Goal: Task Accomplishment & Management: Manage account settings

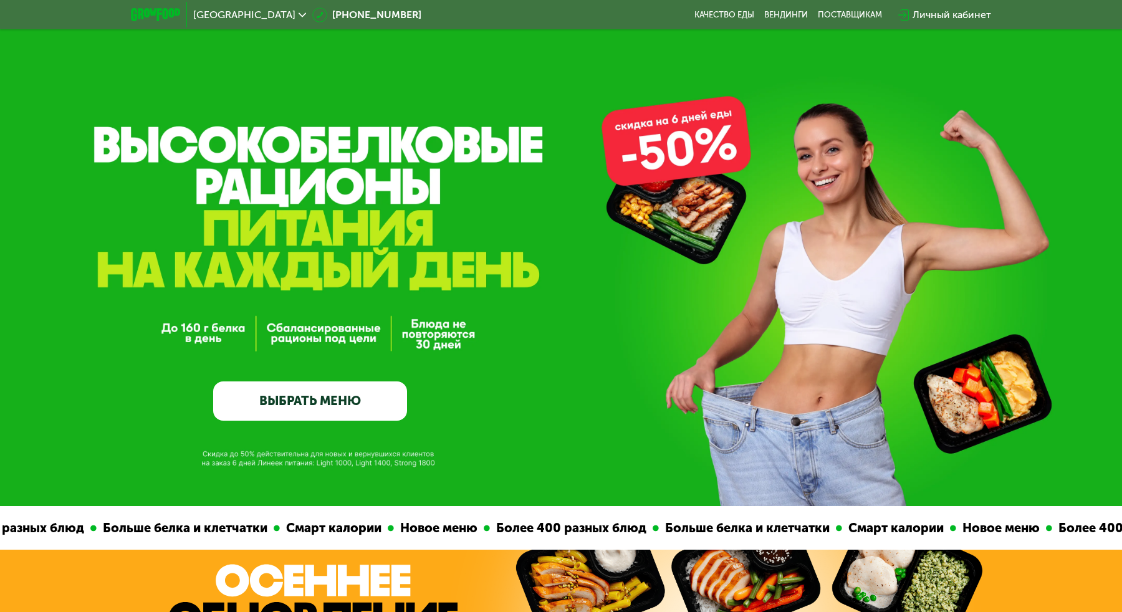
click at [943, 14] on div "Личный кабинет" at bounding box center [952, 14] width 79 height 15
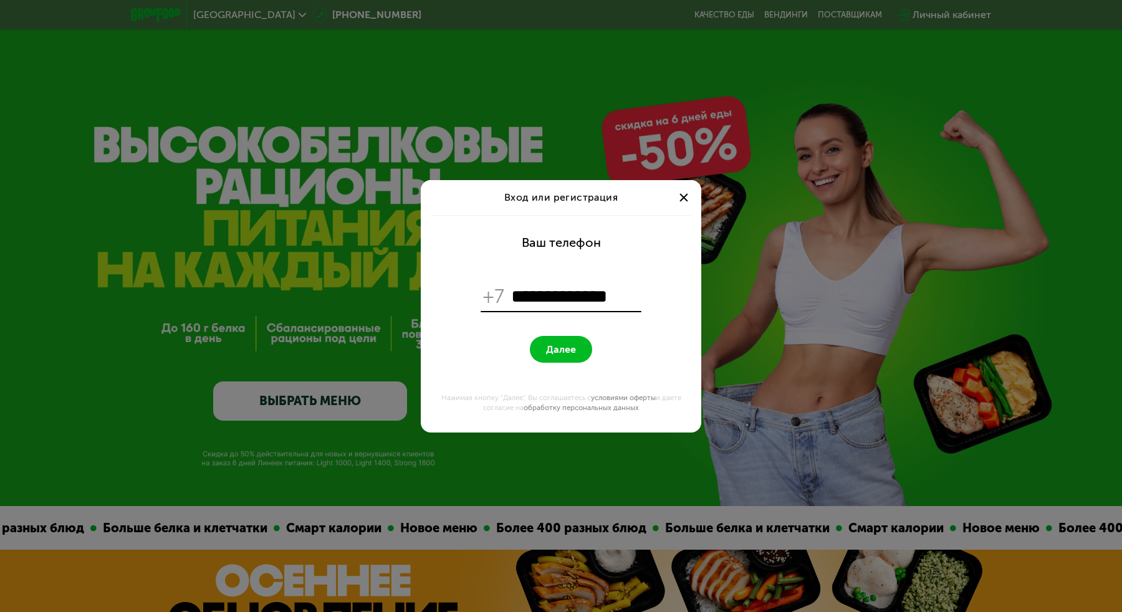
type input "**********"
click at [554, 342] on button "Далее" at bounding box center [561, 349] width 62 height 27
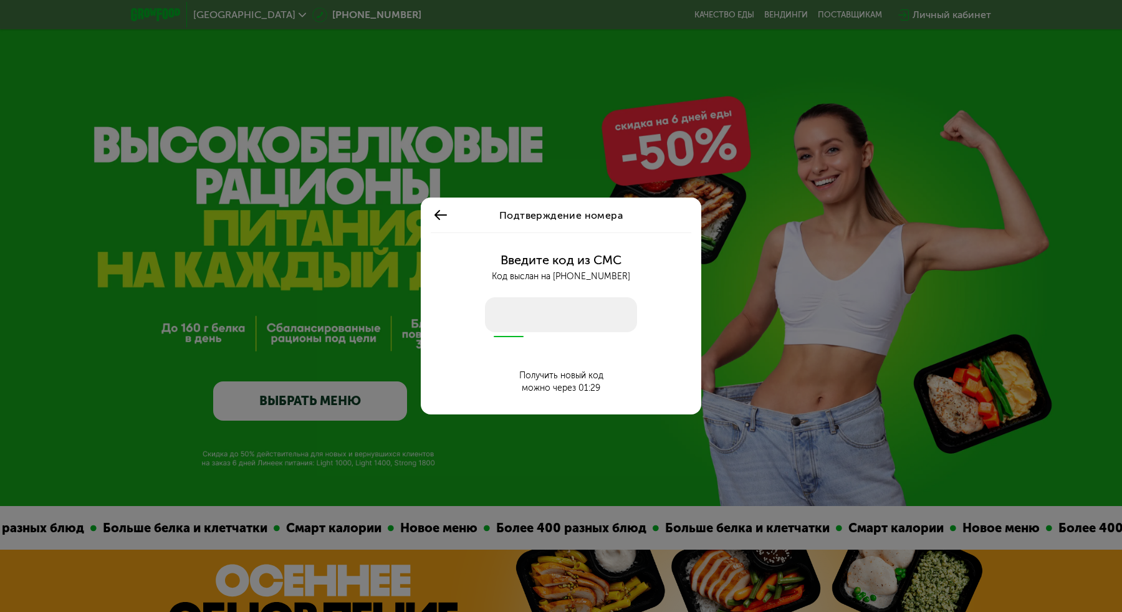
click at [521, 320] on input "number" at bounding box center [561, 314] width 152 height 35
type input "****"
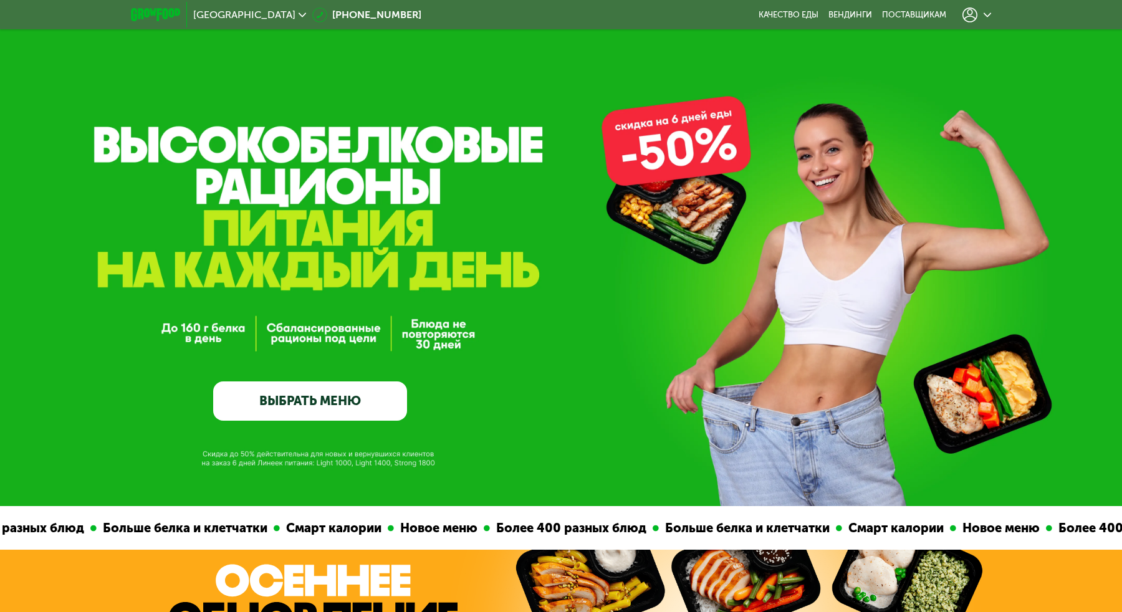
click at [976, 17] on use at bounding box center [970, 14] width 15 height 15
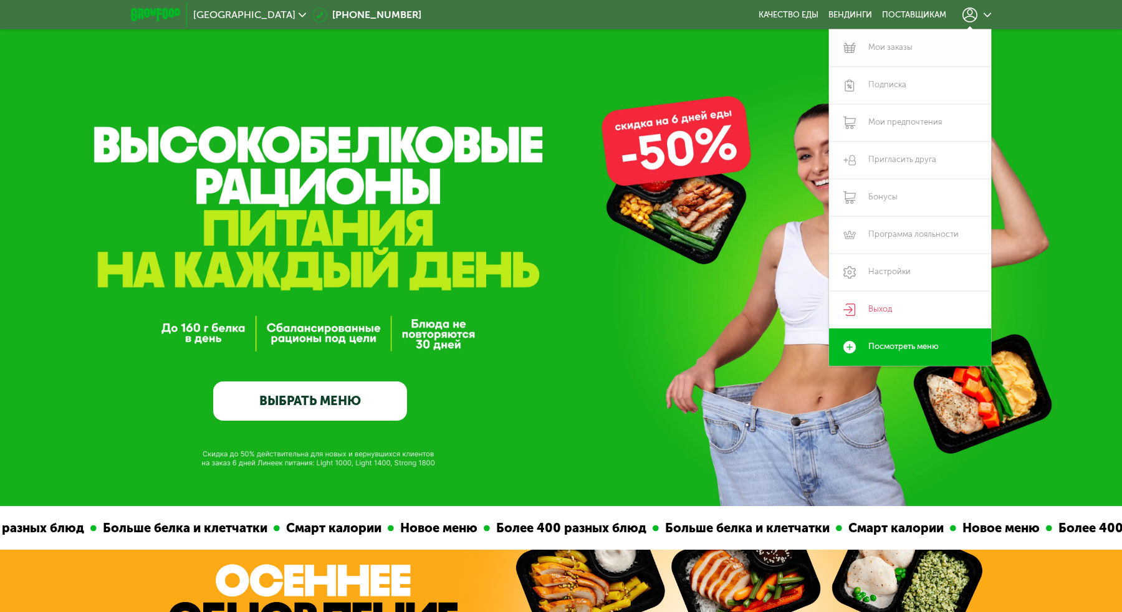
click at [901, 59] on link "Мои заказы" at bounding box center [910, 47] width 162 height 37
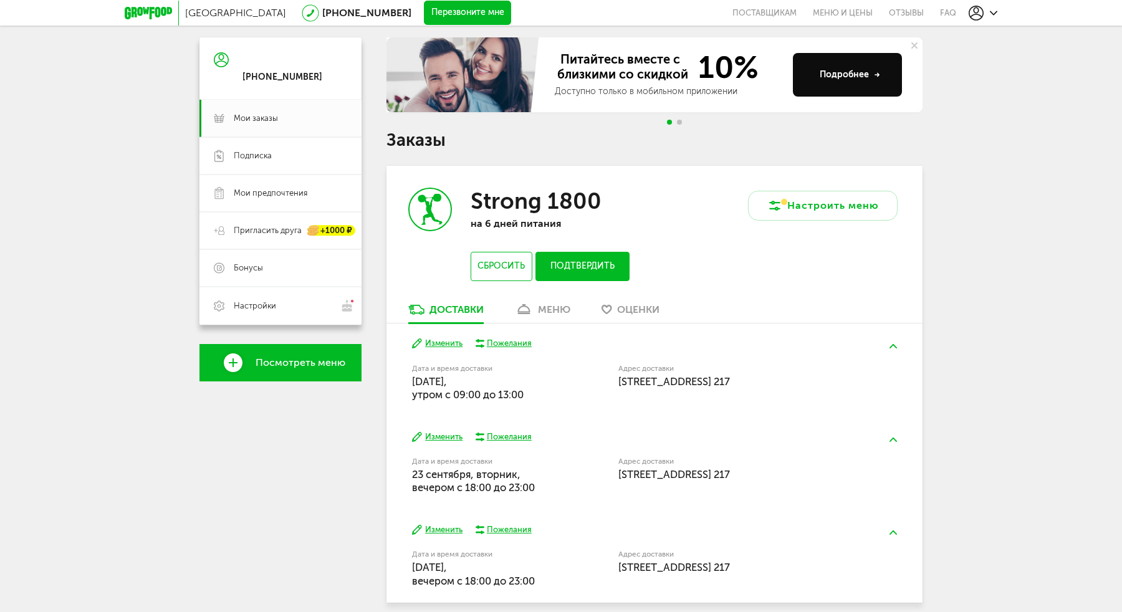
scroll to position [116, 0]
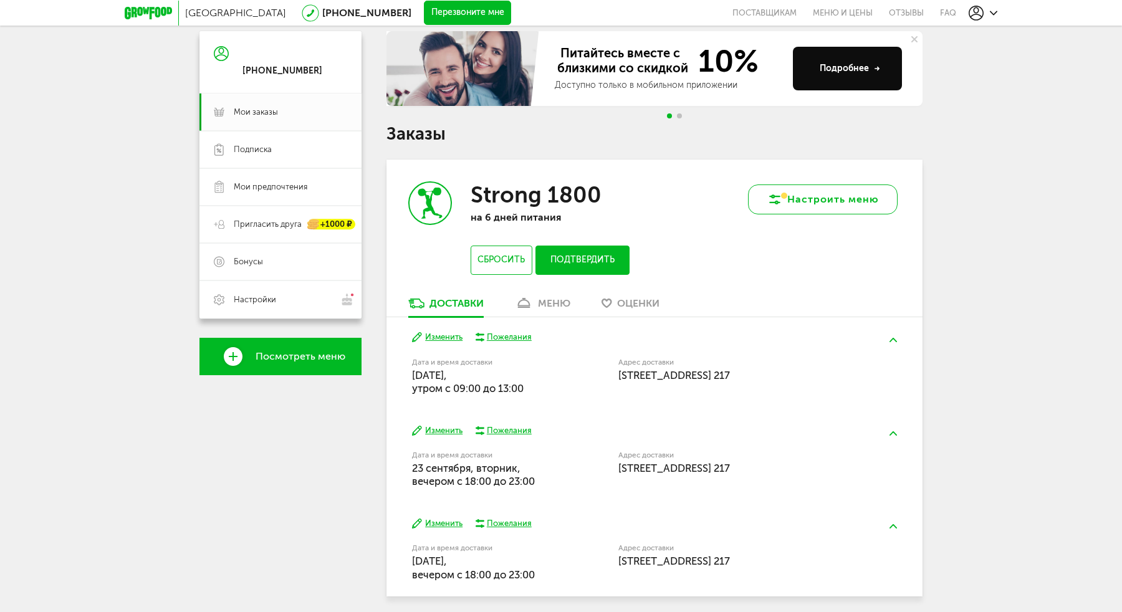
click at [775, 198] on icon at bounding box center [774, 199] width 15 height 15
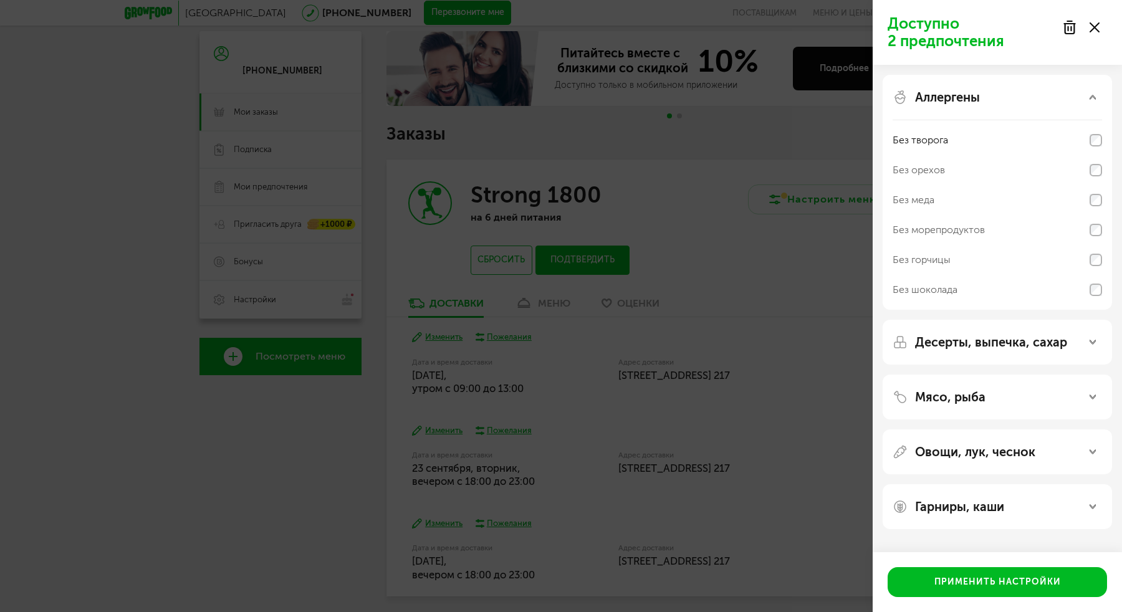
click at [990, 325] on div "Десерты, выпечка, сахар" at bounding box center [997, 342] width 229 height 45
click at [996, 339] on p "Десерты, выпечка, сахар" at bounding box center [991, 342] width 152 height 15
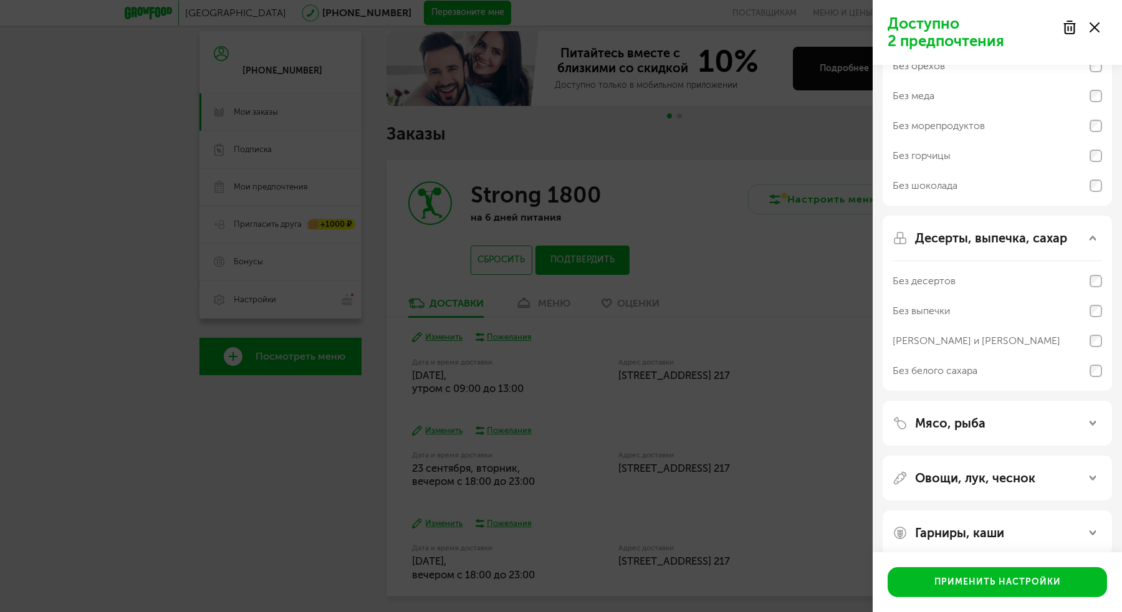
scroll to position [120, 0]
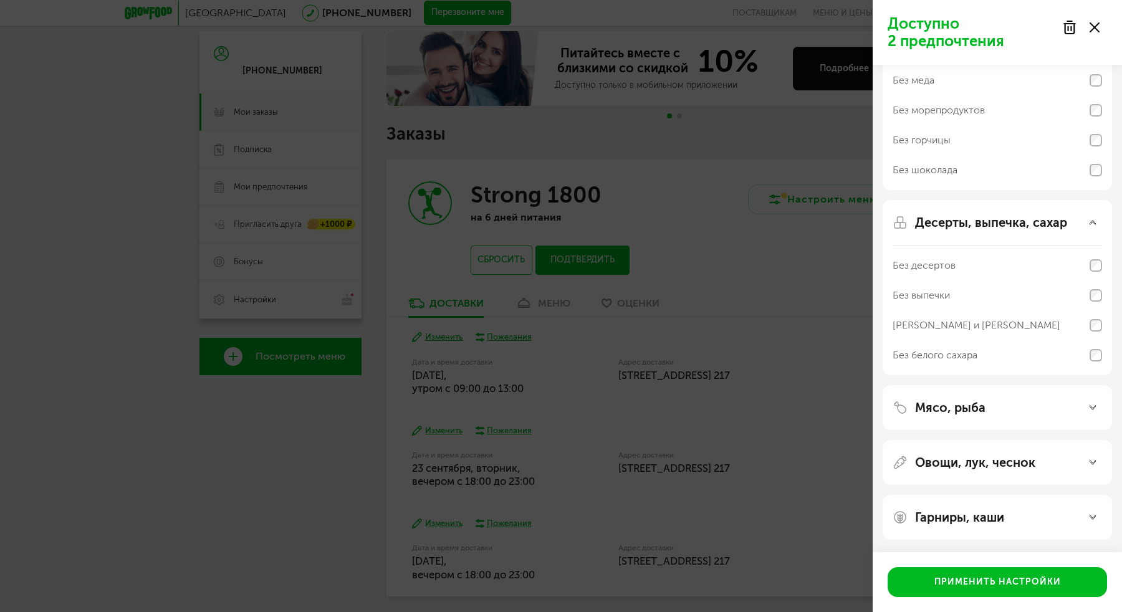
click at [810, 261] on div "Доступно 2 предпочтения Аллергены Без творога Без орехов Без меда Без морепроду…" at bounding box center [561, 306] width 1122 height 612
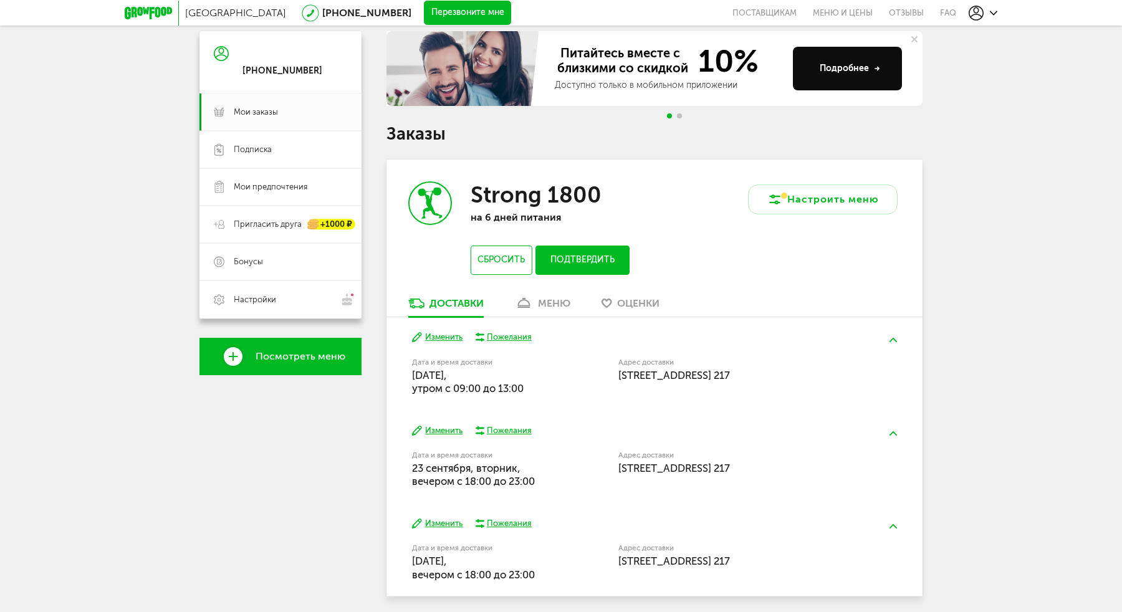
click at [559, 287] on div "Strong 1800 на 6 дней питания Сбросить Подтвердить" at bounding box center [521, 228] width 268 height 137
click at [547, 302] on div "меню" at bounding box center [554, 303] width 32 height 12
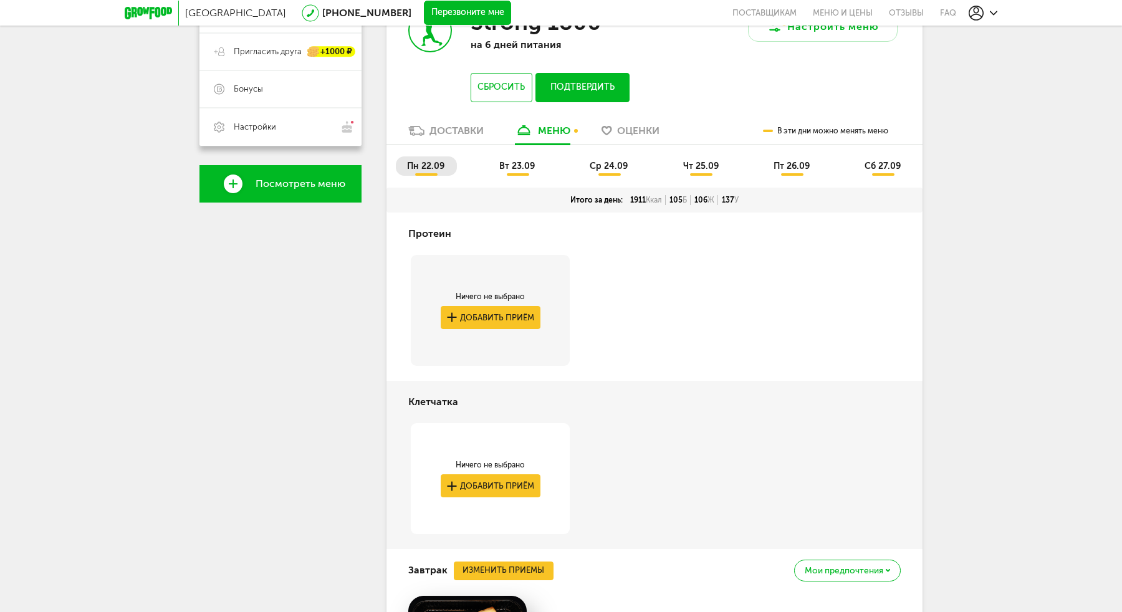
scroll to position [287, 0]
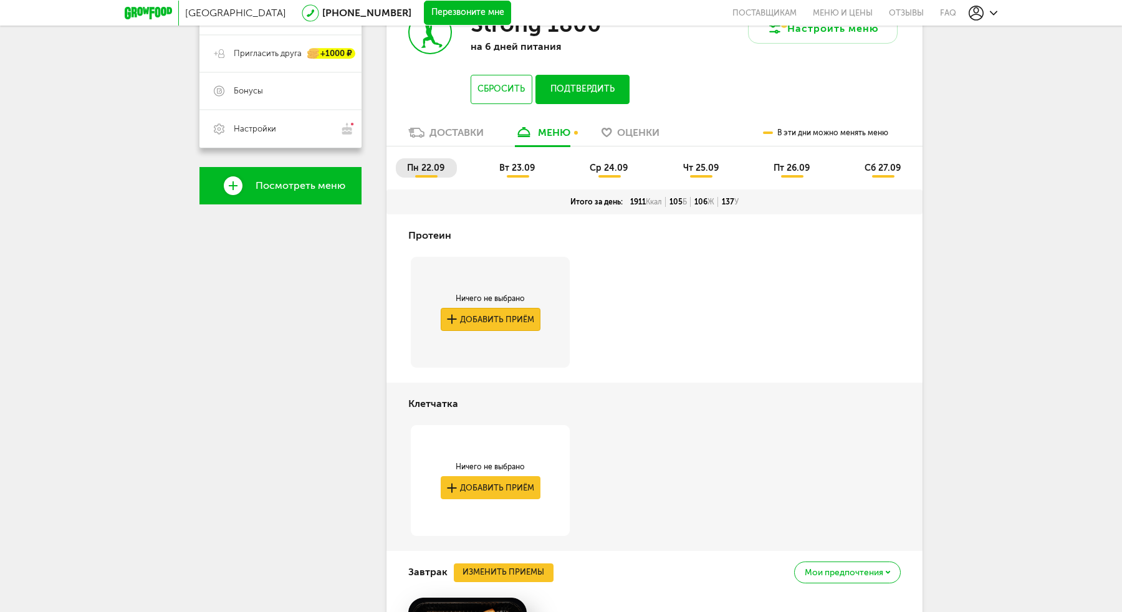
click at [531, 312] on button "Добавить приём" at bounding box center [491, 319] width 100 height 23
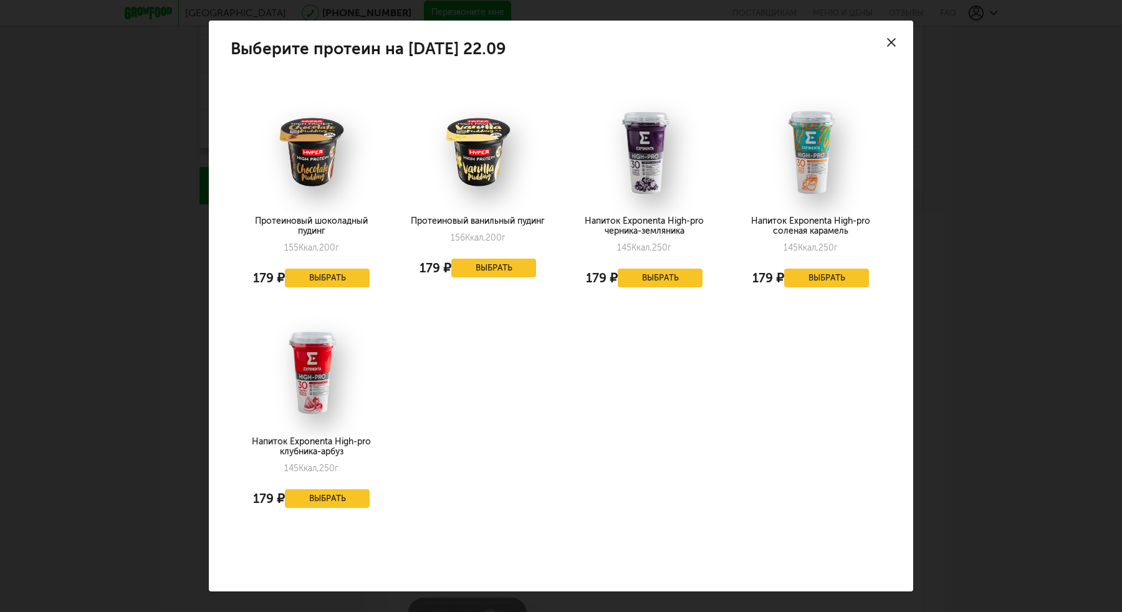
click at [895, 45] on icon at bounding box center [891, 42] width 9 height 9
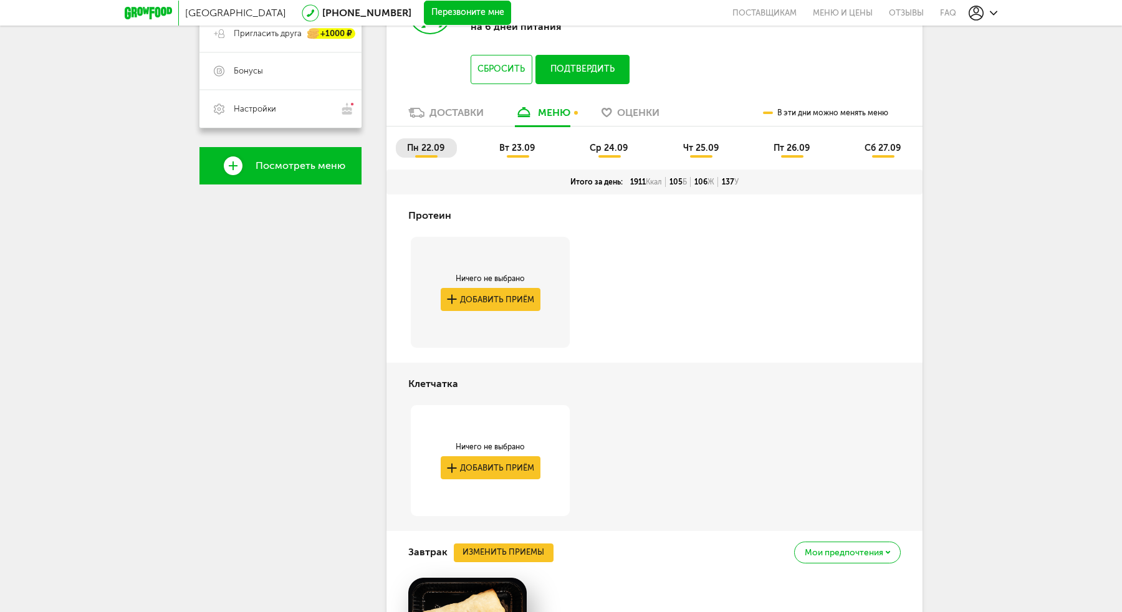
scroll to position [284, 0]
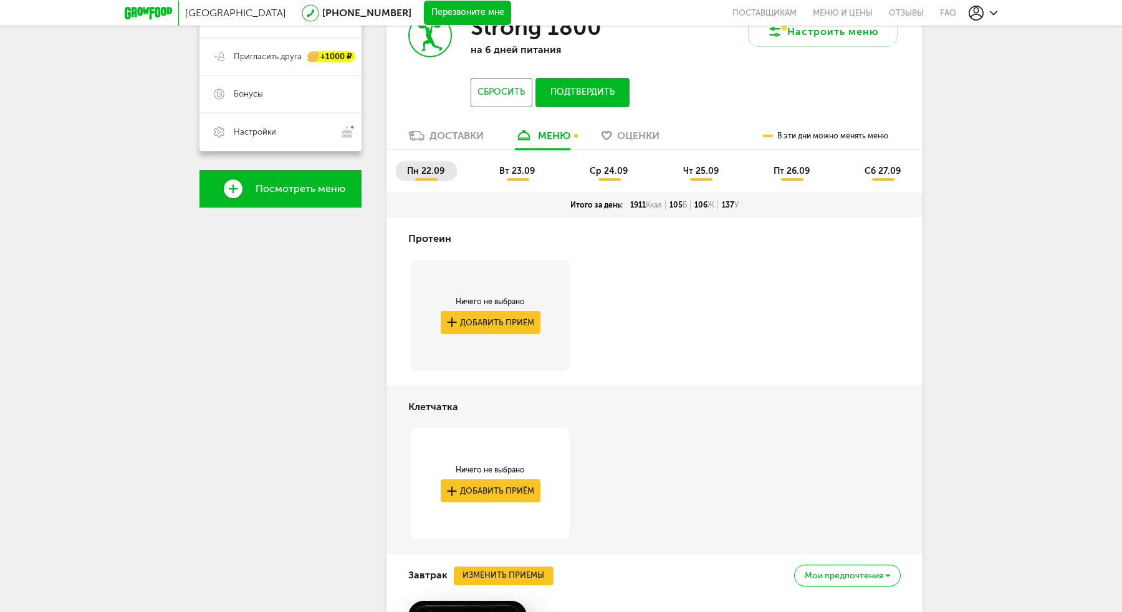
click at [526, 171] on span "вт 23.09" at bounding box center [517, 171] width 36 height 11
click at [423, 168] on span "пн 22.09" at bounding box center [425, 171] width 37 height 11
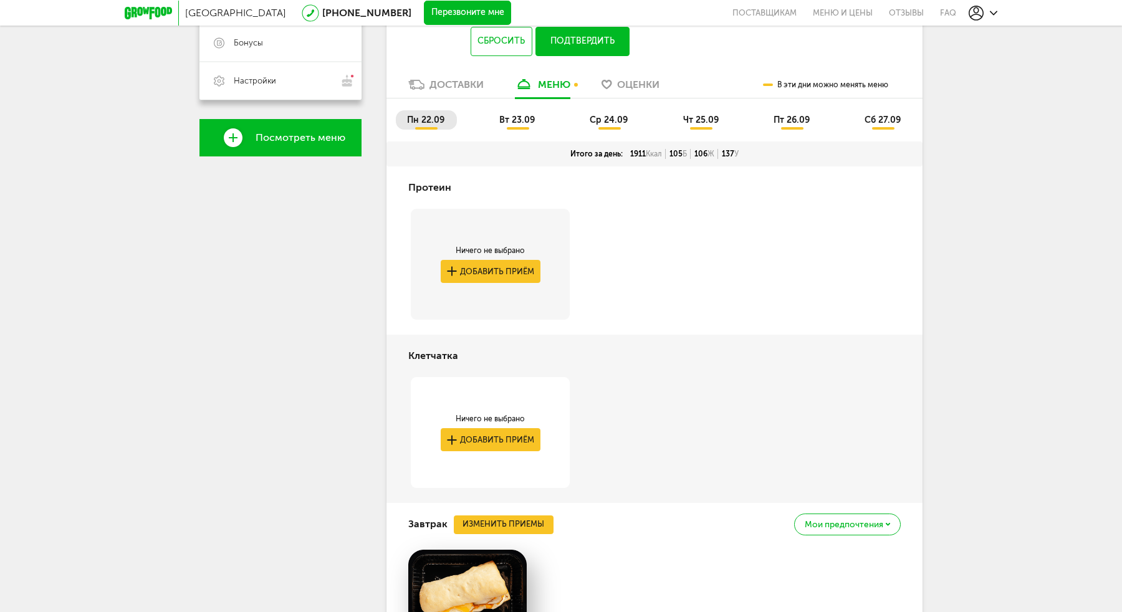
scroll to position [246, 0]
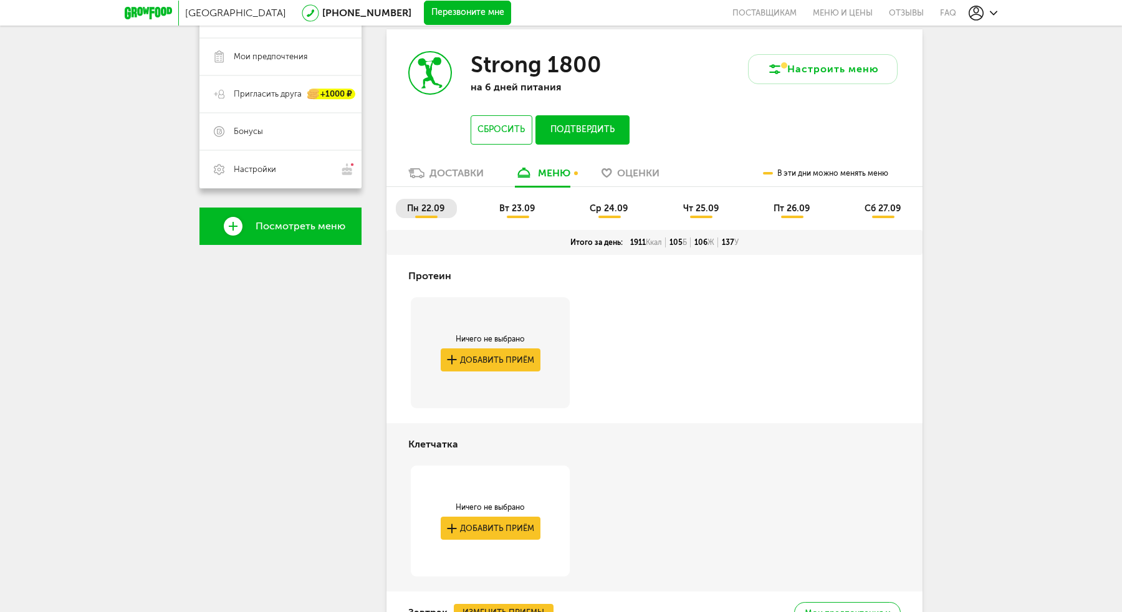
click at [504, 216] on li "вт 23.09" at bounding box center [517, 208] width 59 height 19
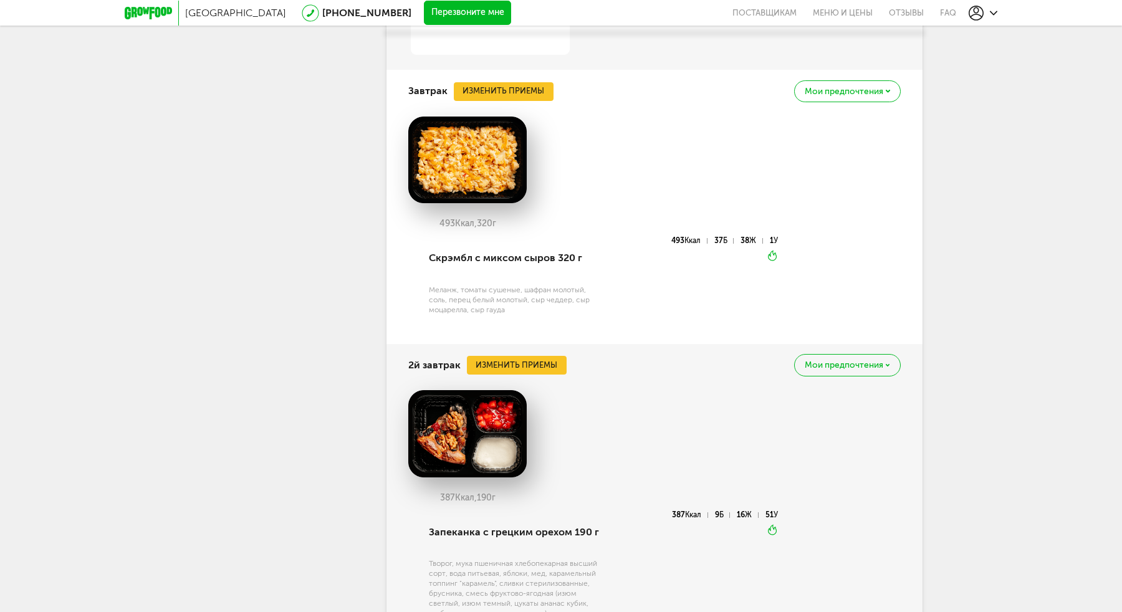
scroll to position [790, 0]
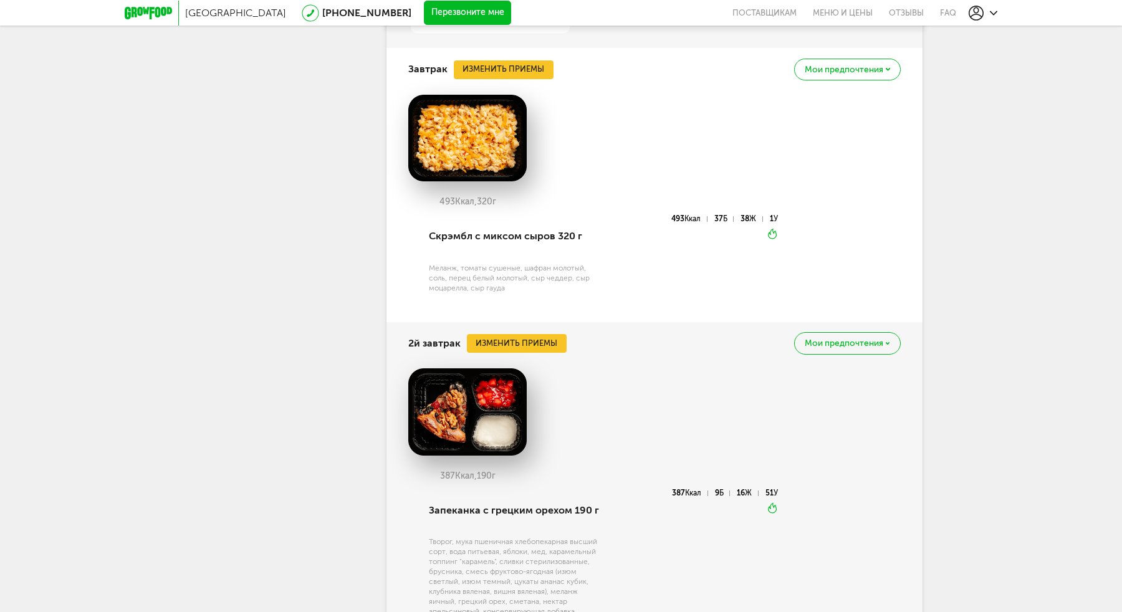
click at [811, 347] on span "Мои предпочтения" at bounding box center [844, 343] width 79 height 9
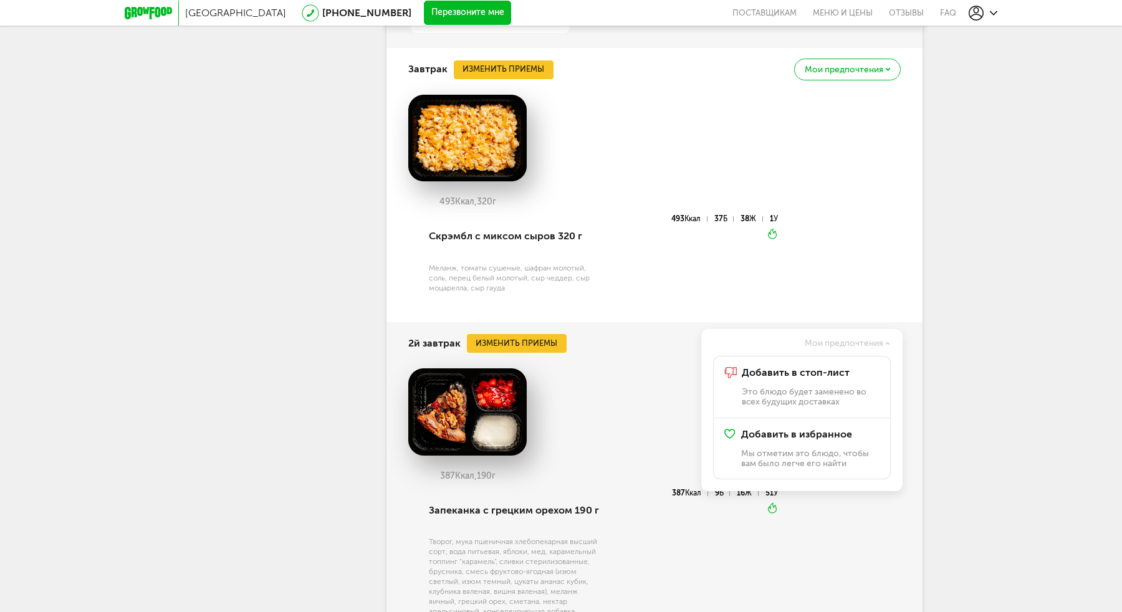
click at [959, 336] on div "Санкт-Петербург 8 (800) 555-21-78 Перезвоните мне поставщикам Меню и цены Отзыв…" at bounding box center [561, 373] width 1122 height 2327
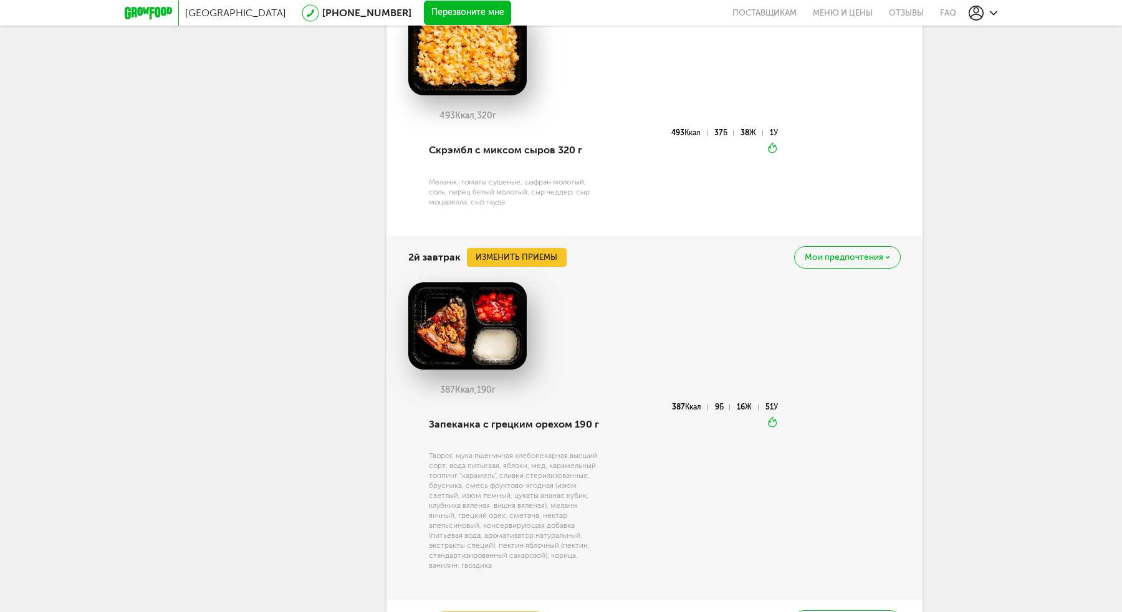
scroll to position [881, 0]
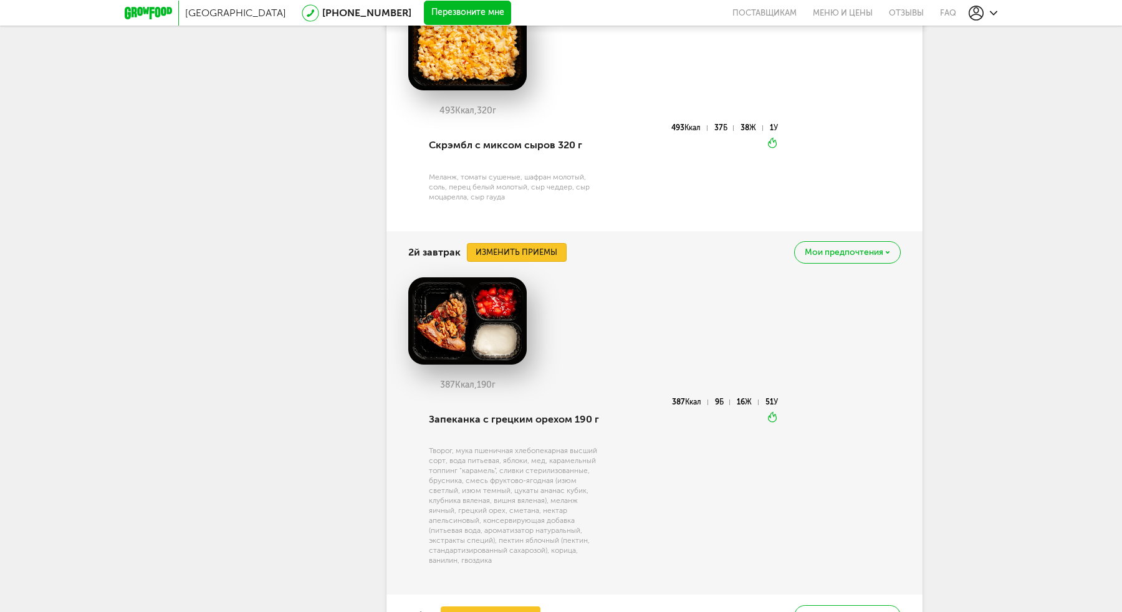
click at [535, 253] on button "Изменить приемы" at bounding box center [517, 252] width 100 height 19
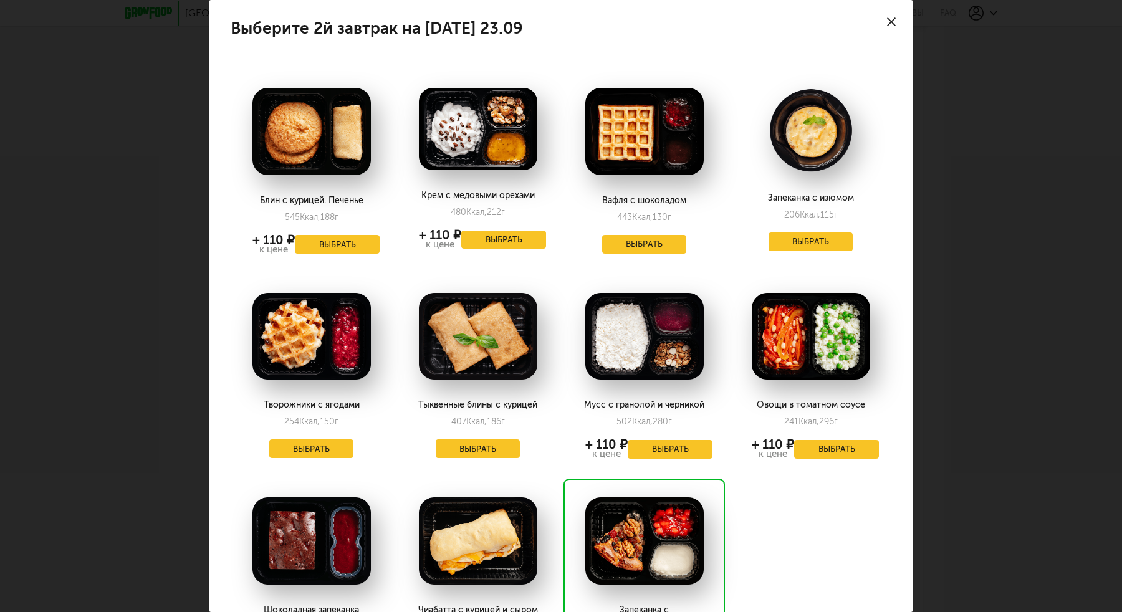
click at [946, 302] on div "Выберите 2й завтрак на [DATE] 23.09 Блин с курицей. Печенье 545 Ккал, 188 г + 1…" at bounding box center [561, 306] width 1122 height 612
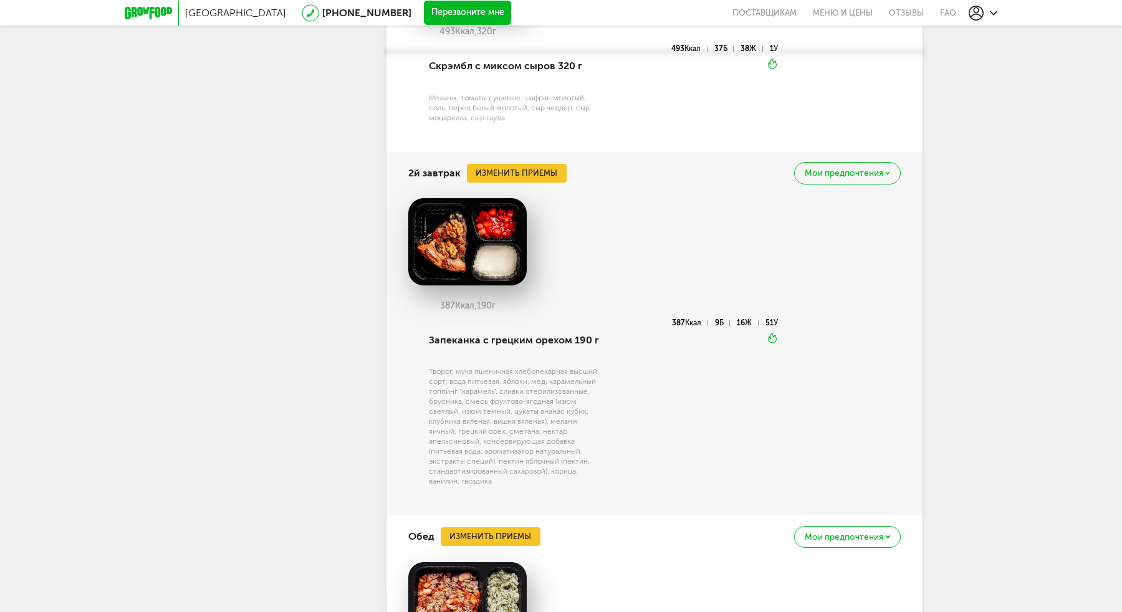
scroll to position [907, 0]
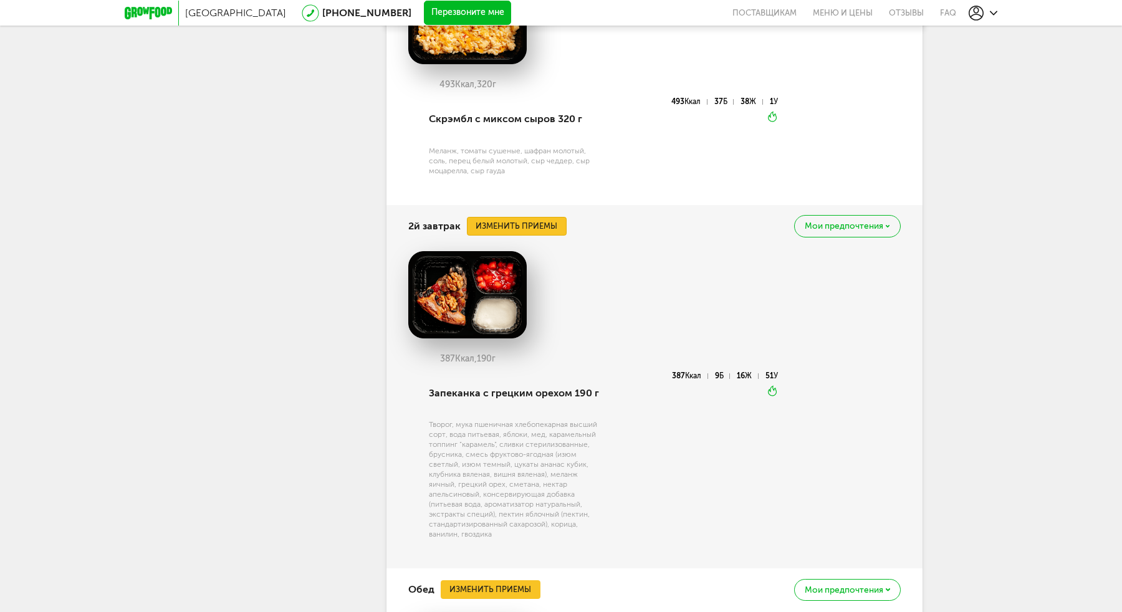
click at [542, 222] on button "Изменить приемы" at bounding box center [517, 226] width 100 height 19
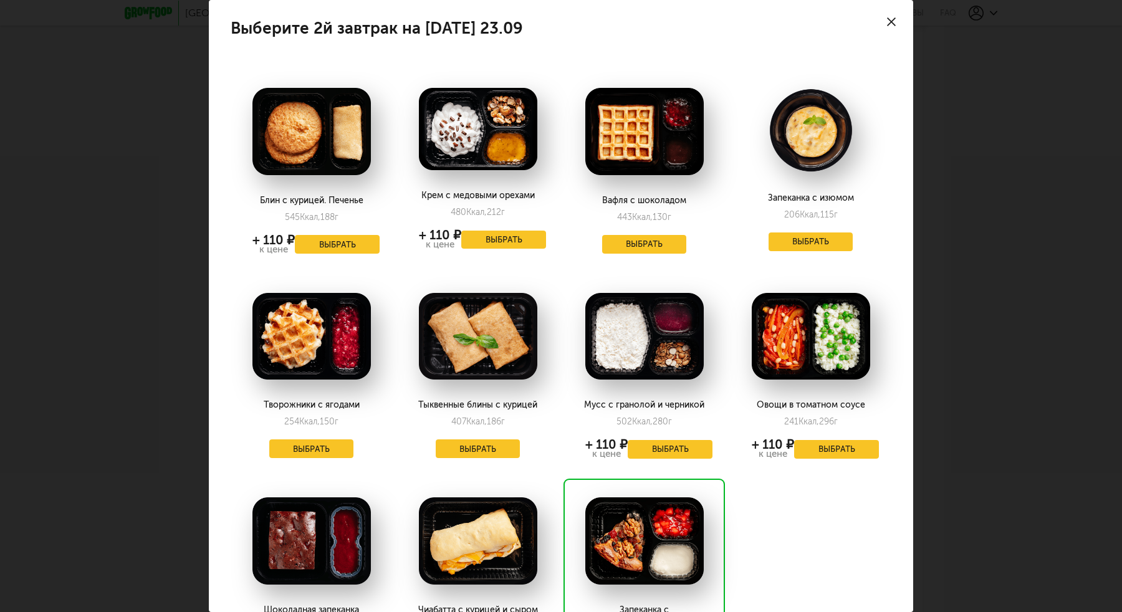
click at [890, 13] on div at bounding box center [892, 22] width 44 height 44
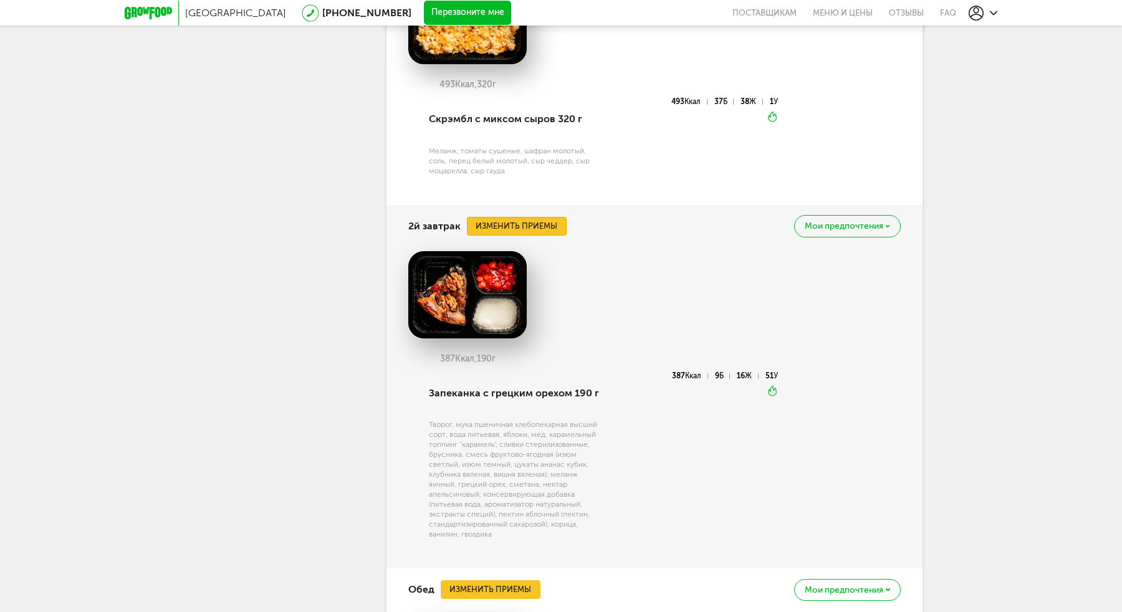
click at [531, 225] on button "Изменить приемы" at bounding box center [517, 226] width 100 height 19
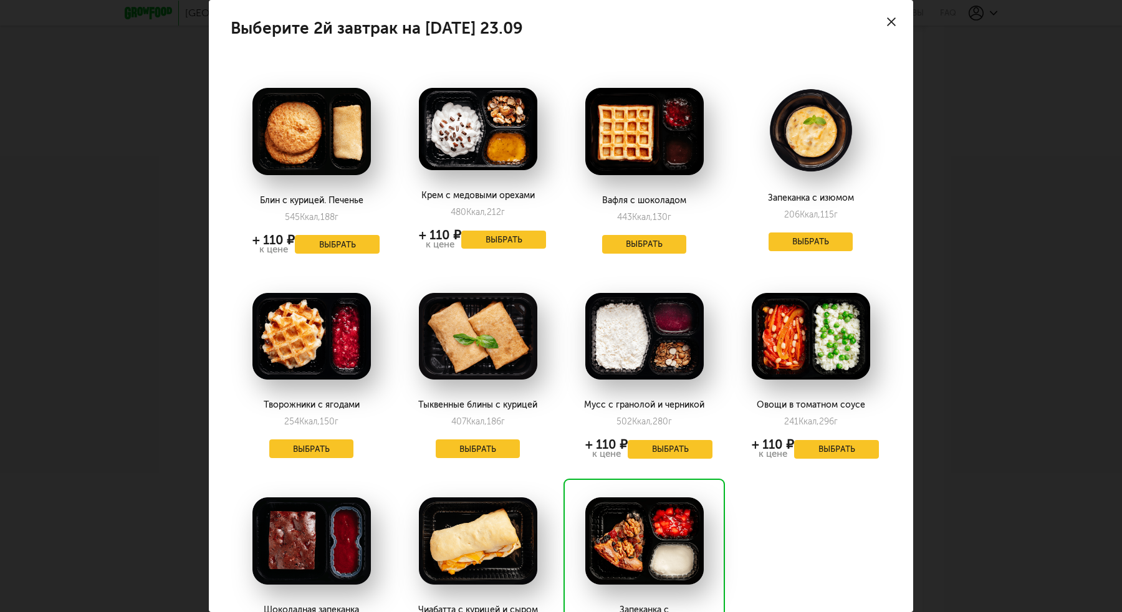
click at [560, 237] on div "Крем с медовыми орехами 480 Ккал, 212 г + 110 ₽ к цене Выбрать" at bounding box center [478, 168] width 166 height 198
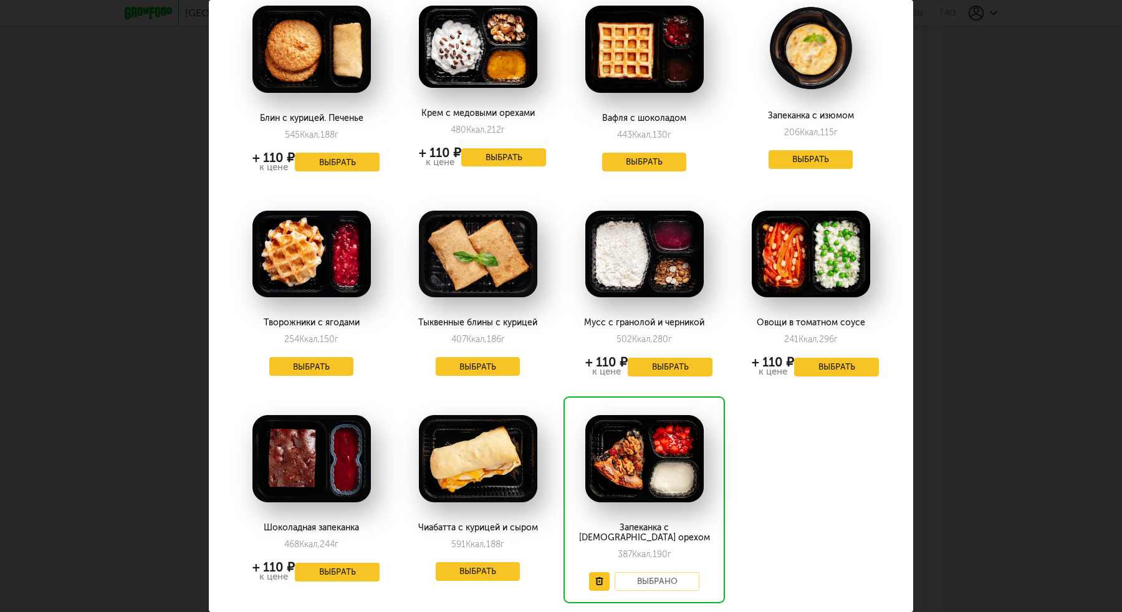
scroll to position [131, 0]
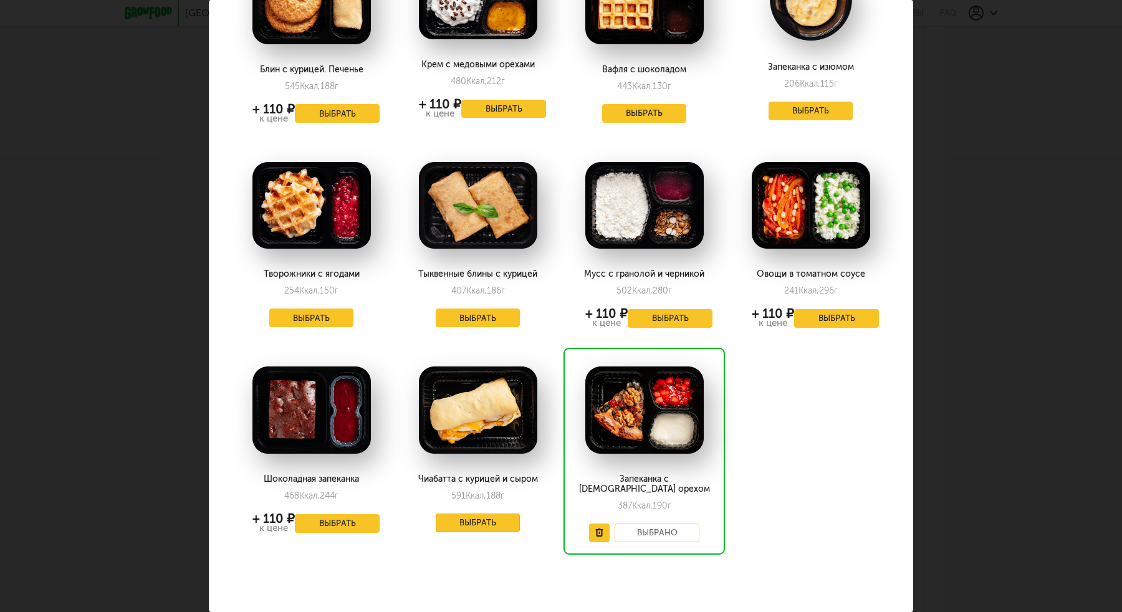
click at [469, 523] on button "Выбрать" at bounding box center [478, 523] width 85 height 19
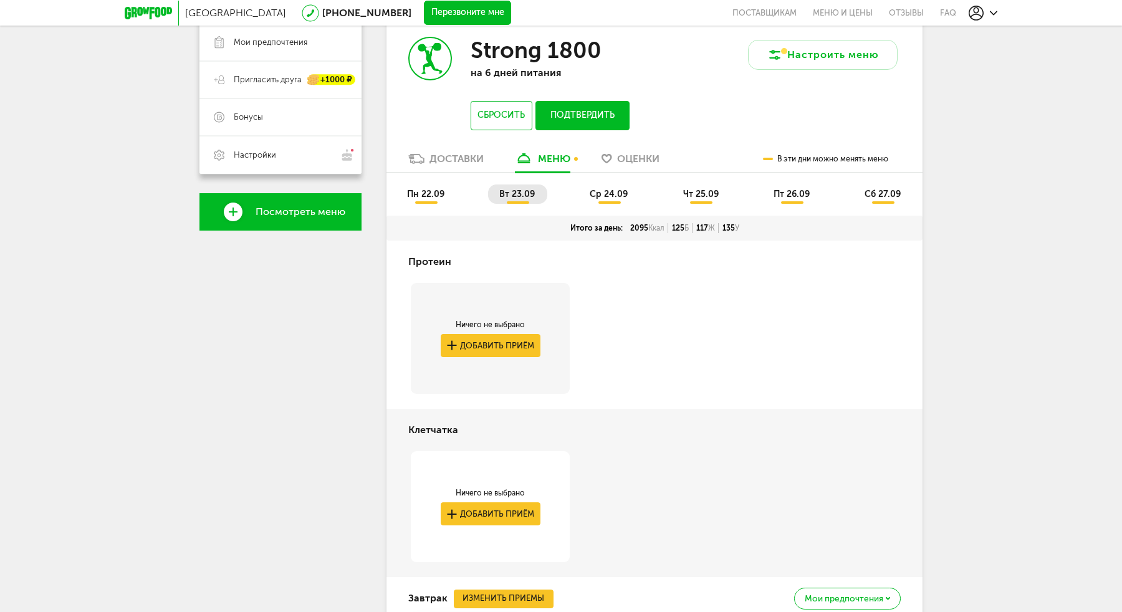
scroll to position [221, 0]
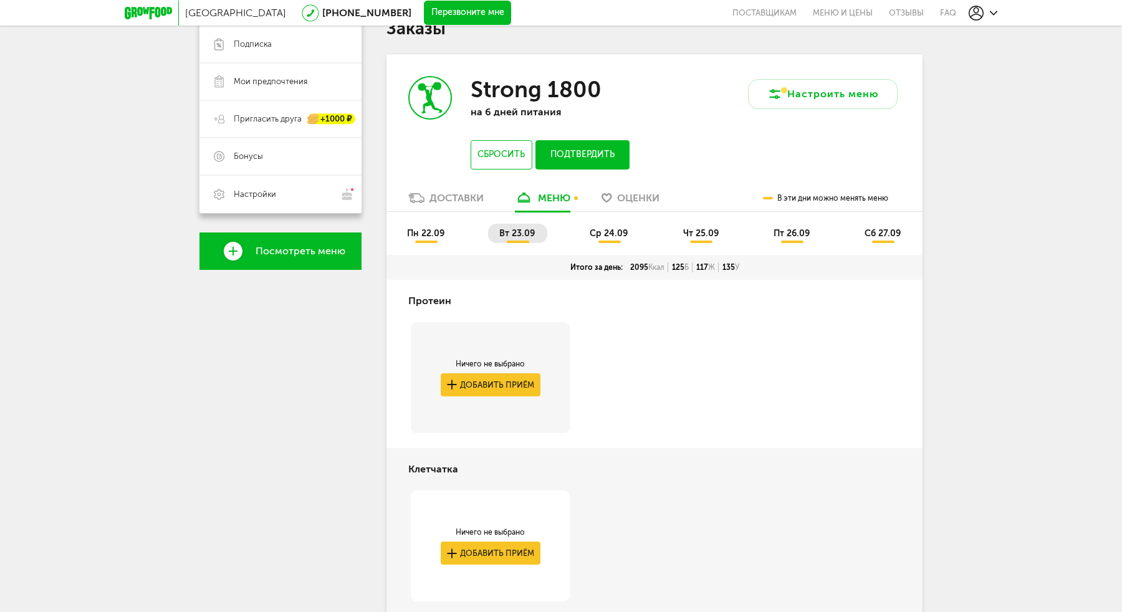
click at [604, 238] on span "ср 24.09" at bounding box center [609, 233] width 38 height 11
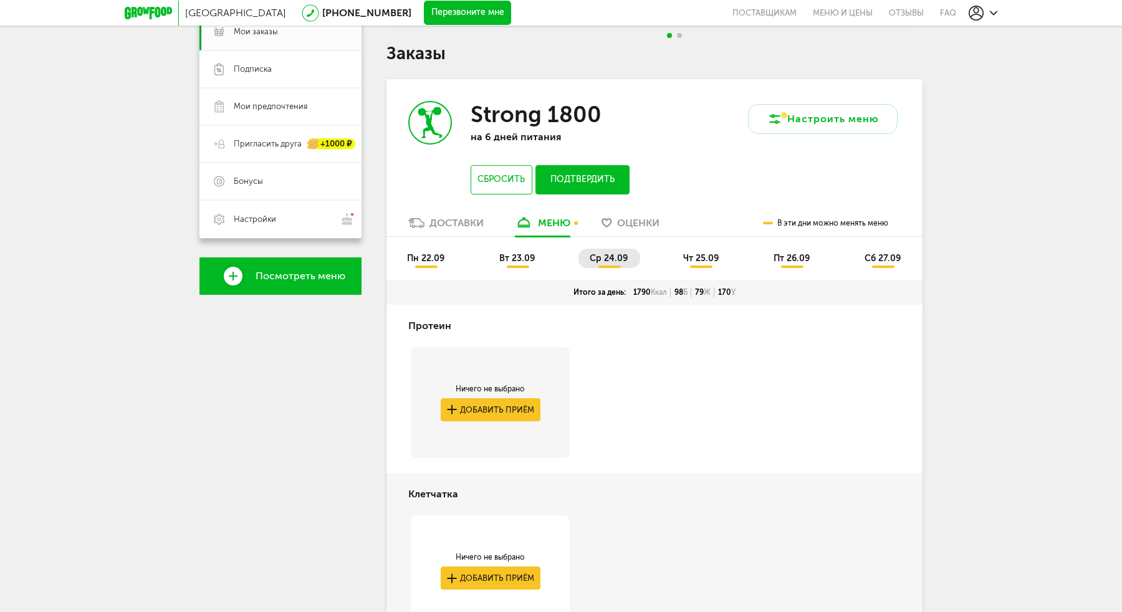
scroll to position [162, 0]
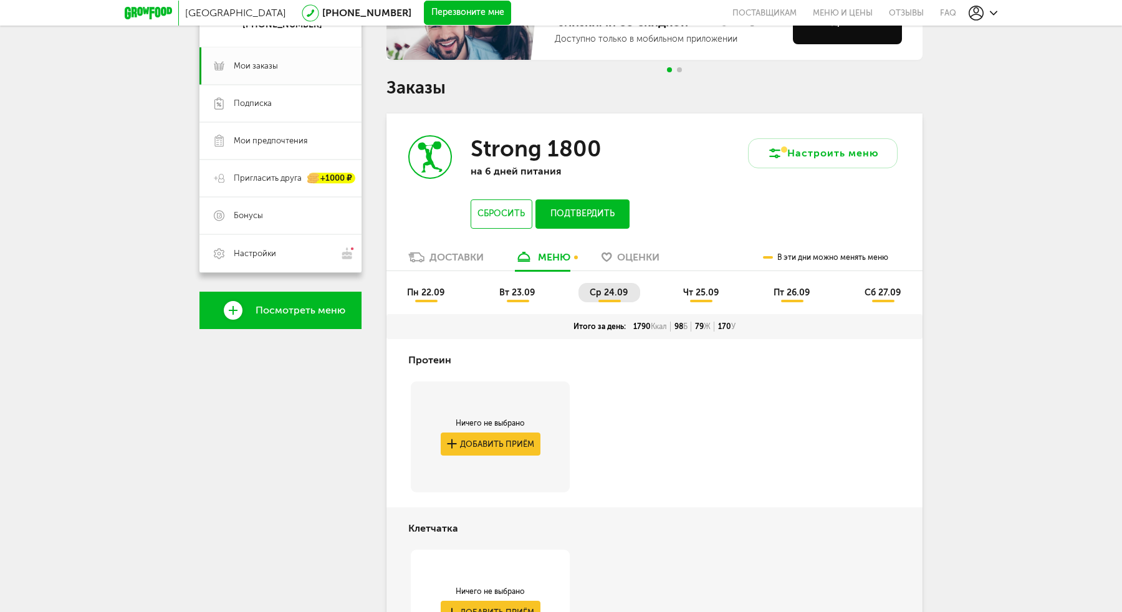
click at [691, 291] on span "чт 25.09" at bounding box center [701, 292] width 36 height 11
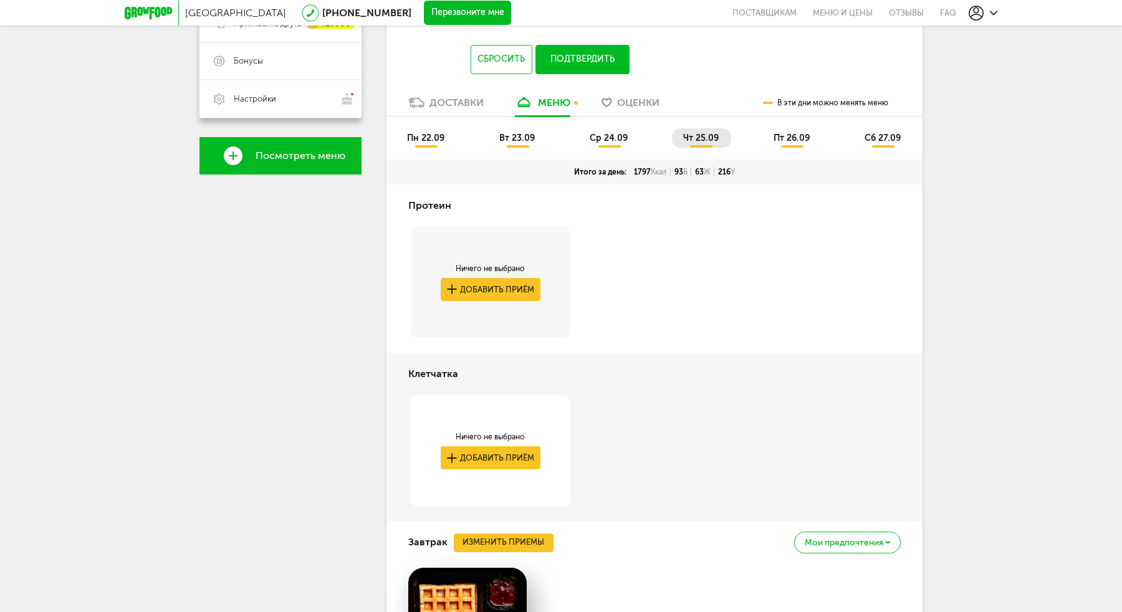
scroll to position [0, 0]
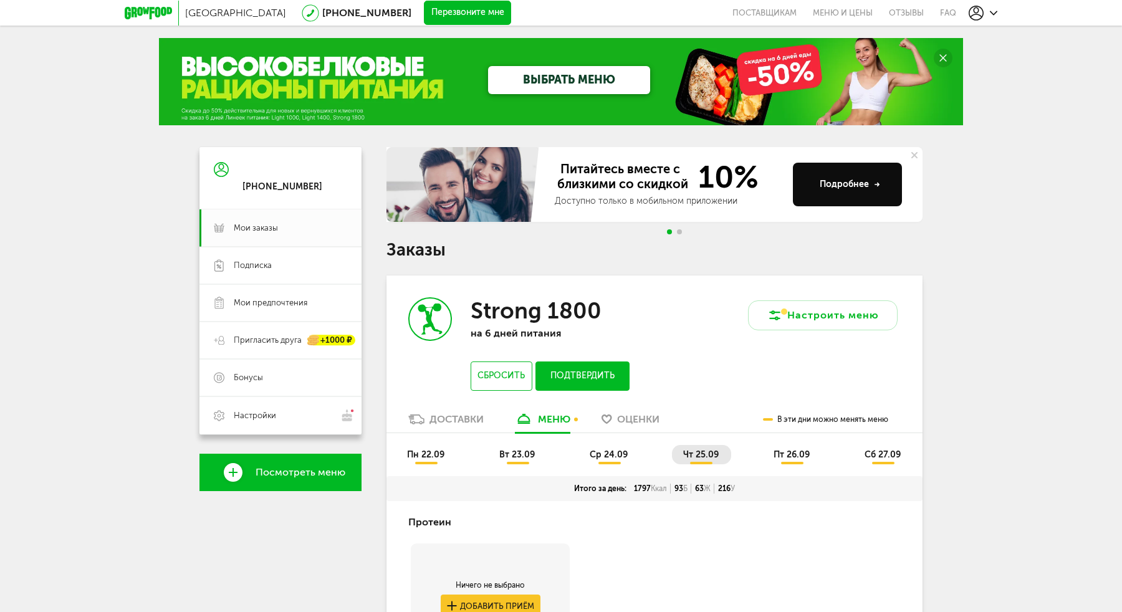
click at [797, 455] on span "пт 26.09" at bounding box center [792, 454] width 36 height 11
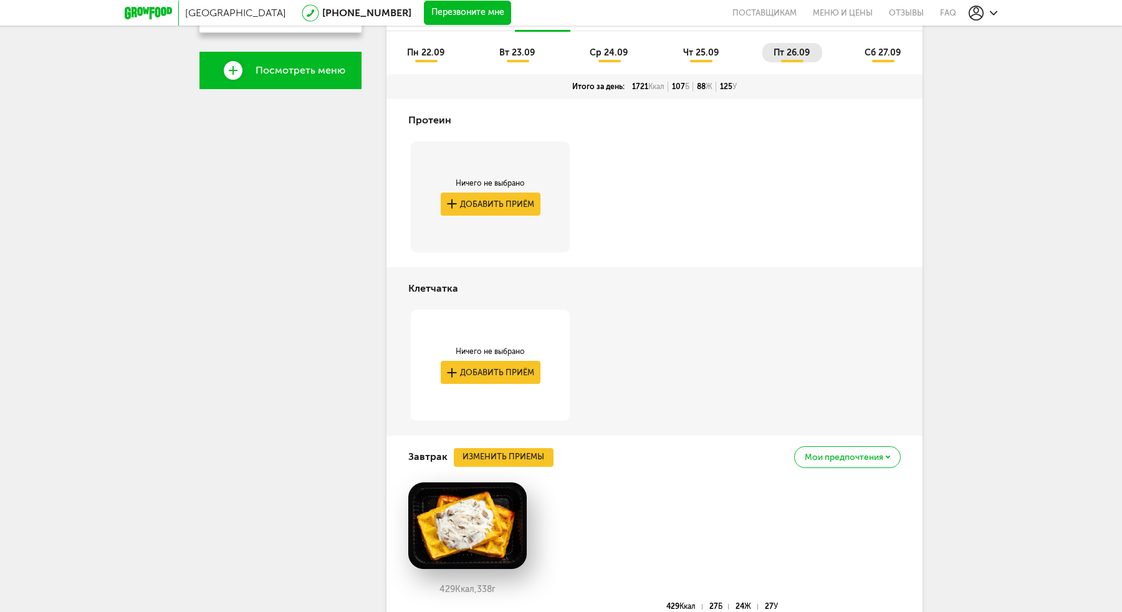
scroll to position [323, 0]
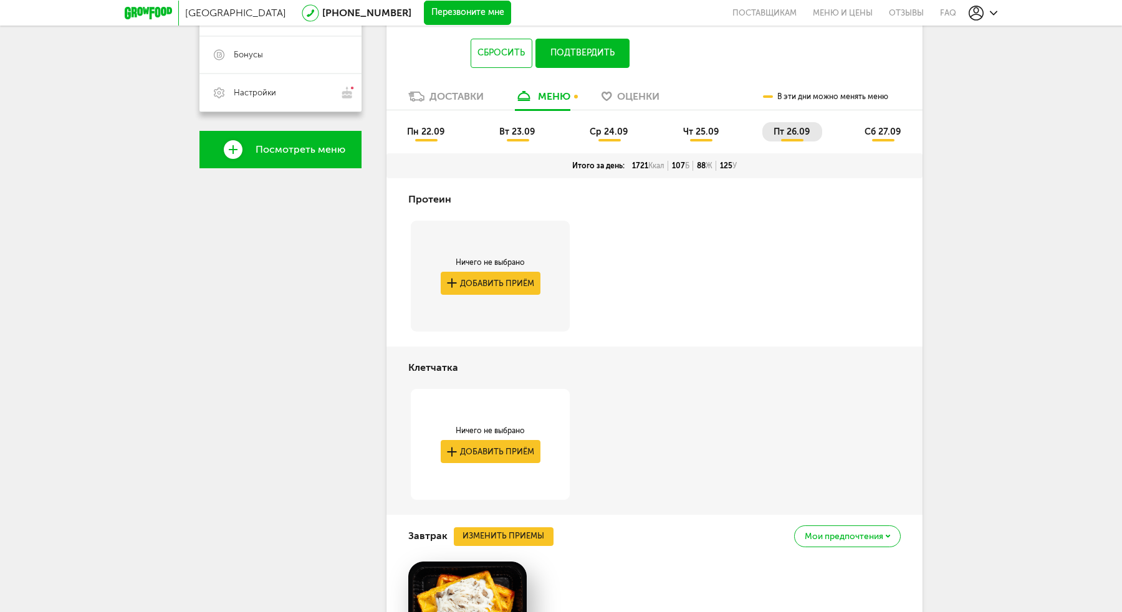
click at [873, 130] on span "сб 27.09" at bounding box center [883, 132] width 36 height 11
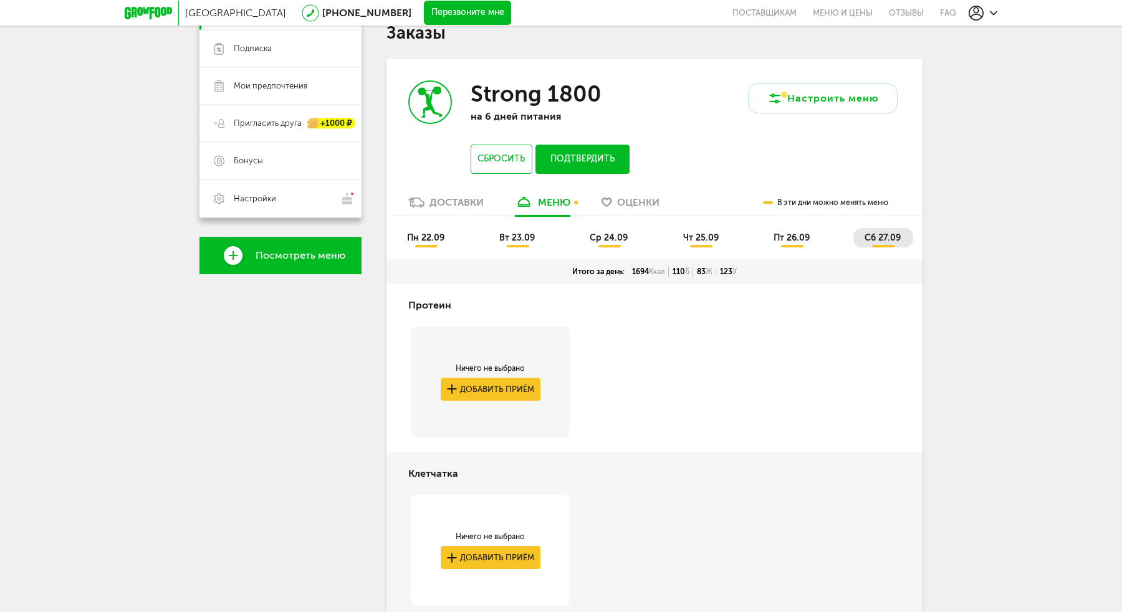
scroll to position [0, 0]
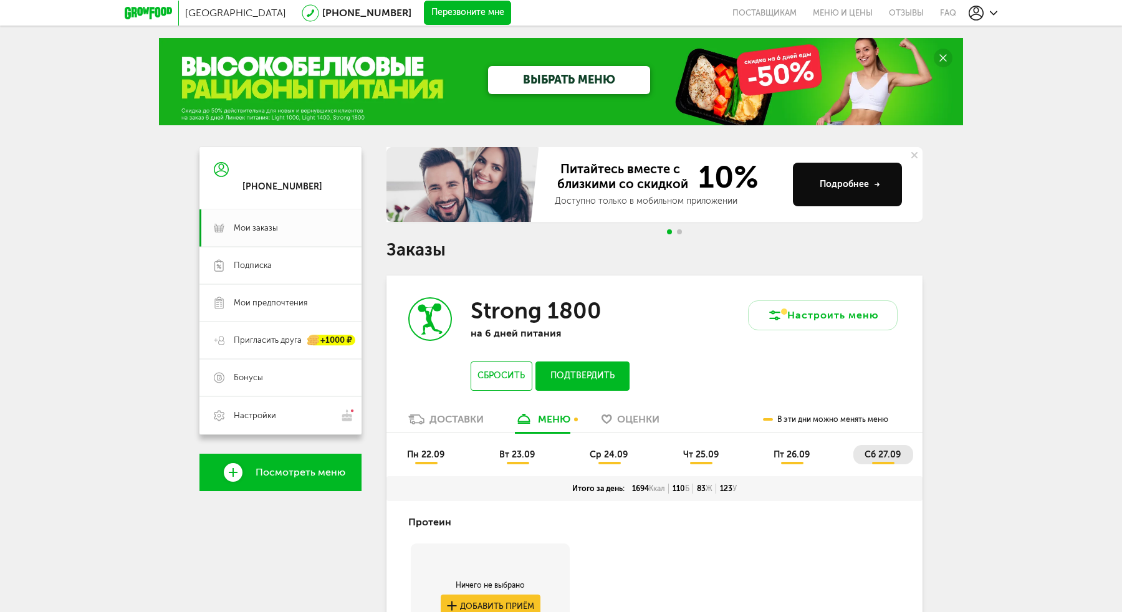
click at [428, 447] on li "пн 22.09" at bounding box center [426, 454] width 61 height 19
click at [437, 459] on span "пн 22.09" at bounding box center [425, 454] width 37 height 11
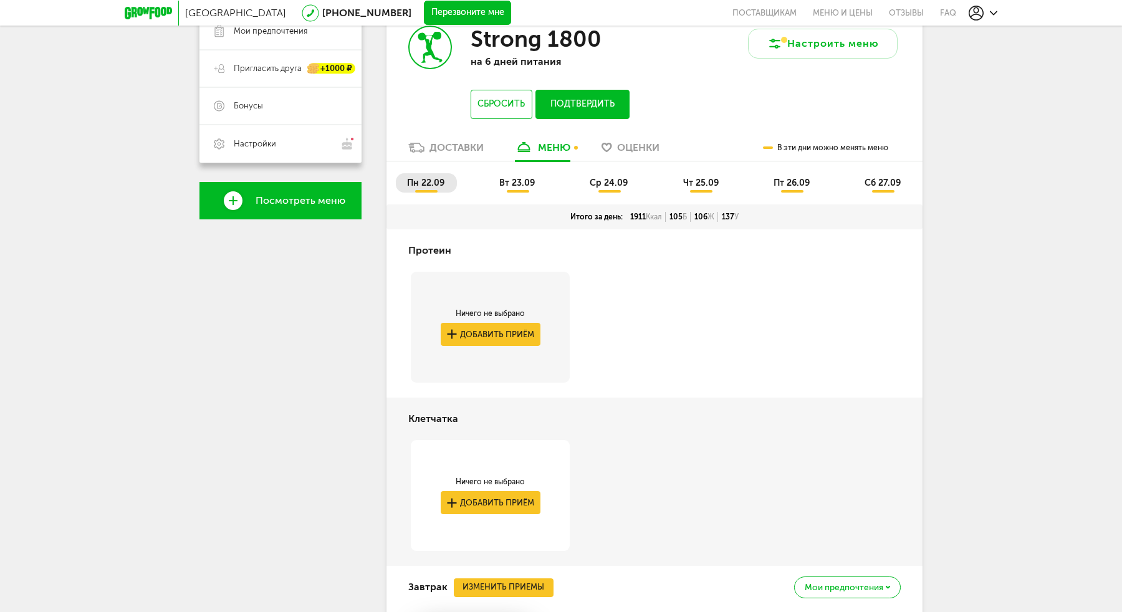
scroll to position [217, 0]
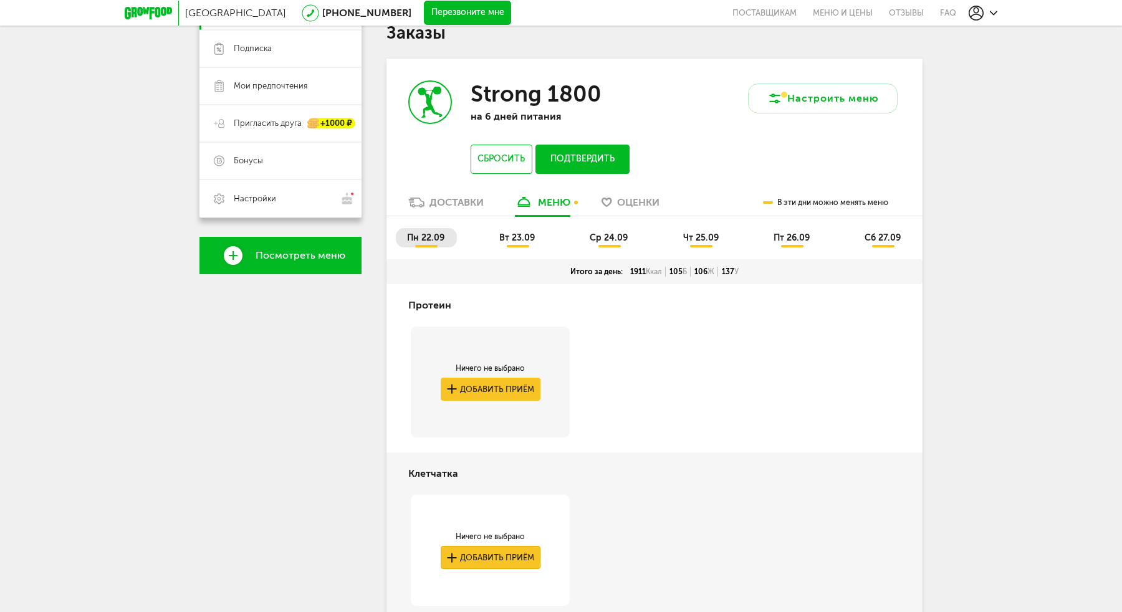
click at [519, 563] on button "Добавить приём" at bounding box center [491, 557] width 100 height 23
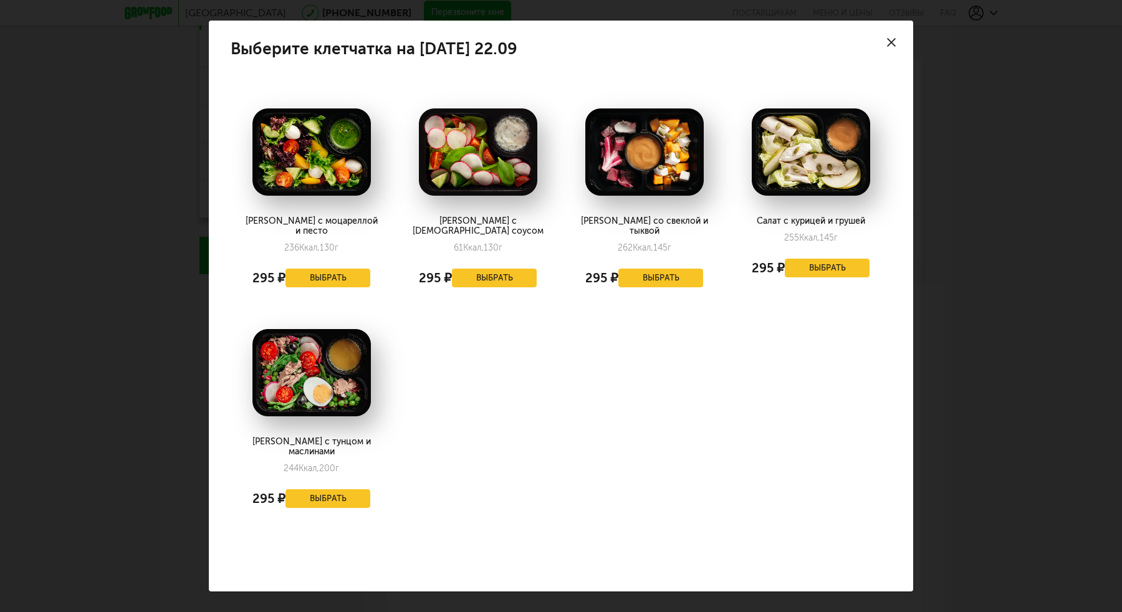
click at [880, 59] on div at bounding box center [892, 43] width 44 height 44
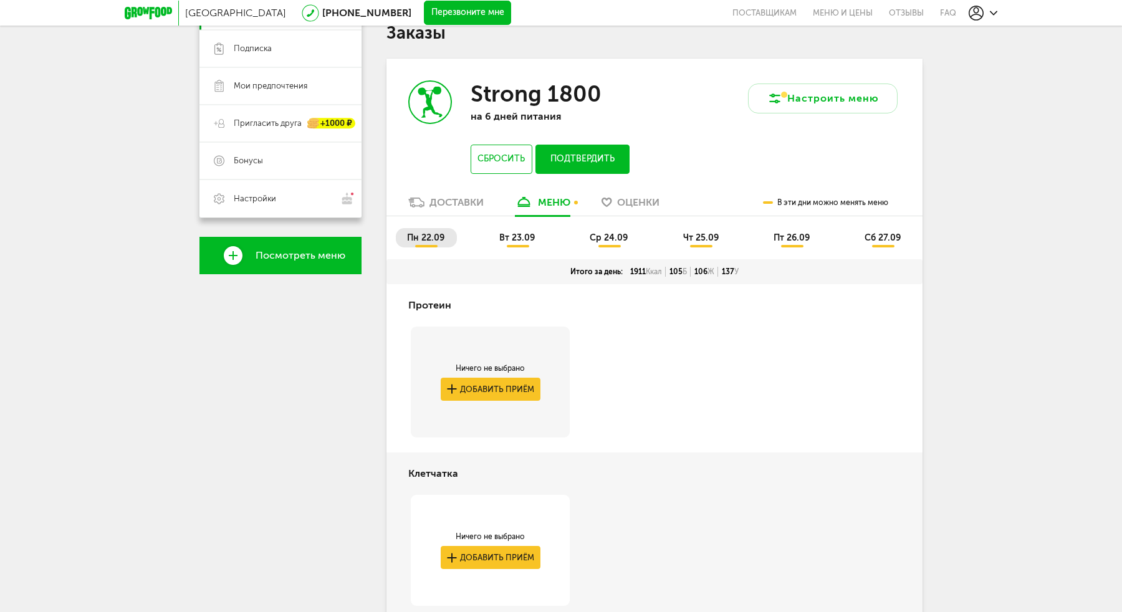
click at [514, 246] on li "вт 23.09" at bounding box center [517, 237] width 59 height 19
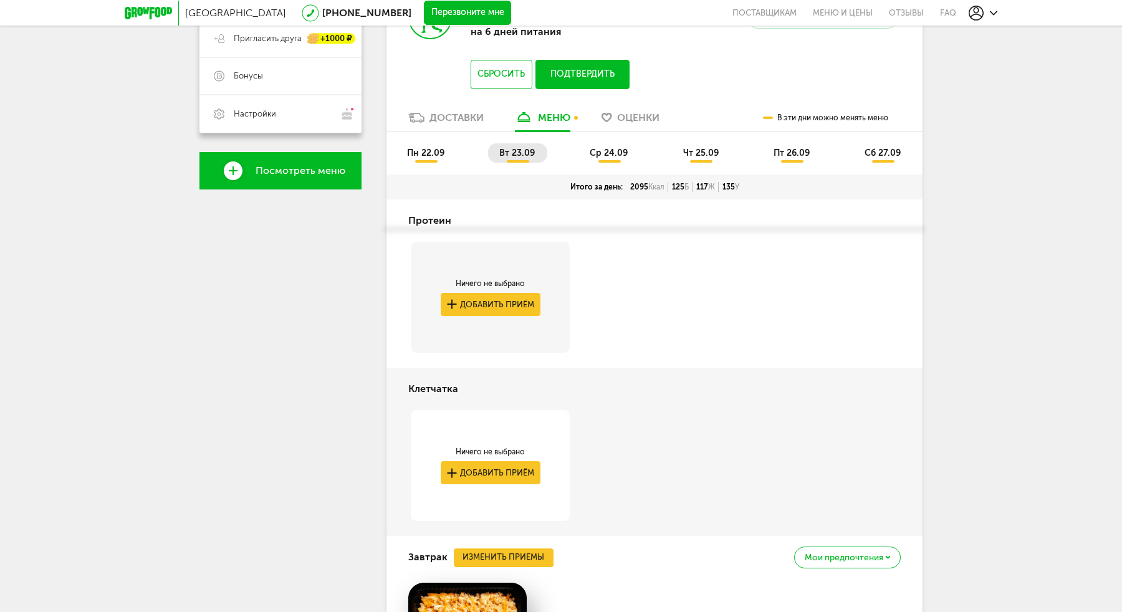
scroll to position [0, 0]
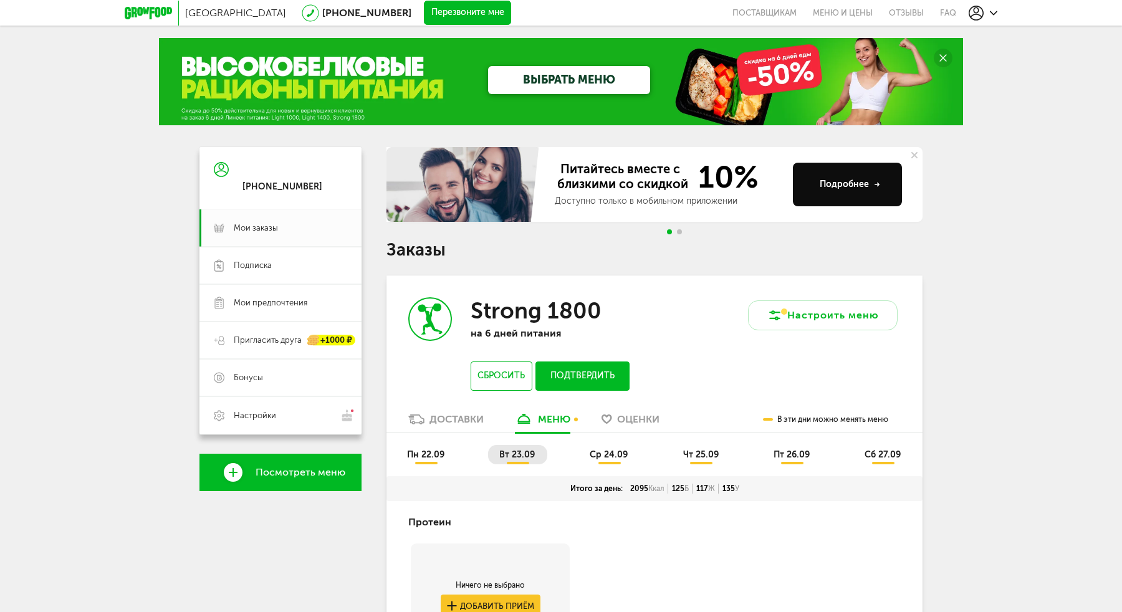
click at [613, 454] on span "ср 24.09" at bounding box center [609, 454] width 38 height 11
click at [452, 418] on div "Доставки" at bounding box center [457, 419] width 54 height 12
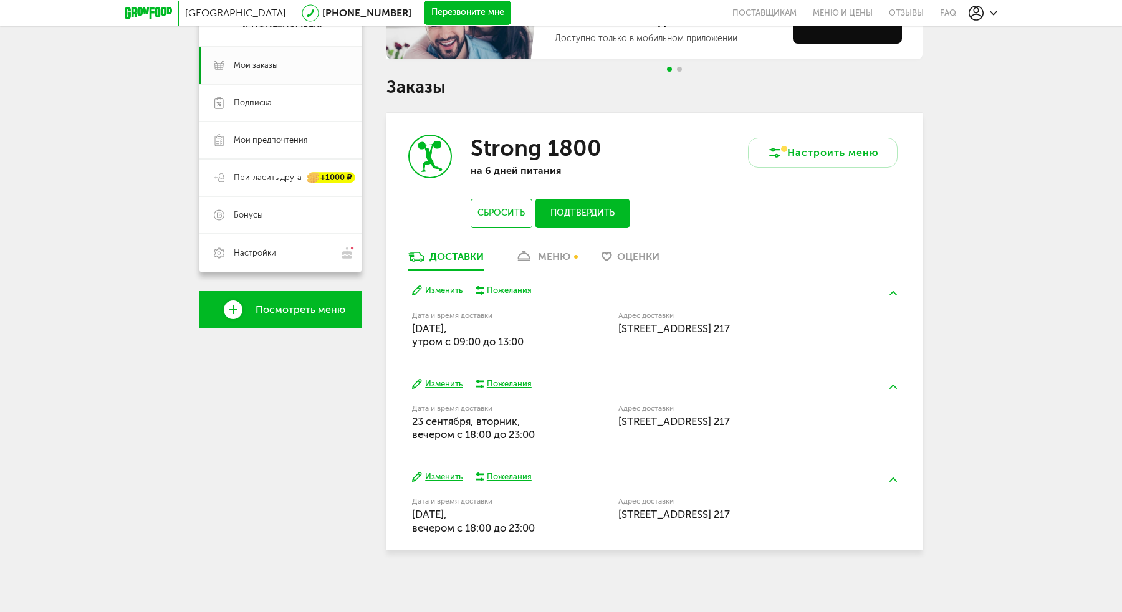
scroll to position [164, 0]
drag, startPoint x: 478, startPoint y: 421, endPoint x: 517, endPoint y: 421, distance: 38.7
click at [517, 421] on span "23 сентября, вторник, вечером c 18:00 до 23:00" at bounding box center [473, 428] width 123 height 26
click at [546, 446] on div "Изменить Пожелания Дата и время доставки 23 сентября, вторник, вечером c 18:00 …" at bounding box center [655, 409] width 536 height 93
click at [446, 382] on button "Изменить" at bounding box center [437, 384] width 50 height 12
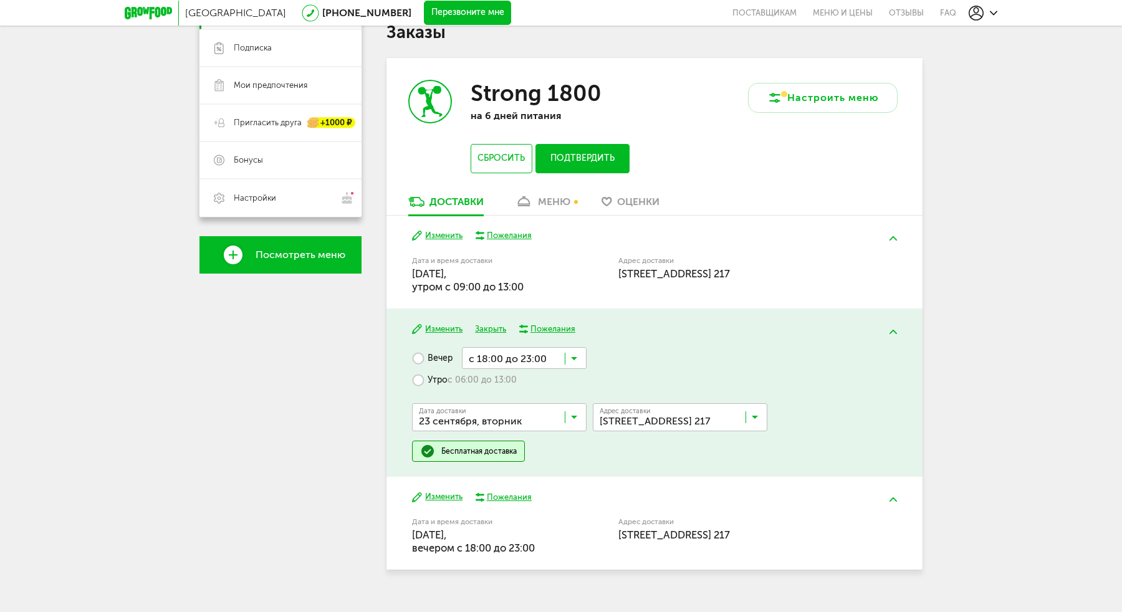
scroll to position [239, 0]
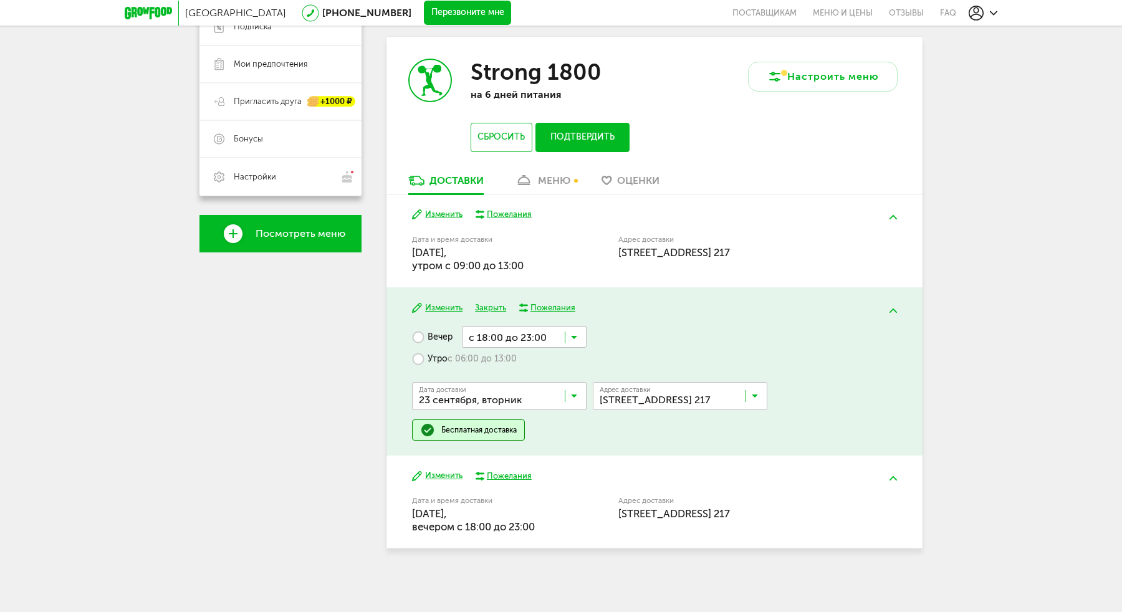
click at [493, 358] on span "с 06:00 до 13:00" at bounding box center [482, 358] width 69 height 11
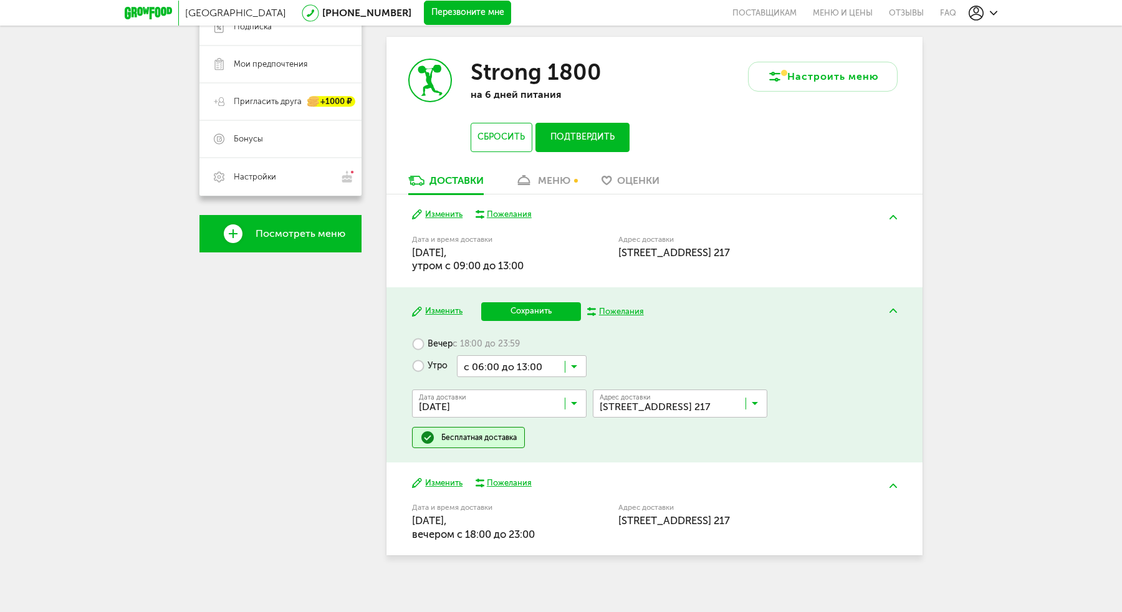
click at [513, 363] on input "Search for option" at bounding box center [522, 365] width 130 height 21
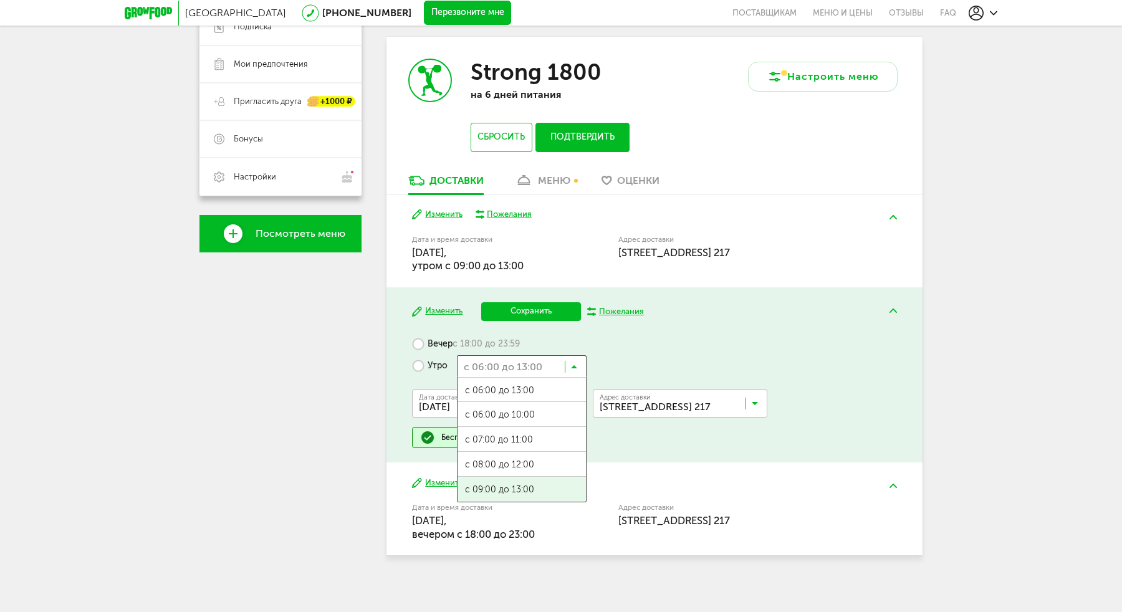
click at [506, 486] on span "с 09:00 до 13:00" at bounding box center [522, 490] width 128 height 26
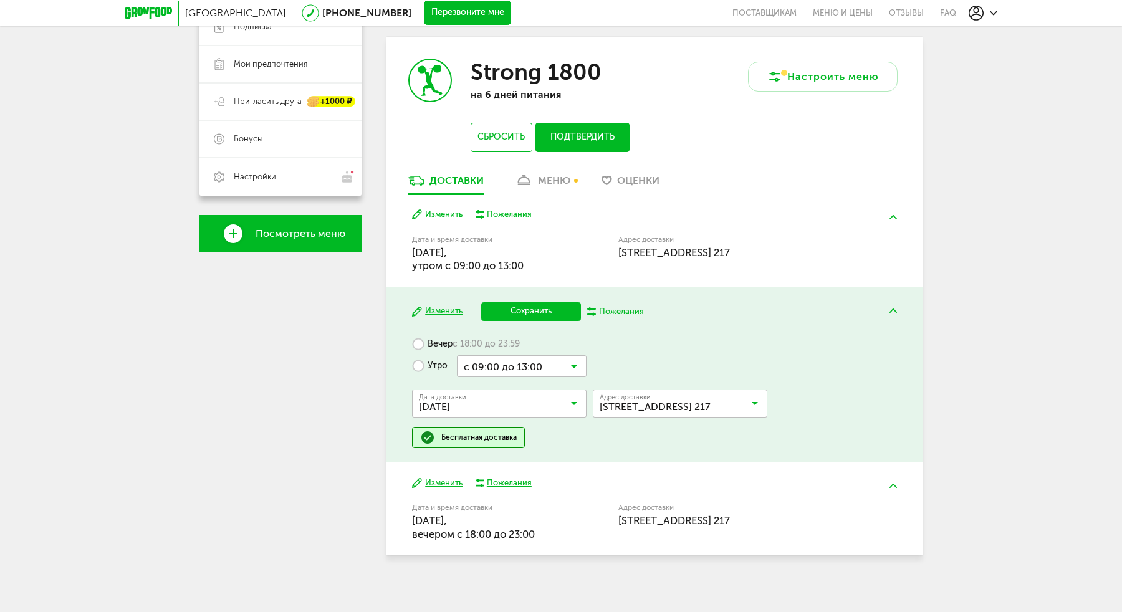
click at [660, 438] on div "Вечер с 18:00 до 23:59 Утро с 09:00 до 13:00 Загрузка... Дата доставки 24 сентя…" at bounding box center [654, 391] width 484 height 115
click at [533, 310] on button "Сохранить" at bounding box center [531, 311] width 100 height 19
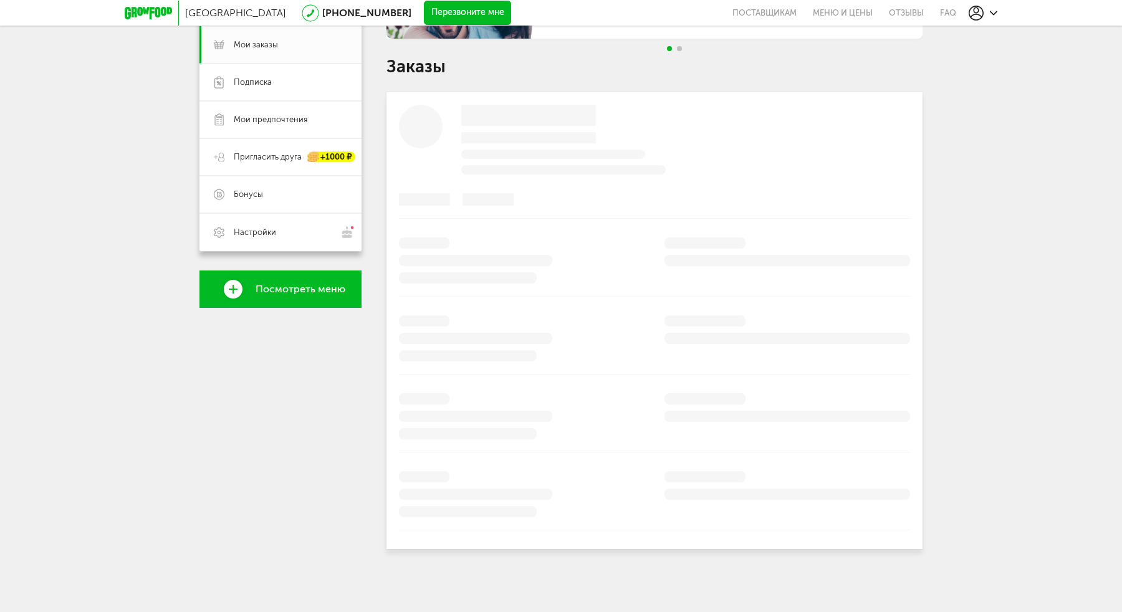
scroll to position [164, 0]
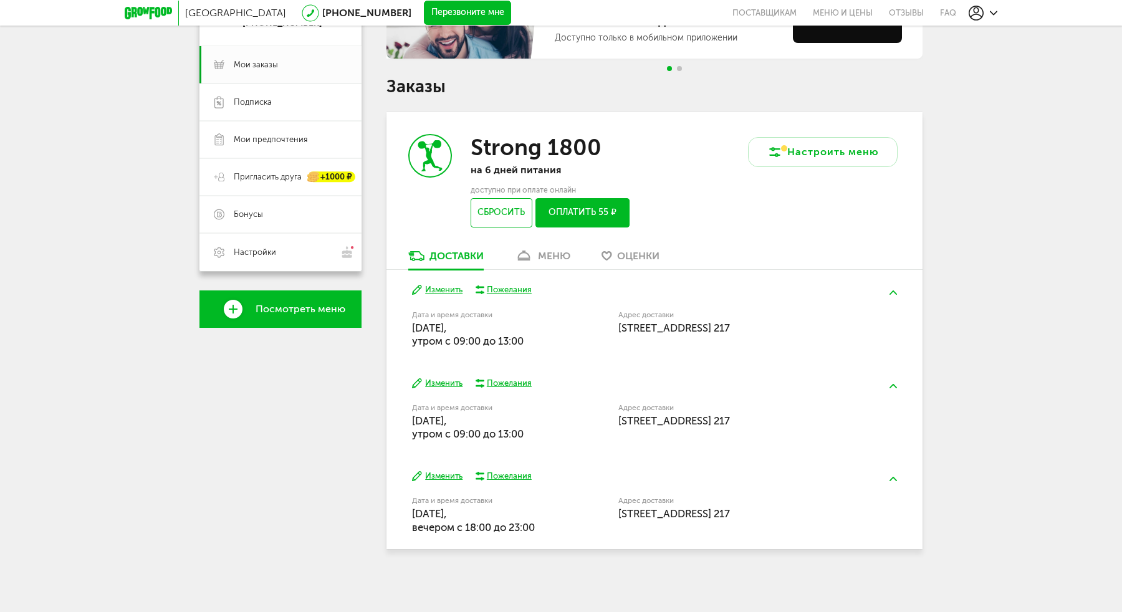
click at [447, 477] on button "Изменить" at bounding box center [437, 477] width 50 height 12
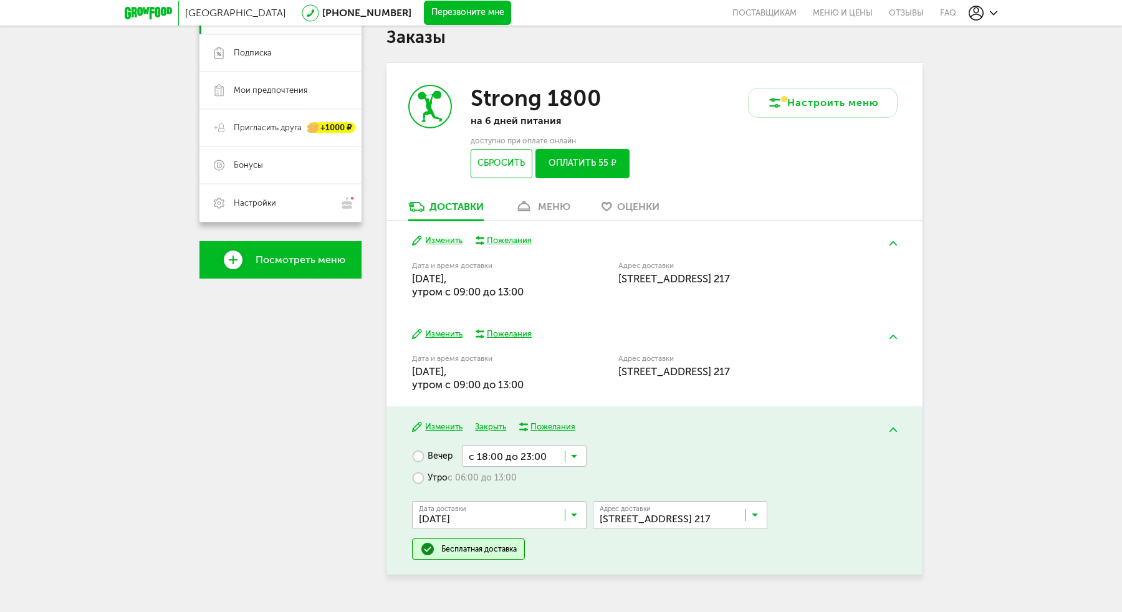
scroll to position [239, 0]
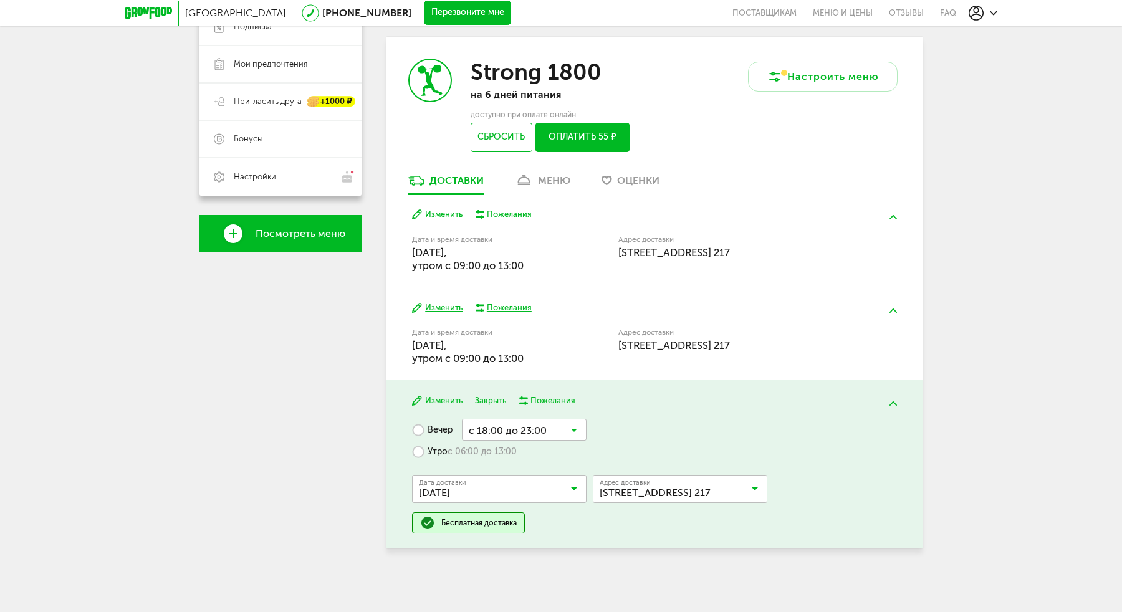
click at [487, 459] on label "Утро с 06:00 до 13:00" at bounding box center [464, 452] width 105 height 22
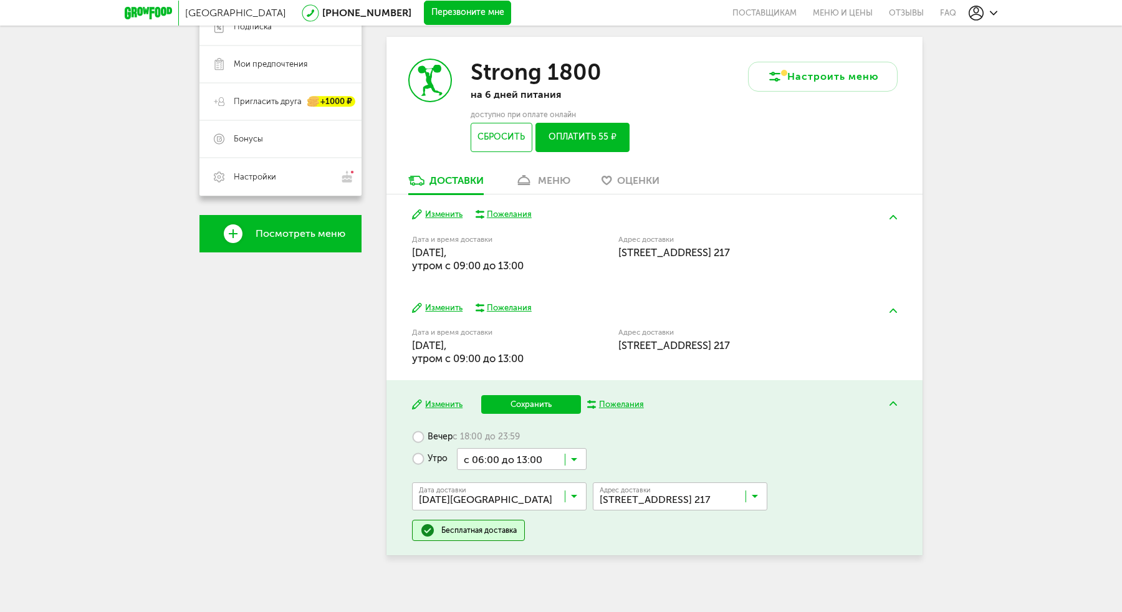
click at [539, 401] on button "Сохранить" at bounding box center [531, 404] width 100 height 19
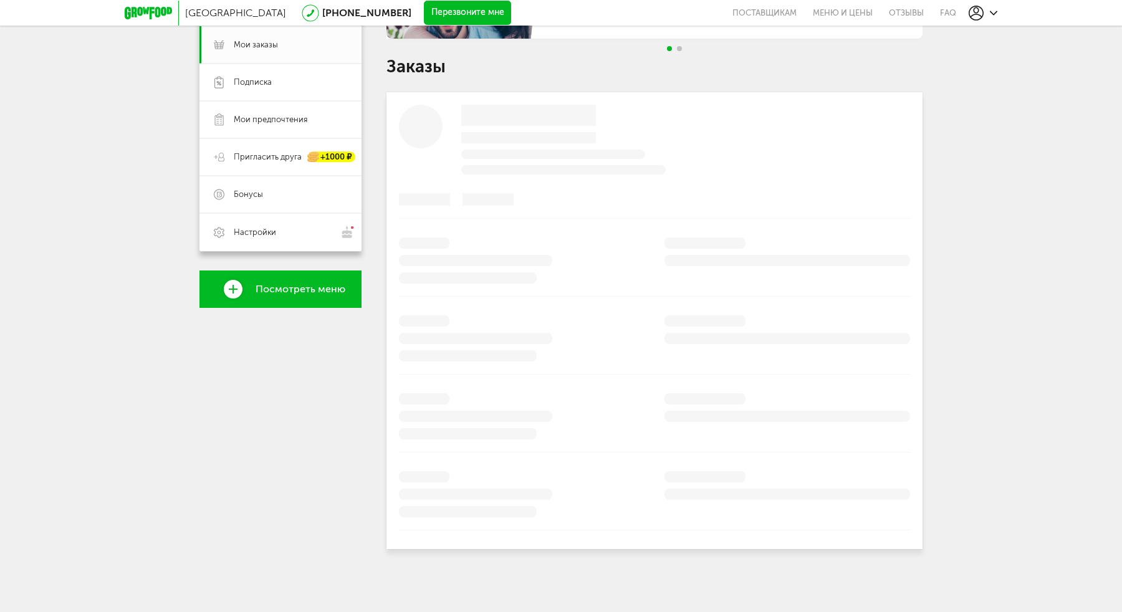
scroll to position [164, 0]
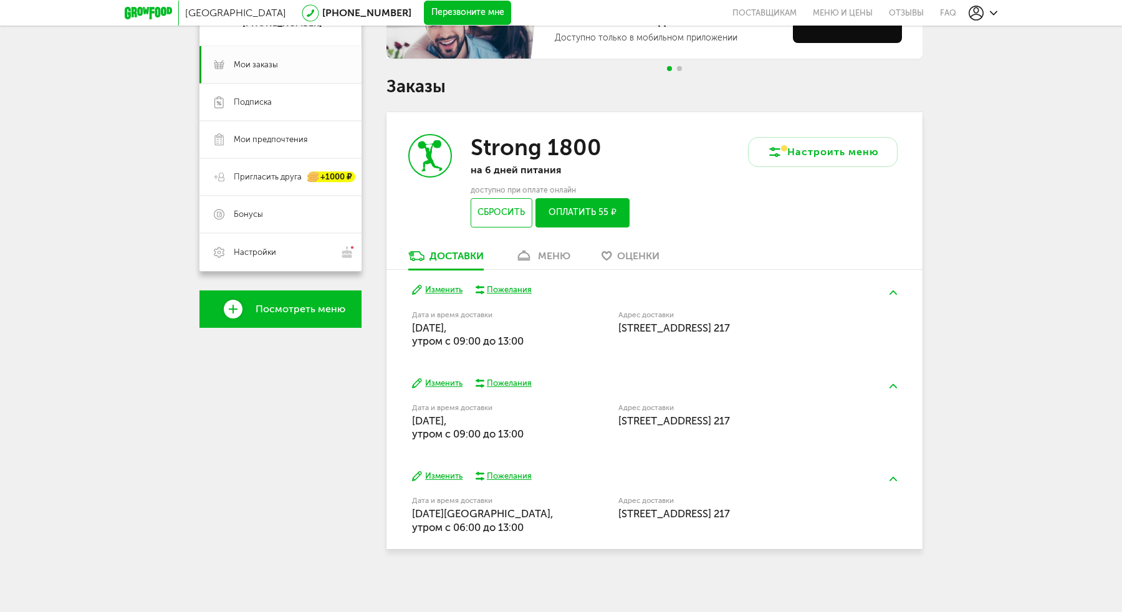
click at [446, 475] on button "Изменить" at bounding box center [437, 477] width 50 height 12
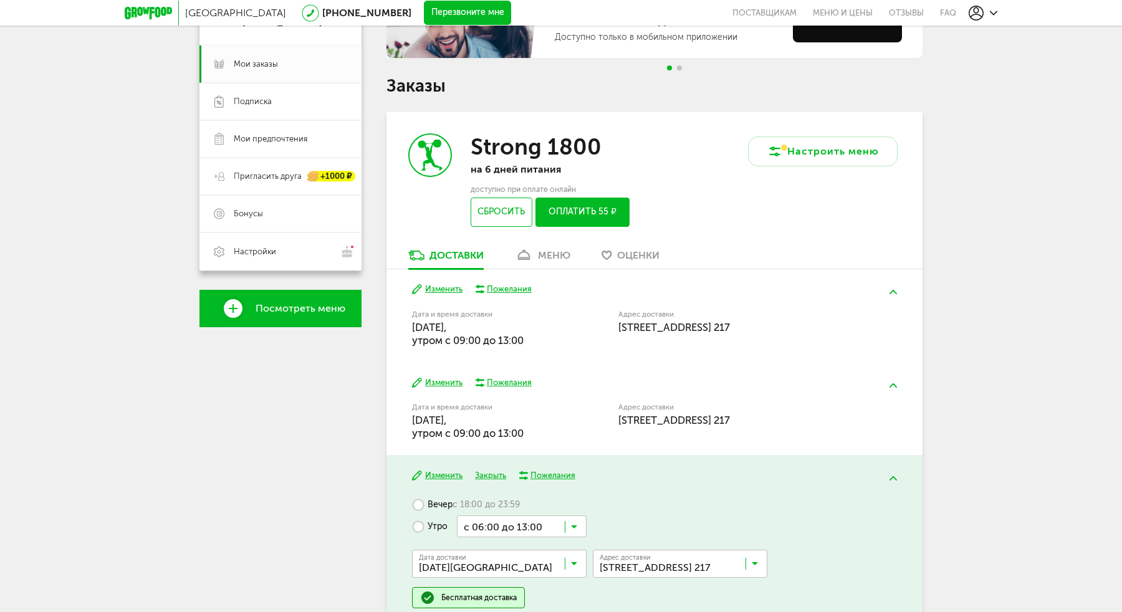
scroll to position [186, 0]
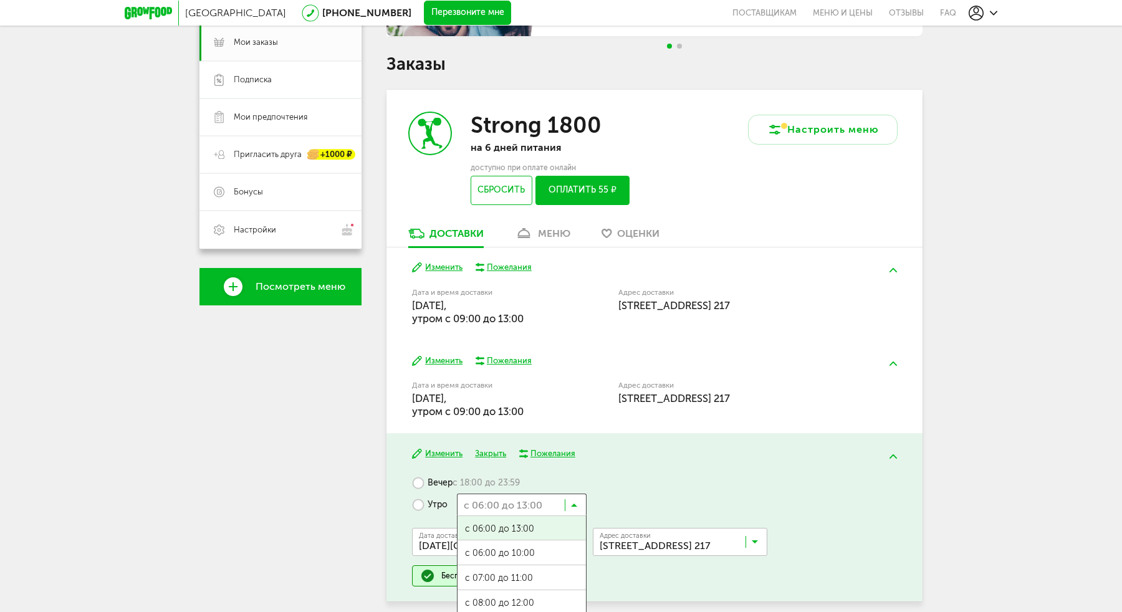
click at [570, 504] on input "Search for option" at bounding box center [522, 504] width 130 height 21
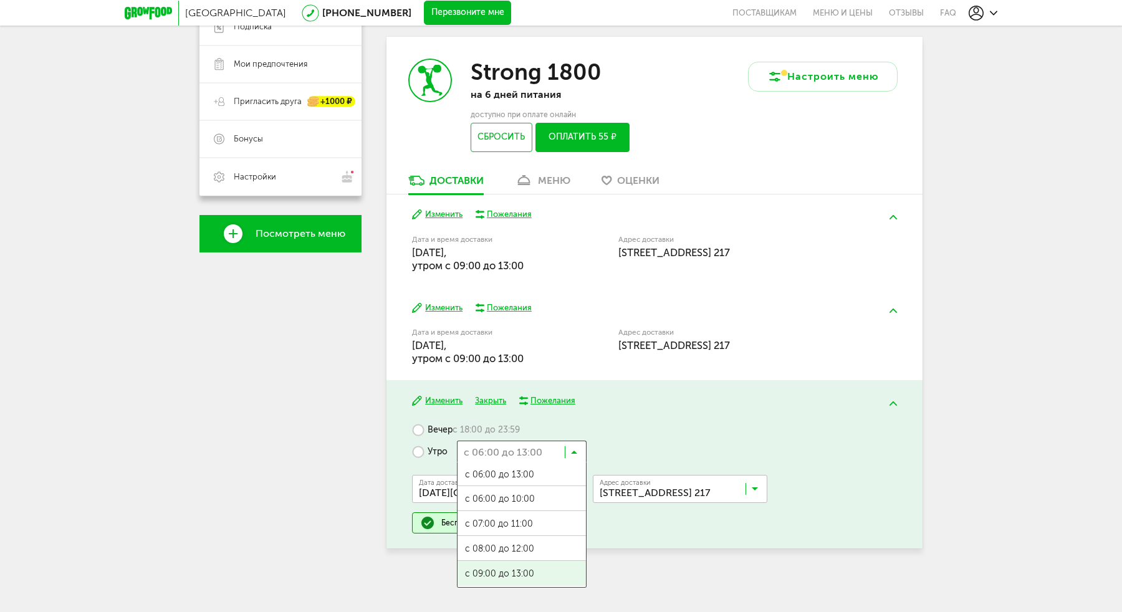
scroll to position [0, 0]
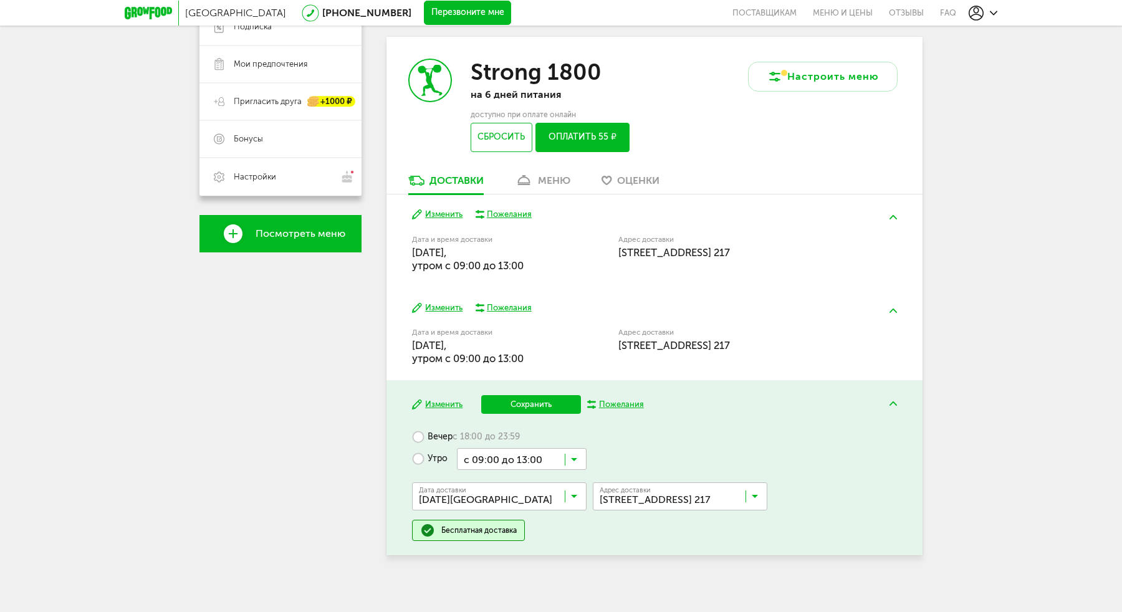
click at [527, 572] on span "с 09:00 до 13:00" at bounding box center [522, 583] width 128 height 26
click at [536, 410] on button "Сохранить" at bounding box center [531, 404] width 100 height 19
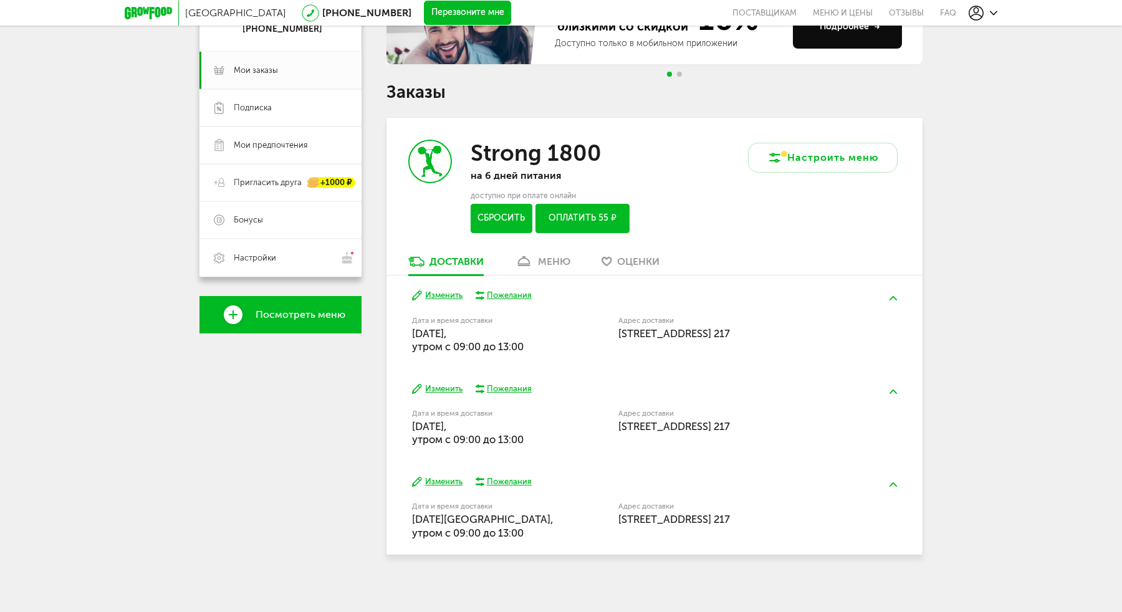
scroll to position [164, 0]
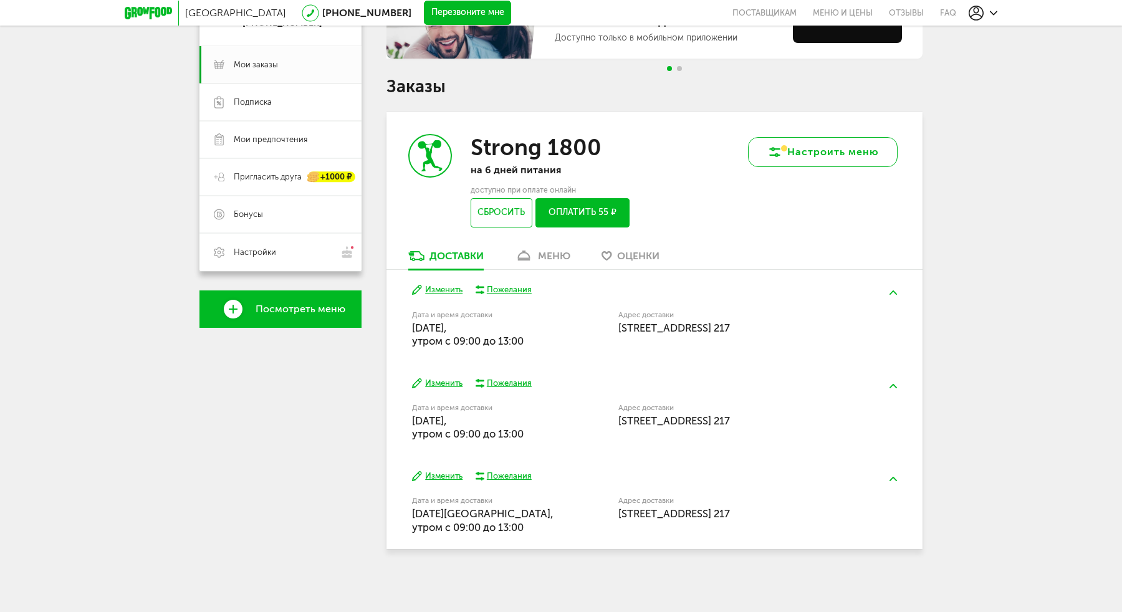
click at [779, 157] on icon at bounding box center [774, 152] width 15 height 15
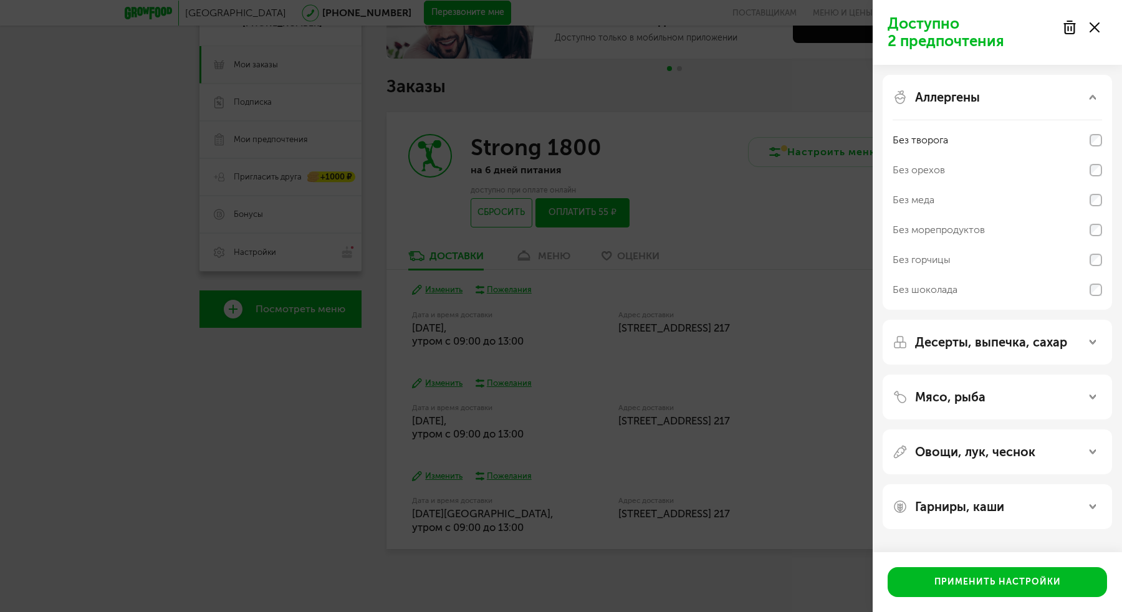
click at [785, 192] on div "Доступно 2 предпочтения Аллергены Без творога Без орехов Без меда Без морепроду…" at bounding box center [561, 306] width 1122 height 612
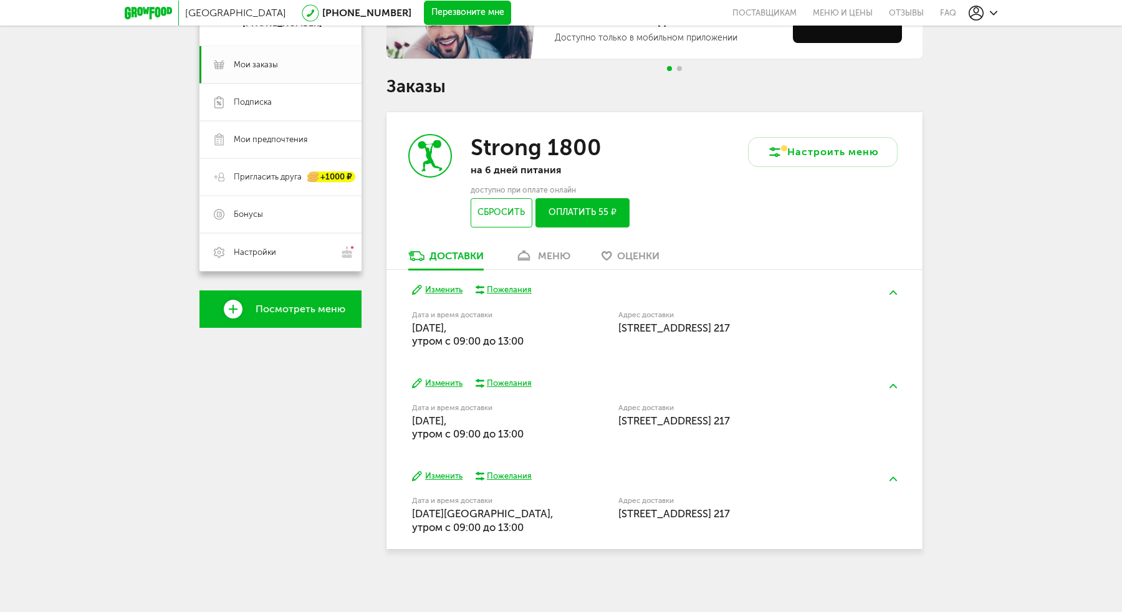
click at [436, 387] on button "Изменить" at bounding box center [437, 384] width 50 height 12
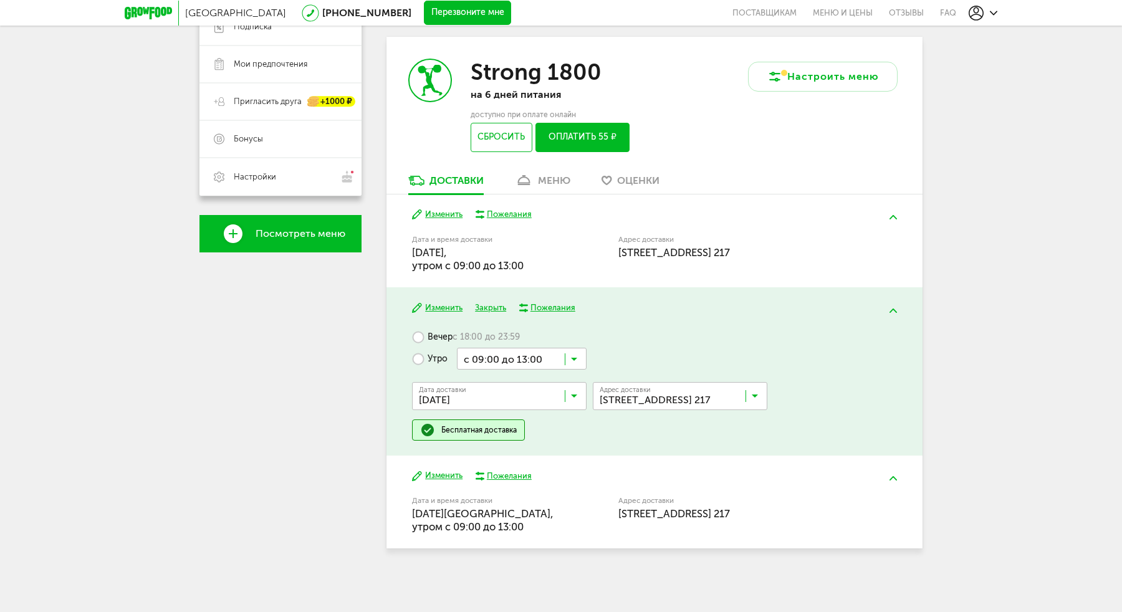
click at [438, 476] on button "Изменить" at bounding box center [437, 476] width 50 height 12
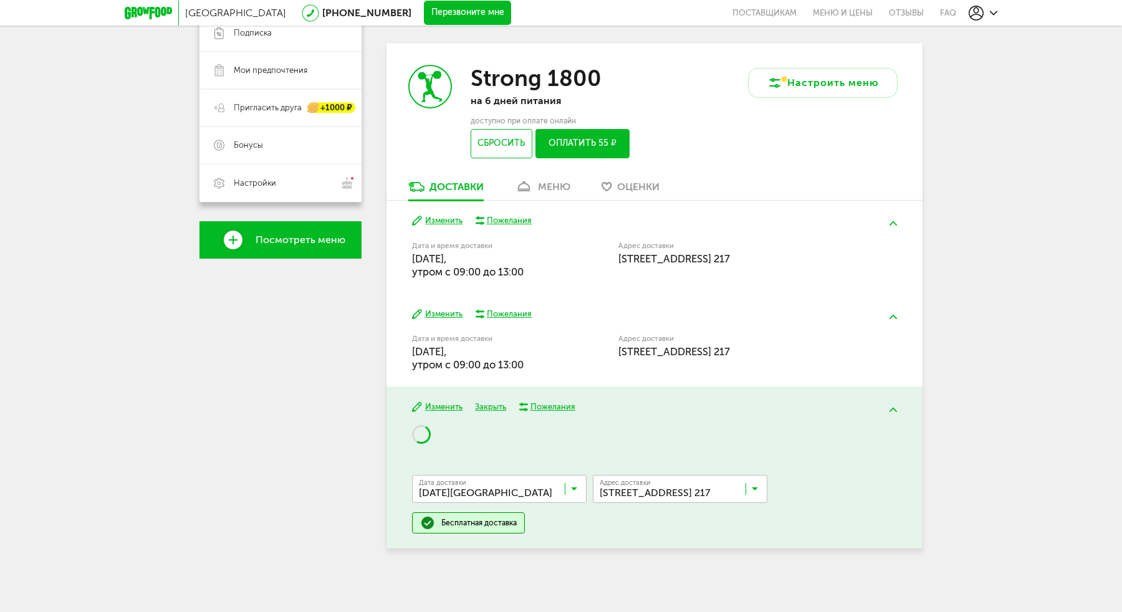
scroll to position [239, 0]
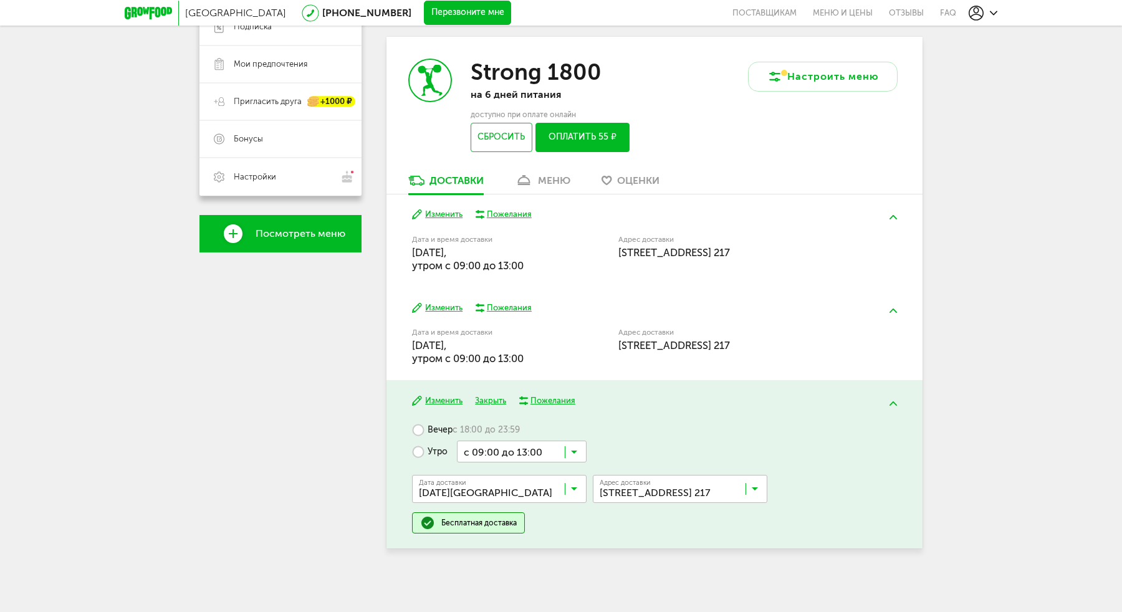
click at [431, 213] on button "Изменить" at bounding box center [437, 215] width 50 height 12
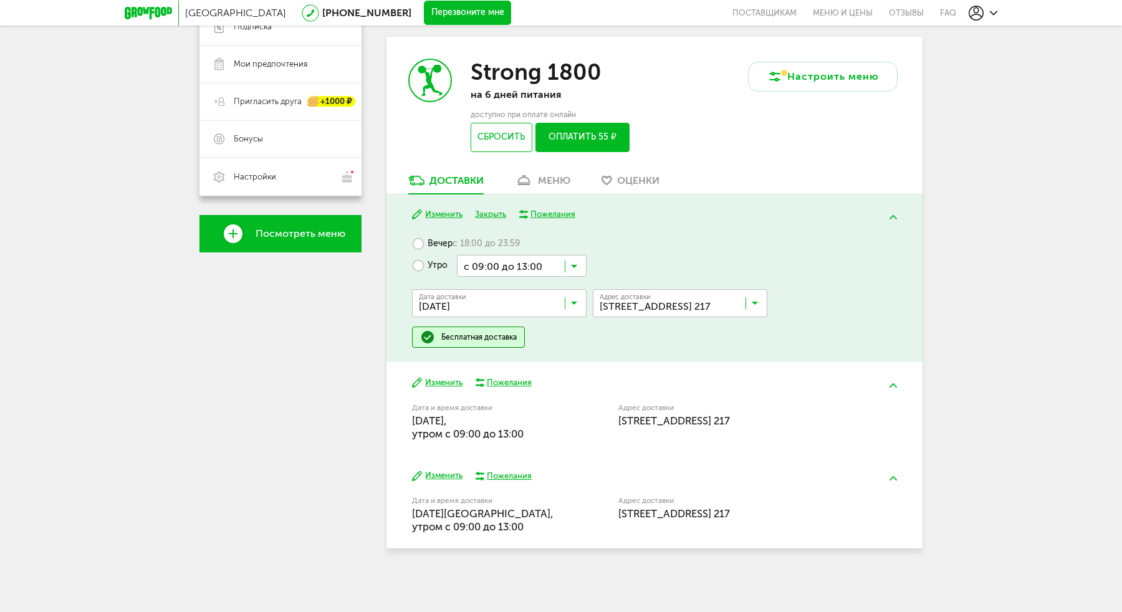
click at [536, 184] on link "меню" at bounding box center [543, 184] width 68 height 20
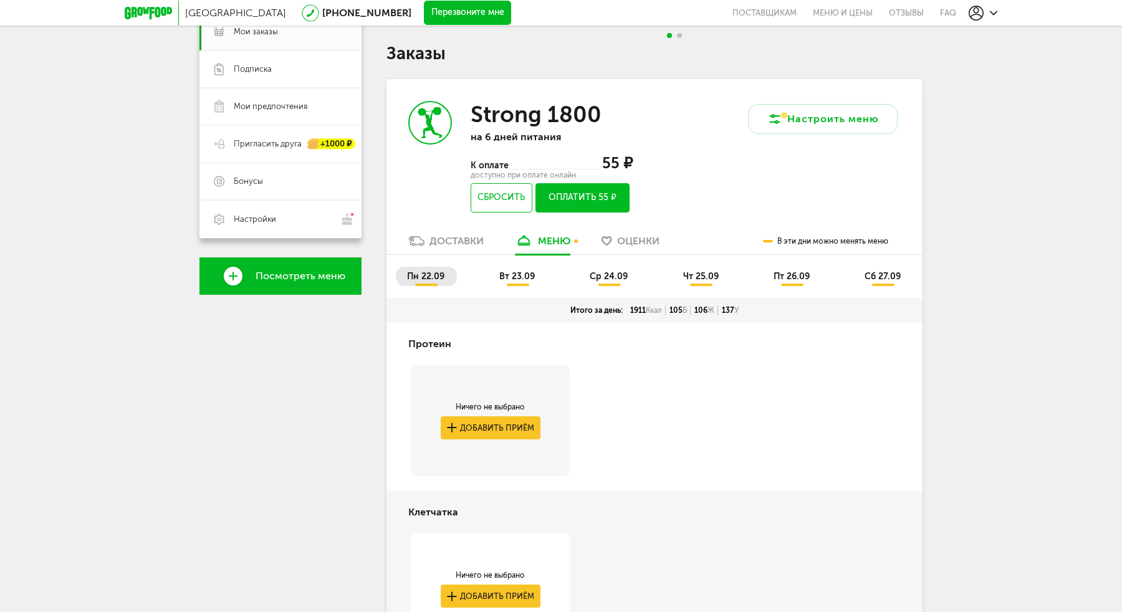
scroll to position [181, 0]
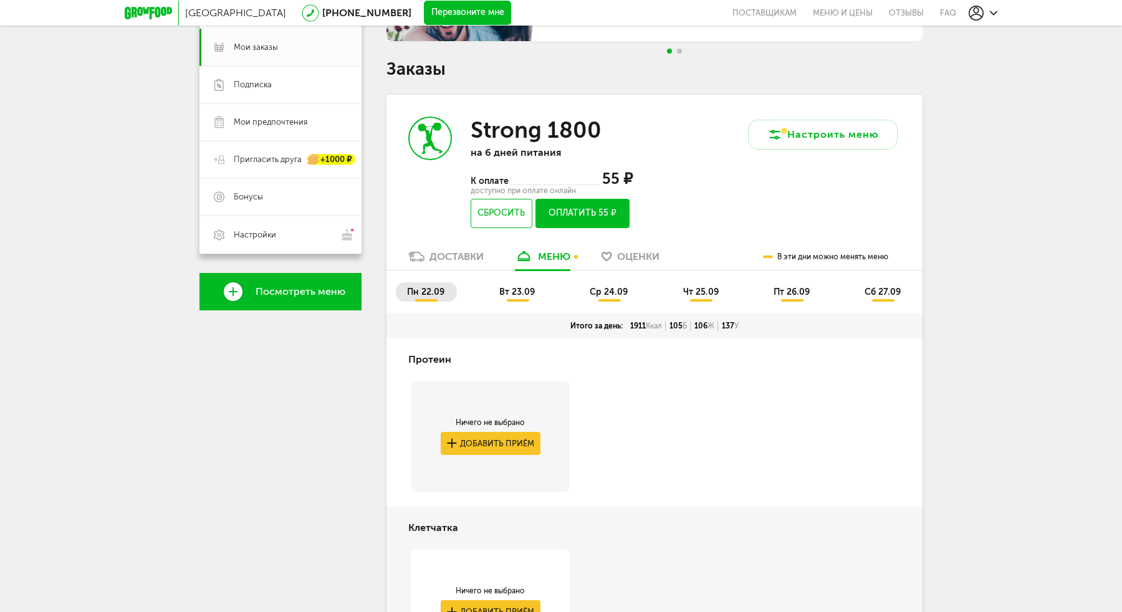
click at [597, 291] on span "ср 24.09" at bounding box center [609, 292] width 38 height 11
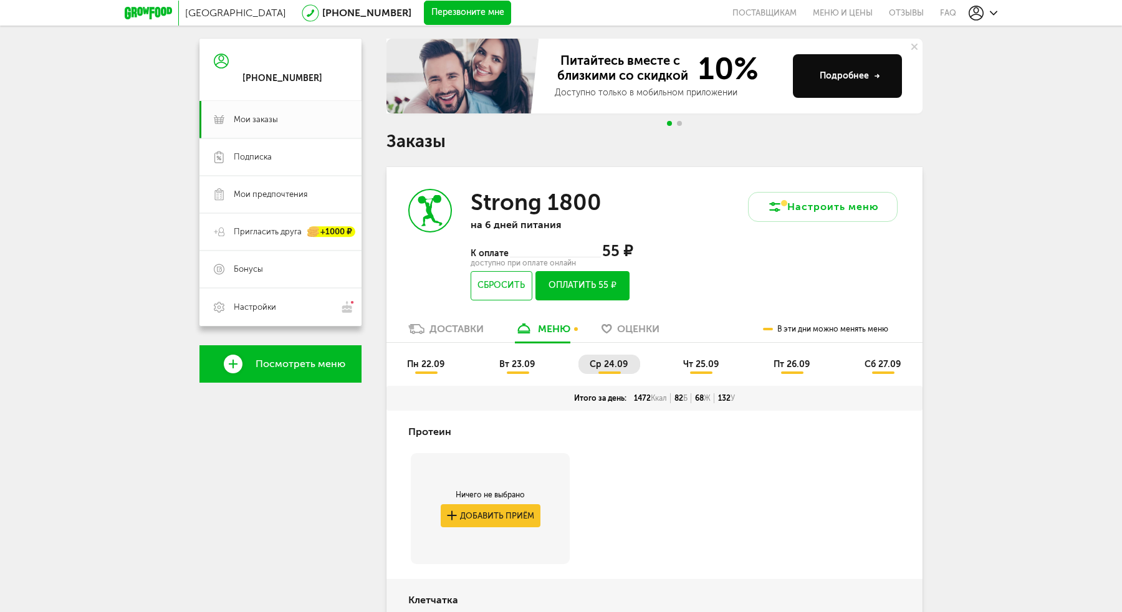
scroll to position [0, 0]
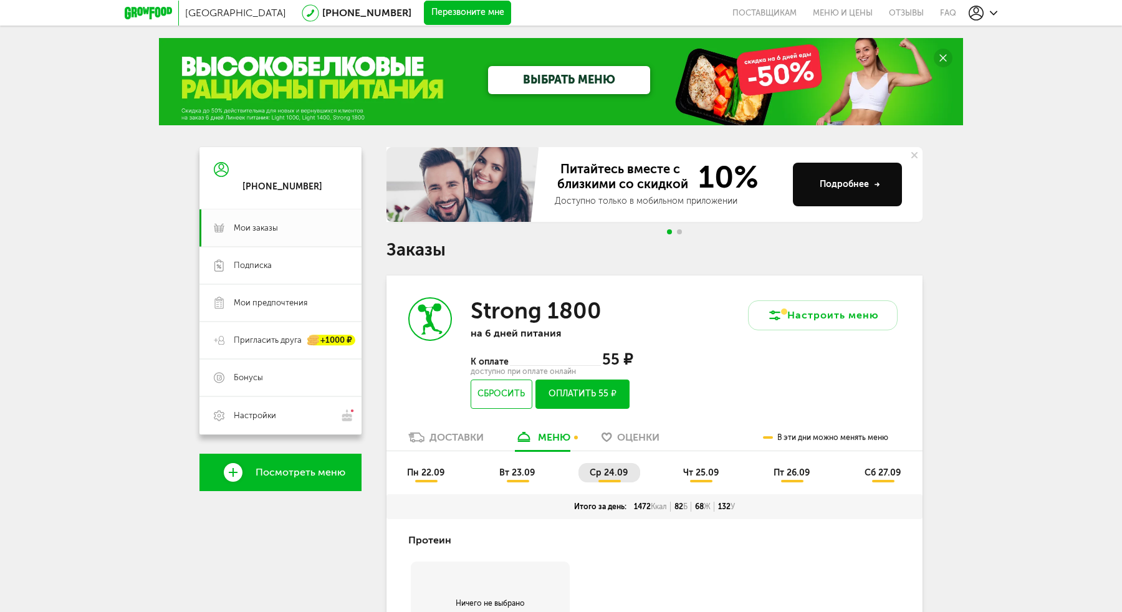
click at [520, 469] on span "вт 23.09" at bounding box center [517, 473] width 36 height 11
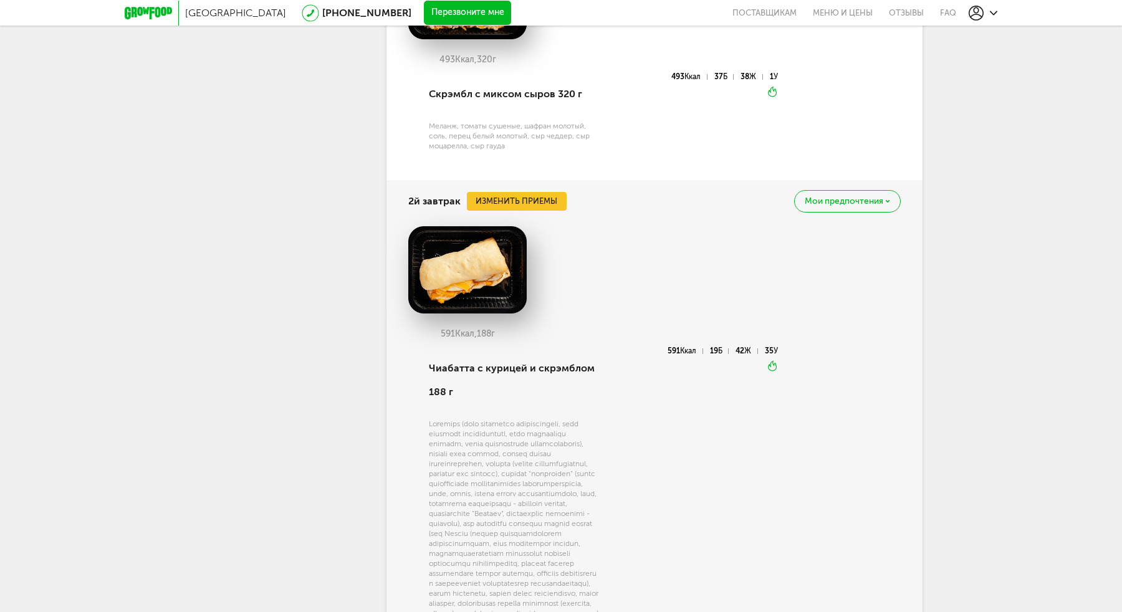
scroll to position [943, 0]
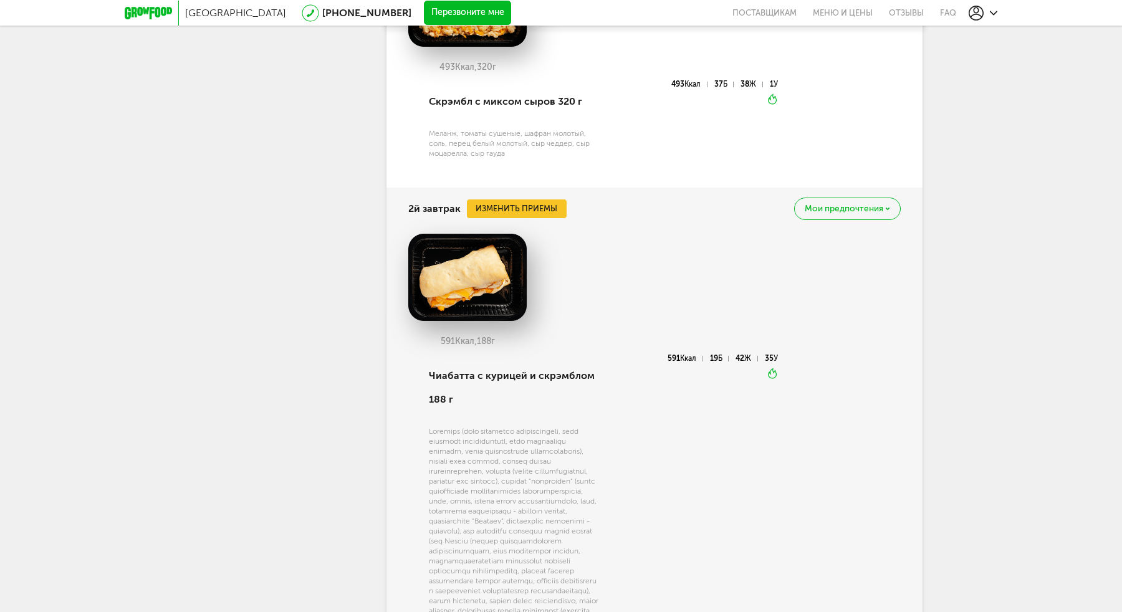
click at [545, 200] on div "2й завтрак Изменить приемы Мои предпочтения" at bounding box center [654, 209] width 493 height 42
click at [539, 214] on button "Изменить приемы" at bounding box center [517, 208] width 100 height 19
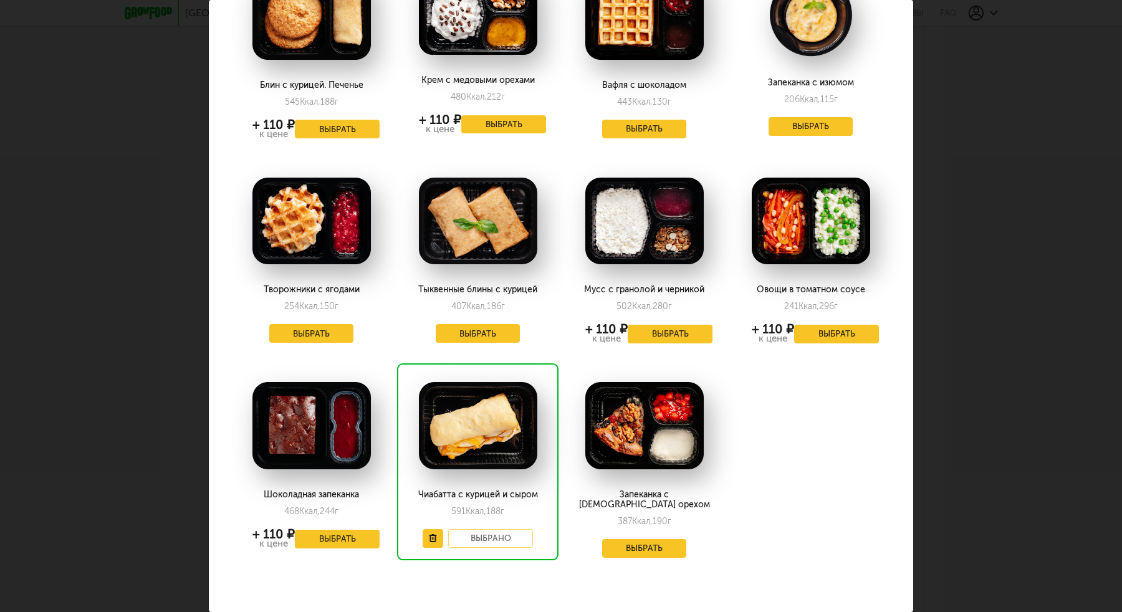
scroll to position [117, 0]
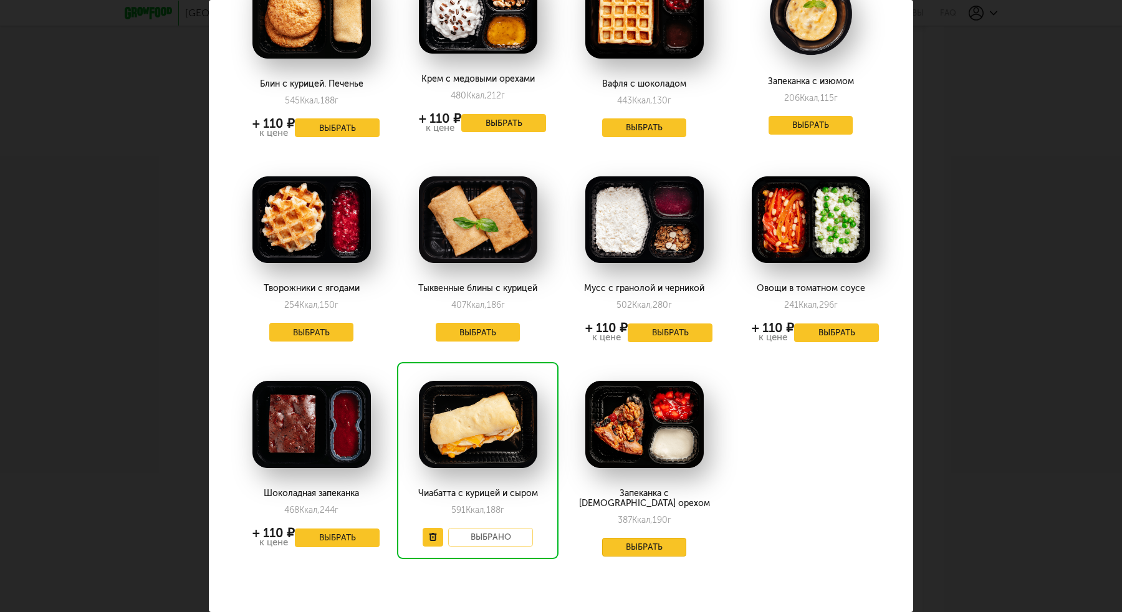
click at [649, 543] on button "Выбрать" at bounding box center [644, 547] width 85 height 19
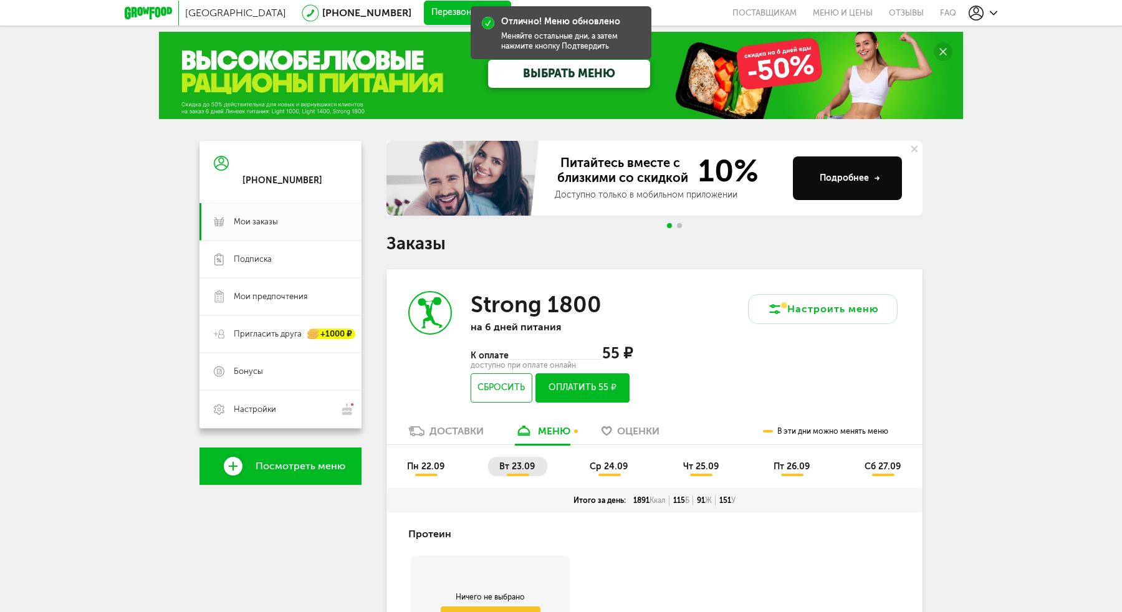
scroll to position [0, 0]
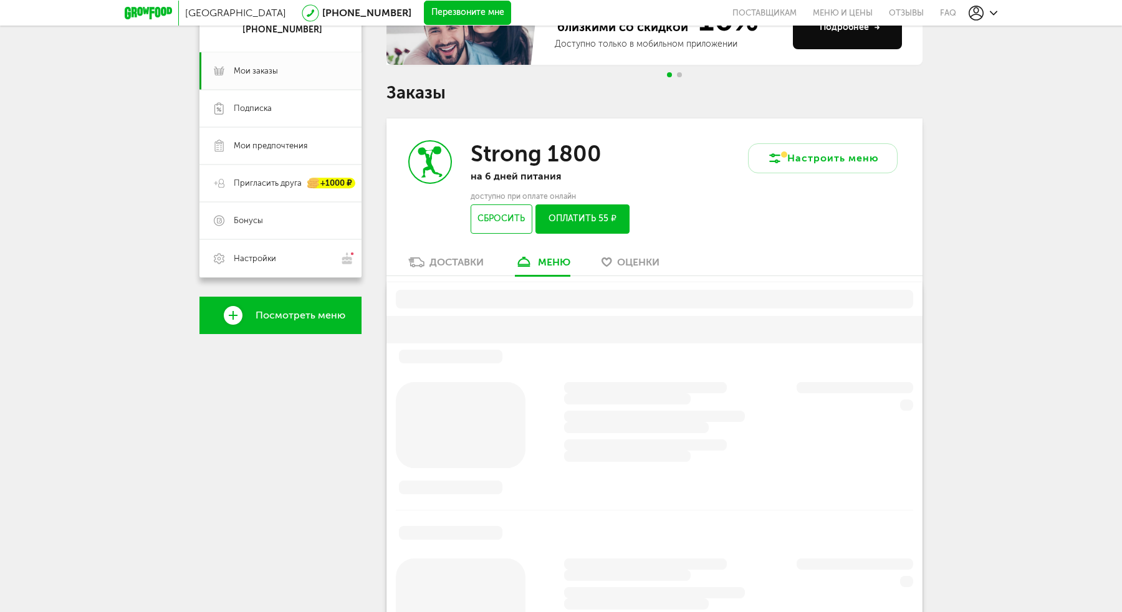
scroll to position [244, 0]
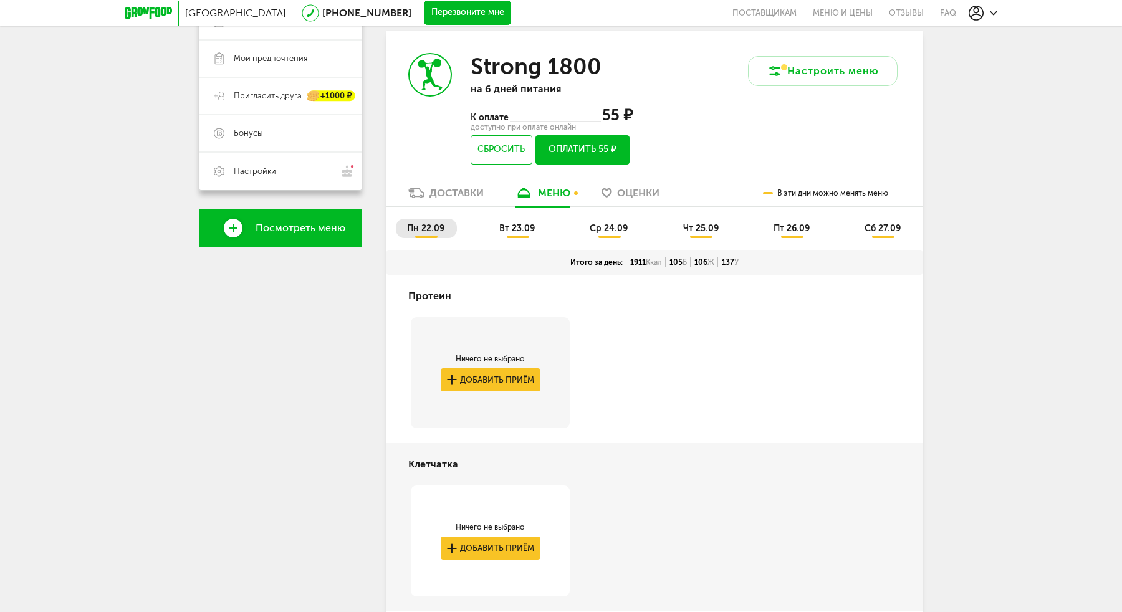
click at [636, 204] on link "Оценки" at bounding box center [630, 196] width 70 height 20
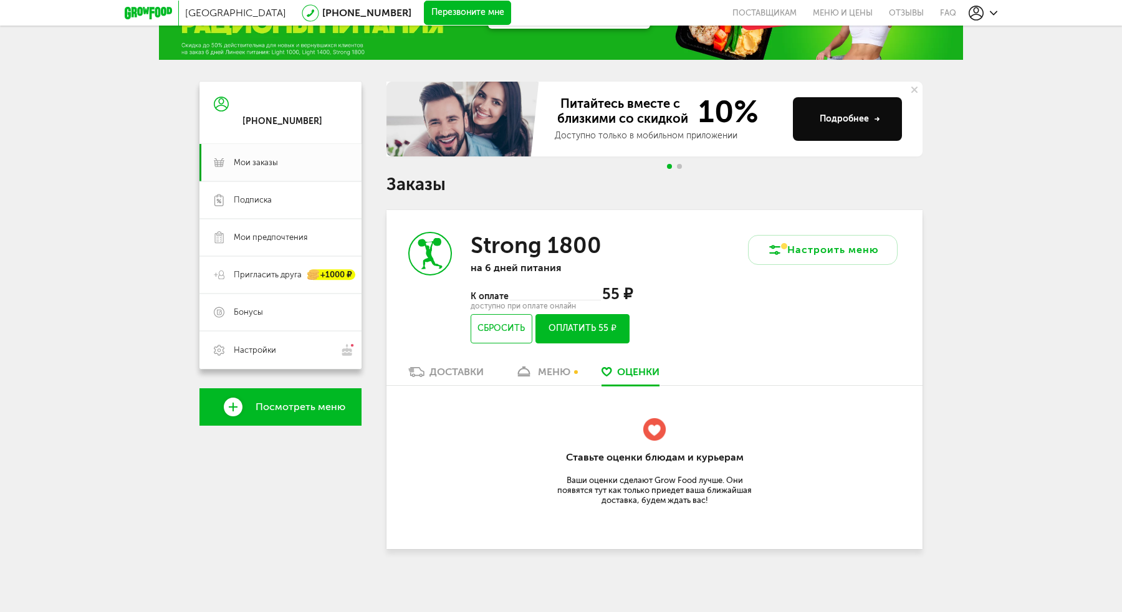
scroll to position [67, 0]
click at [551, 375] on div "меню" at bounding box center [554, 372] width 32 height 12
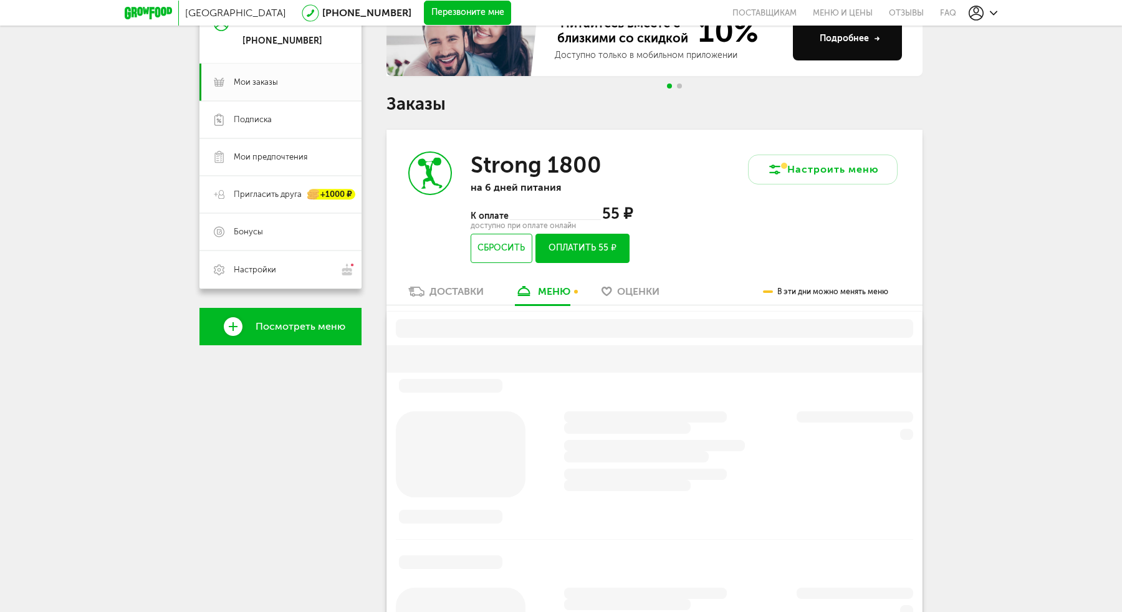
scroll to position [244, 0]
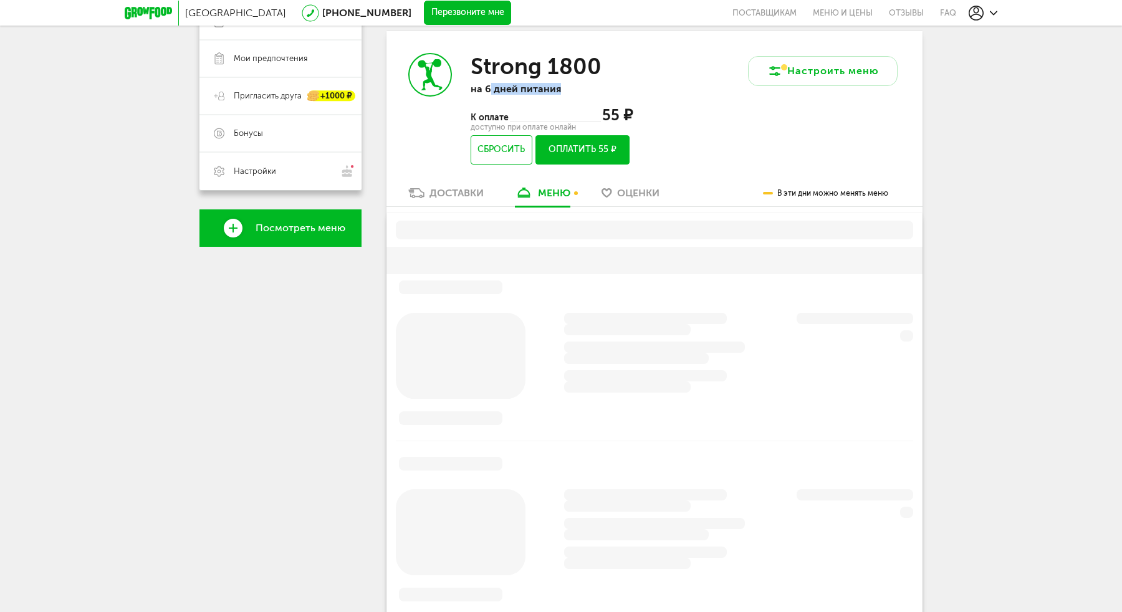
drag, startPoint x: 491, startPoint y: 90, endPoint x: 559, endPoint y: 89, distance: 68.6
click at [559, 89] on p "на 6 дней питания" at bounding box center [552, 89] width 162 height 12
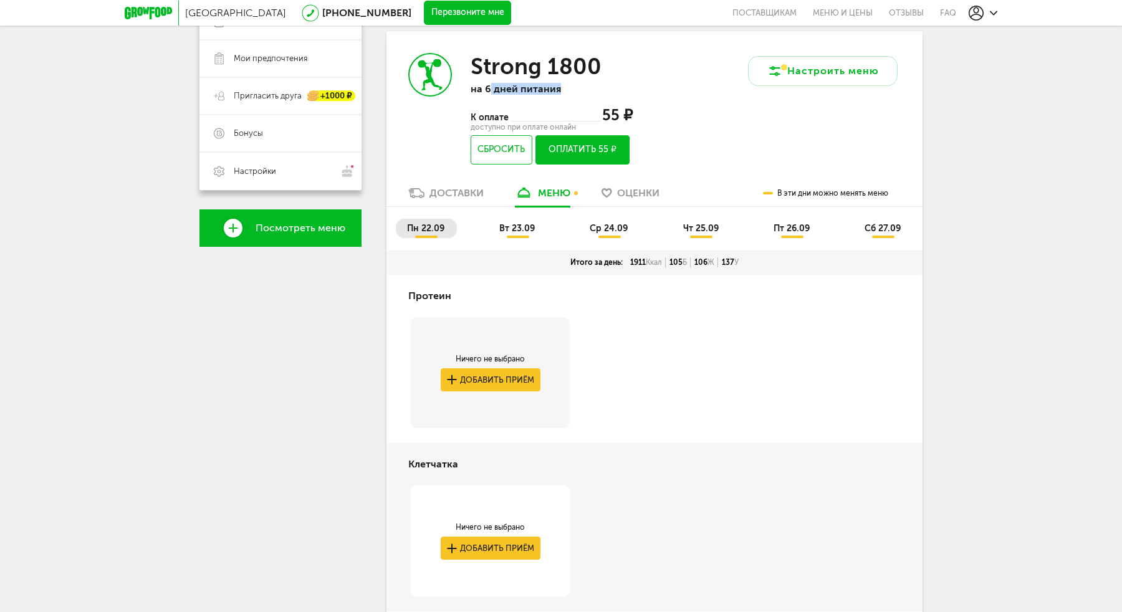
click at [442, 199] on div "Доставки" at bounding box center [457, 193] width 54 height 12
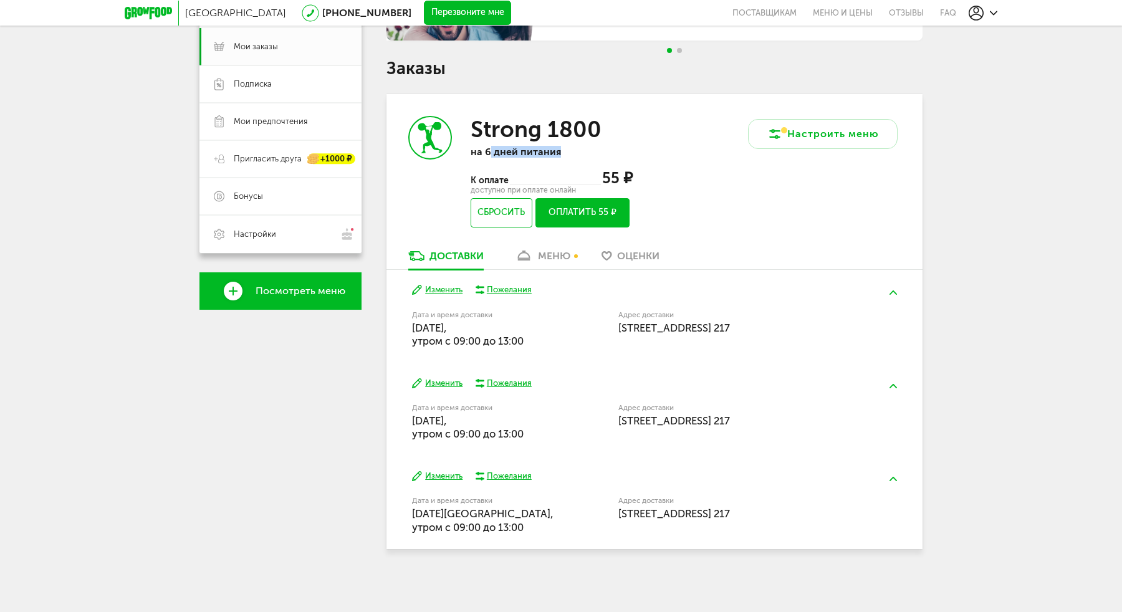
scroll to position [183, 0]
click at [437, 385] on button "Изменить" at bounding box center [437, 384] width 50 height 12
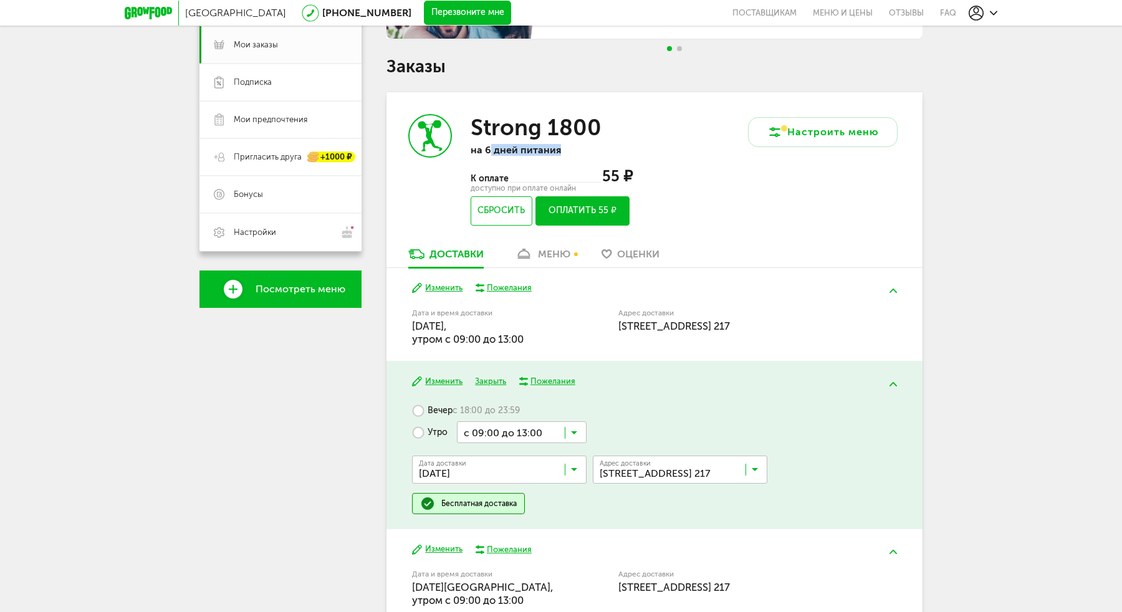
click at [445, 289] on button "Изменить" at bounding box center [437, 288] width 50 height 12
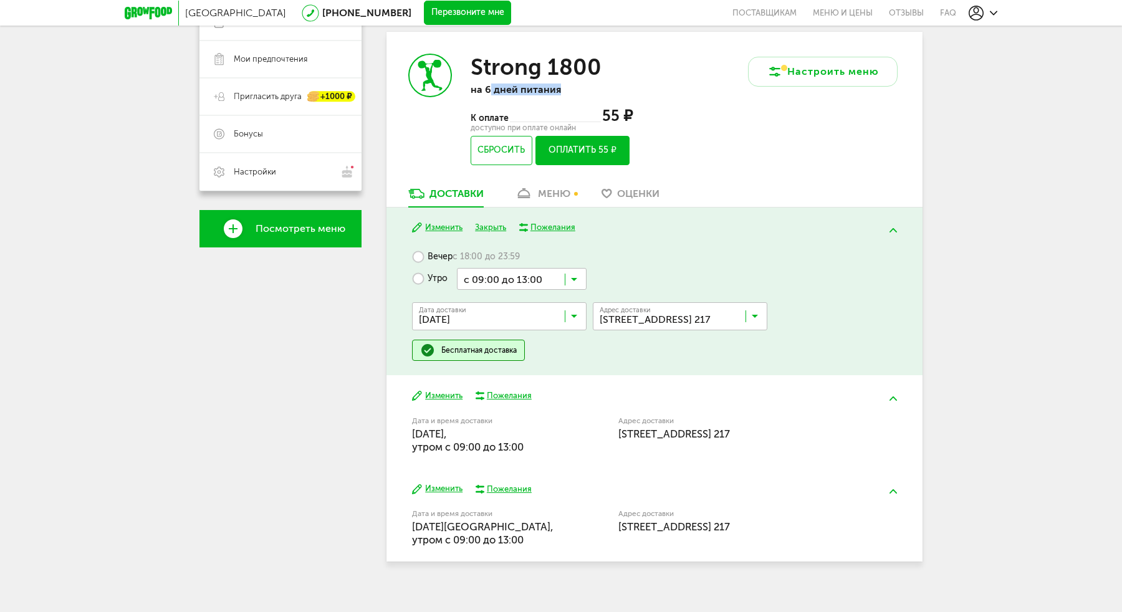
scroll to position [258, 0]
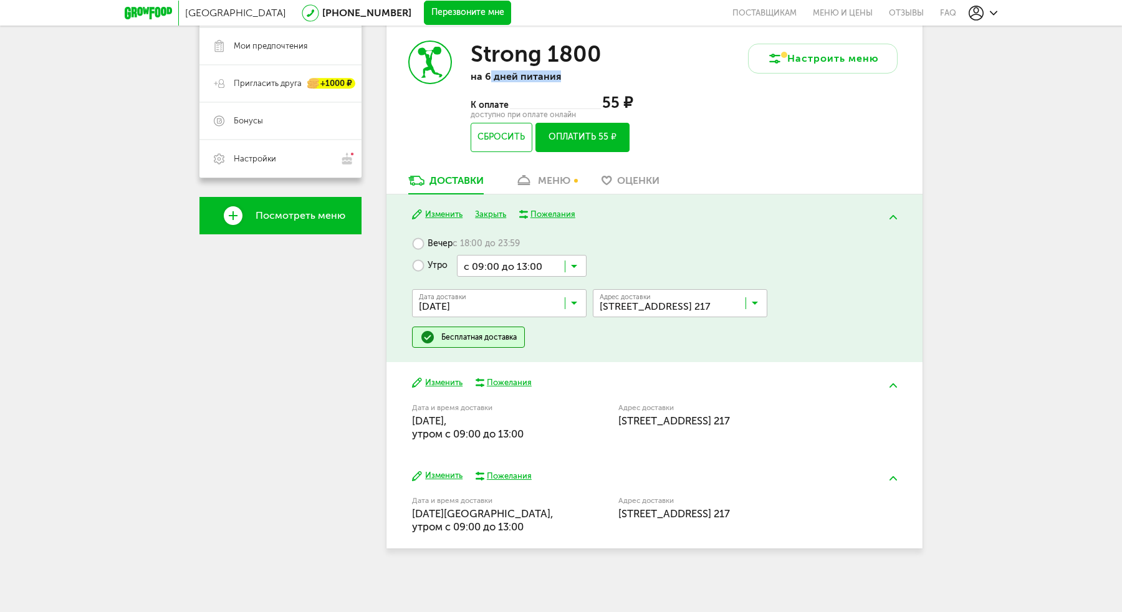
click at [441, 383] on button "Изменить" at bounding box center [437, 383] width 50 height 12
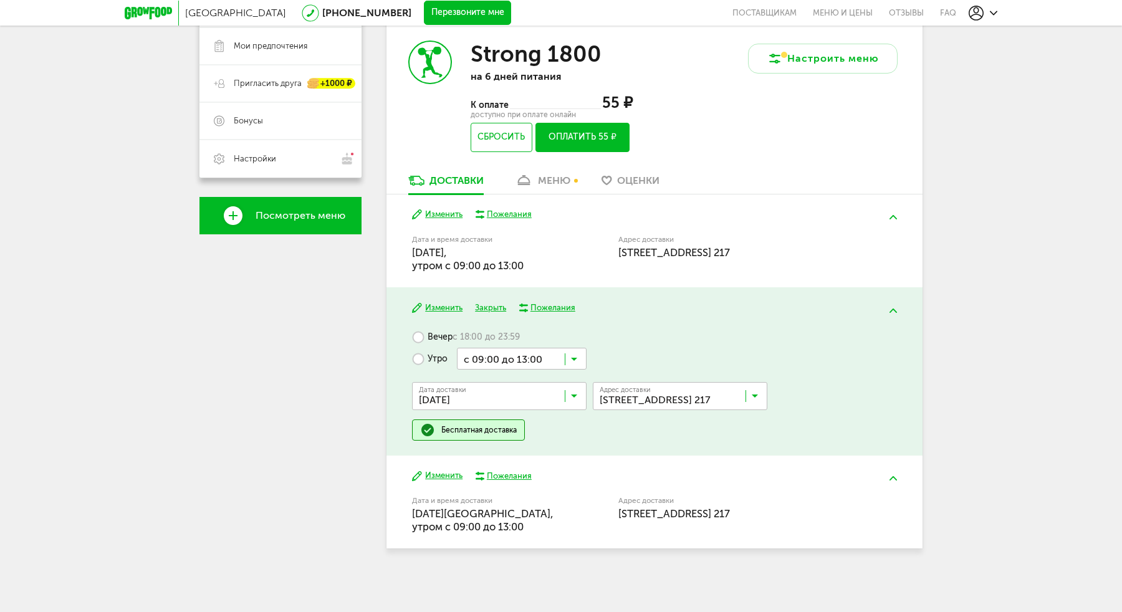
click at [445, 483] on div "Изменить Пожелания Дата и время доставки 26 сентября, пятница, утром c 09:00 до…" at bounding box center [655, 502] width 536 height 93
click at [445, 475] on button "Изменить" at bounding box center [437, 476] width 50 height 12
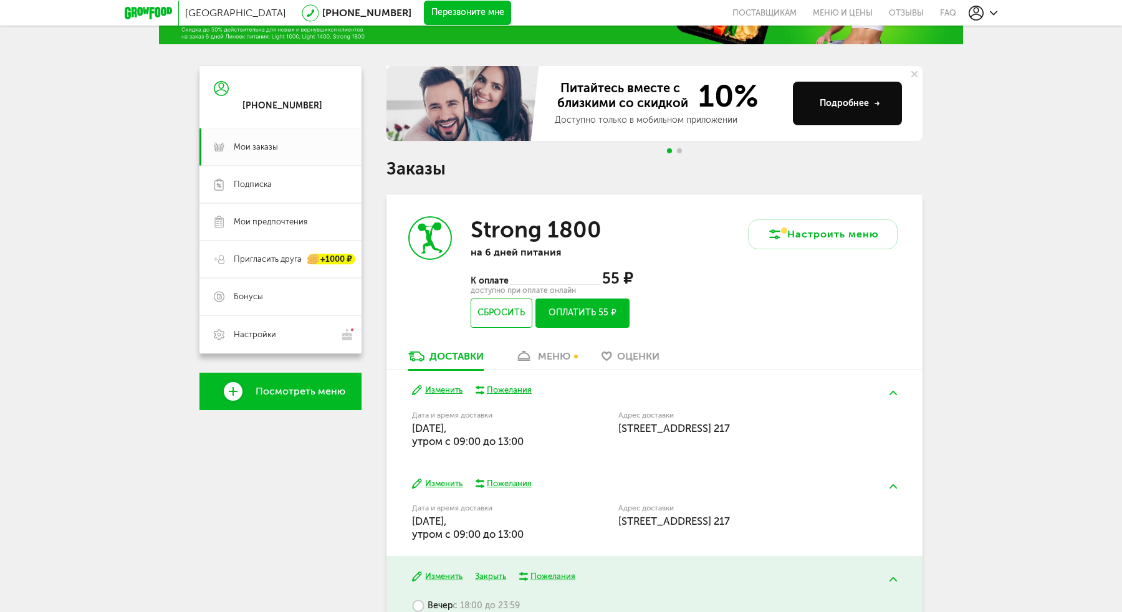
click at [551, 360] on div "меню" at bounding box center [554, 356] width 32 height 12
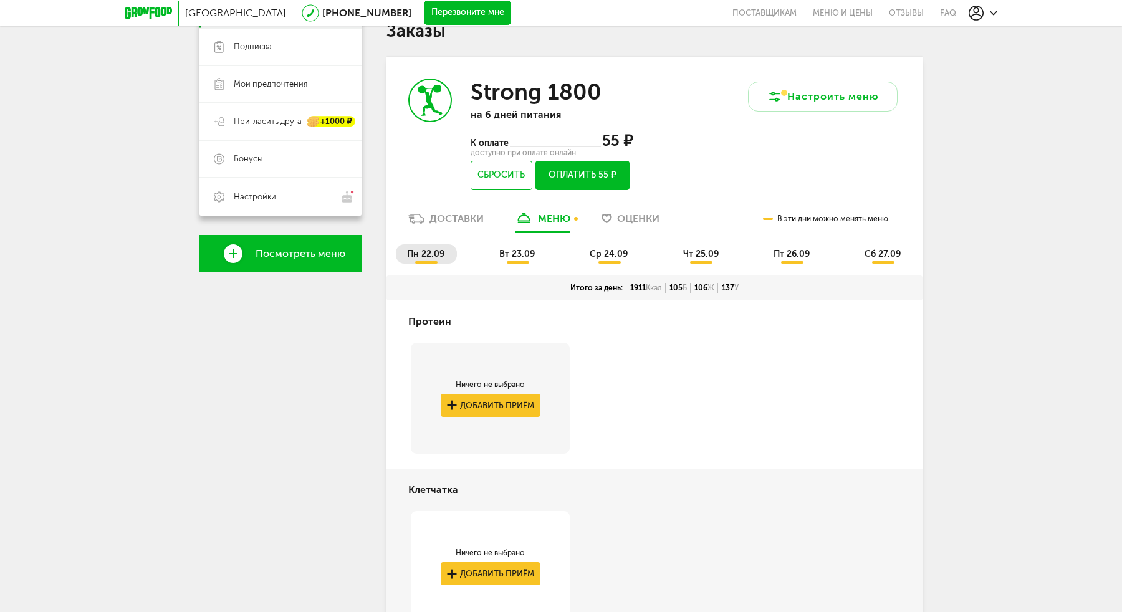
scroll to position [168, 0]
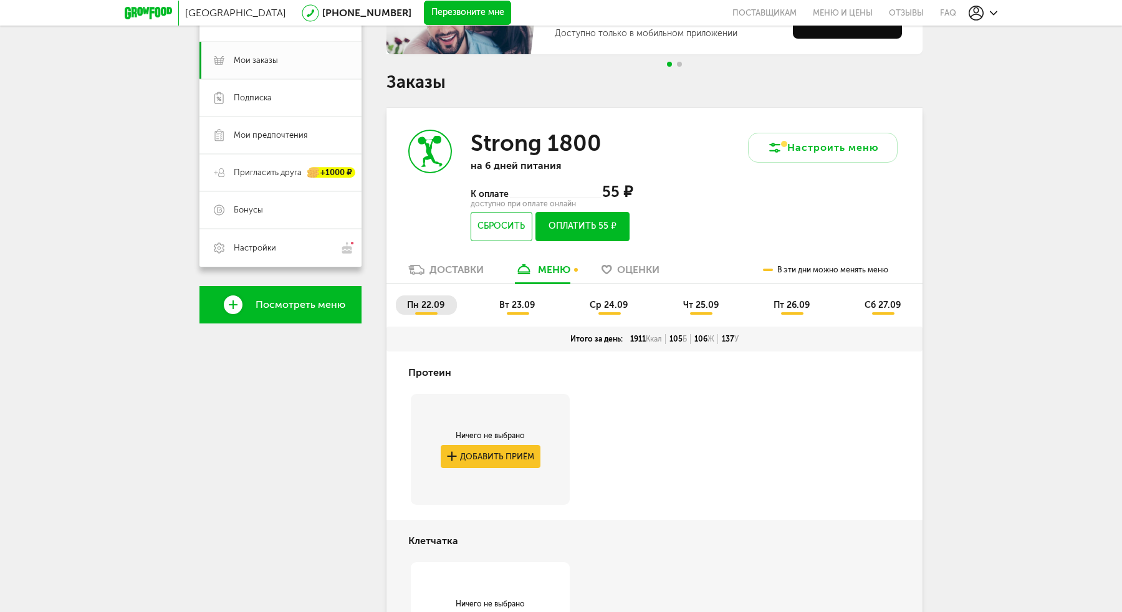
click at [520, 302] on span "вт 23.09" at bounding box center [517, 305] width 36 height 11
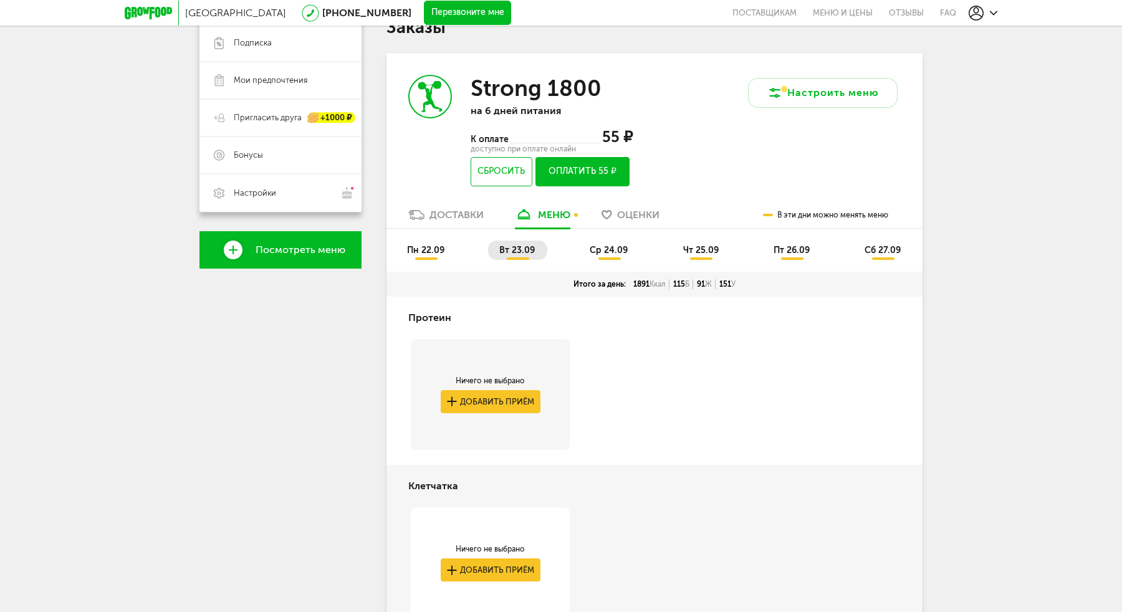
scroll to position [200, 0]
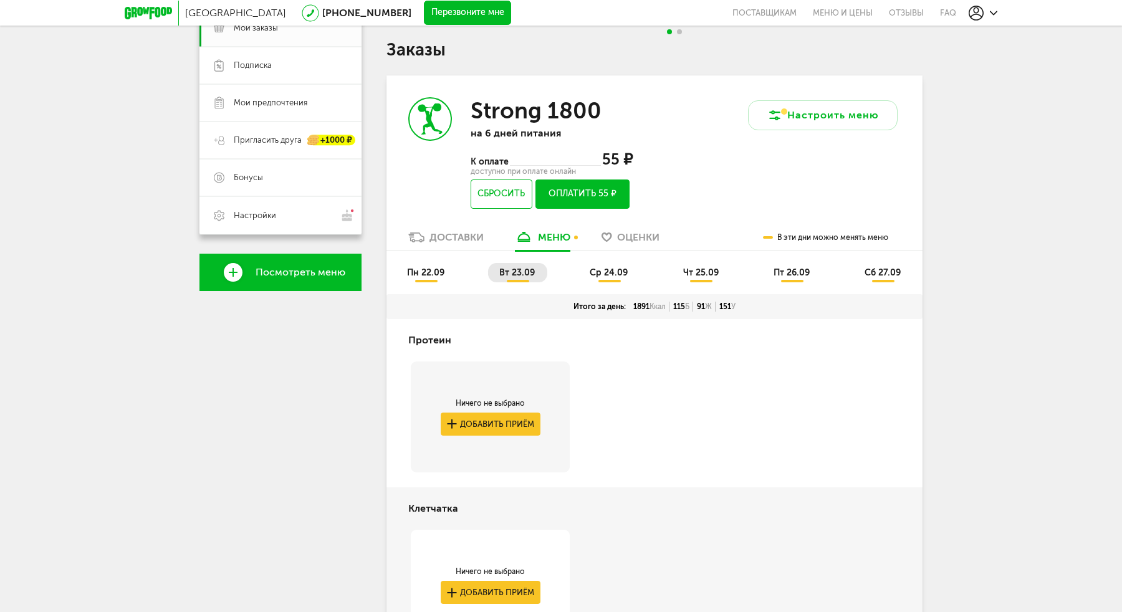
click at [610, 276] on span "ср 24.09" at bounding box center [609, 272] width 38 height 11
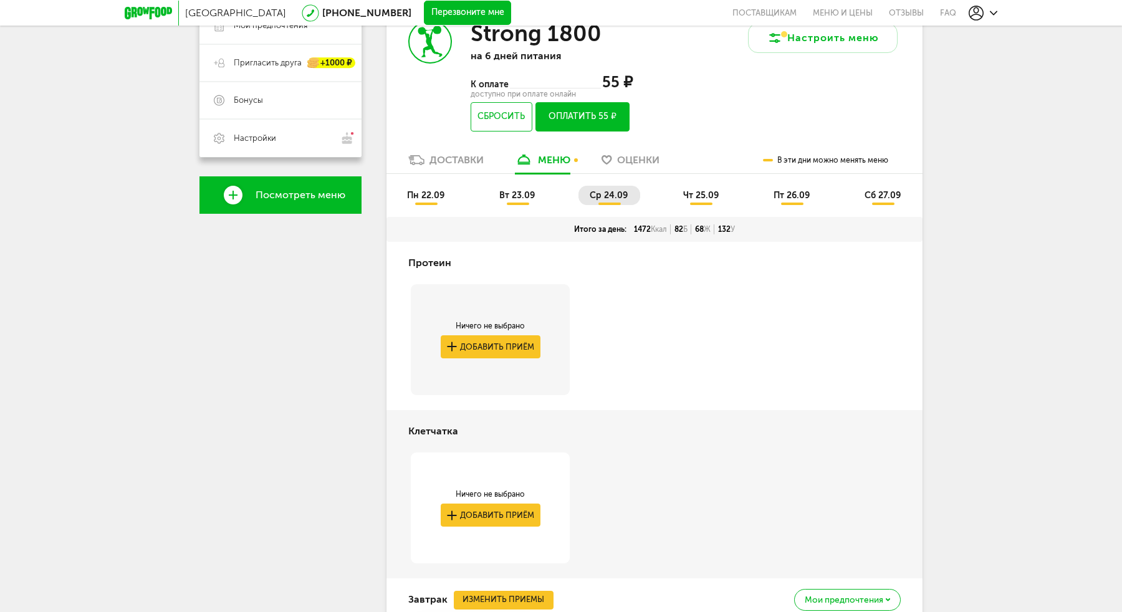
scroll to position [173, 0]
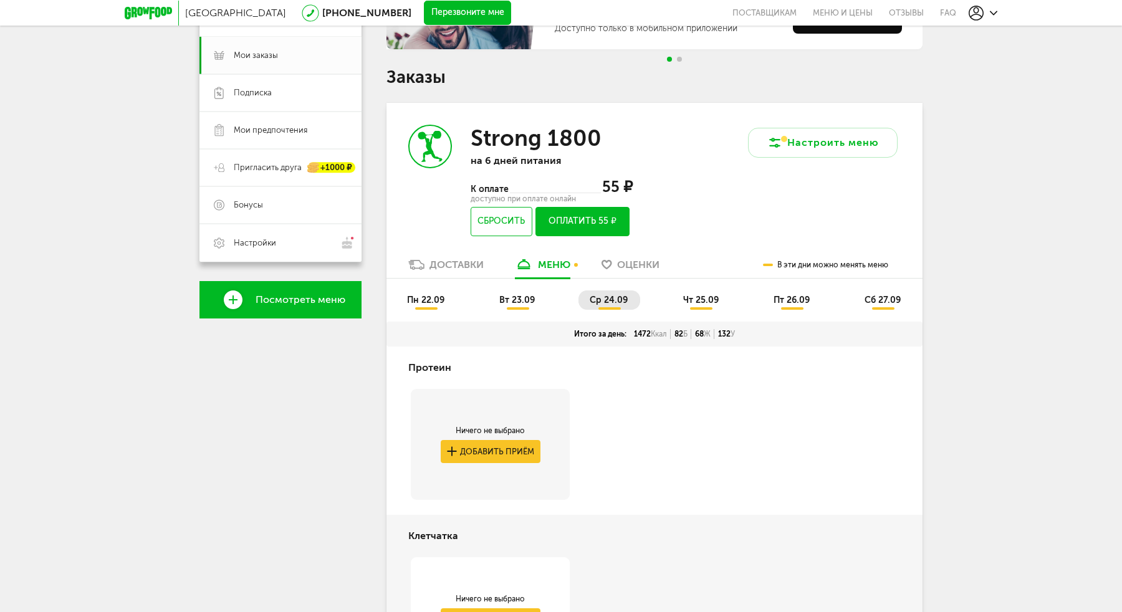
click at [688, 309] on li "чт 25.09" at bounding box center [701, 300] width 59 height 19
click at [497, 229] on button "Сбросить" at bounding box center [502, 221] width 62 height 29
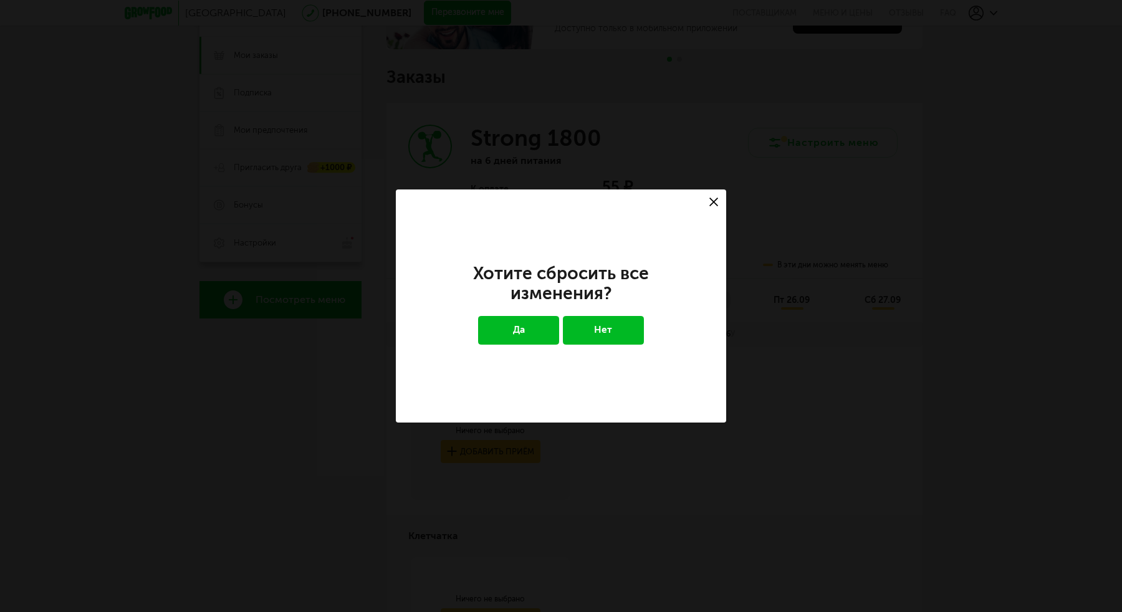
click at [533, 323] on button "Да" at bounding box center [519, 330] width 82 height 29
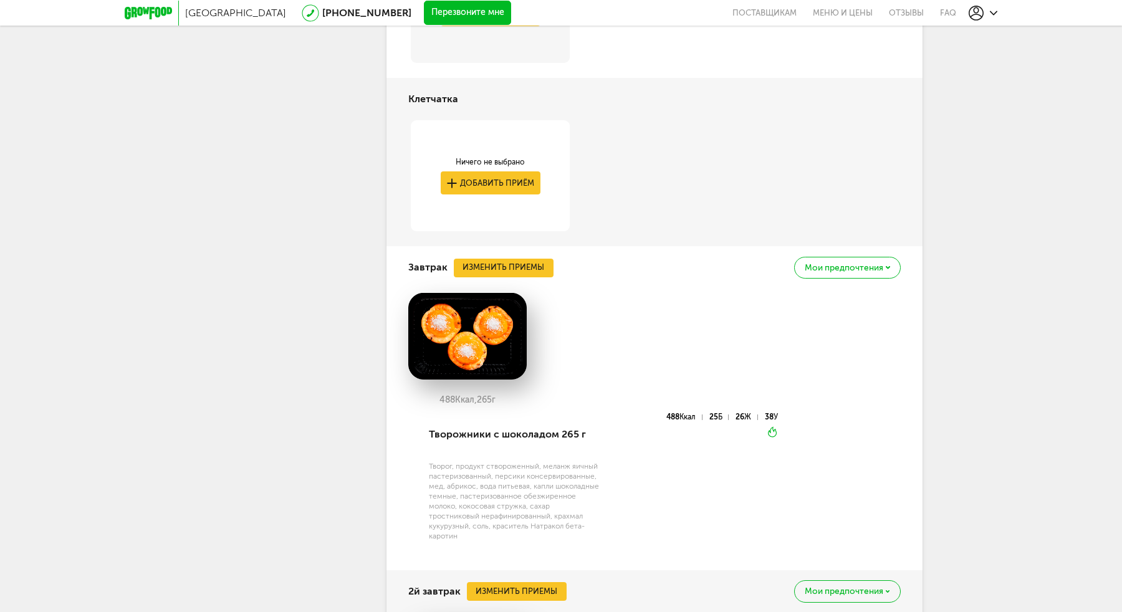
scroll to position [544, 0]
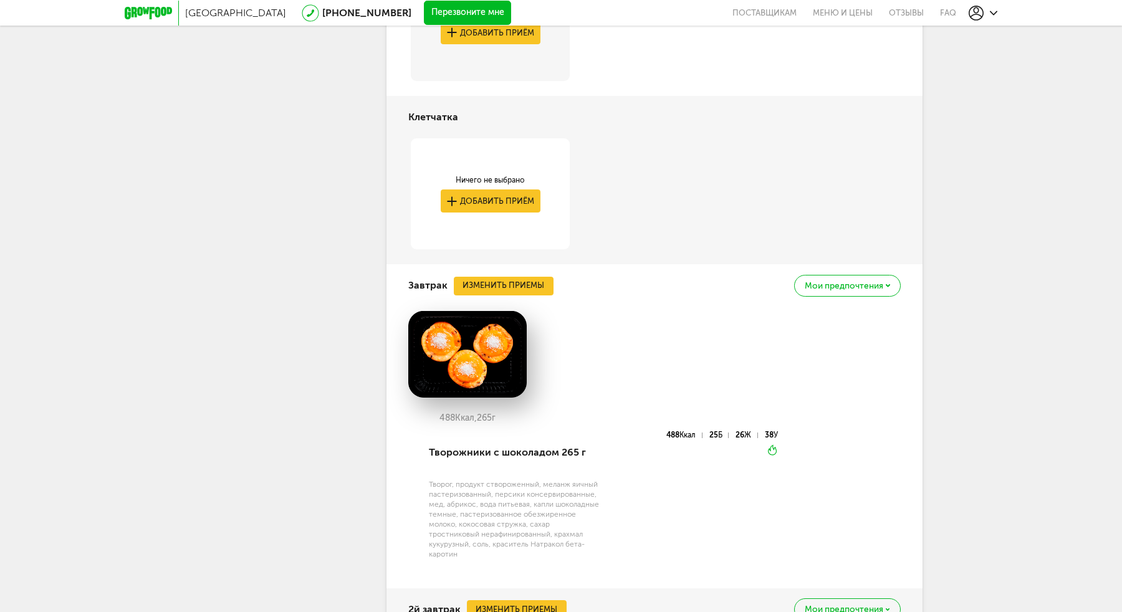
click at [827, 284] on span "Мои предпочтения" at bounding box center [844, 286] width 79 height 9
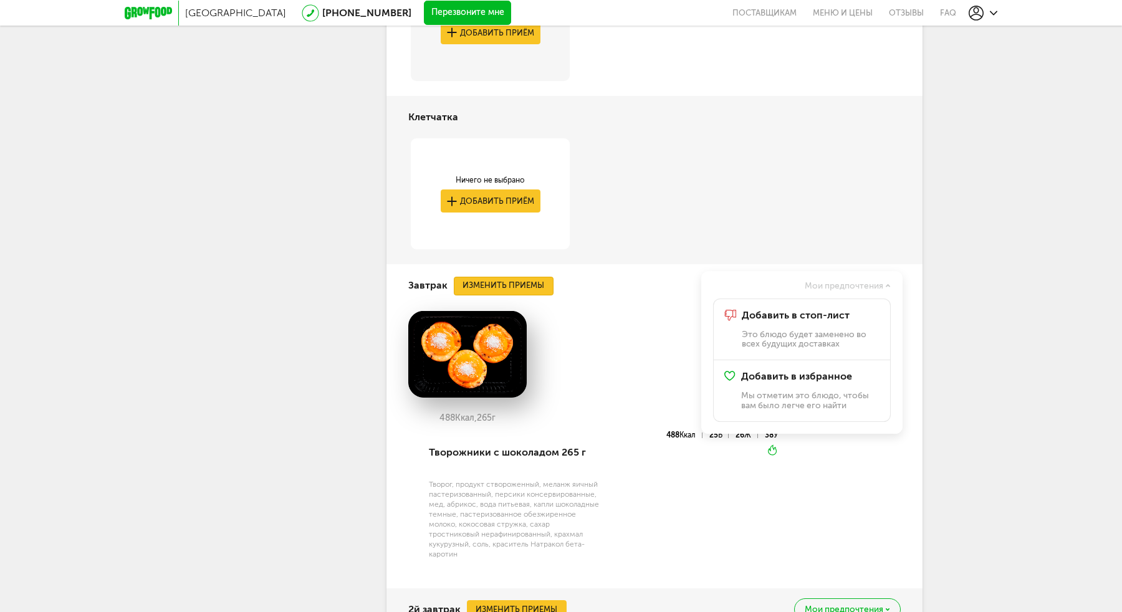
click at [530, 277] on button "Изменить приемы" at bounding box center [504, 286] width 100 height 19
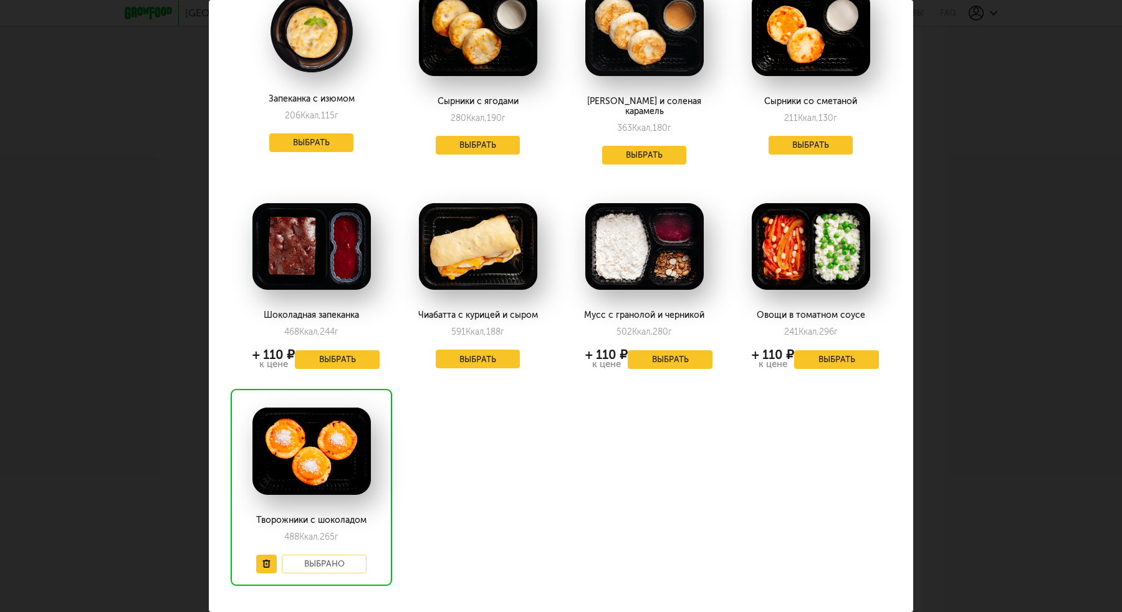
scroll to position [716, 0]
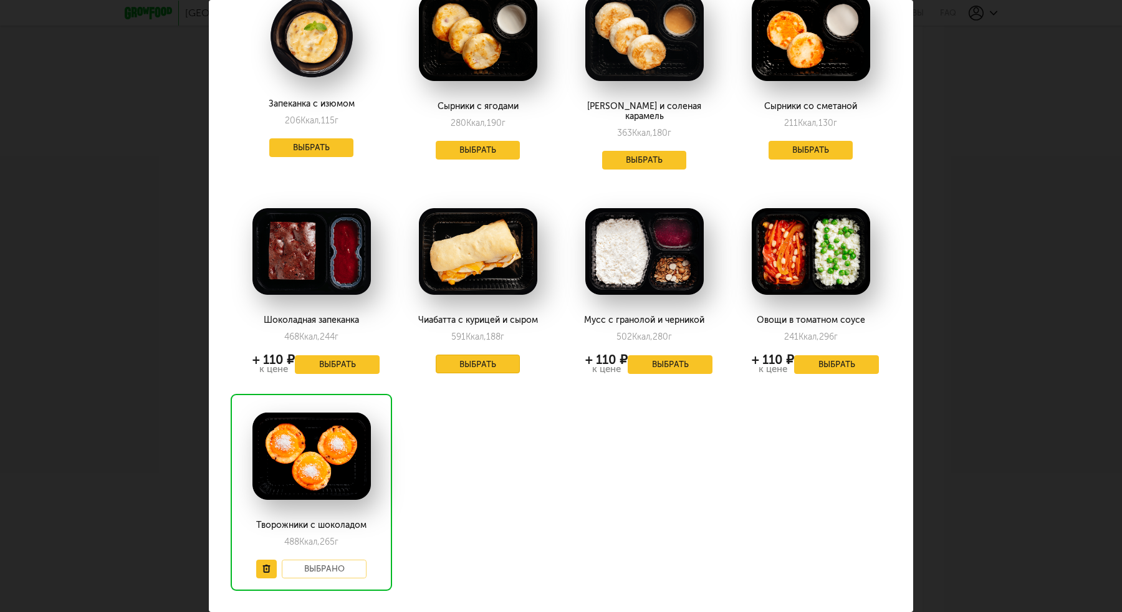
click at [476, 355] on button "Выбрать" at bounding box center [478, 364] width 85 height 19
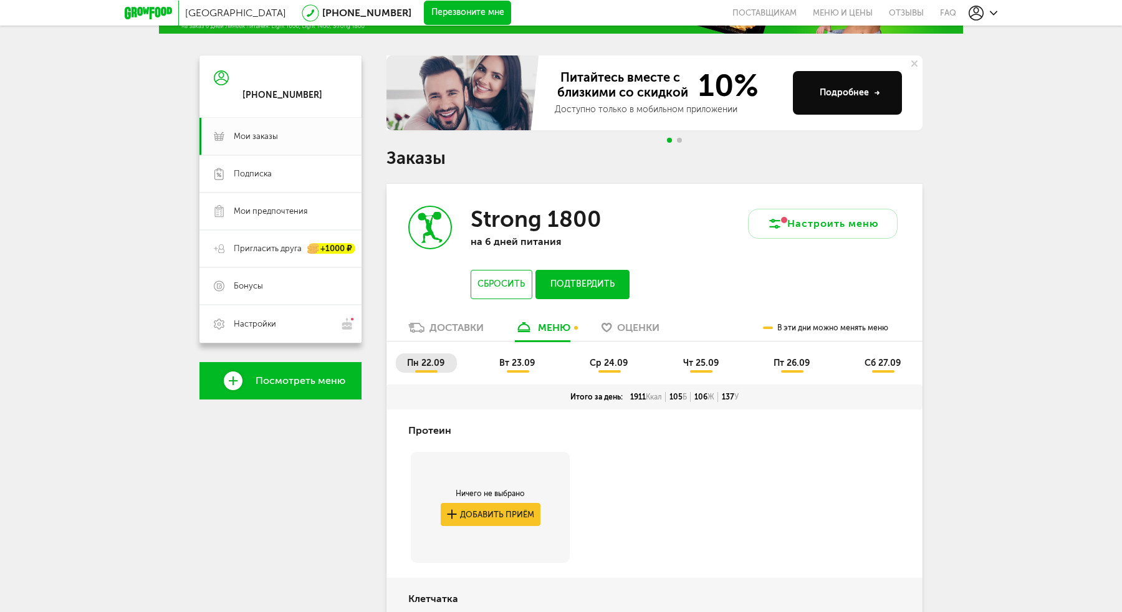
scroll to position [0, 0]
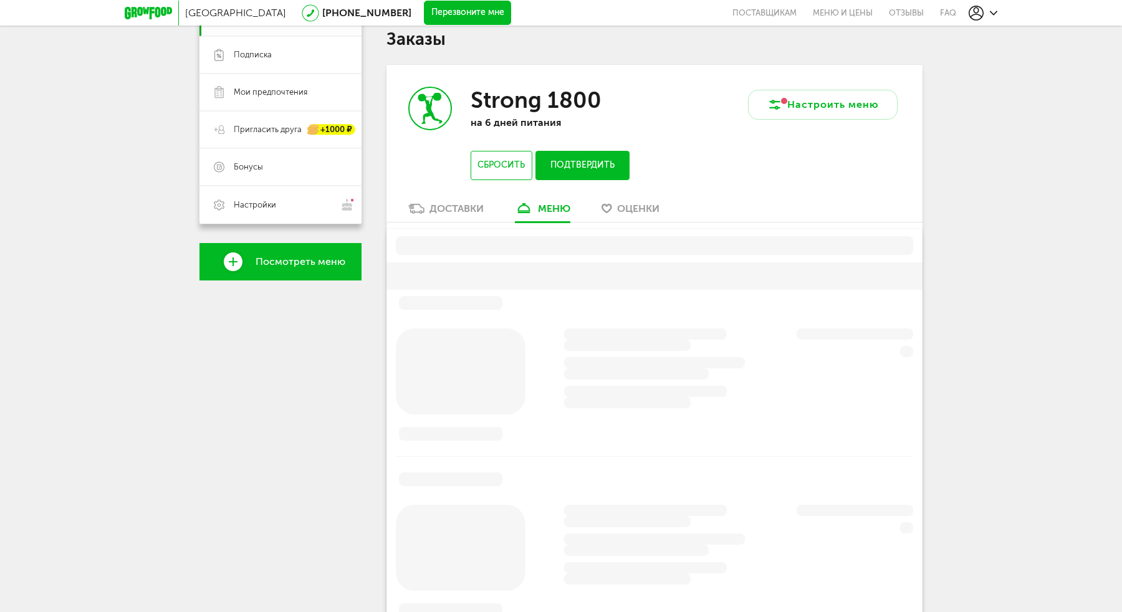
scroll to position [244, 0]
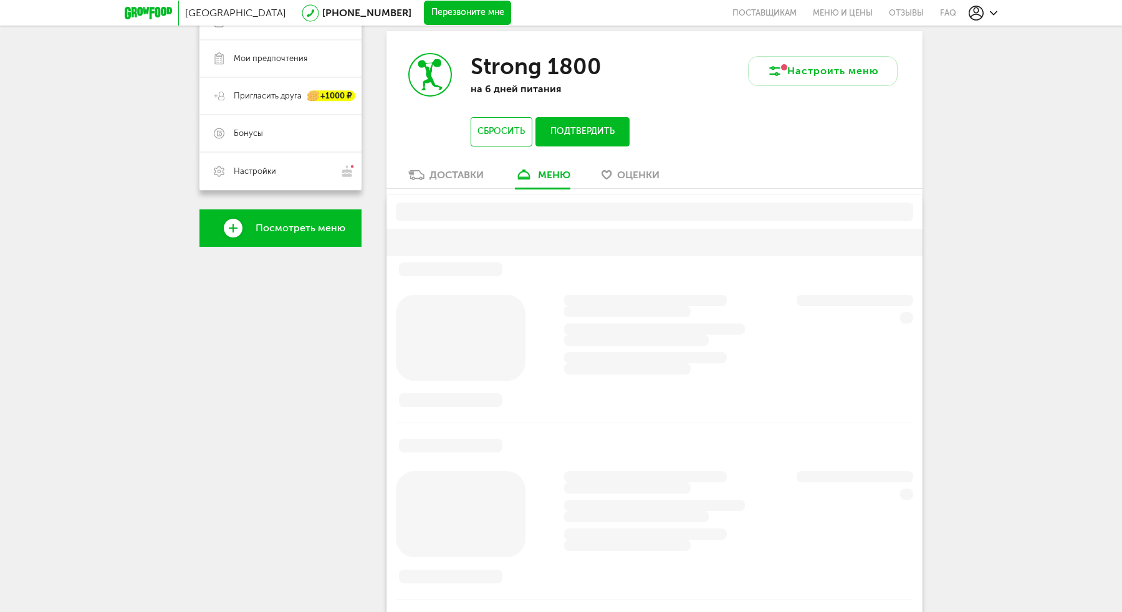
click at [456, 178] on div "Доставки" at bounding box center [457, 175] width 54 height 12
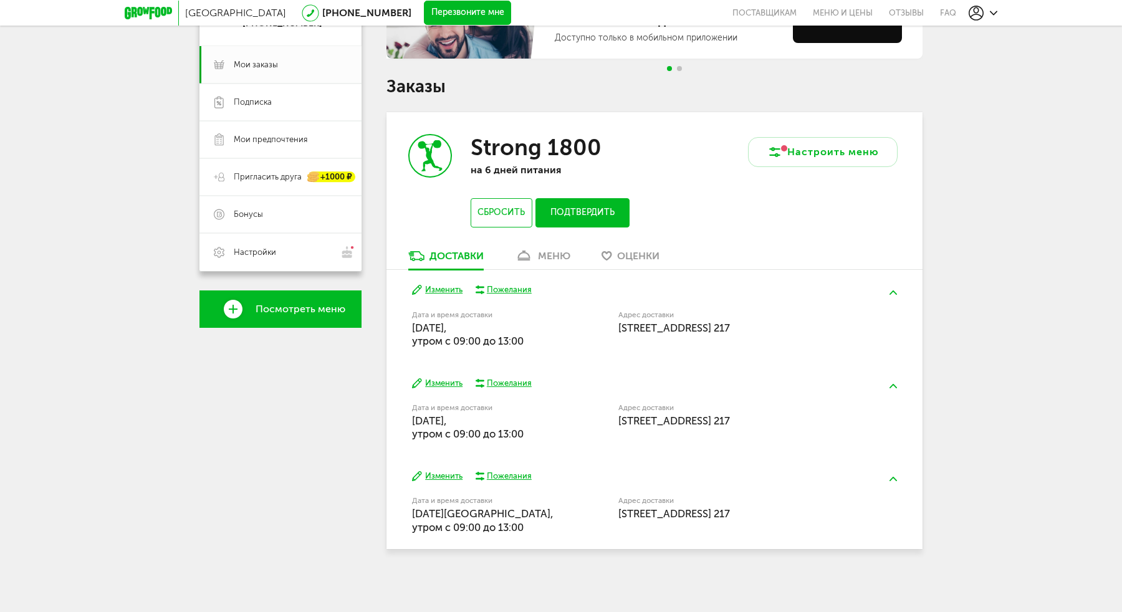
scroll to position [164, 0]
click at [527, 249] on link "меню" at bounding box center [543, 259] width 68 height 20
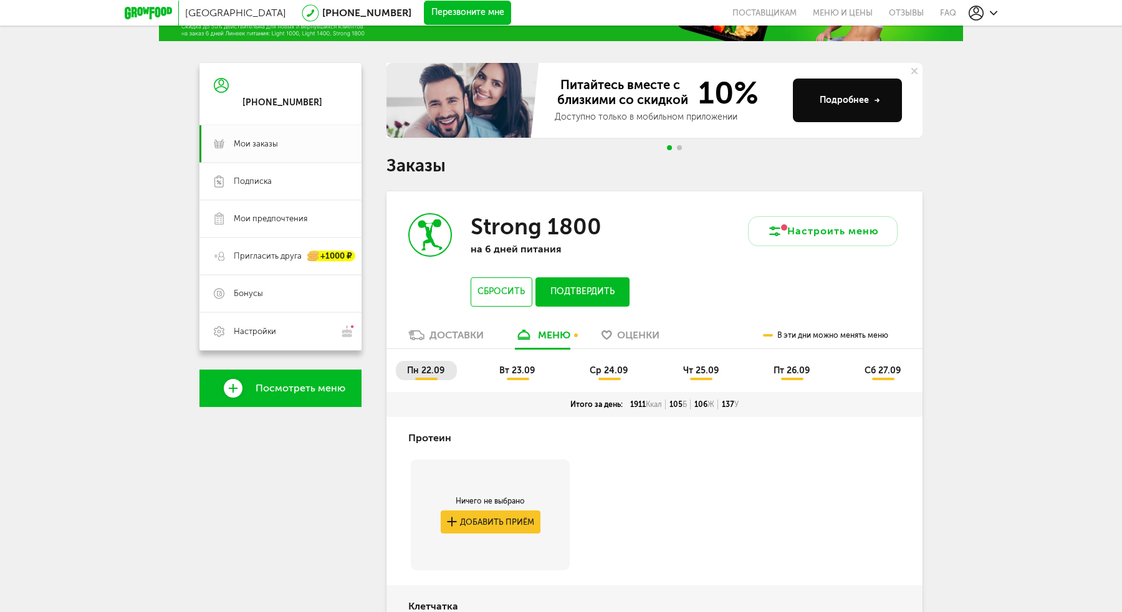
scroll to position [77, 0]
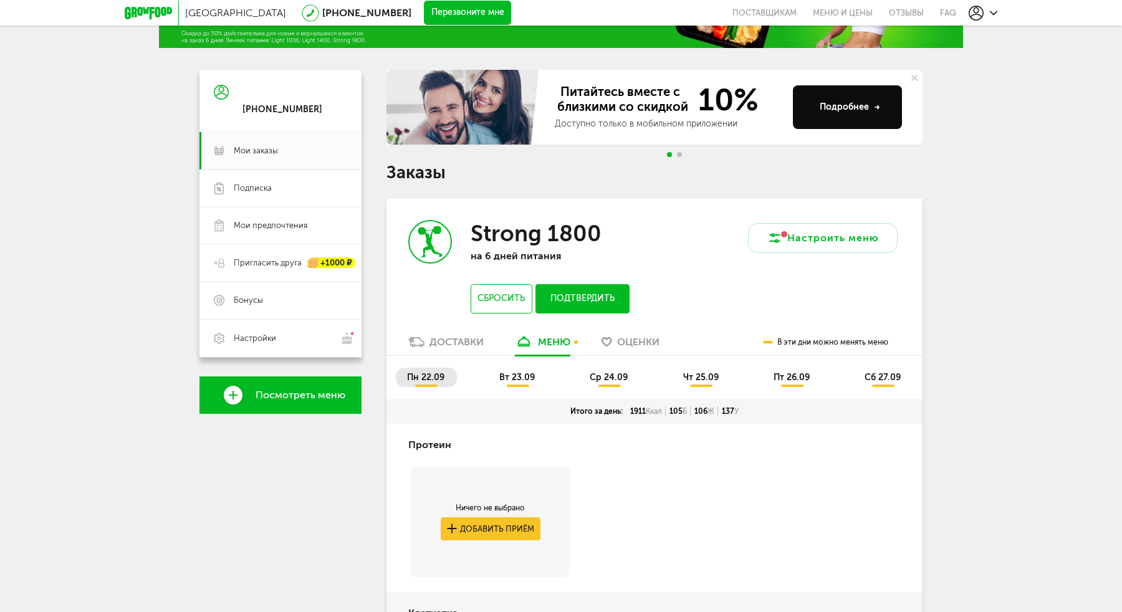
click at [522, 381] on span "вт 23.09" at bounding box center [517, 377] width 36 height 11
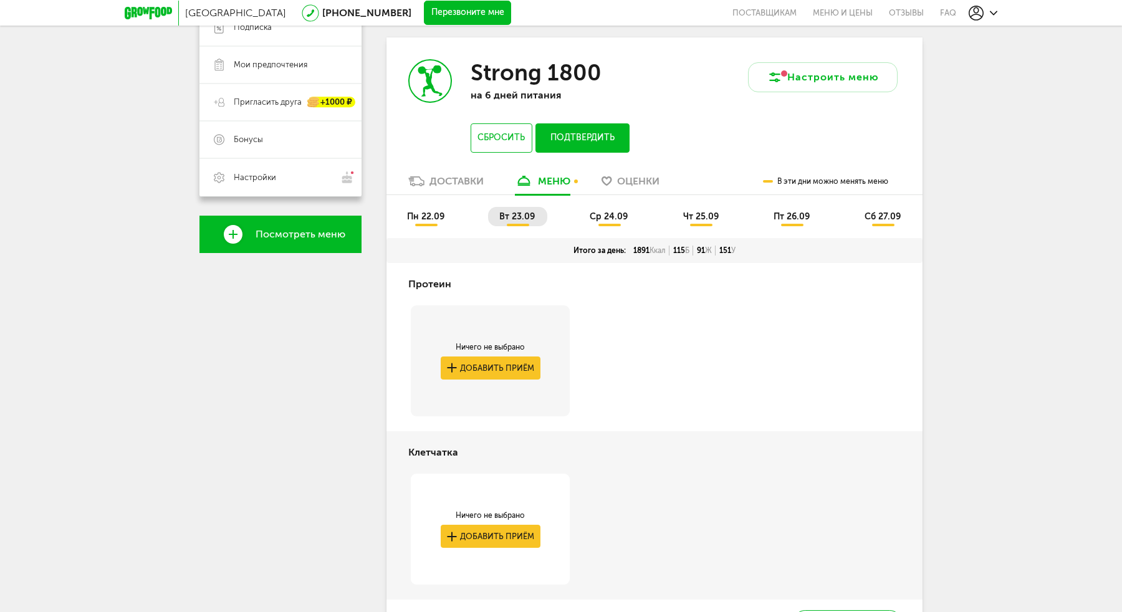
scroll to position [147, 0]
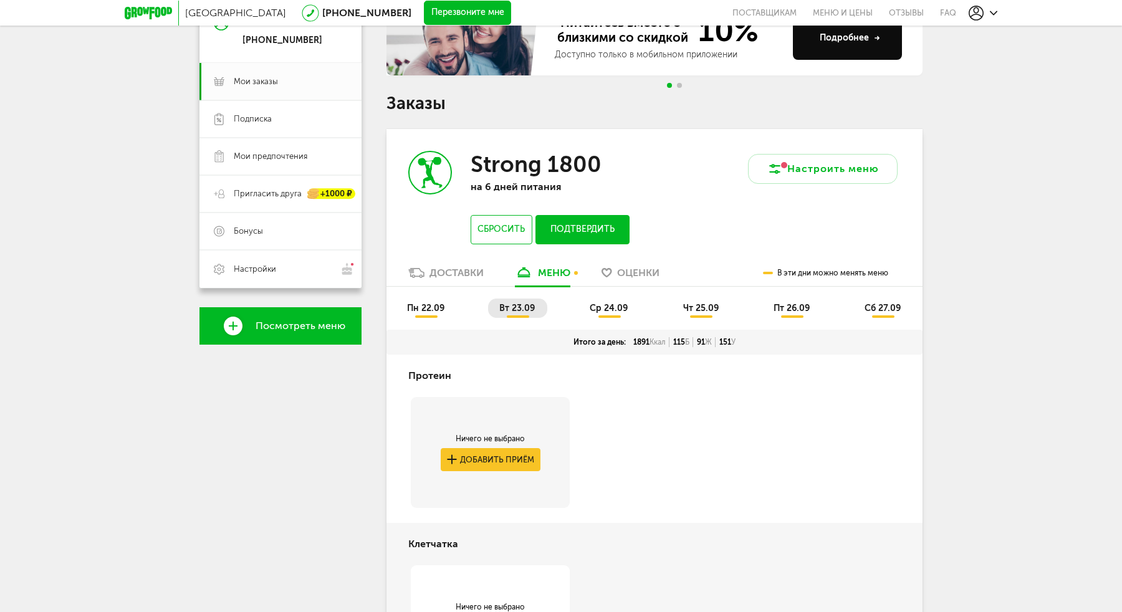
click at [605, 316] on li "ср 24.09" at bounding box center [610, 308] width 62 height 19
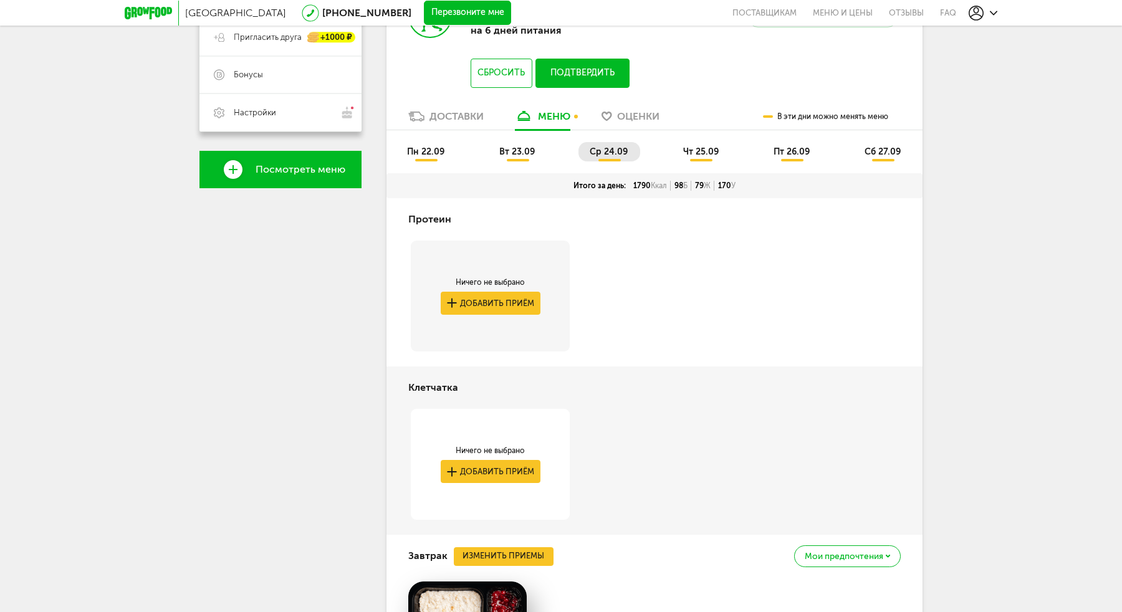
scroll to position [244, 0]
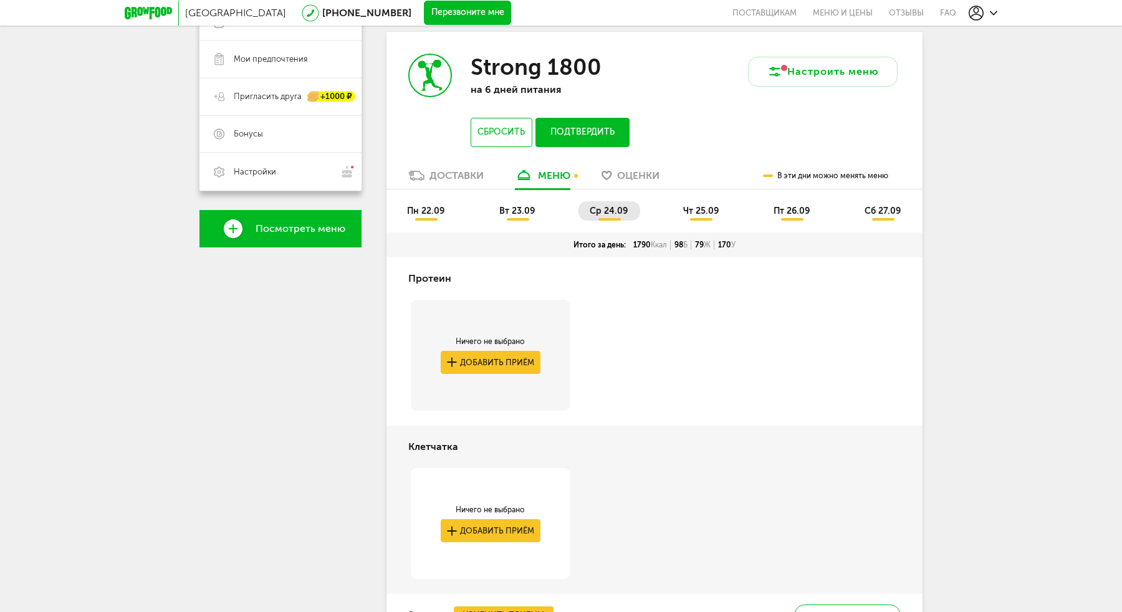
click at [707, 215] on span "чт 25.09" at bounding box center [701, 211] width 36 height 11
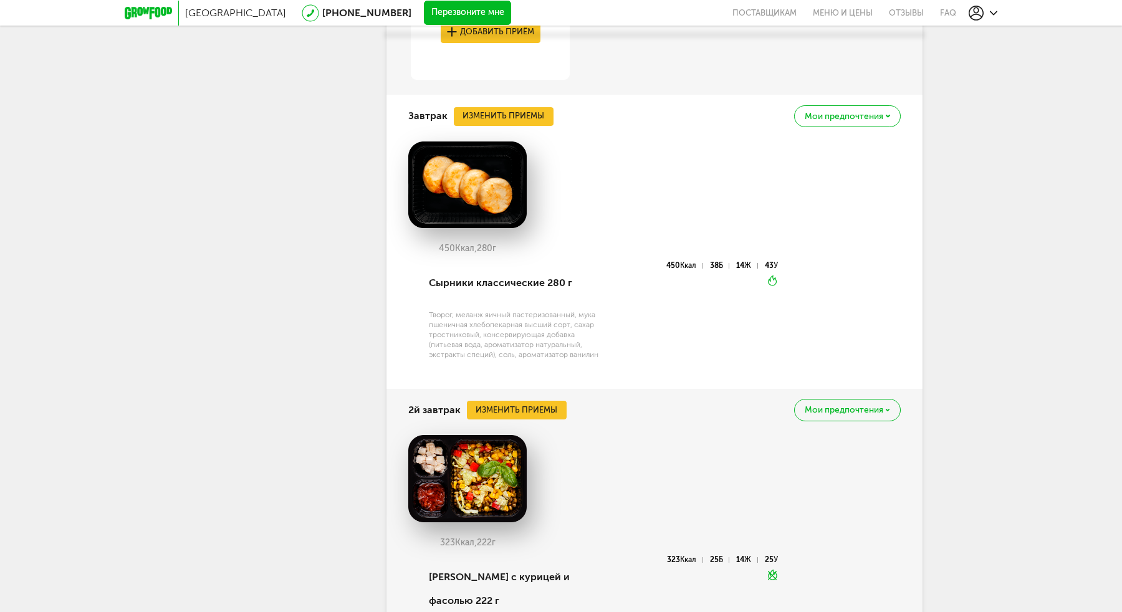
scroll to position [757, 0]
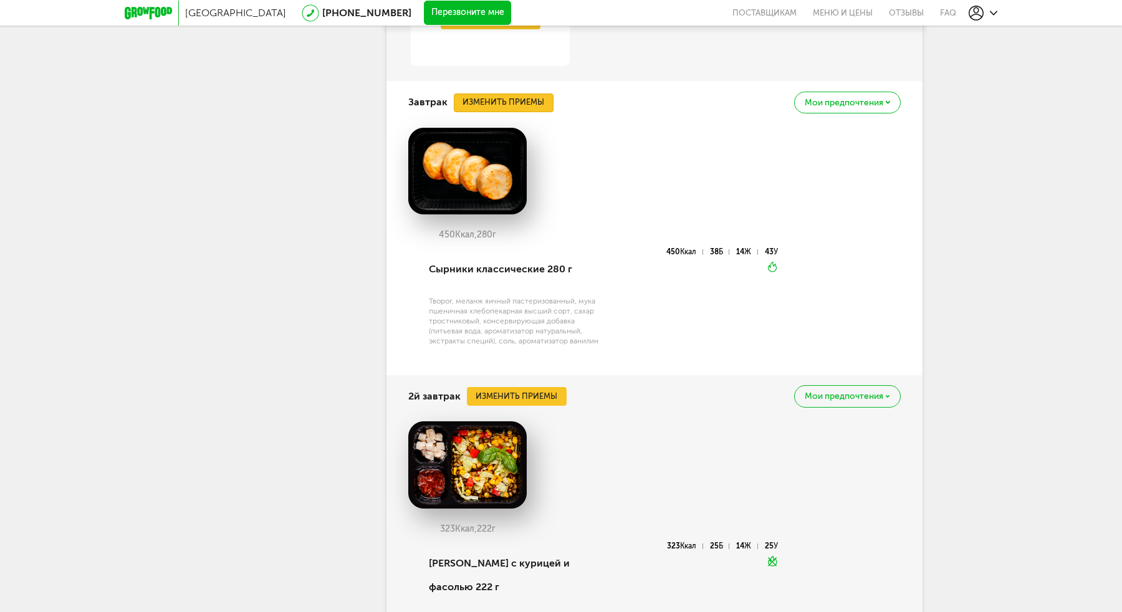
click at [535, 98] on button "Изменить приемы" at bounding box center [504, 103] width 100 height 19
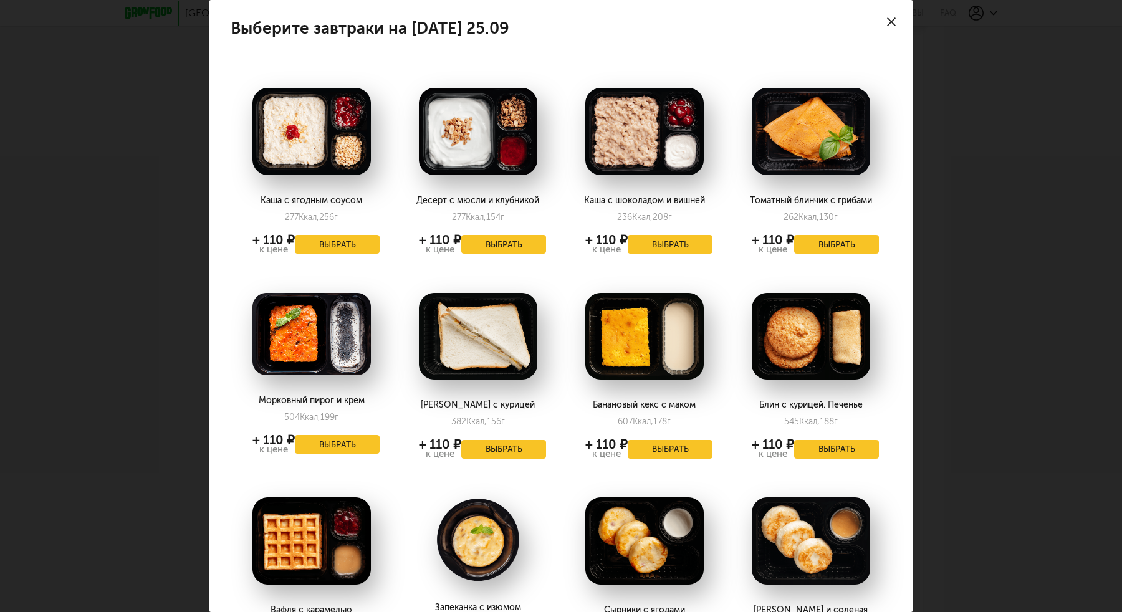
click at [891, 24] on icon at bounding box center [891, 21] width 9 height 9
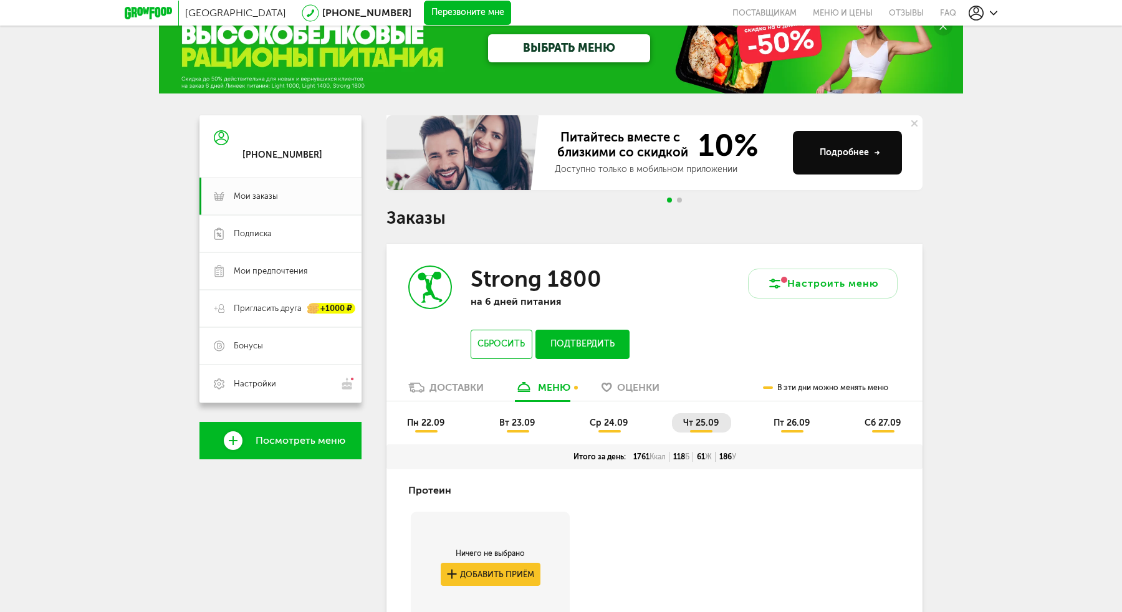
scroll to position [22, 0]
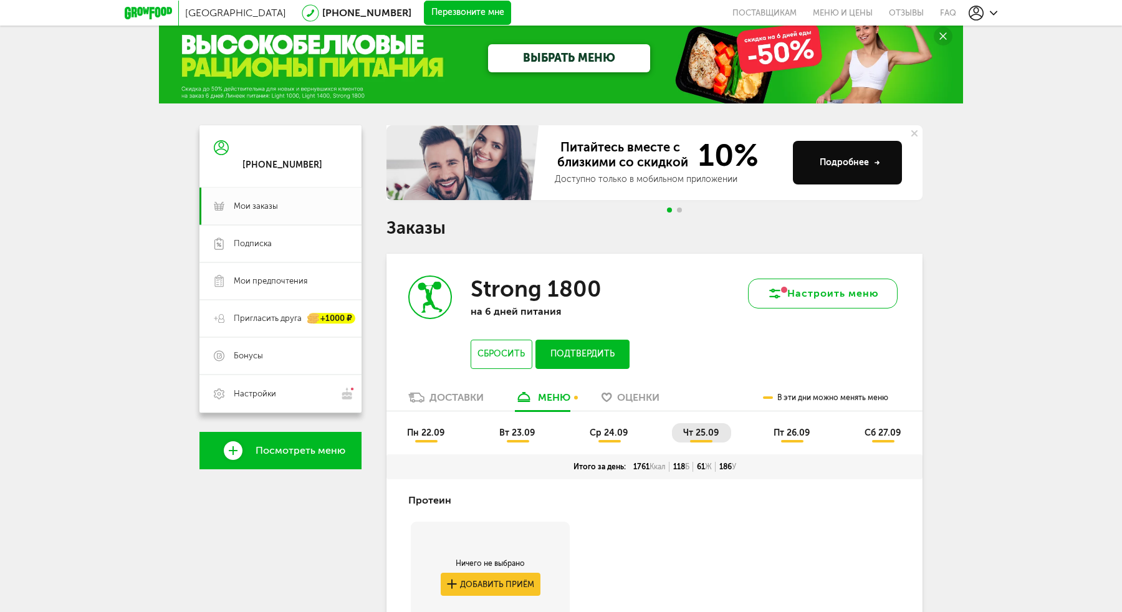
click at [831, 285] on button "Настроить меню" at bounding box center [823, 294] width 150 height 30
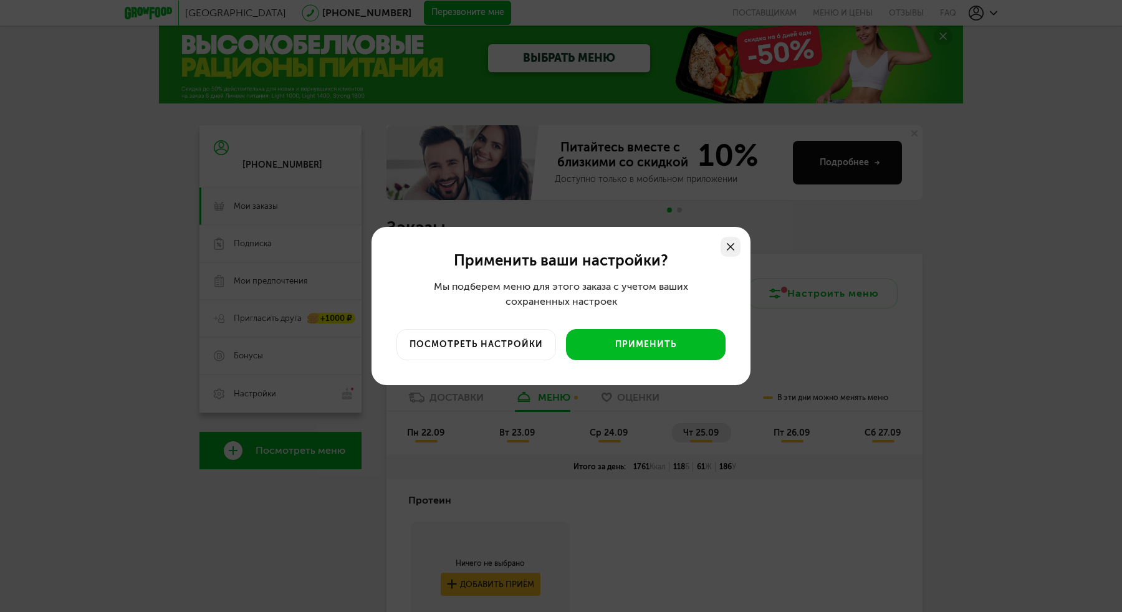
click at [729, 244] on use at bounding box center [730, 246] width 7 height 7
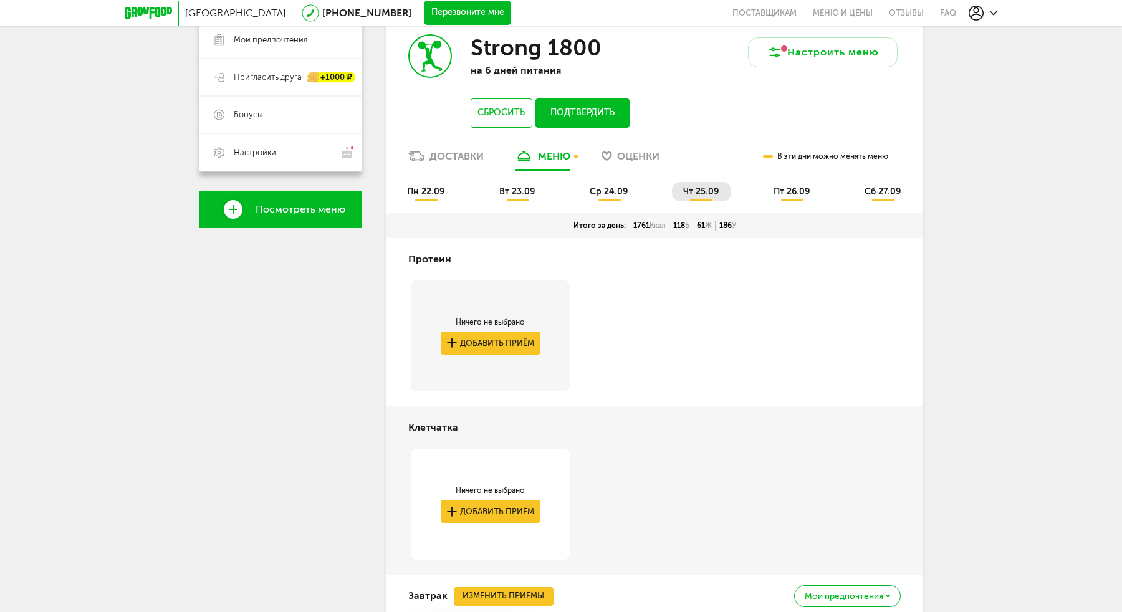
scroll to position [239, 0]
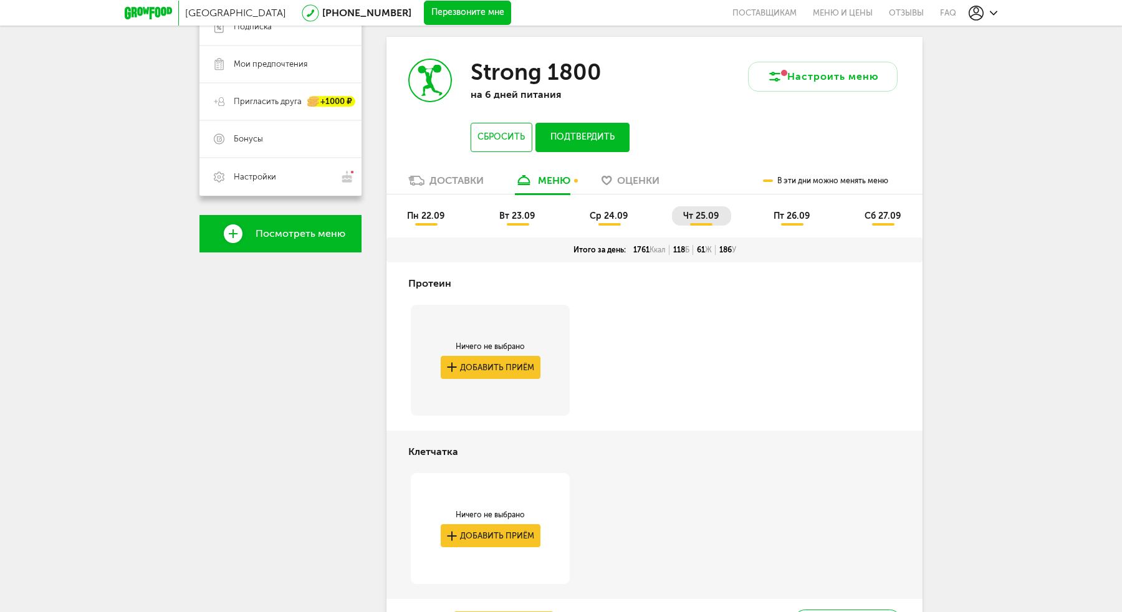
click at [431, 211] on span "пн 22.09" at bounding box center [425, 216] width 37 height 11
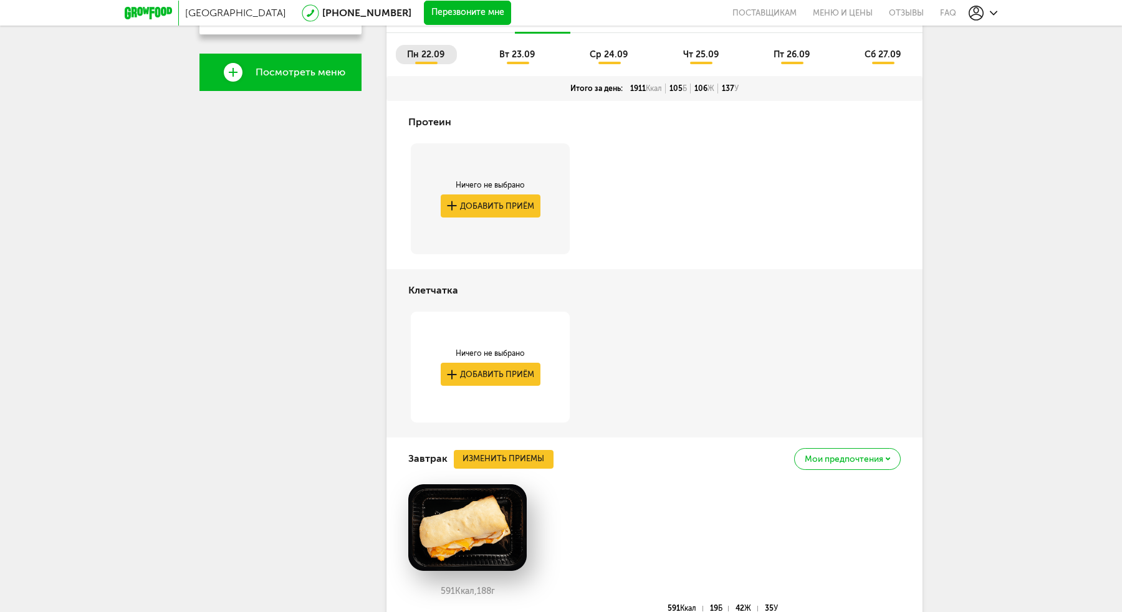
scroll to position [259, 0]
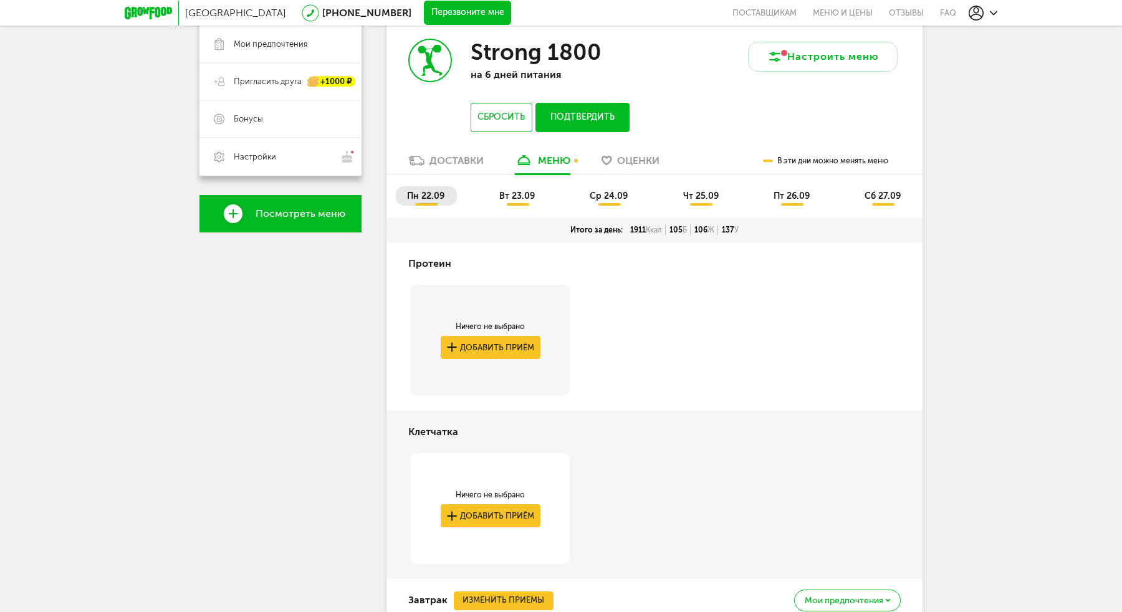
click at [517, 198] on span "вт 23.09" at bounding box center [517, 196] width 36 height 11
click at [604, 189] on li "ср 24.09" at bounding box center [610, 195] width 62 height 19
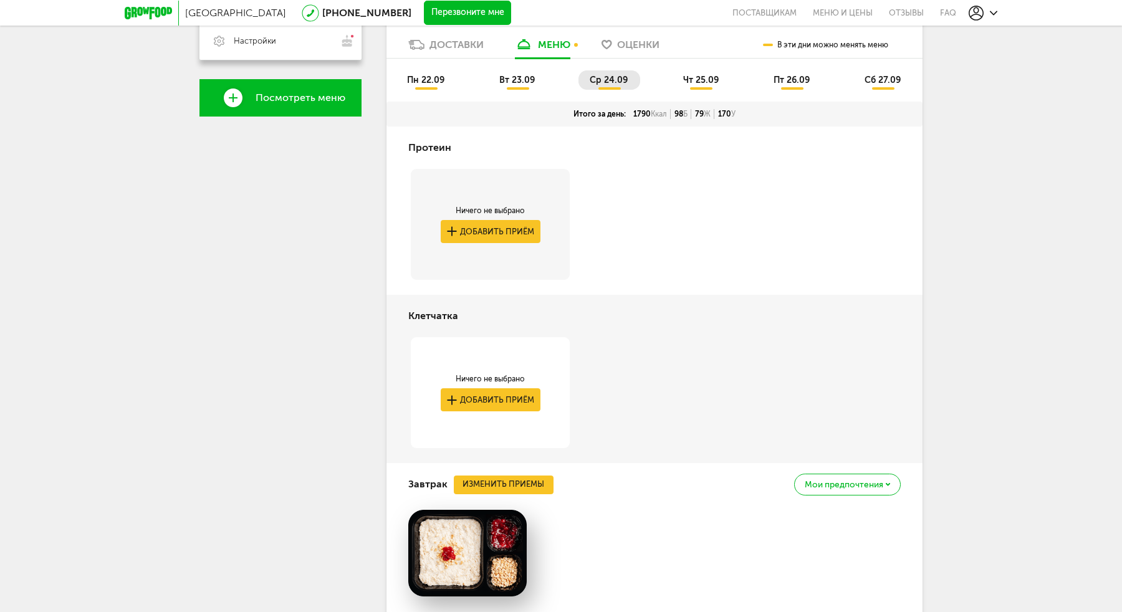
scroll to position [271, 0]
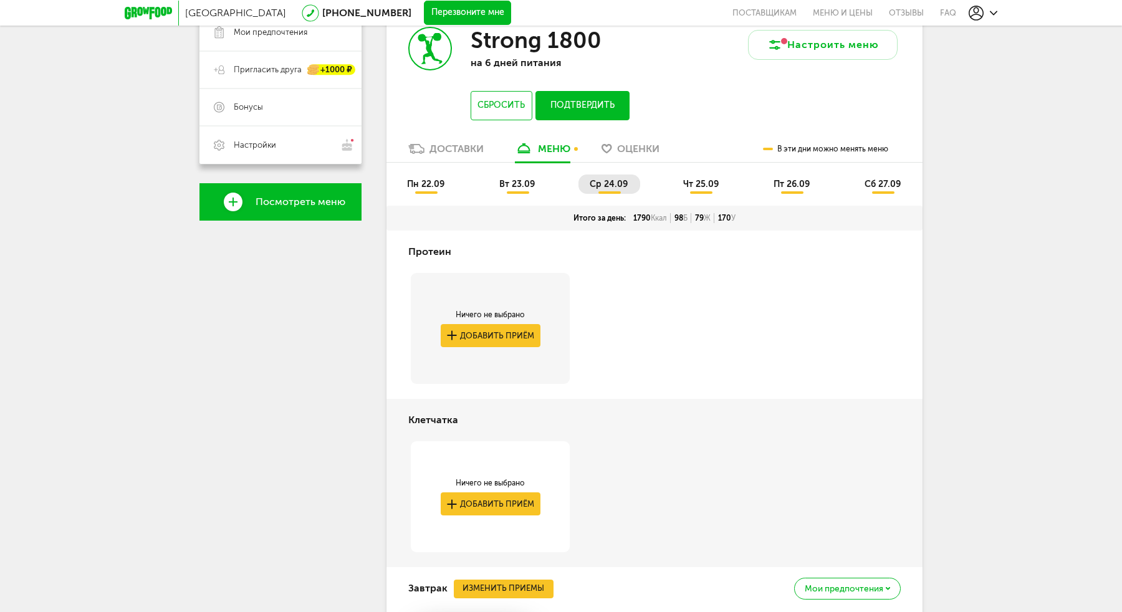
click at [675, 184] on li "чт 25.09" at bounding box center [701, 184] width 59 height 19
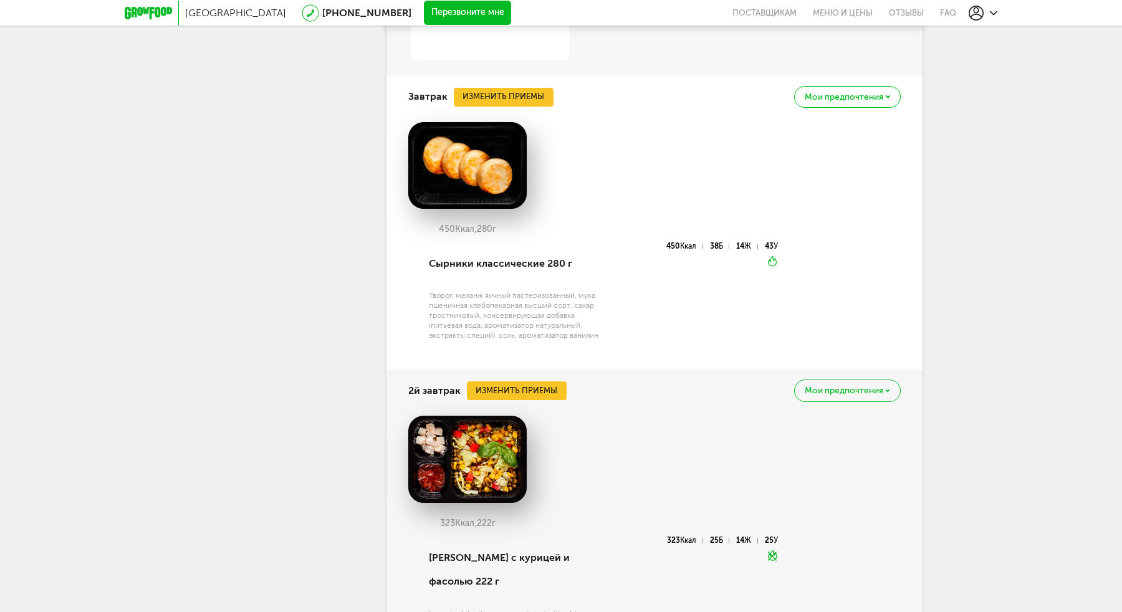
scroll to position [742, 0]
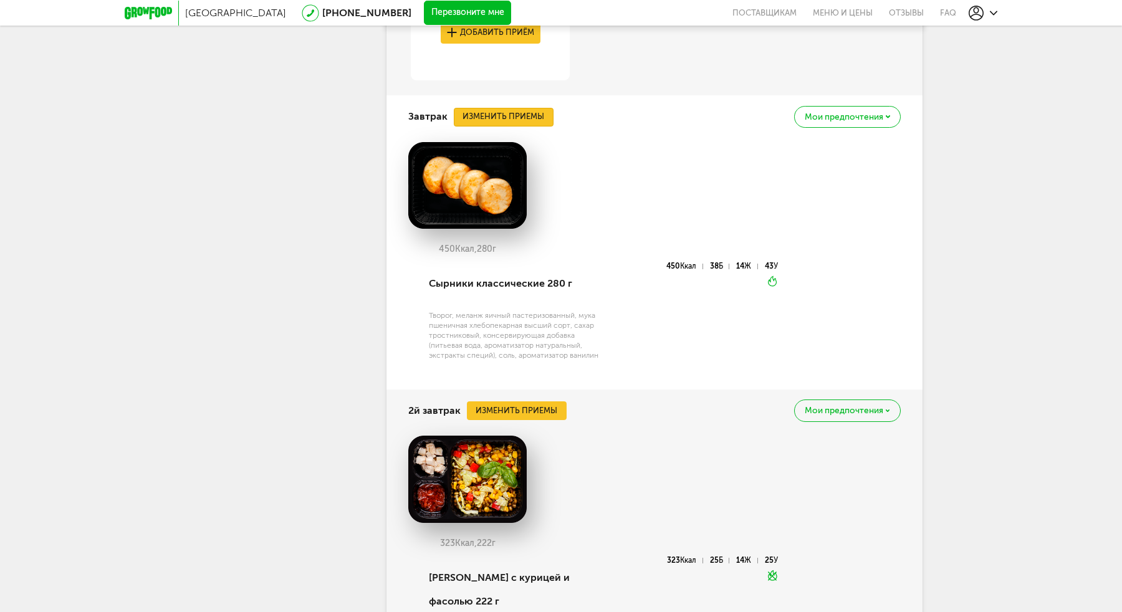
click at [515, 111] on button "Изменить приемы" at bounding box center [504, 117] width 100 height 19
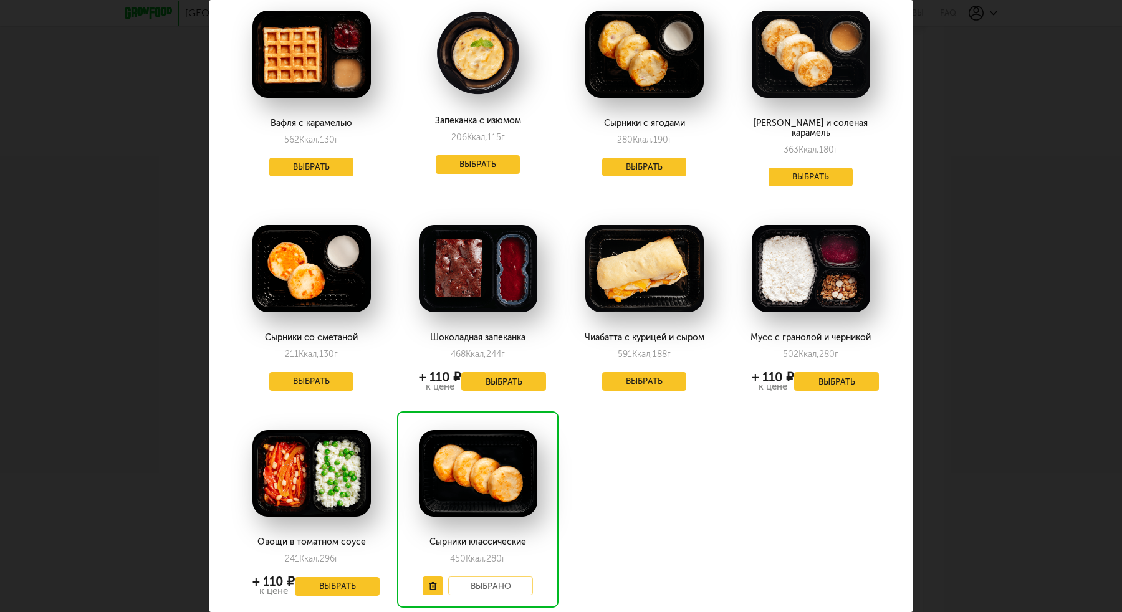
scroll to position [493, 0]
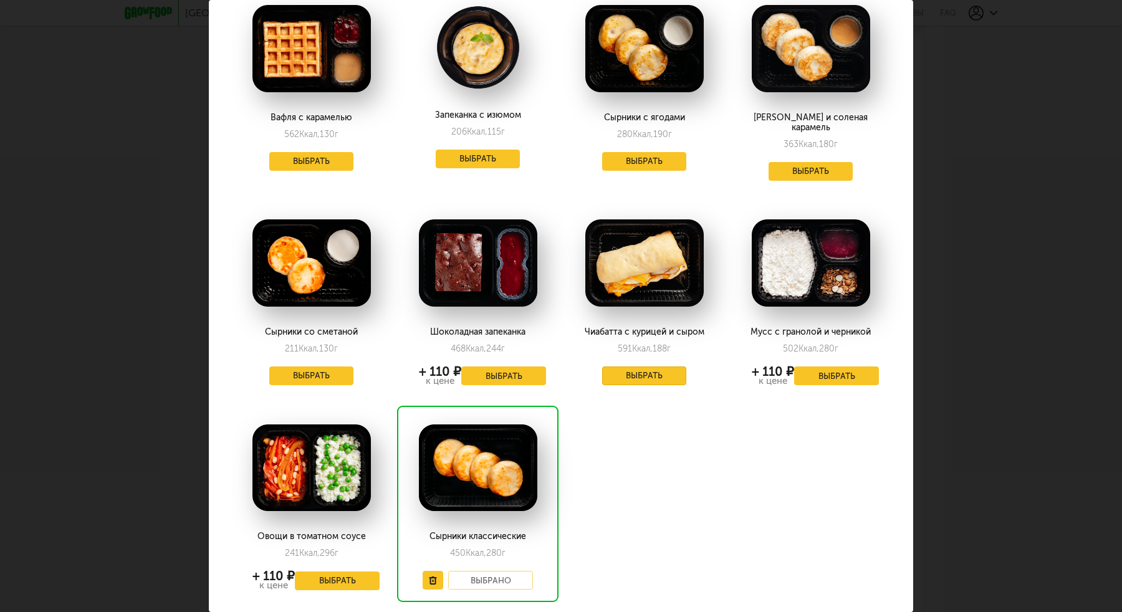
click at [654, 367] on button "Выбрать" at bounding box center [644, 376] width 85 height 19
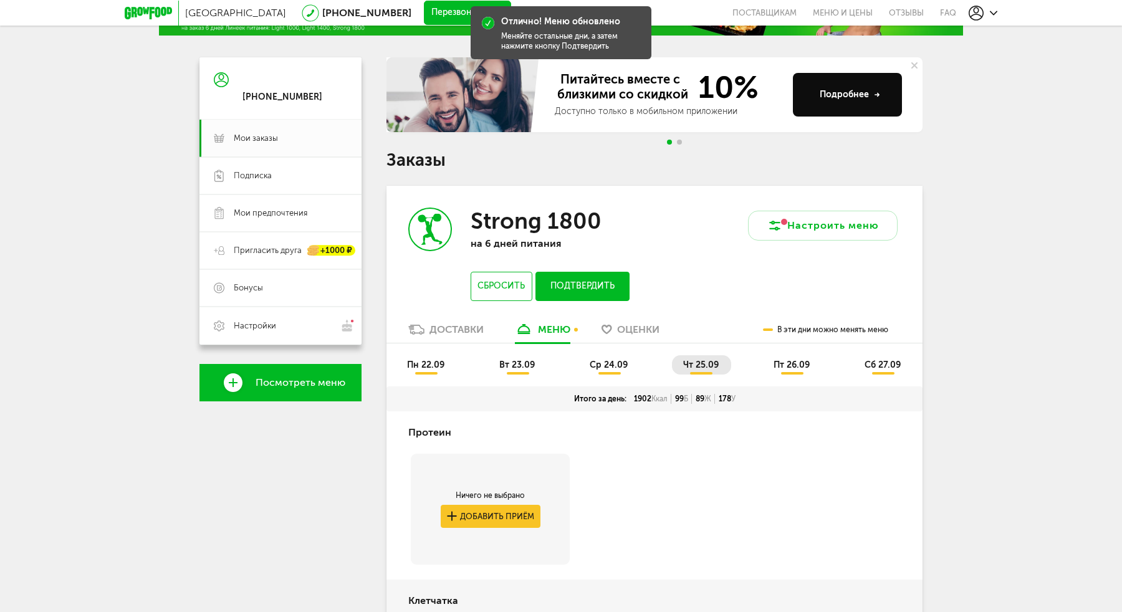
scroll to position [95, 0]
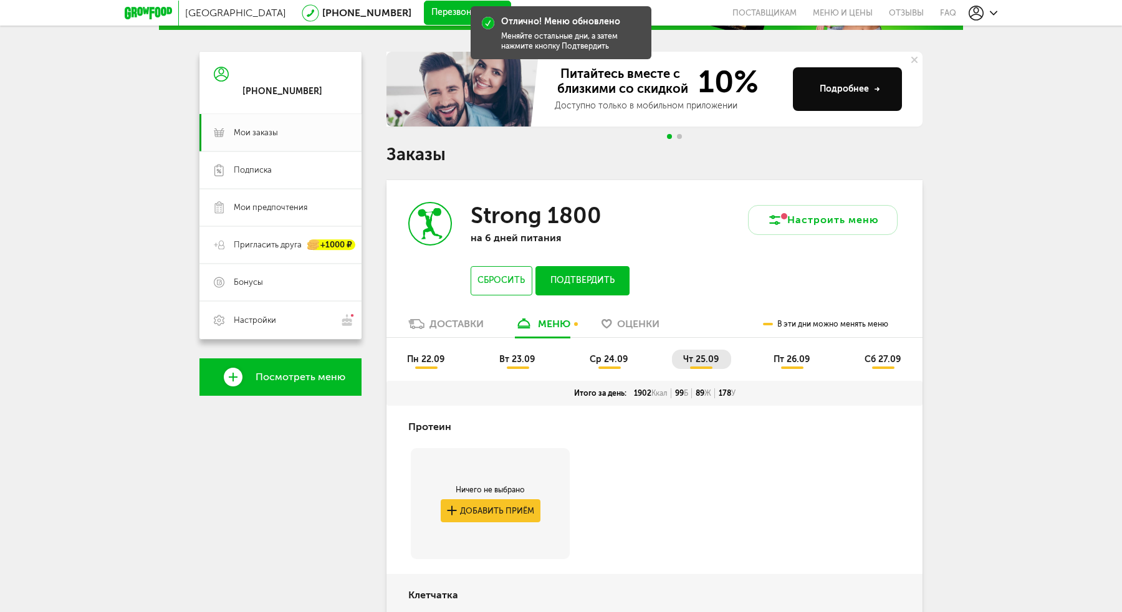
click at [809, 363] on span "пт 26.09" at bounding box center [792, 359] width 36 height 11
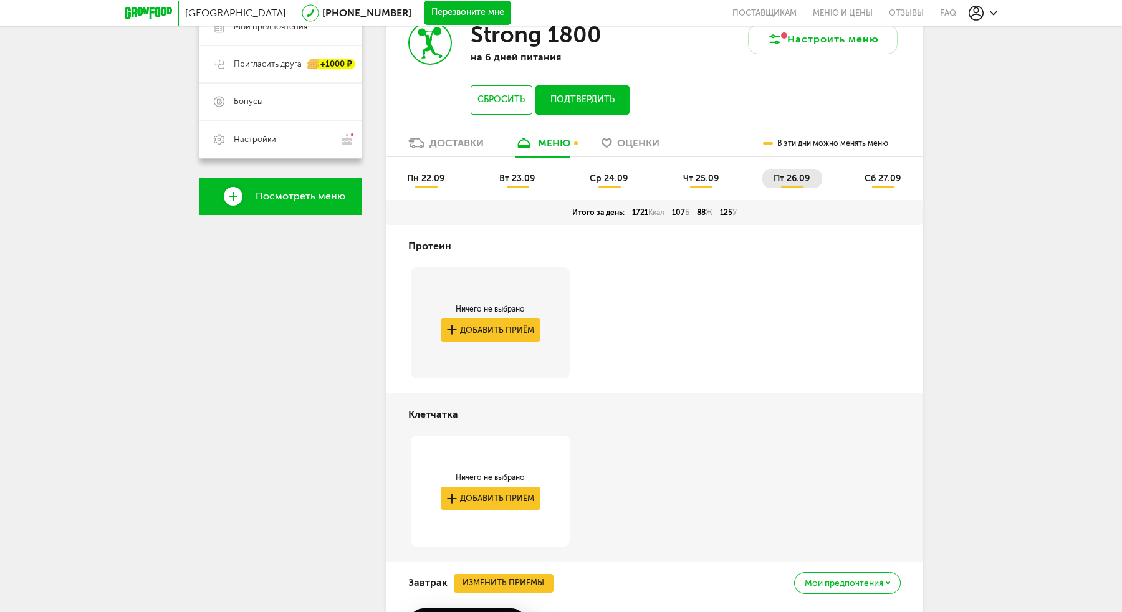
scroll to position [110, 0]
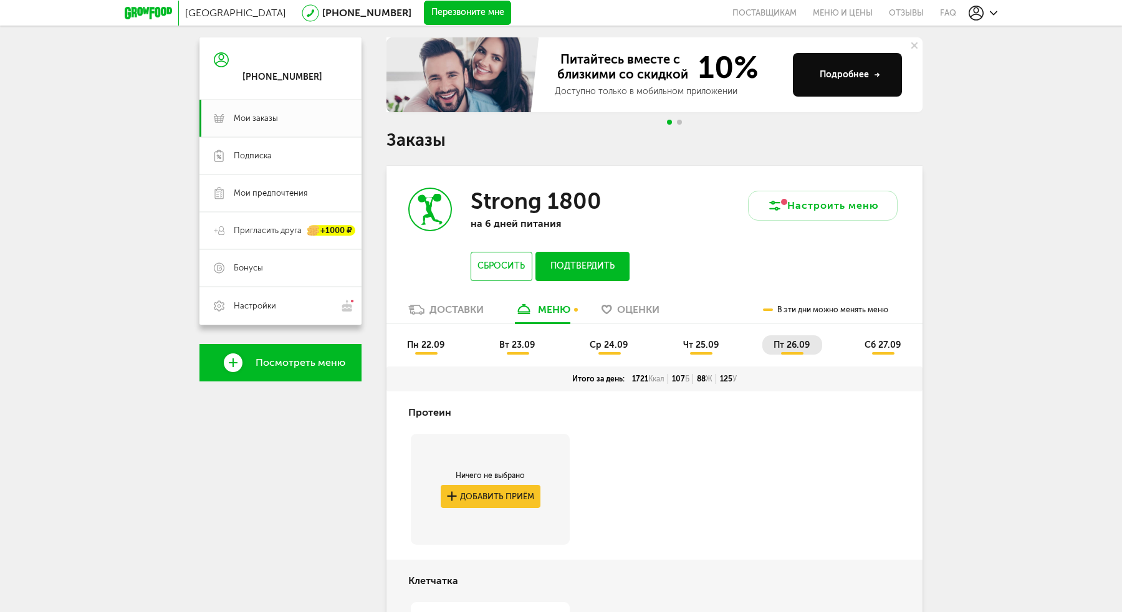
click at [872, 344] on span "сб 27.09" at bounding box center [883, 345] width 36 height 11
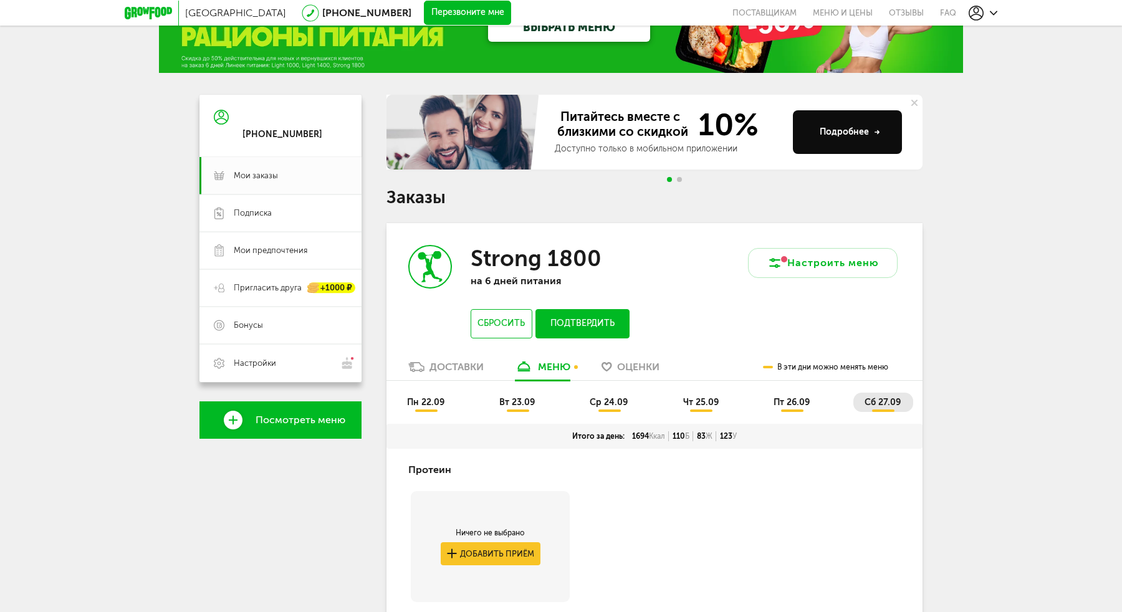
scroll to position [32, 0]
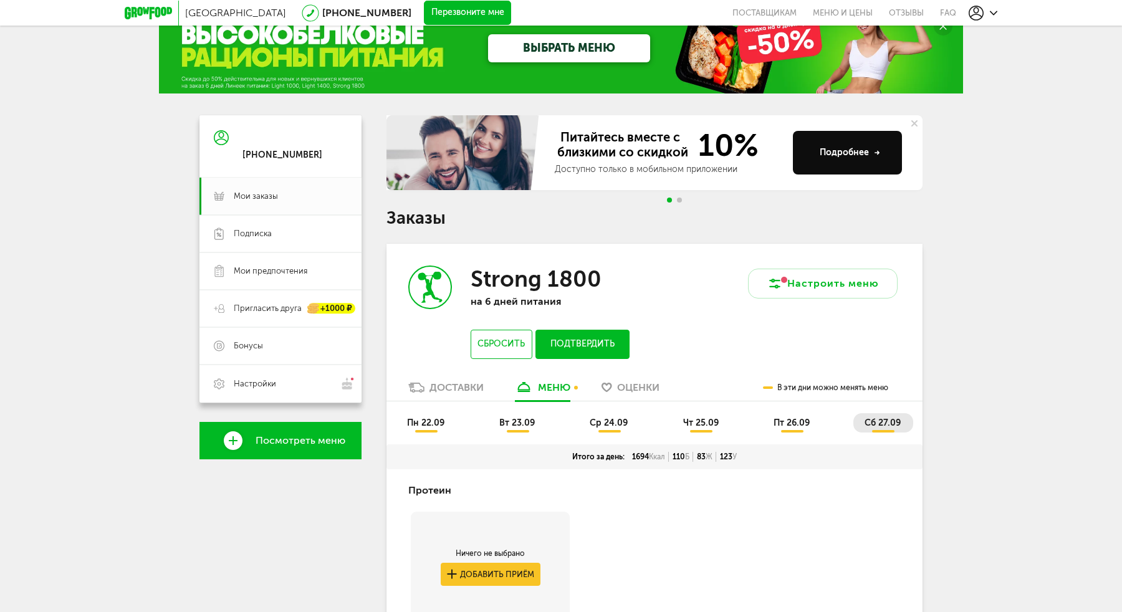
click at [425, 435] on ul "пн 22.09 вт 23.09 ср 24.09 чт 25.09 пт 26.09 сб 27.09" at bounding box center [654, 428] width 517 height 31
click at [426, 424] on span "пн 22.09" at bounding box center [425, 423] width 37 height 11
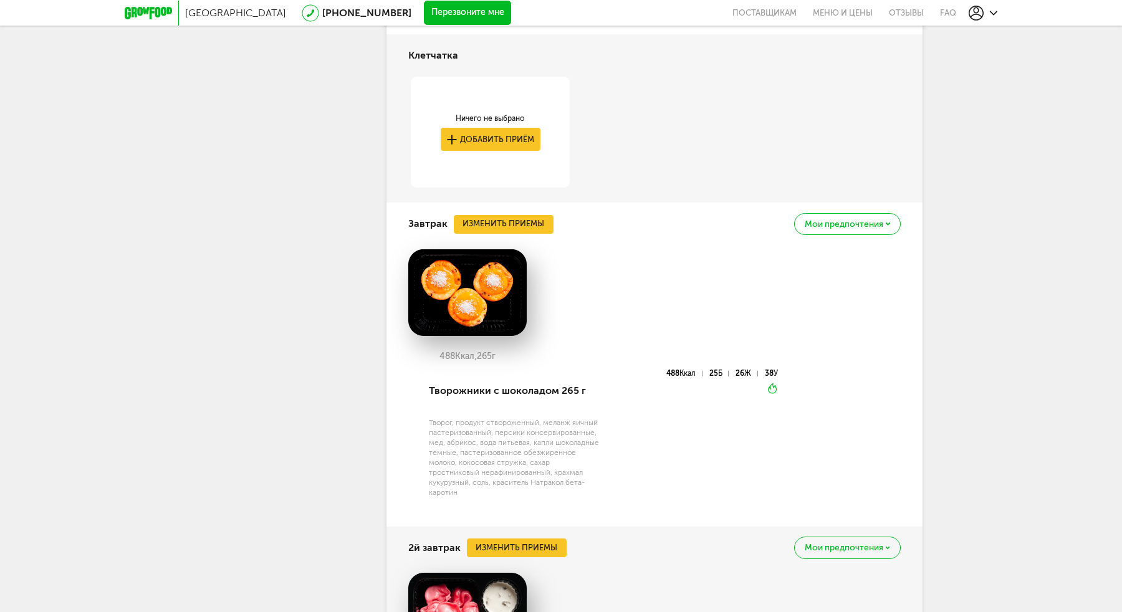
scroll to position [646, 0]
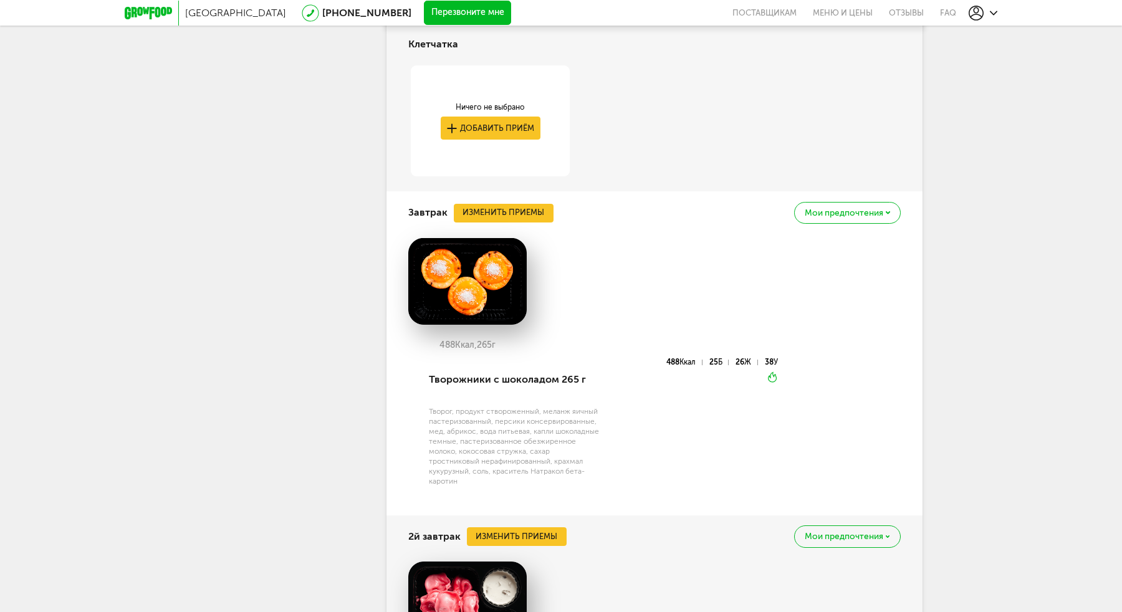
click at [858, 214] on span "Мои предпочтения" at bounding box center [844, 213] width 79 height 9
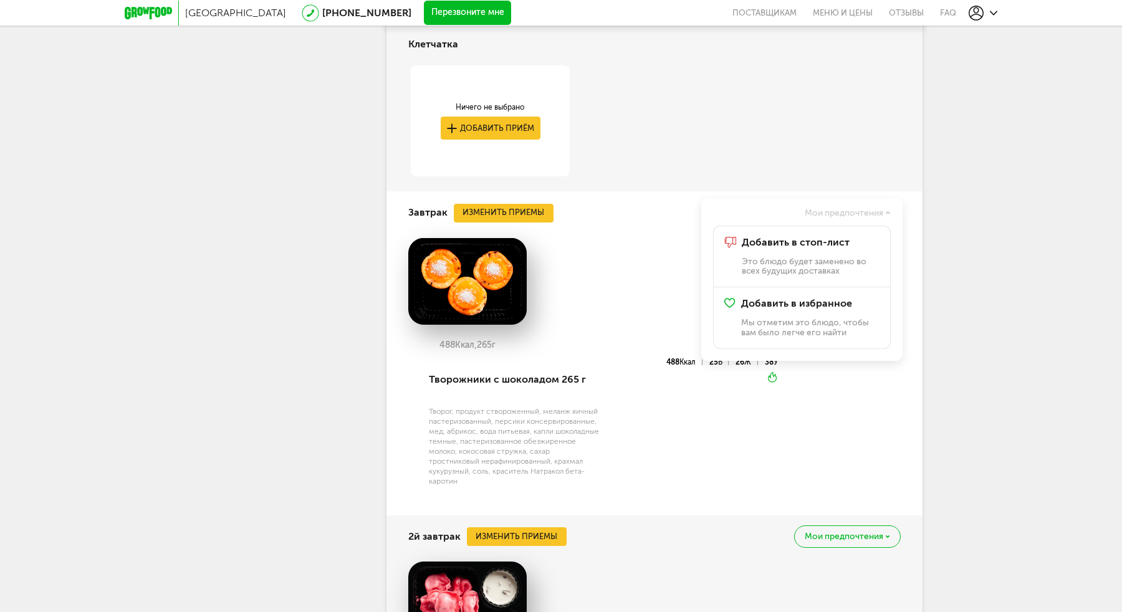
click at [610, 266] on div "488 Ккал, 265 г" at bounding box center [654, 298] width 493 height 121
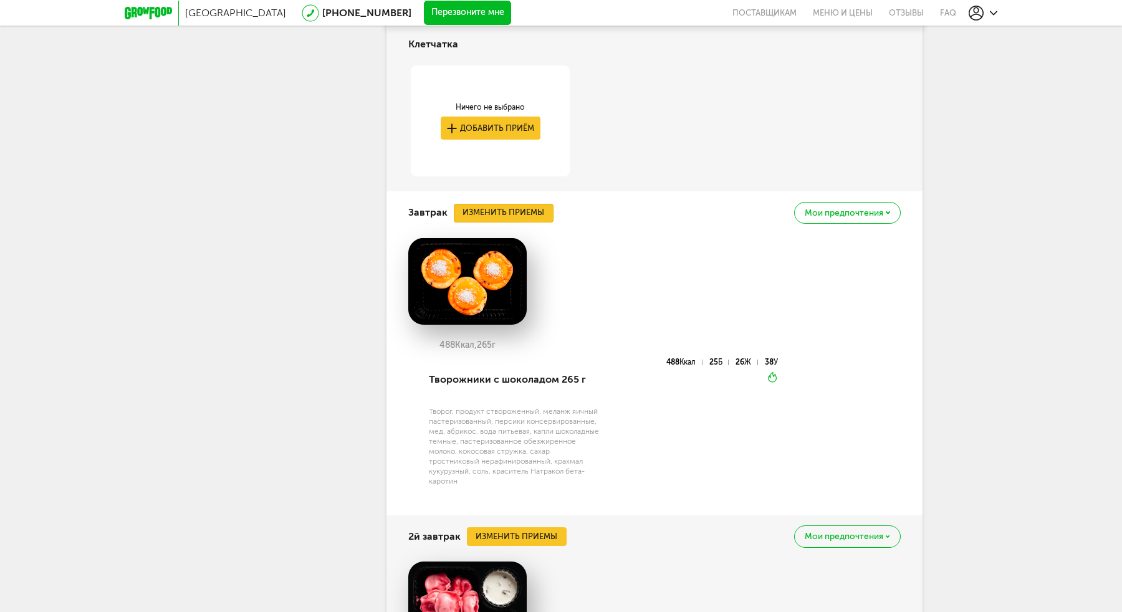
click at [518, 205] on button "Изменить приемы" at bounding box center [504, 213] width 100 height 19
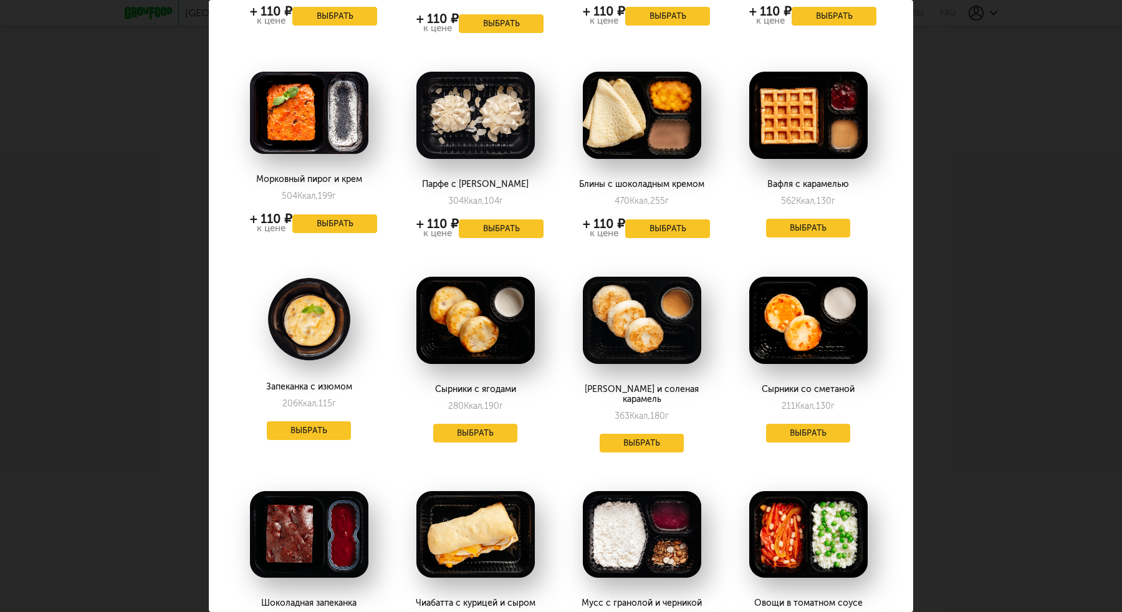
scroll to position [744, 2]
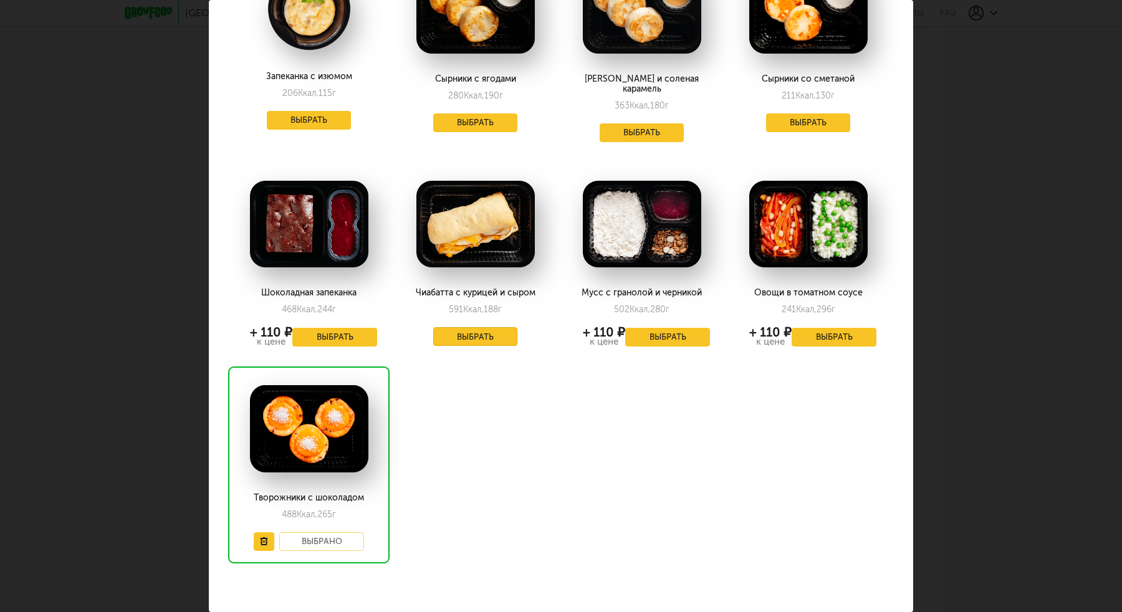
click at [464, 327] on button "Выбрать" at bounding box center [475, 336] width 85 height 19
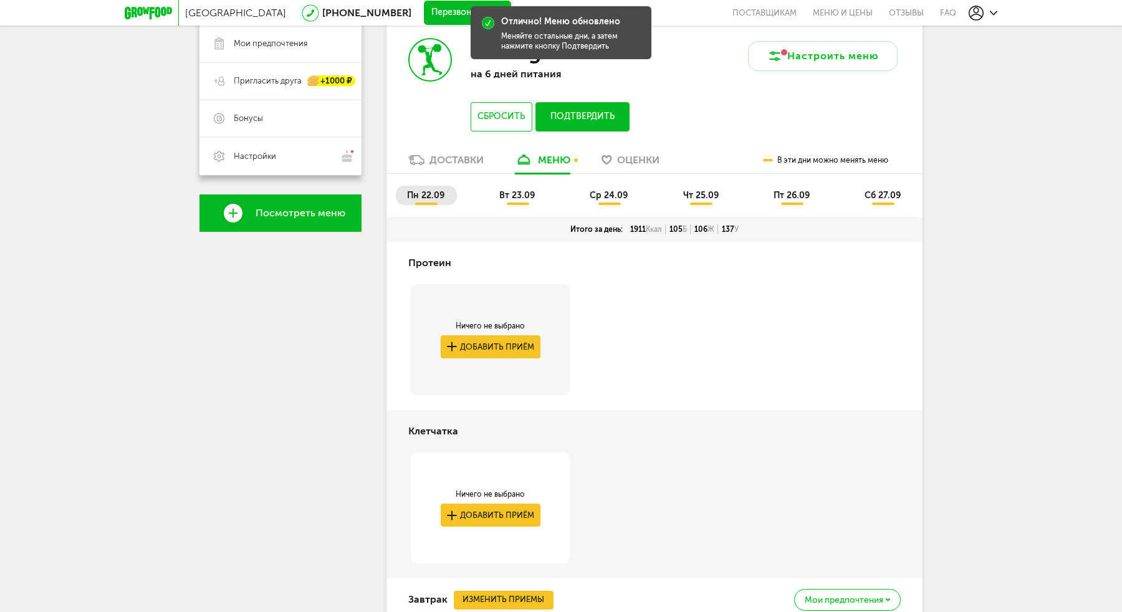
scroll to position [214, 0]
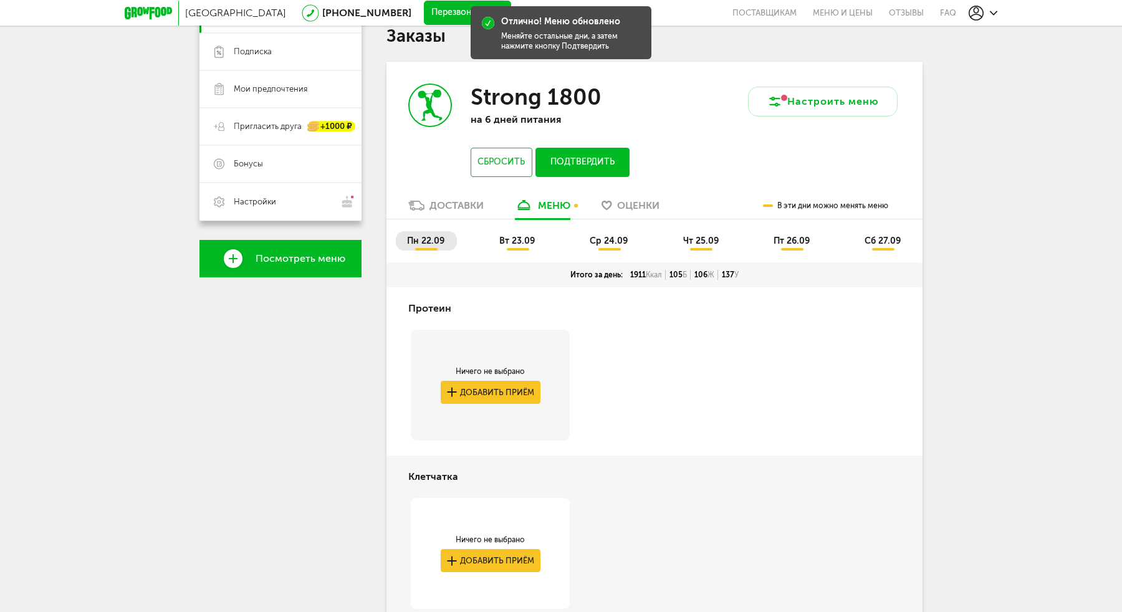
click at [527, 246] on li "вт 23.09" at bounding box center [517, 240] width 59 height 19
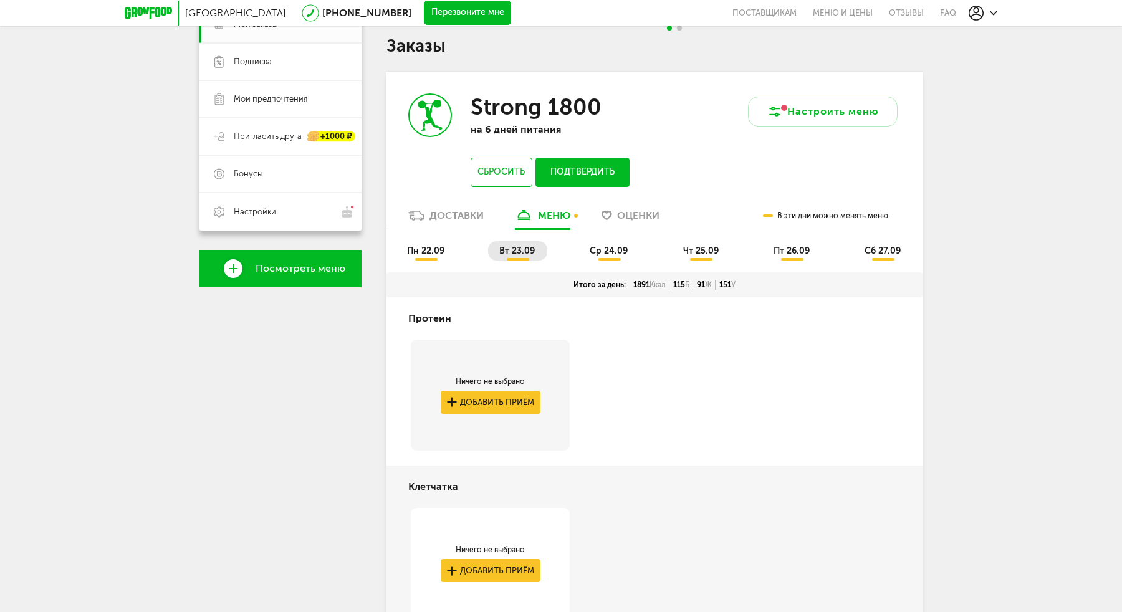
scroll to position [166, 0]
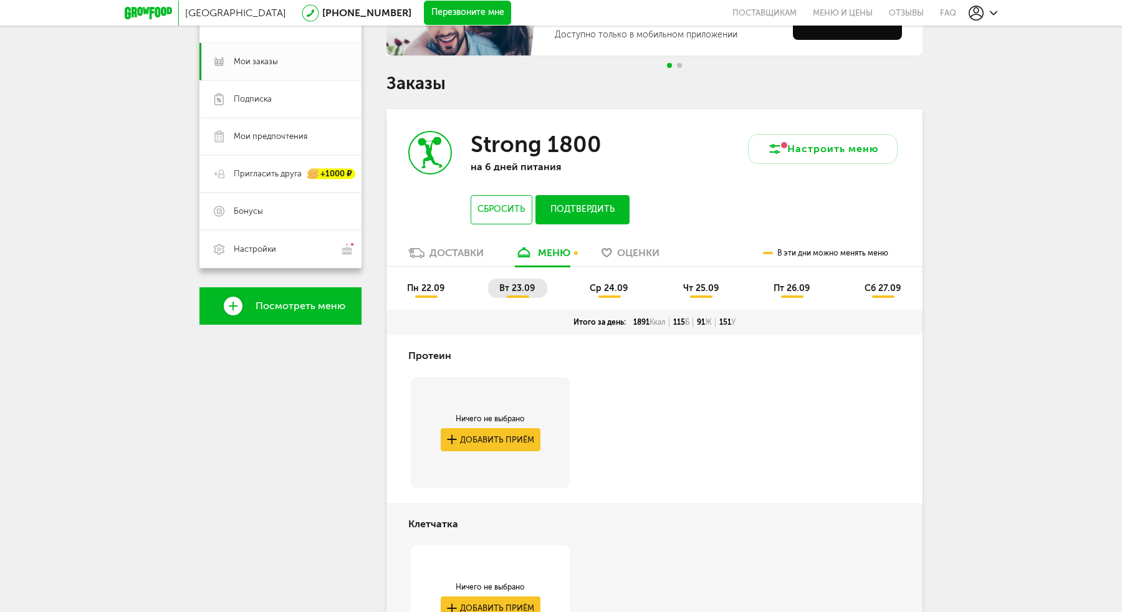
click at [607, 287] on span "ср 24.09" at bounding box center [609, 288] width 38 height 11
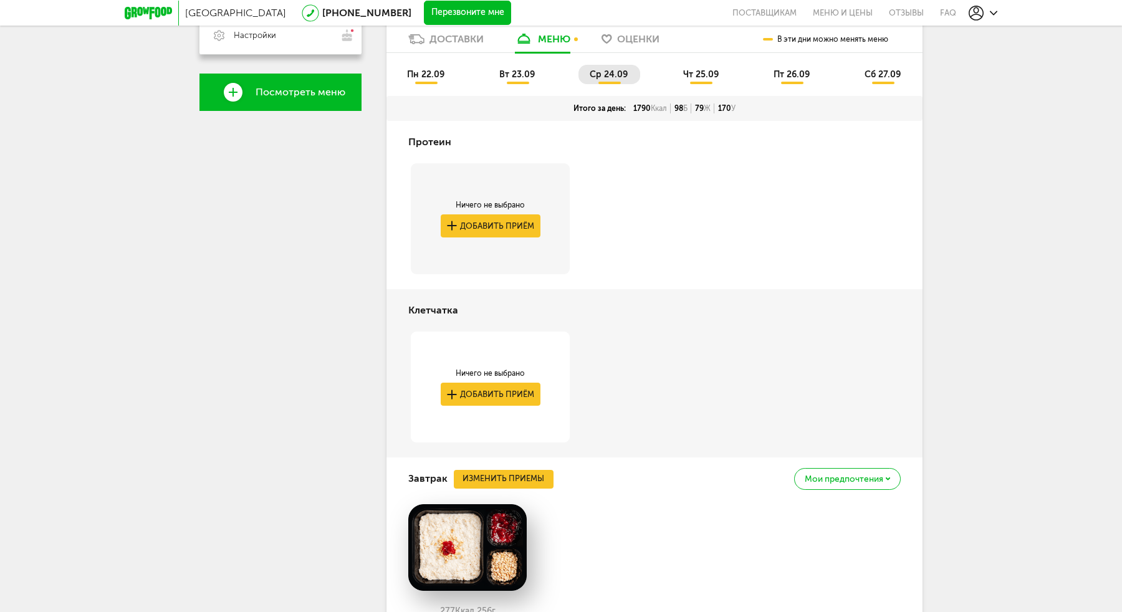
scroll to position [360, 0]
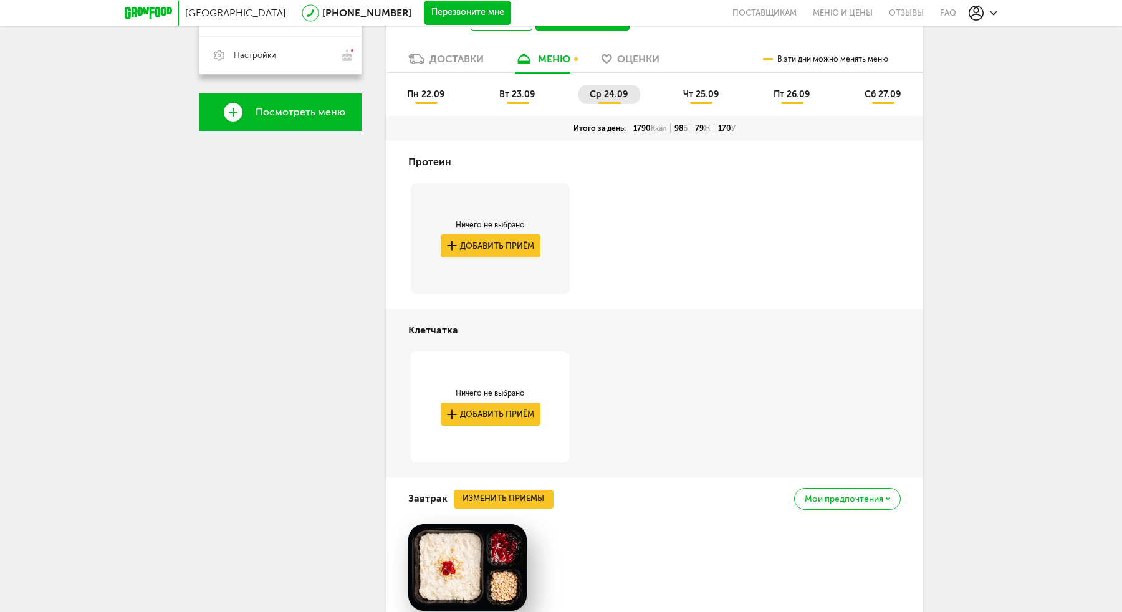
click at [698, 89] on span "чт 25.09" at bounding box center [701, 94] width 36 height 11
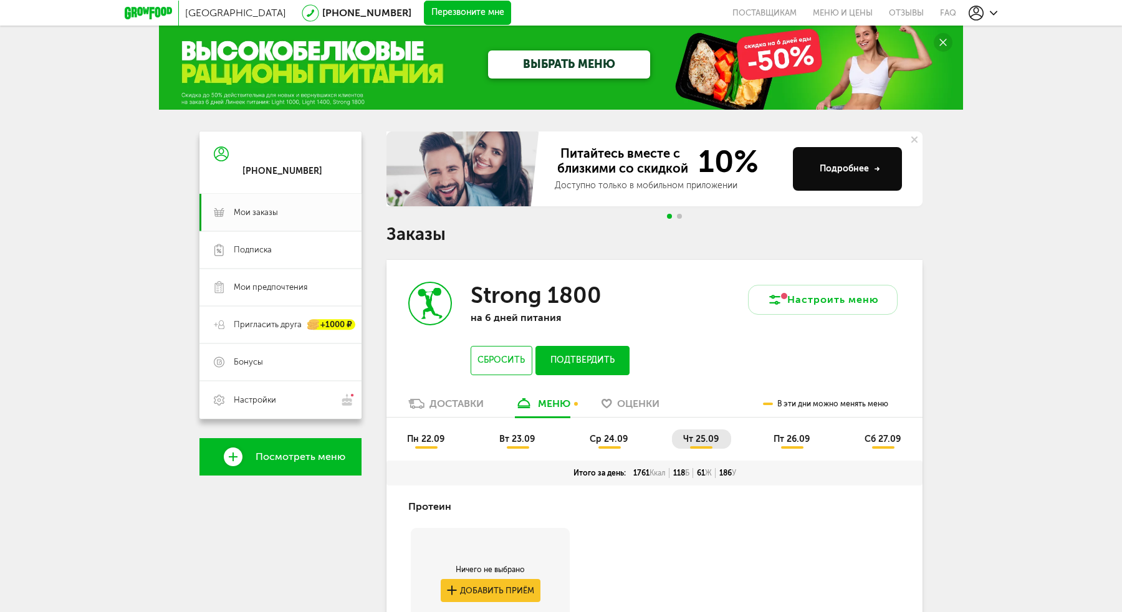
scroll to position [0, 0]
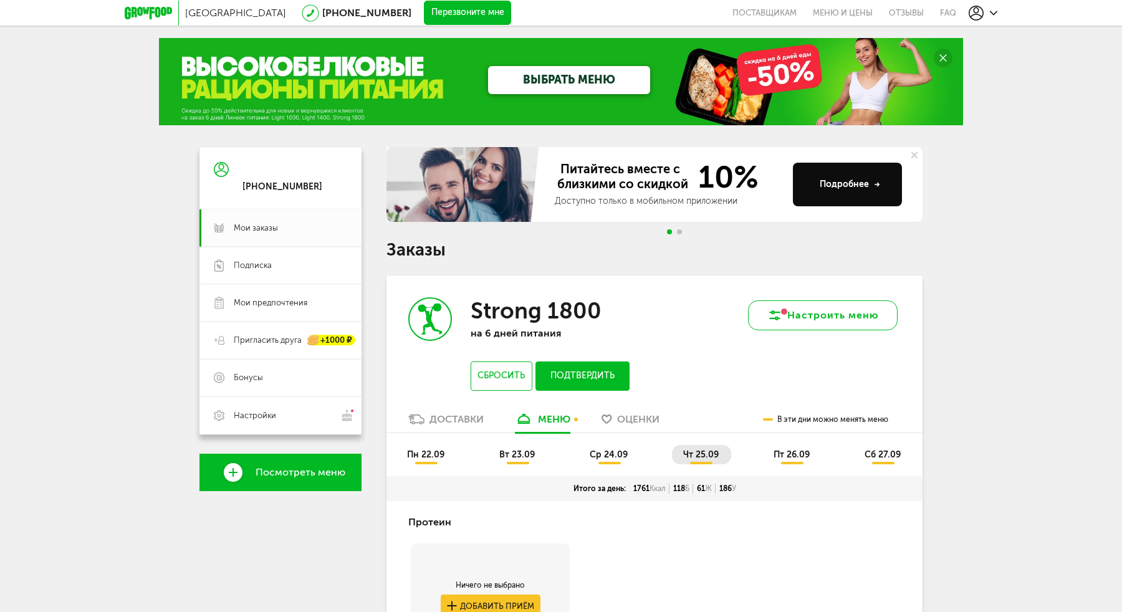
click at [822, 308] on button "Настроить меню" at bounding box center [823, 315] width 150 height 30
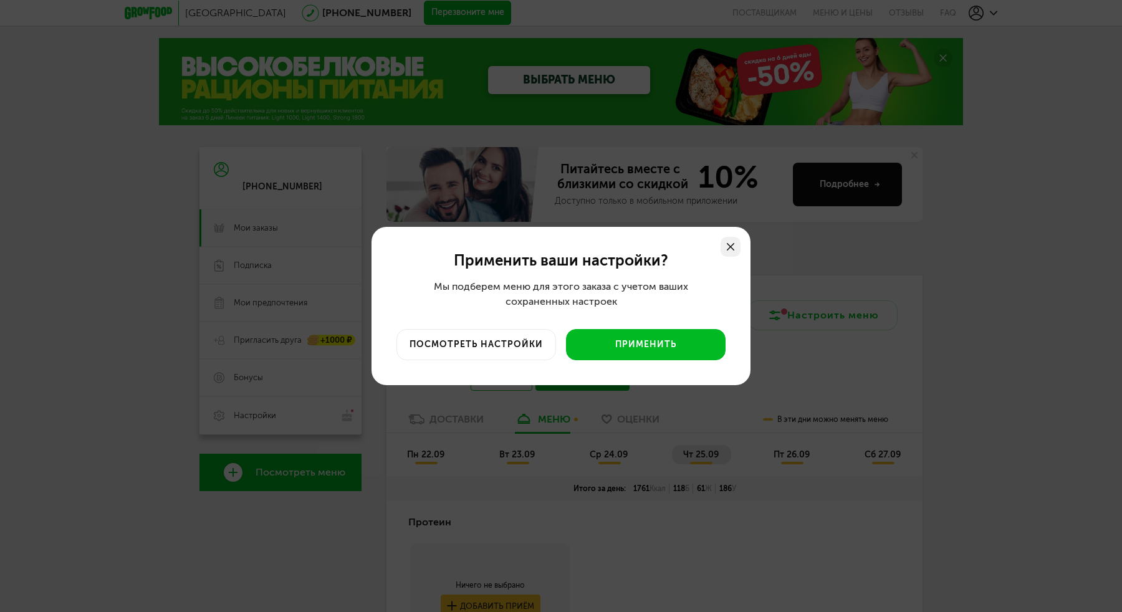
click at [731, 243] on icon at bounding box center [730, 246] width 7 height 7
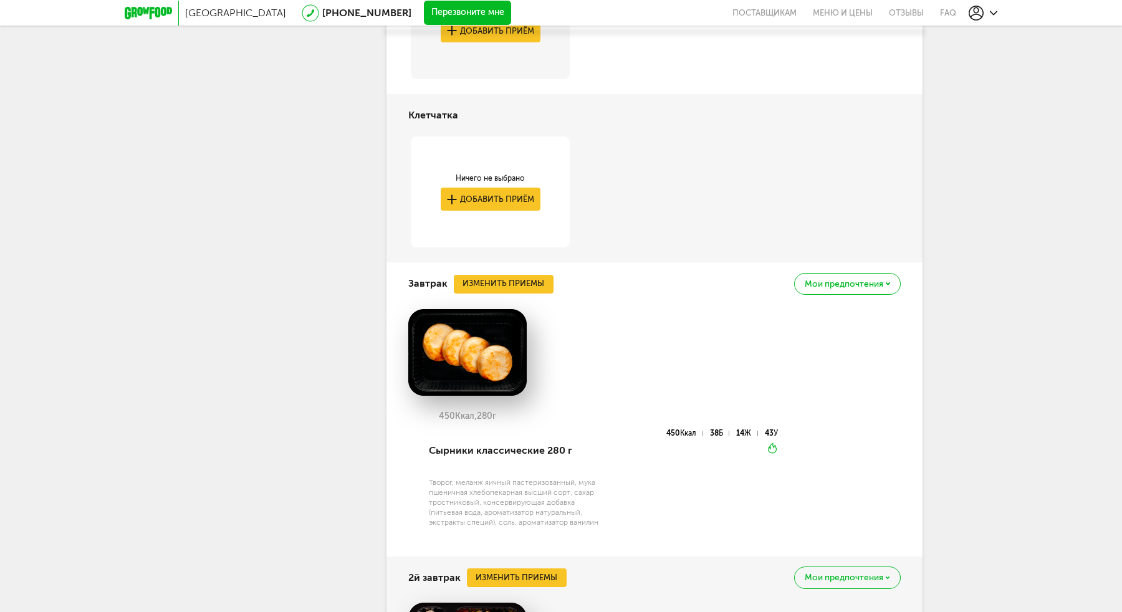
scroll to position [580, 0]
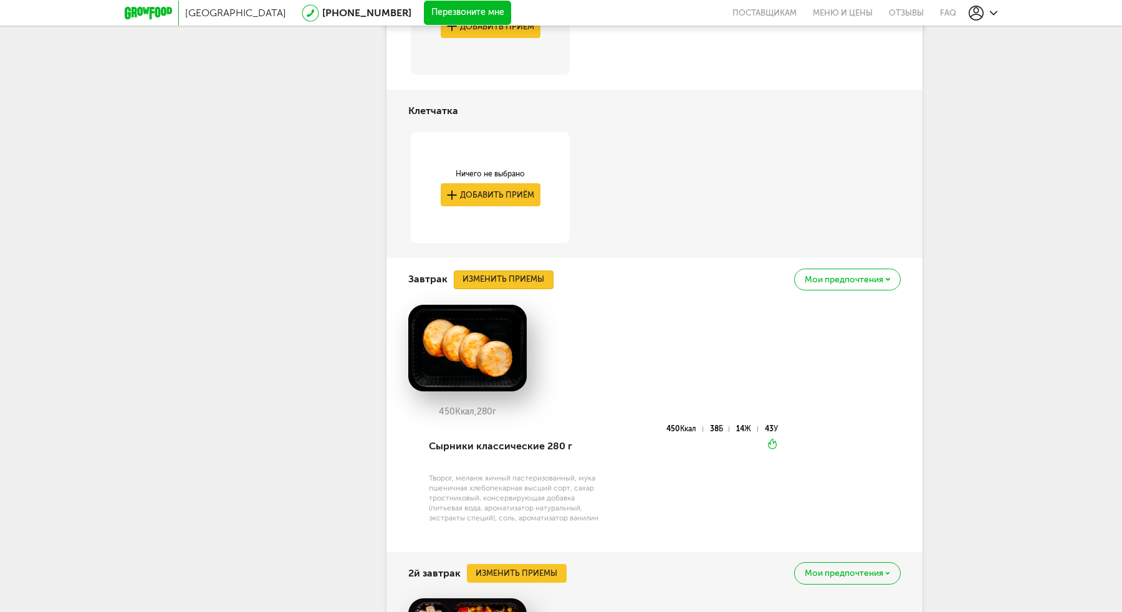
click at [519, 276] on button "Изменить приемы" at bounding box center [504, 280] width 100 height 19
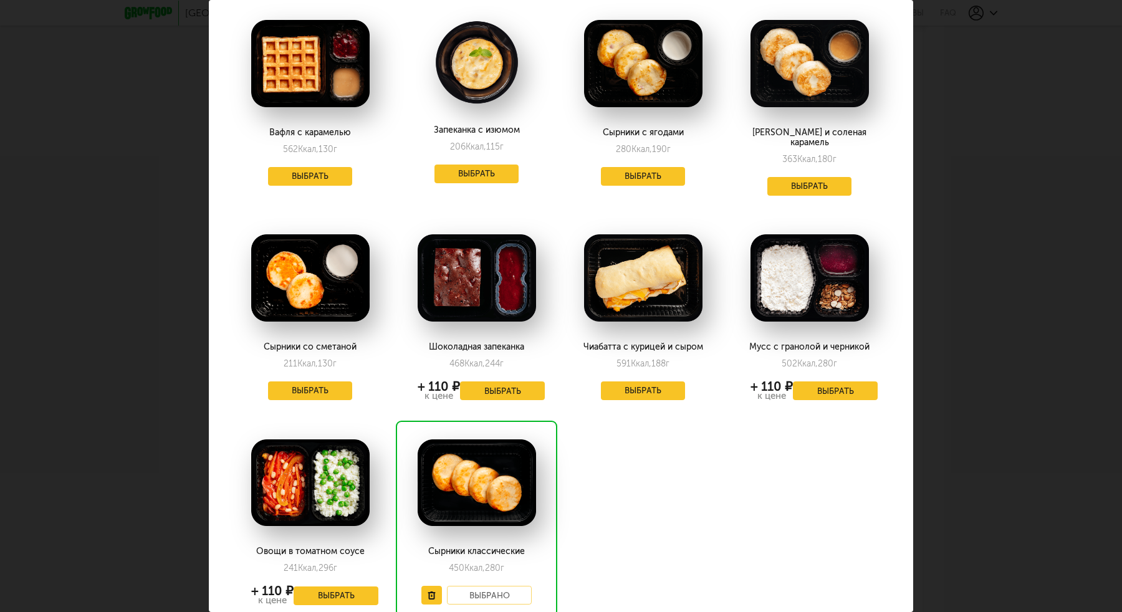
scroll to position [467, 1]
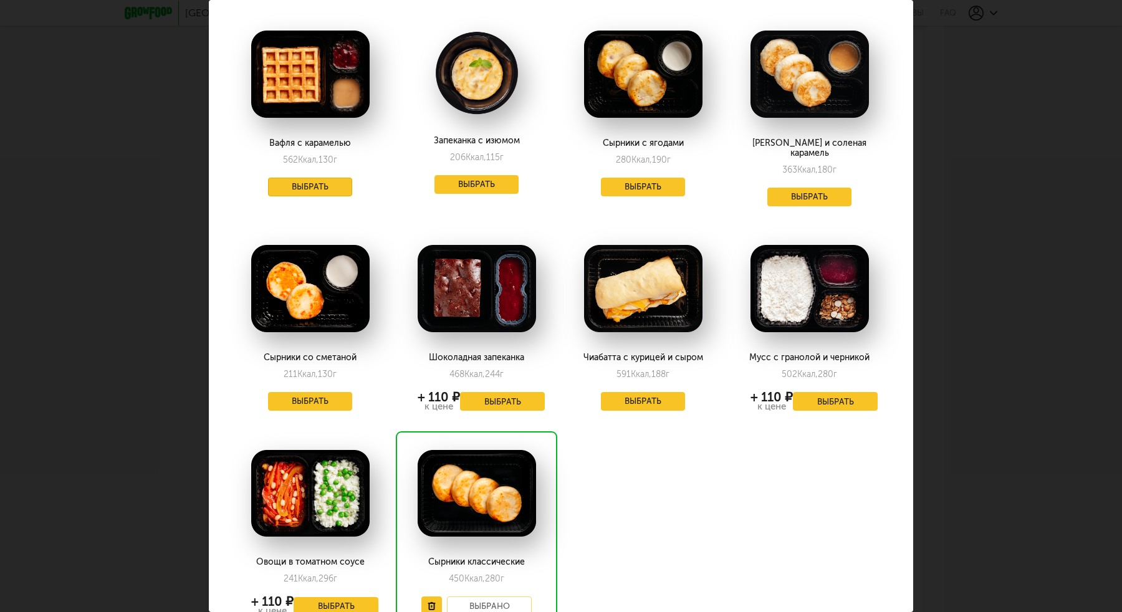
click at [328, 191] on button "Выбрать" at bounding box center [310, 187] width 85 height 19
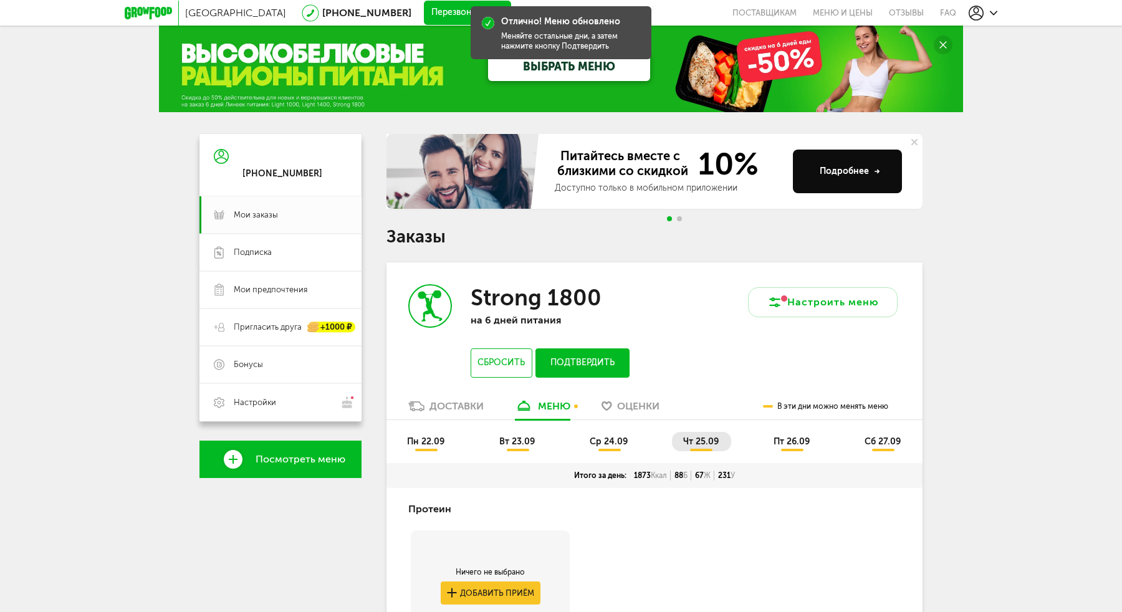
scroll to position [0, 0]
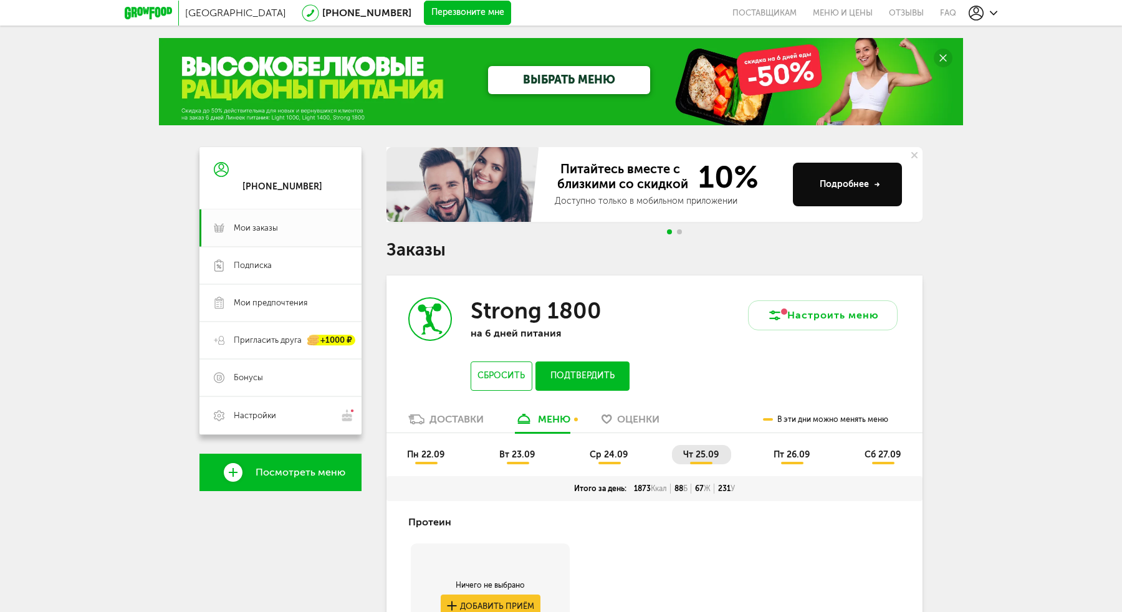
click at [776, 453] on span "пт 26.09" at bounding box center [792, 454] width 36 height 11
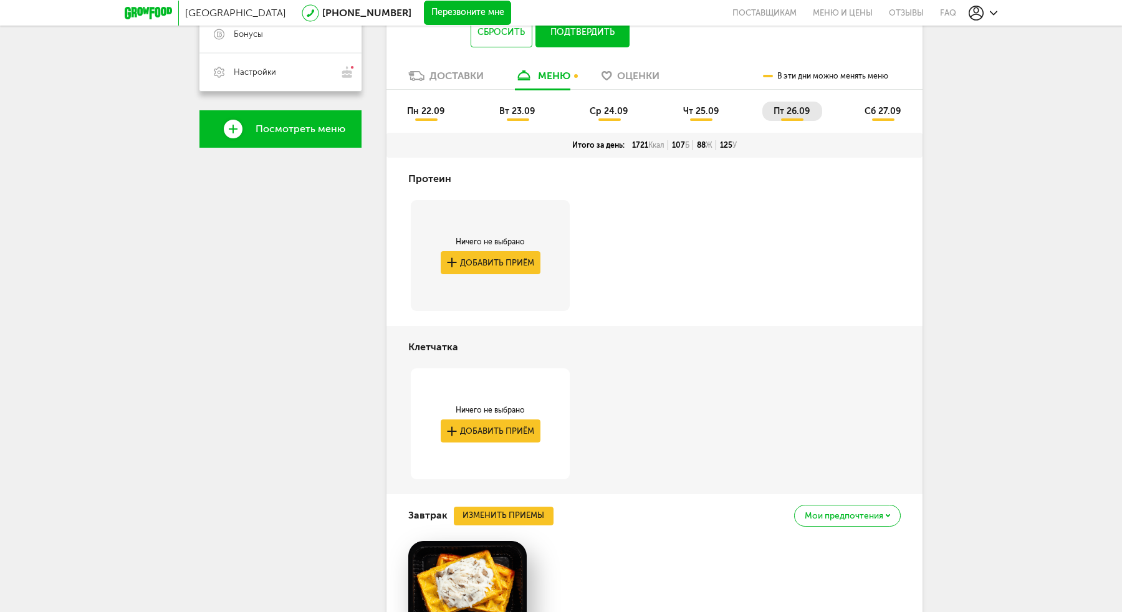
scroll to position [71, 0]
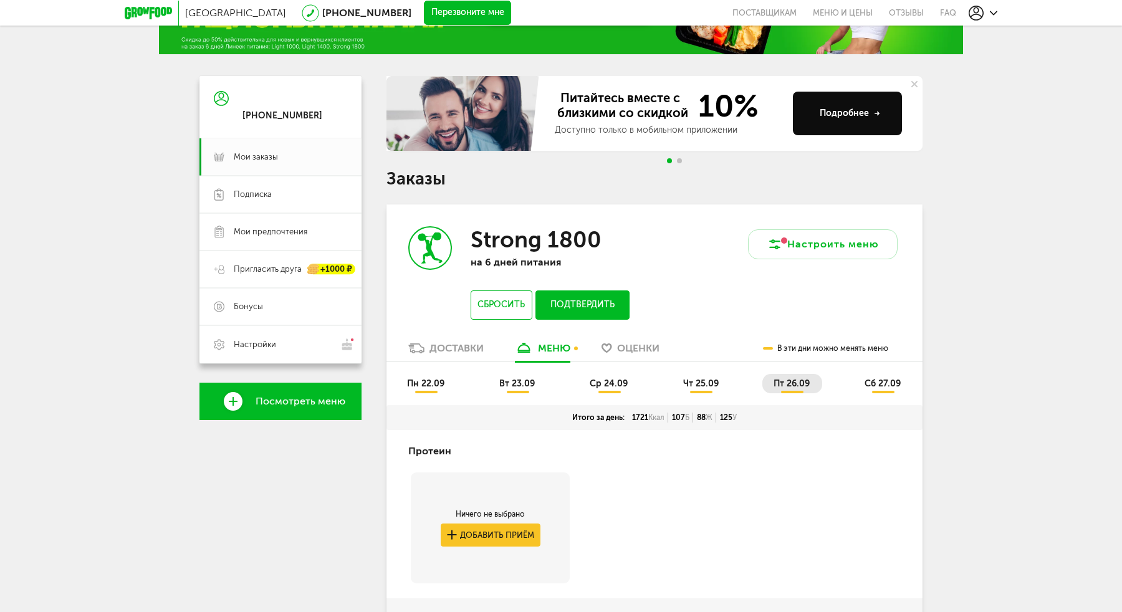
click at [872, 386] on span "сб 27.09" at bounding box center [883, 383] width 36 height 11
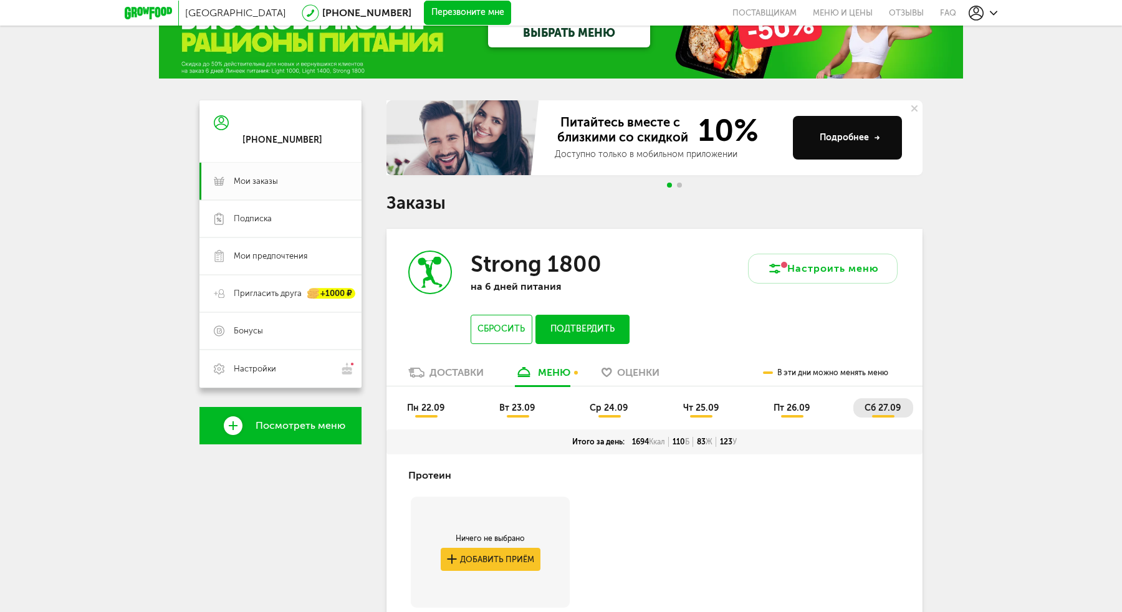
scroll to position [0, 0]
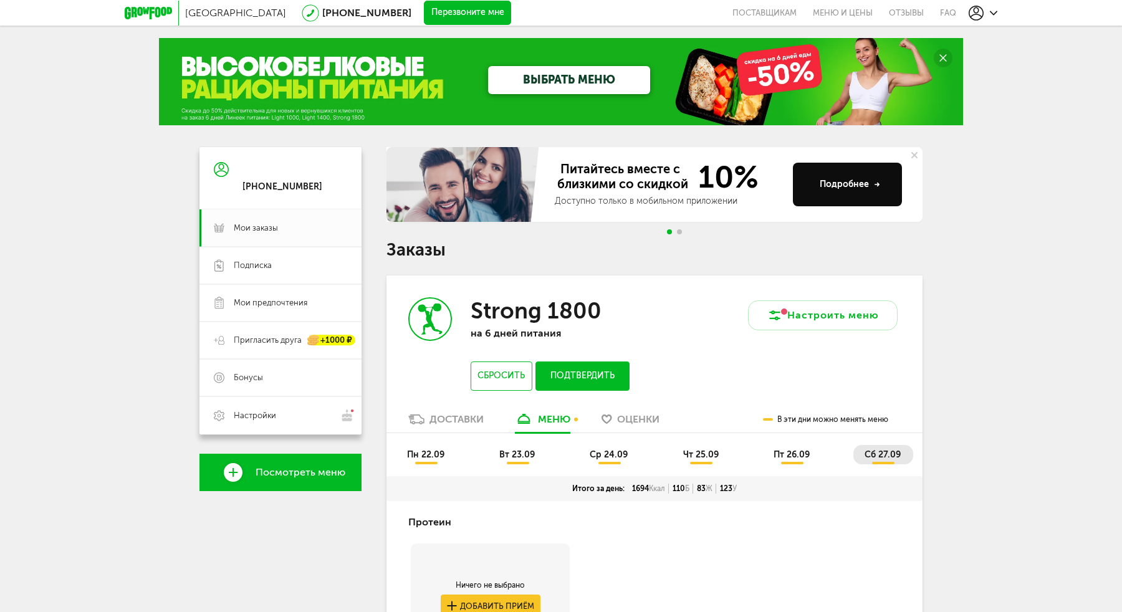
click at [436, 464] on ul "пн 22.09 вт 23.09 ср 24.09 чт 25.09 пт 26.09 сб 27.09" at bounding box center [654, 460] width 517 height 31
click at [426, 456] on span "пн 22.09" at bounding box center [425, 454] width 37 height 11
click at [517, 463] on li "вт 23.09" at bounding box center [517, 454] width 59 height 19
click at [609, 448] on li "ср 24.09" at bounding box center [610, 454] width 62 height 19
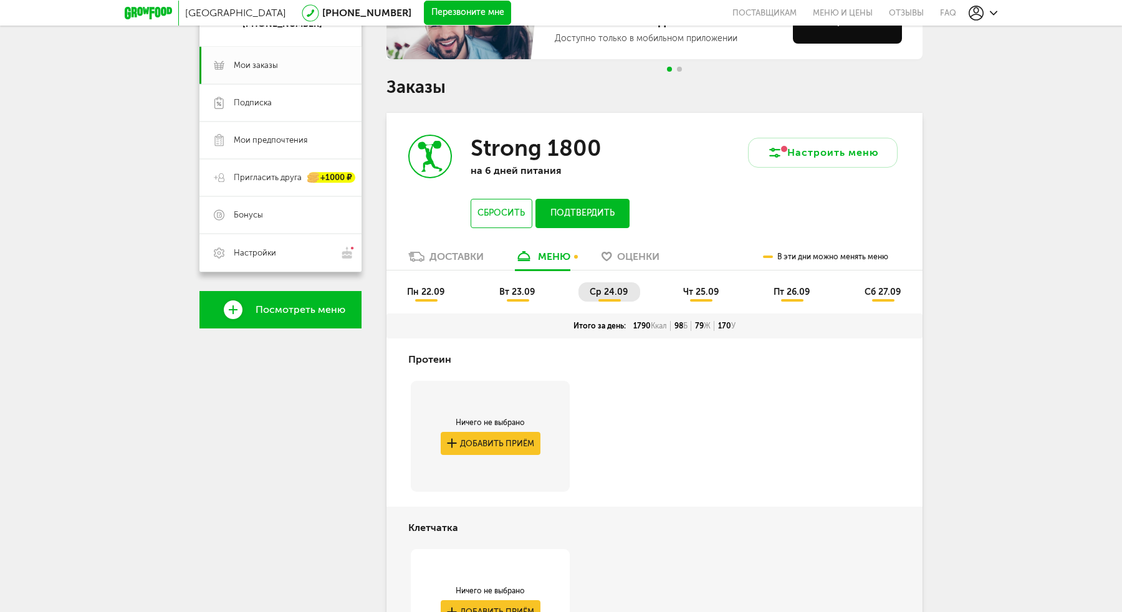
scroll to position [104, 0]
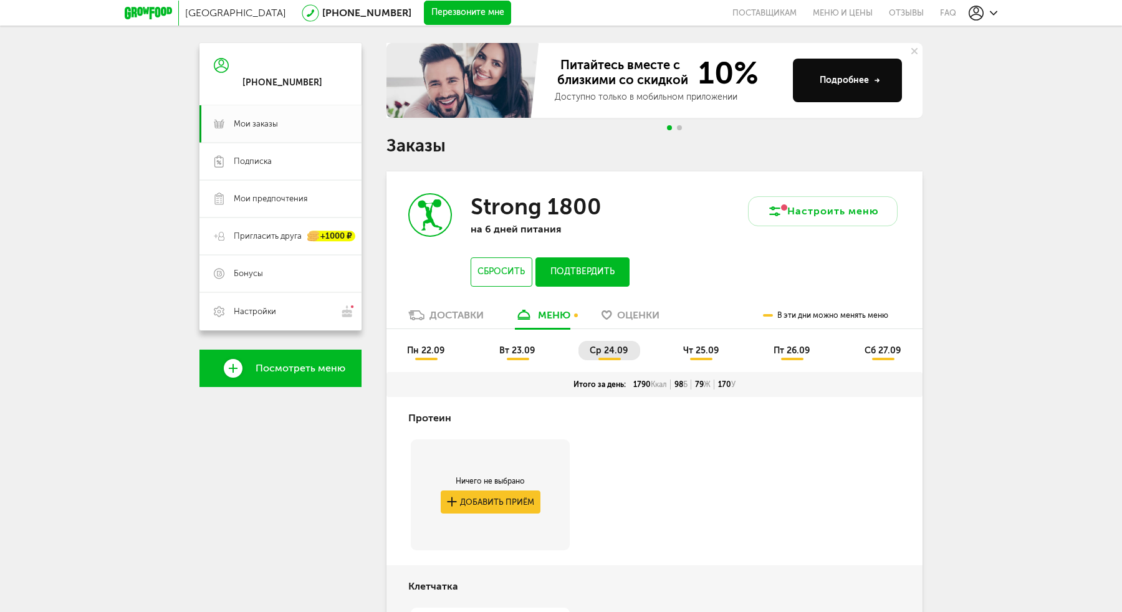
click at [699, 350] on span "чт 25.09" at bounding box center [701, 350] width 36 height 11
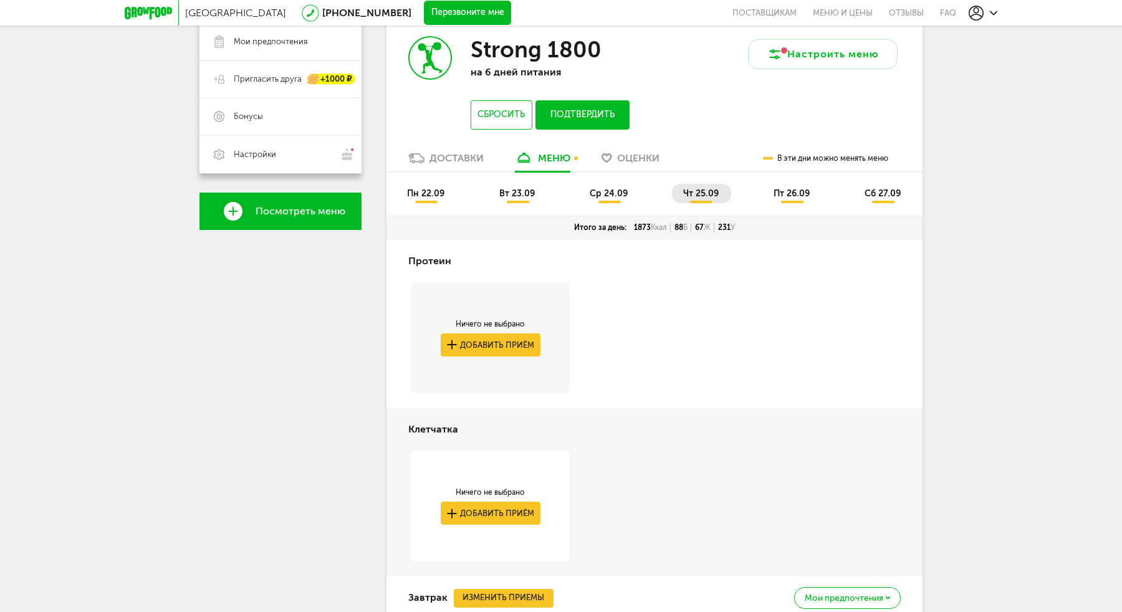
scroll to position [236, 0]
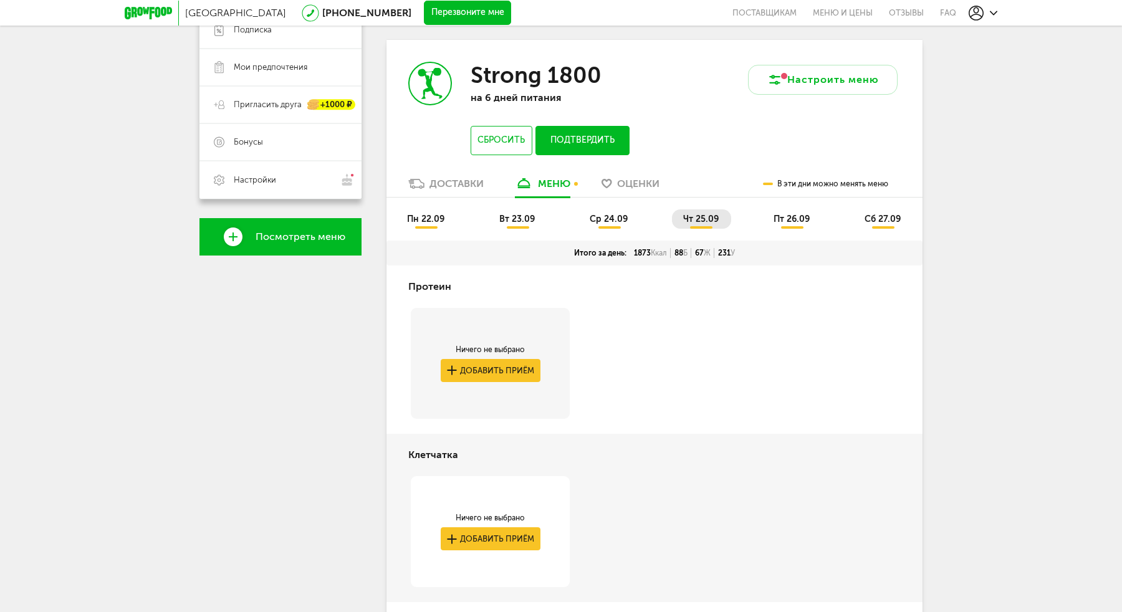
click at [788, 223] on span "пт 26.09" at bounding box center [792, 219] width 36 height 11
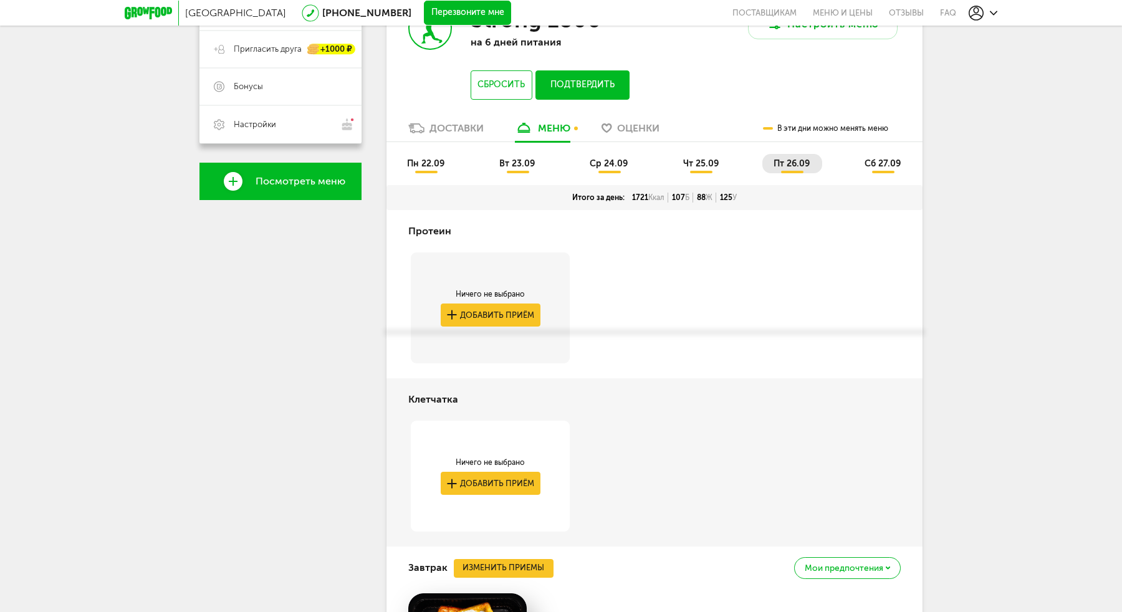
scroll to position [261, 0]
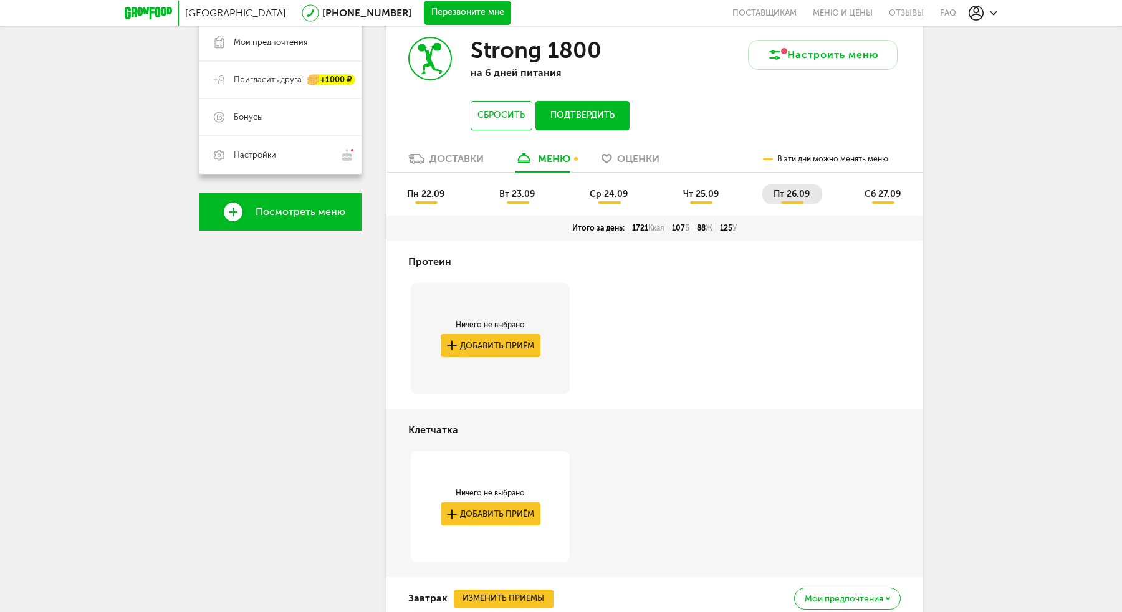
click at [872, 191] on span "сб 27.09" at bounding box center [883, 194] width 36 height 11
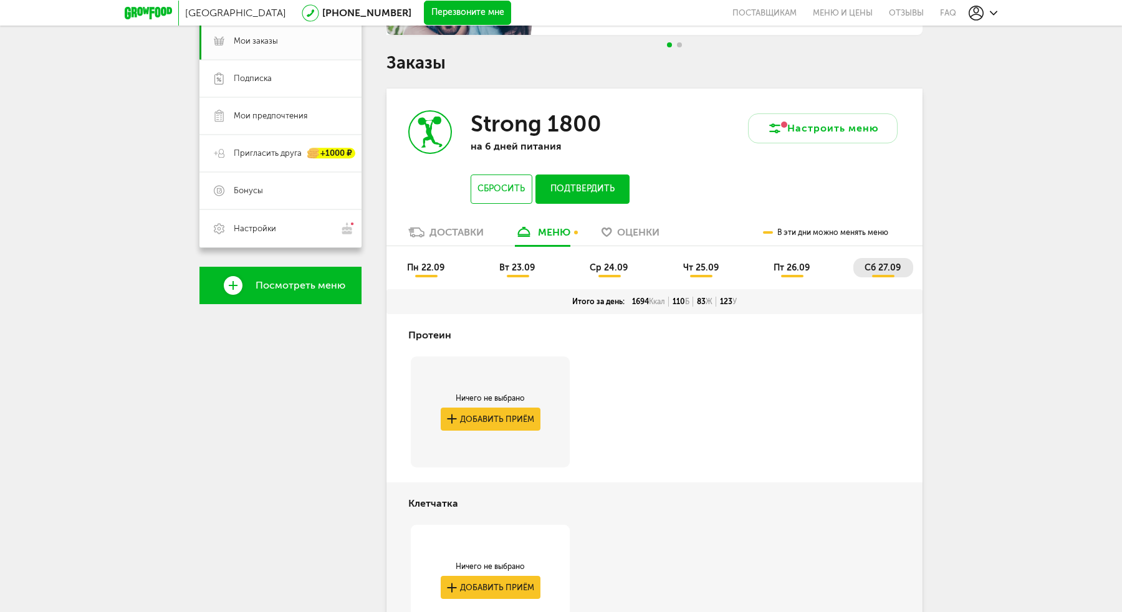
scroll to position [0, 0]
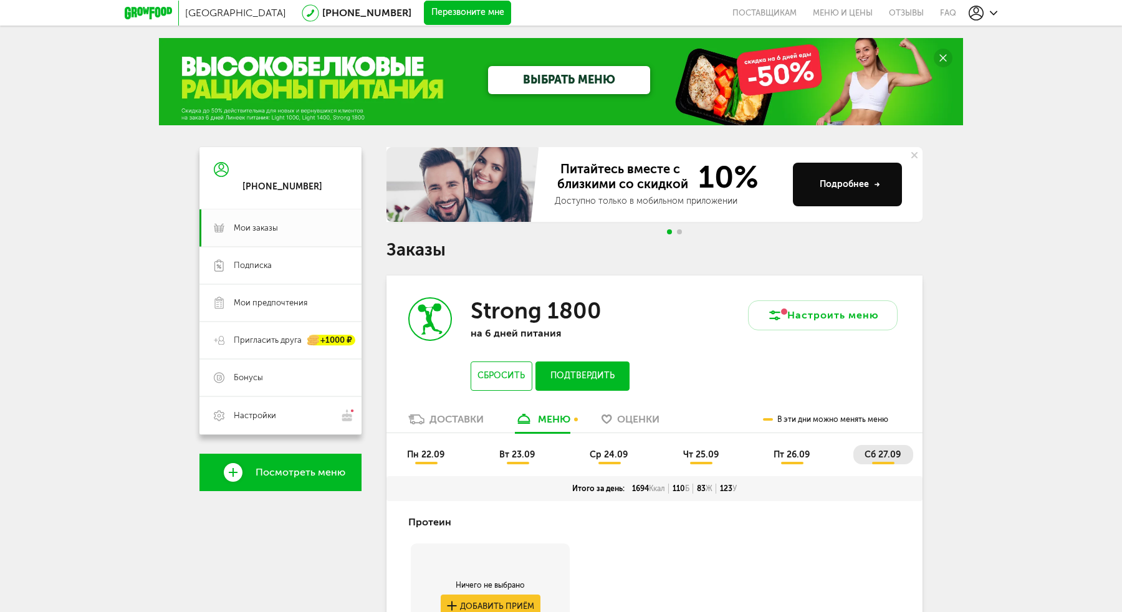
click at [594, 370] on button "Подтвердить" at bounding box center [583, 376] width 94 height 29
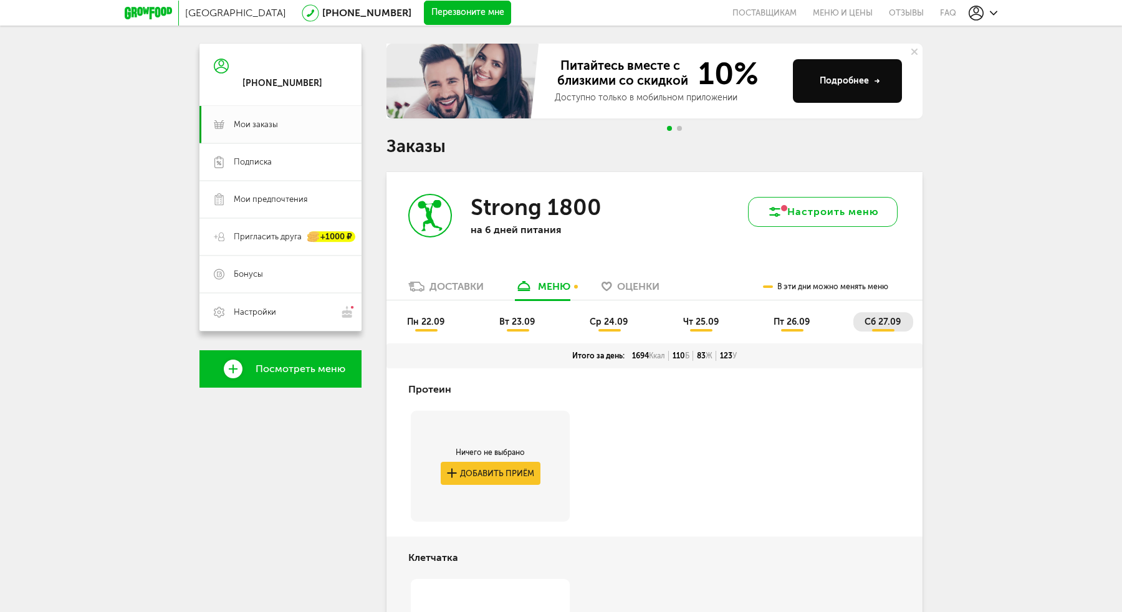
scroll to position [97, 0]
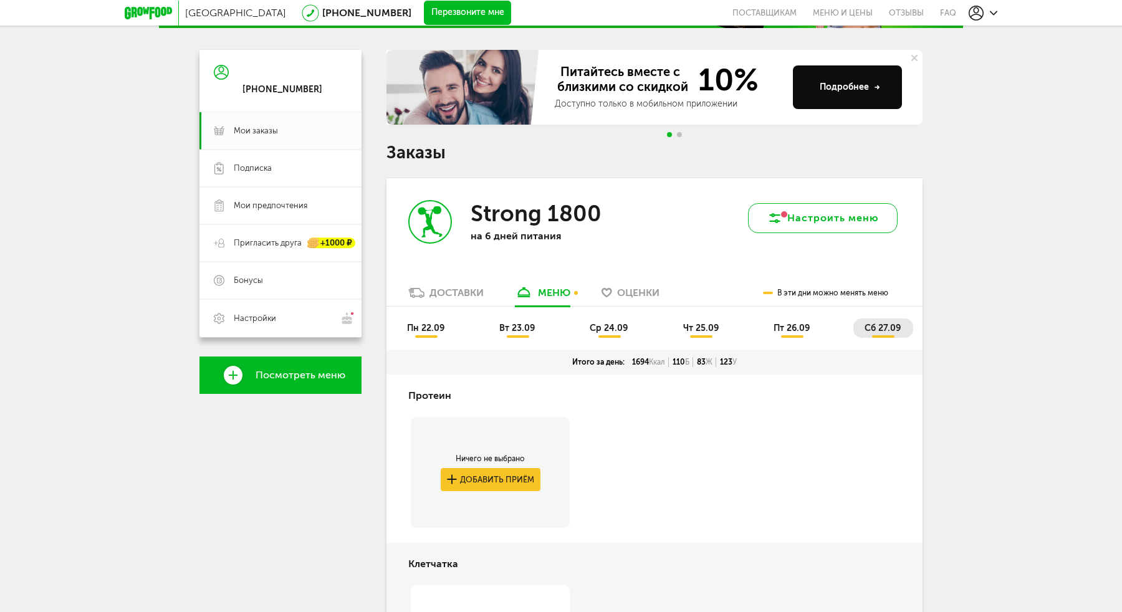
click at [802, 215] on button "Настроить меню" at bounding box center [823, 218] width 150 height 30
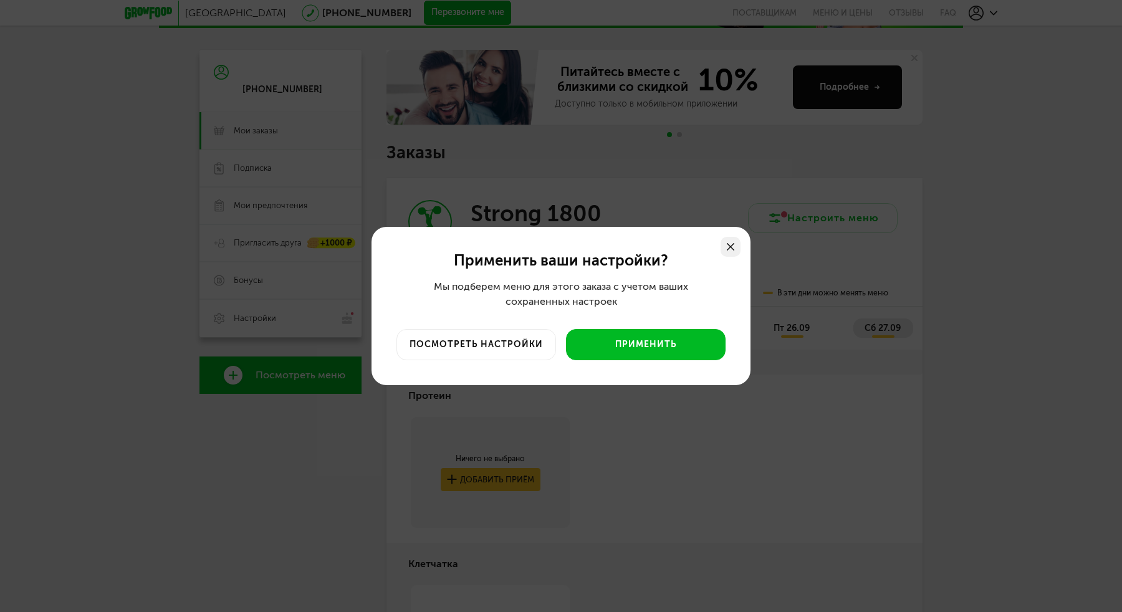
click at [732, 244] on icon at bounding box center [730, 246] width 7 height 7
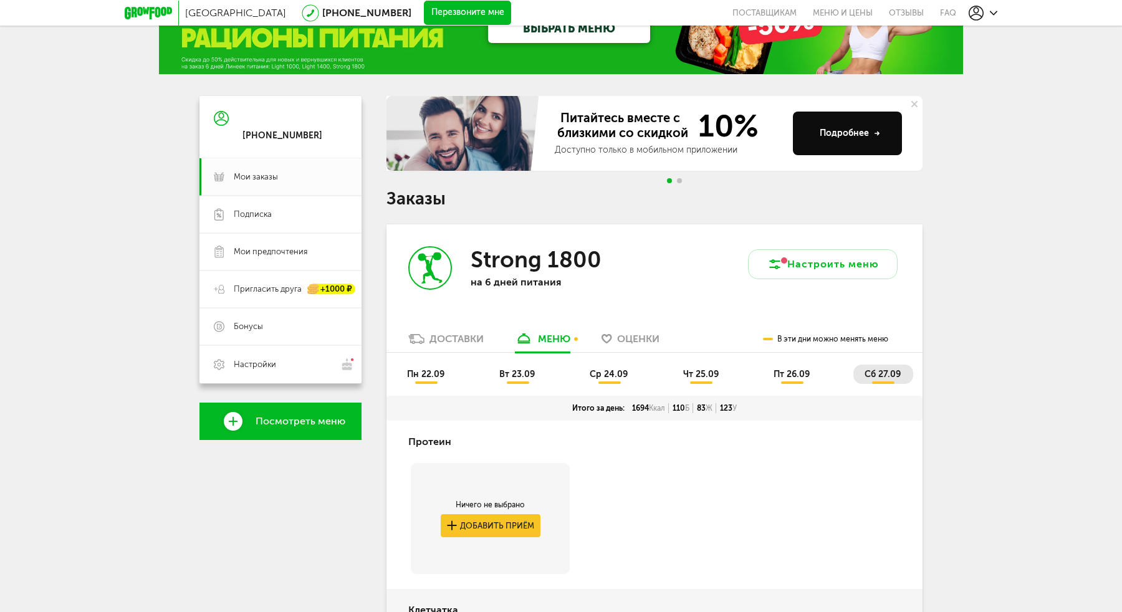
scroll to position [0, 0]
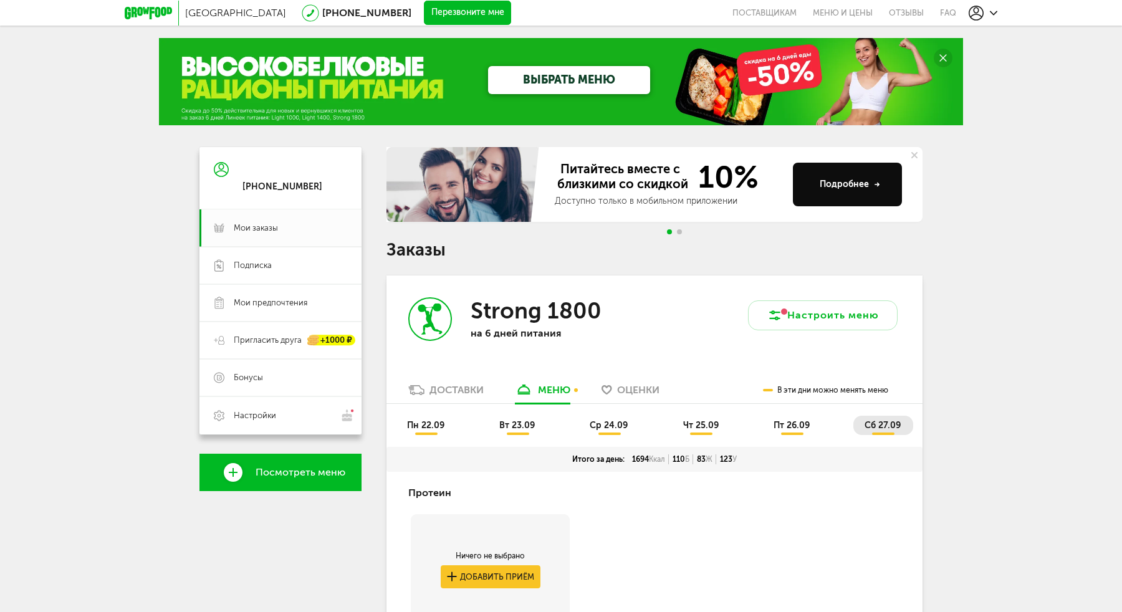
click at [511, 426] on span "вт 23.09" at bounding box center [517, 425] width 36 height 11
click at [431, 426] on span "пн 22.09" at bounding box center [425, 425] width 37 height 11
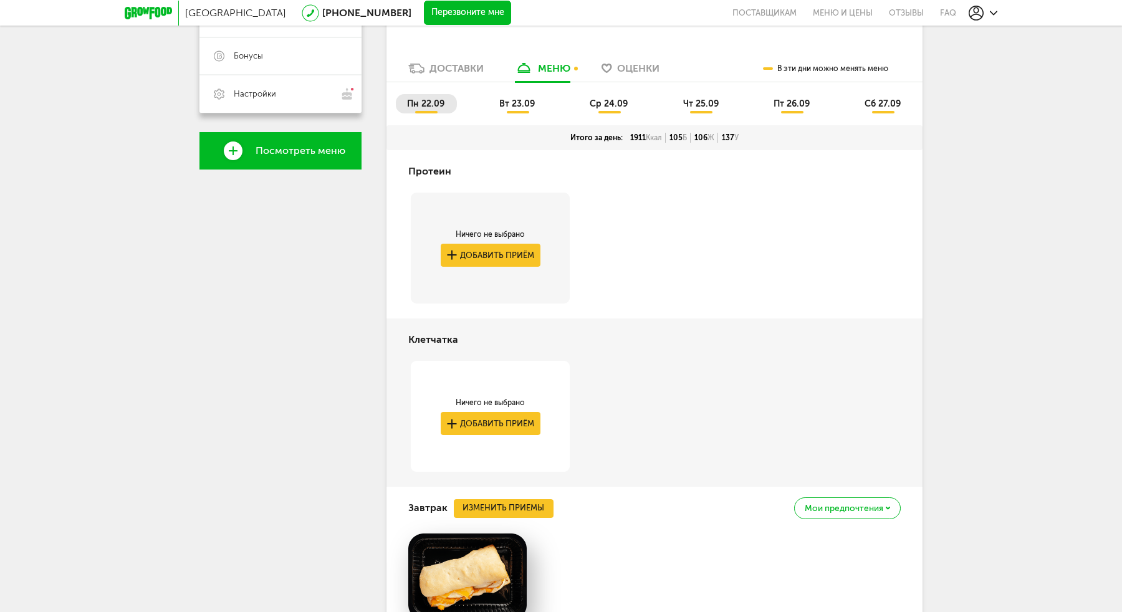
scroll to position [221, 0]
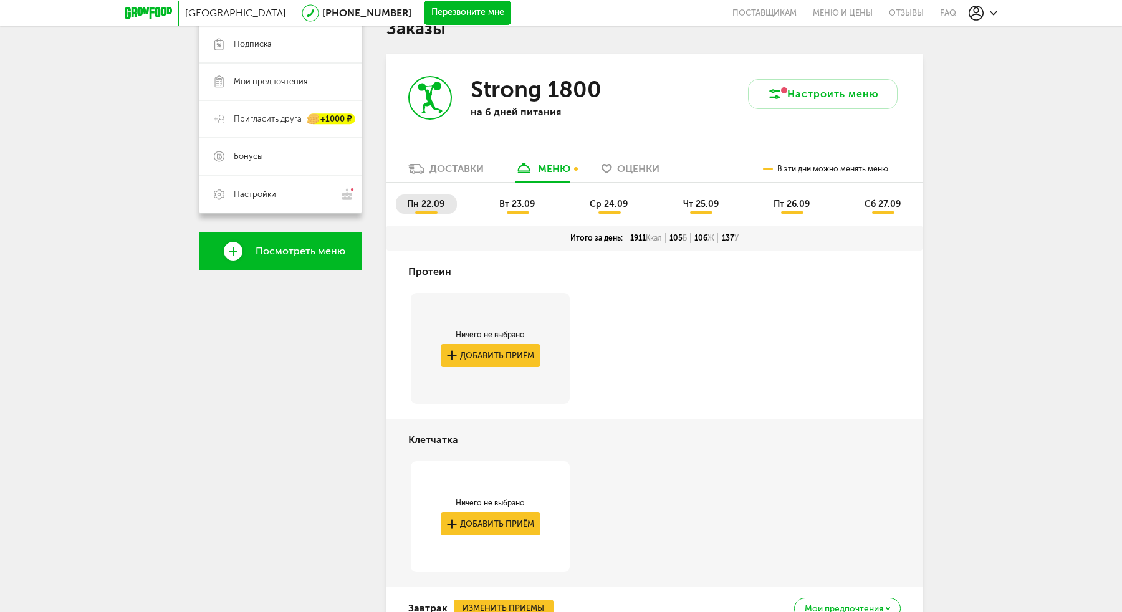
click at [522, 201] on span "вт 23.09" at bounding box center [517, 204] width 36 height 11
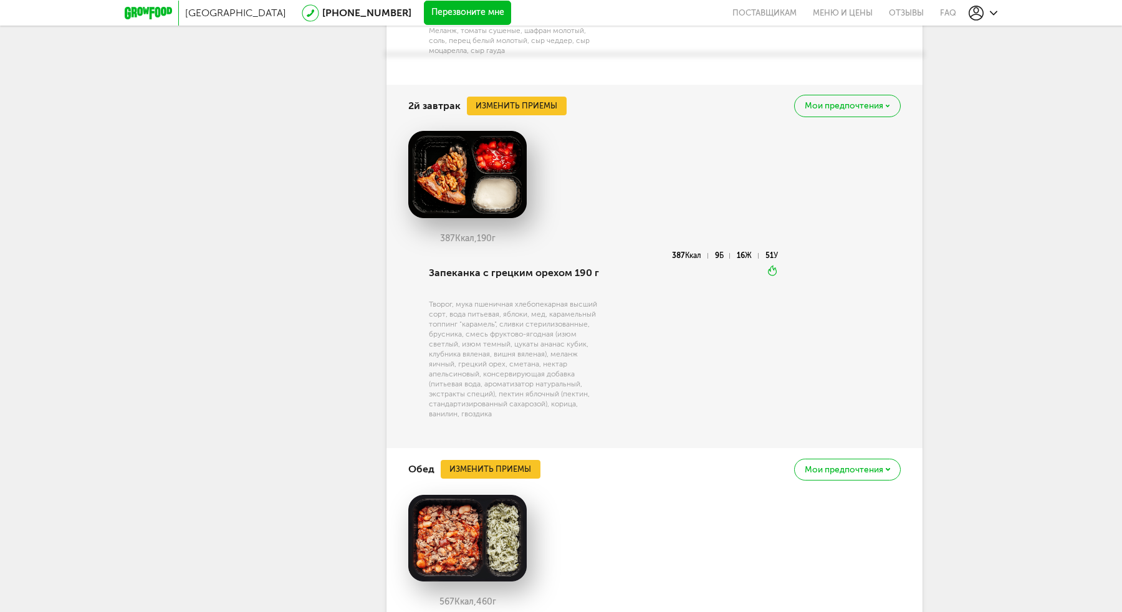
scroll to position [937, 0]
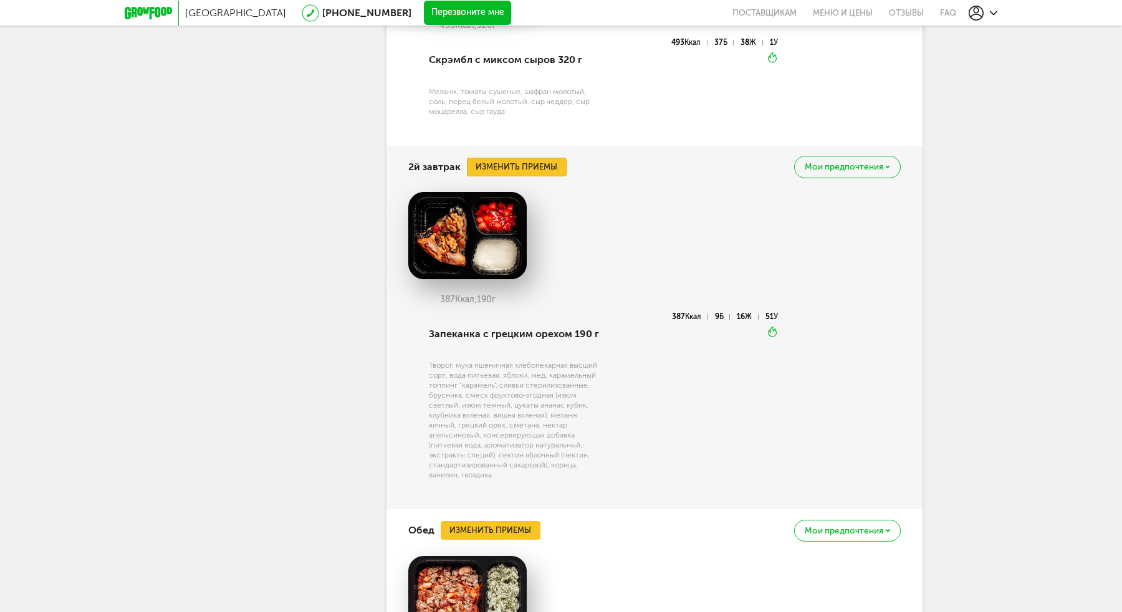
click at [526, 162] on button "Изменить приемы" at bounding box center [517, 167] width 100 height 19
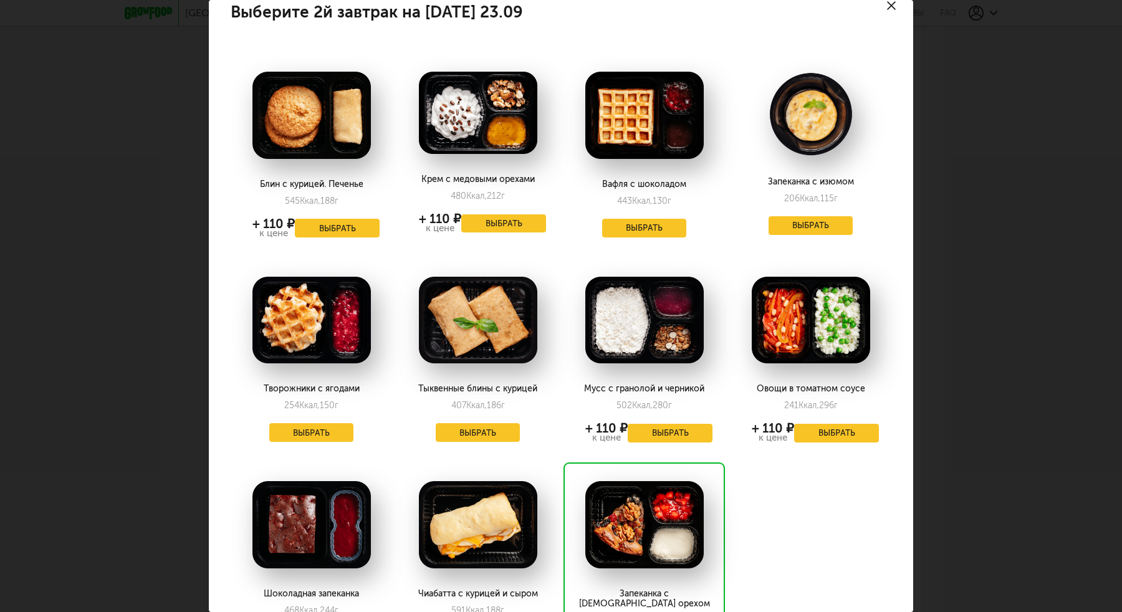
scroll to position [0, 0]
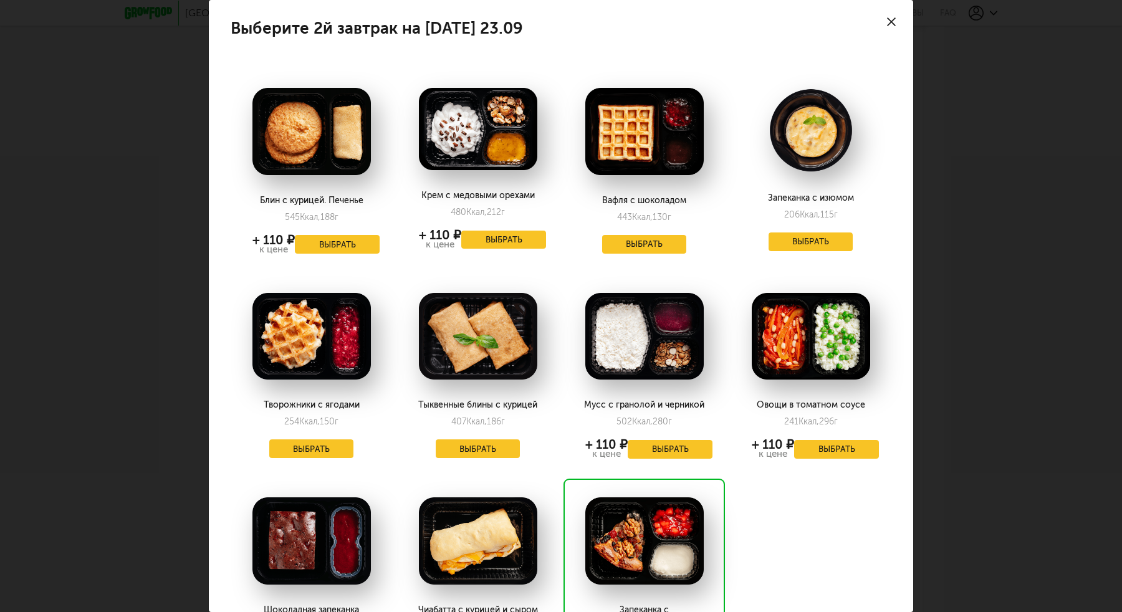
click at [886, 22] on div at bounding box center [892, 22] width 44 height 44
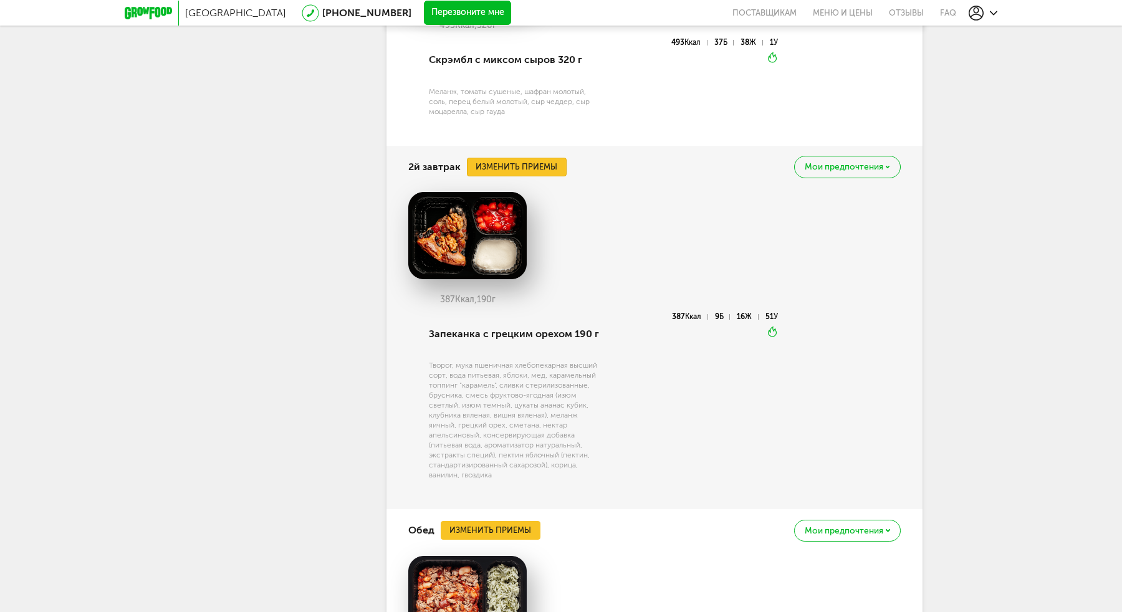
click at [544, 163] on button "Изменить приемы" at bounding box center [517, 167] width 100 height 19
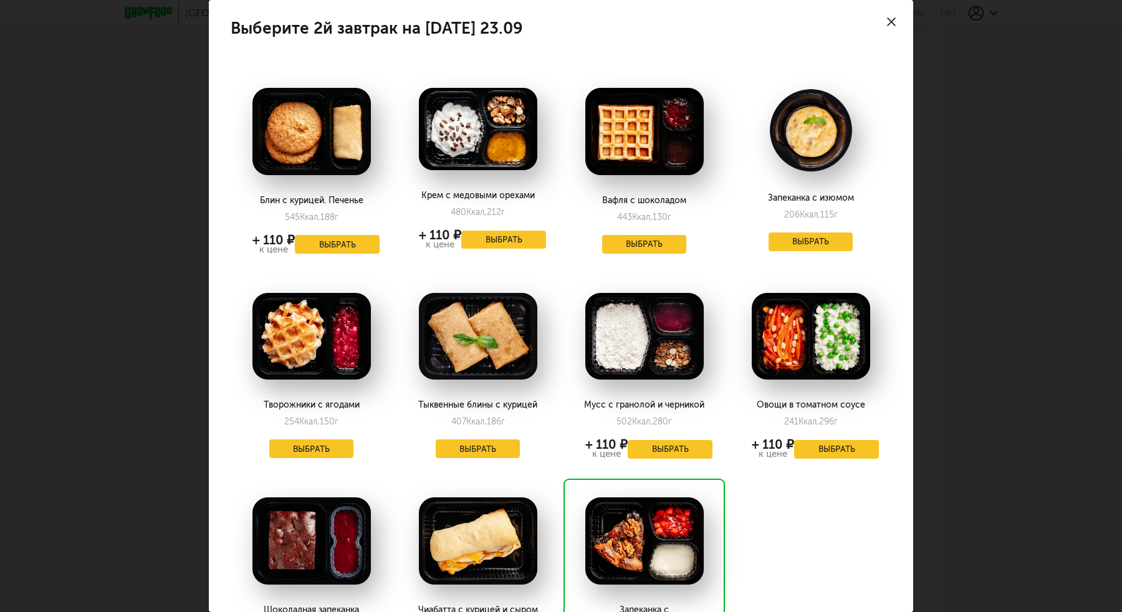
click at [888, 18] on use at bounding box center [891, 21] width 9 height 9
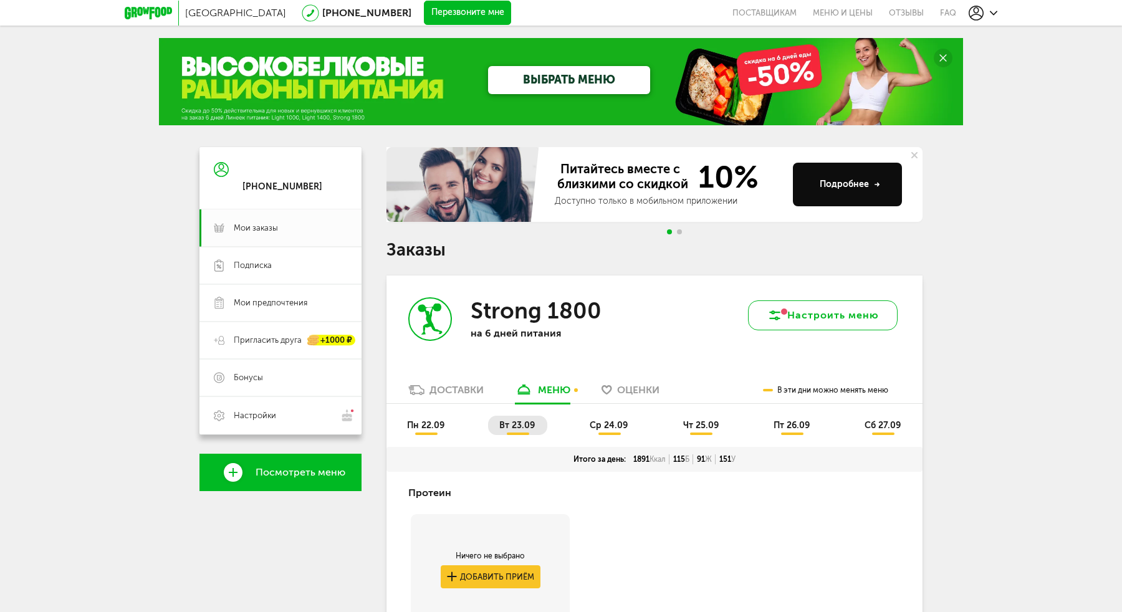
click at [801, 304] on button "Настроить меню" at bounding box center [823, 315] width 150 height 30
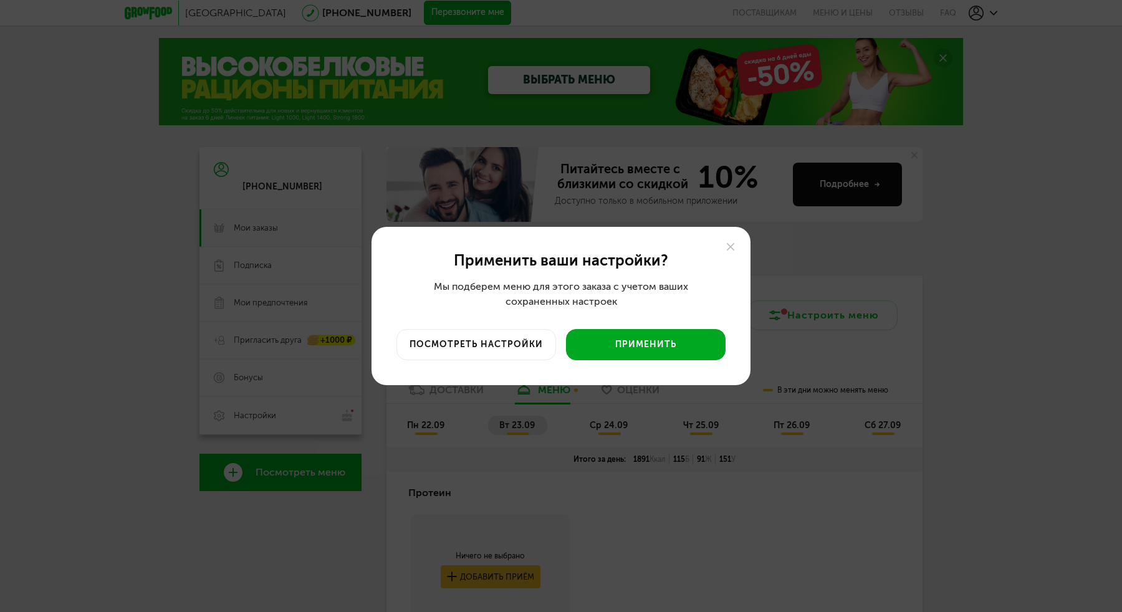
click at [640, 345] on button "Применить" at bounding box center [646, 344] width 160 height 31
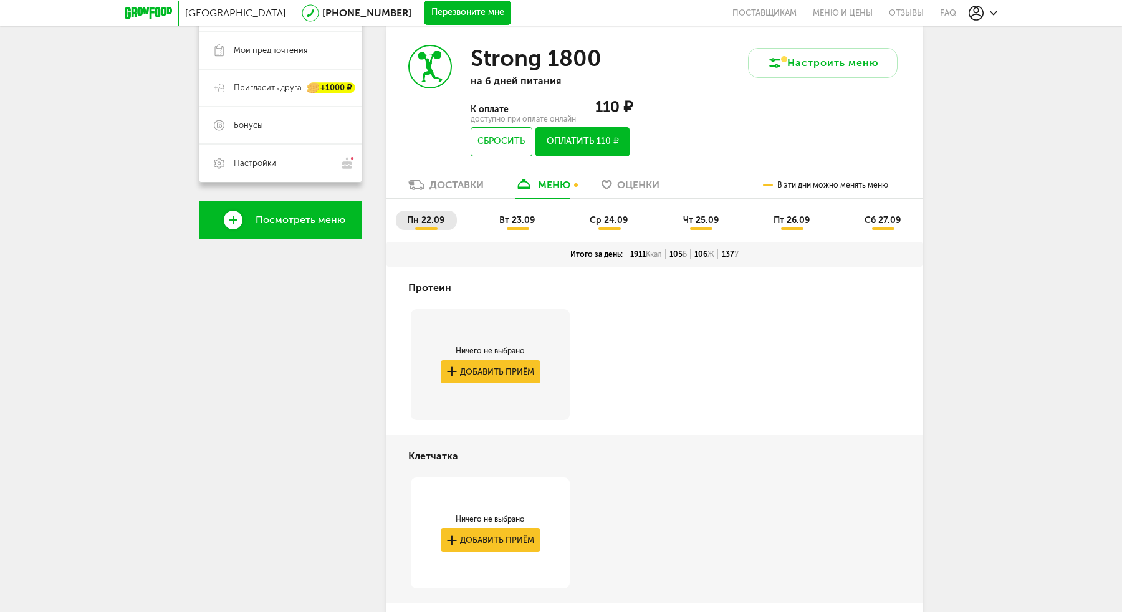
scroll to position [174, 0]
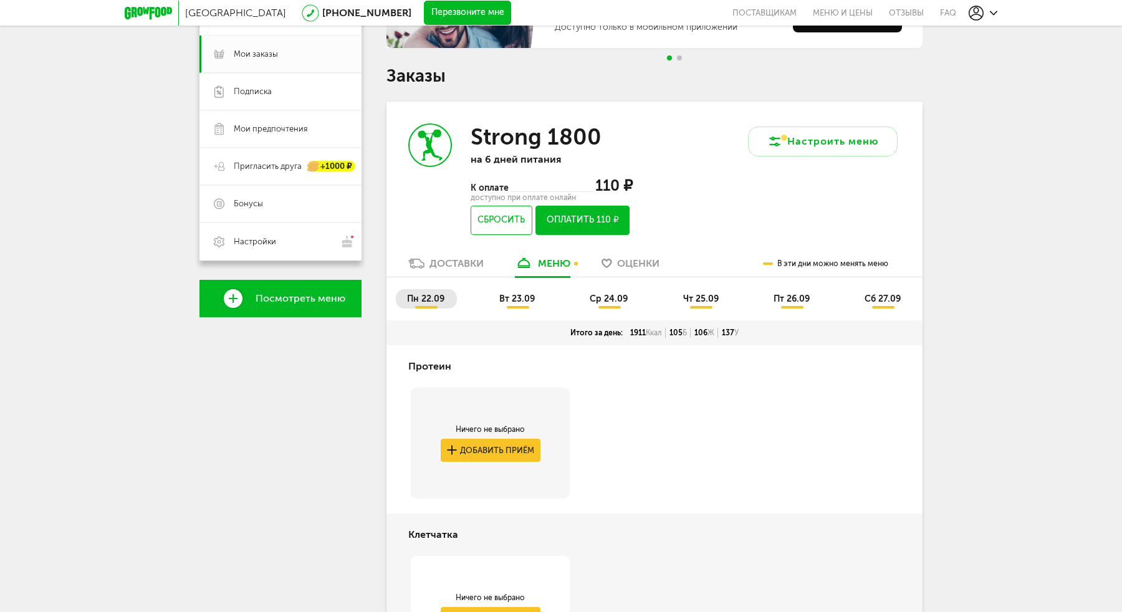
click at [521, 292] on li "вт 23.09" at bounding box center [517, 298] width 59 height 19
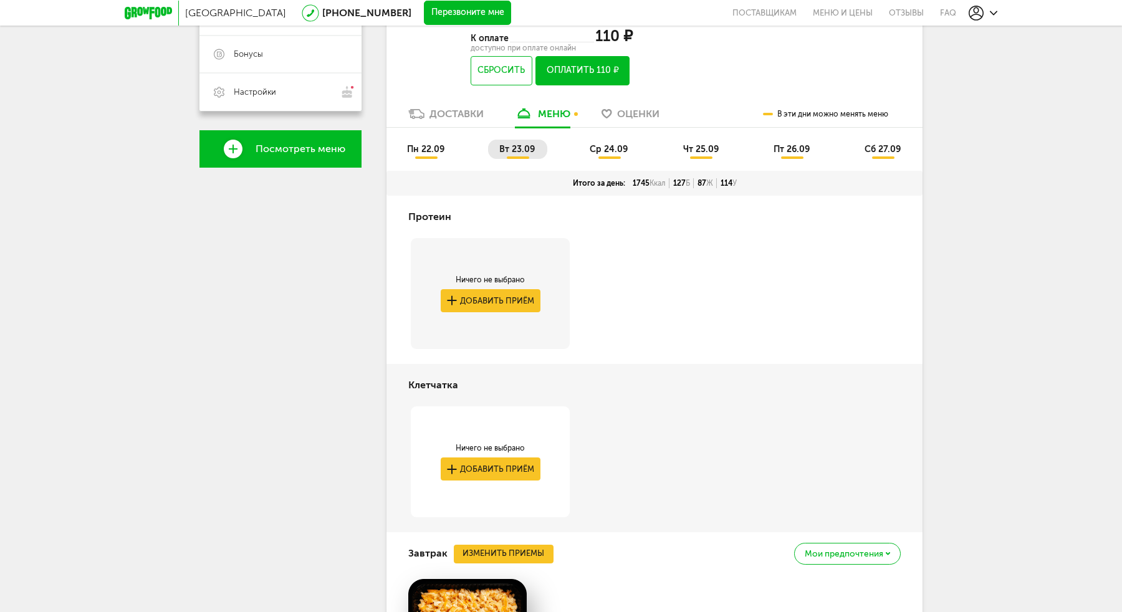
scroll to position [319, 0]
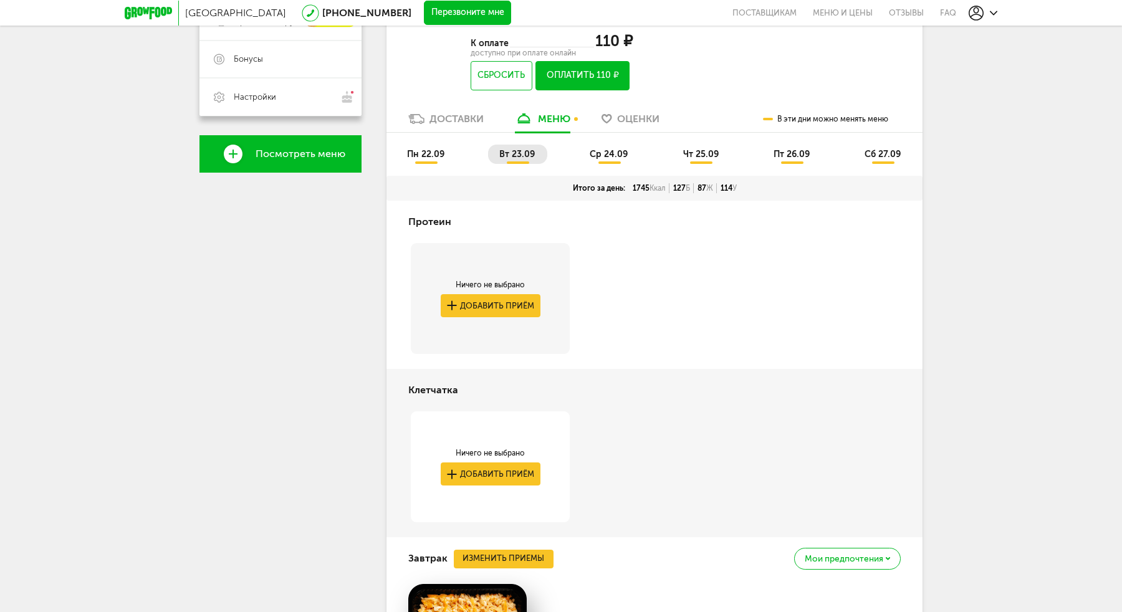
click at [618, 158] on span "ср 24.09" at bounding box center [609, 154] width 38 height 11
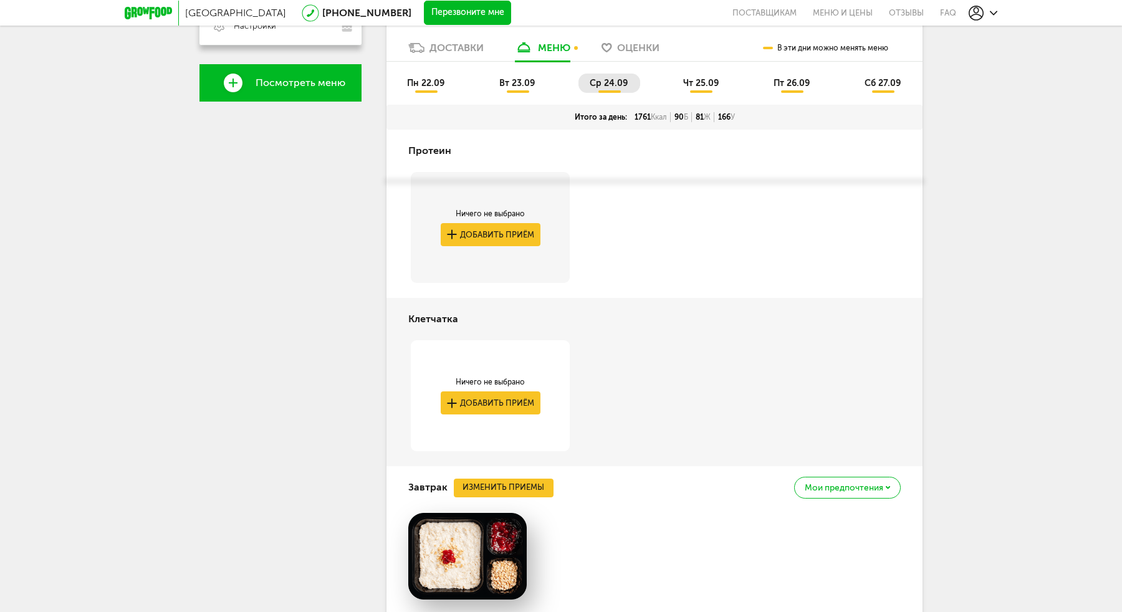
scroll to position [234, 0]
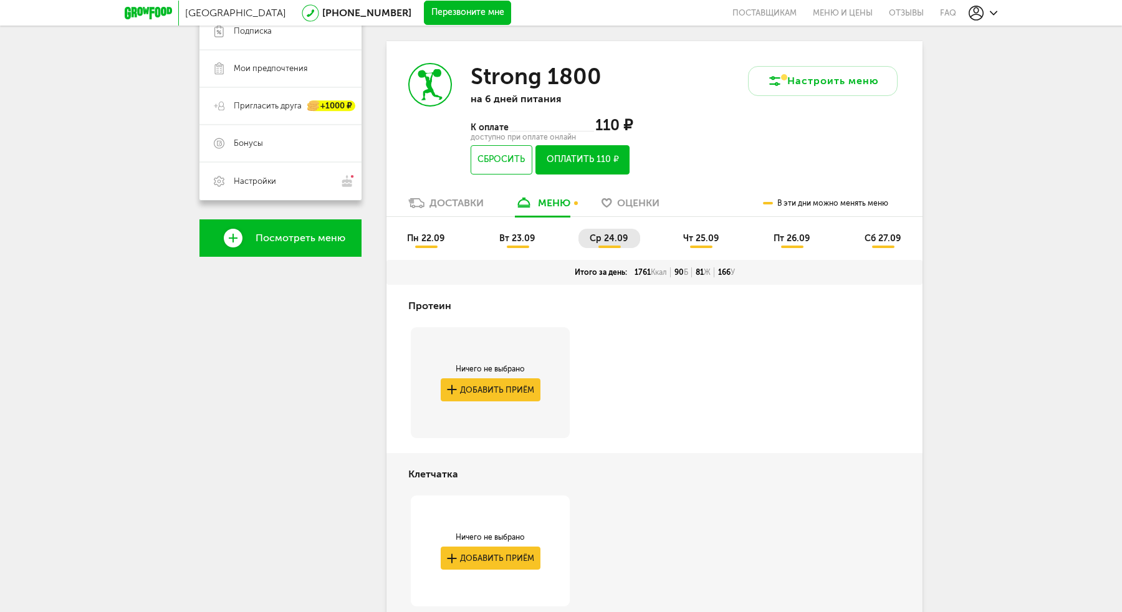
click at [702, 238] on span "чт 25.09" at bounding box center [701, 238] width 36 height 11
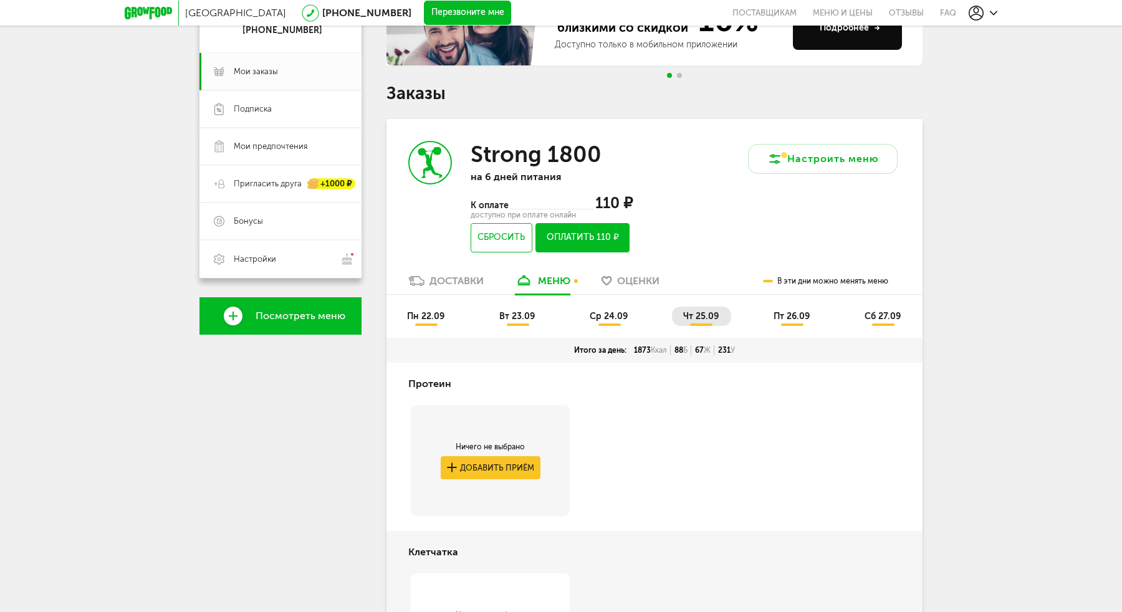
scroll to position [150, 0]
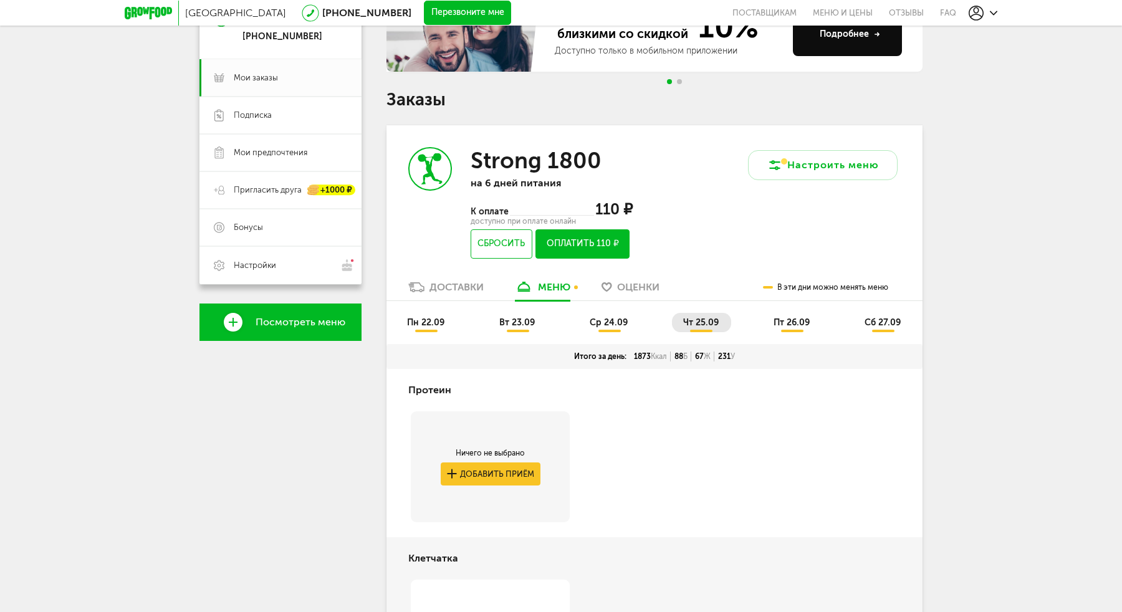
click at [782, 317] on li "пт 26.09" at bounding box center [792, 322] width 60 height 19
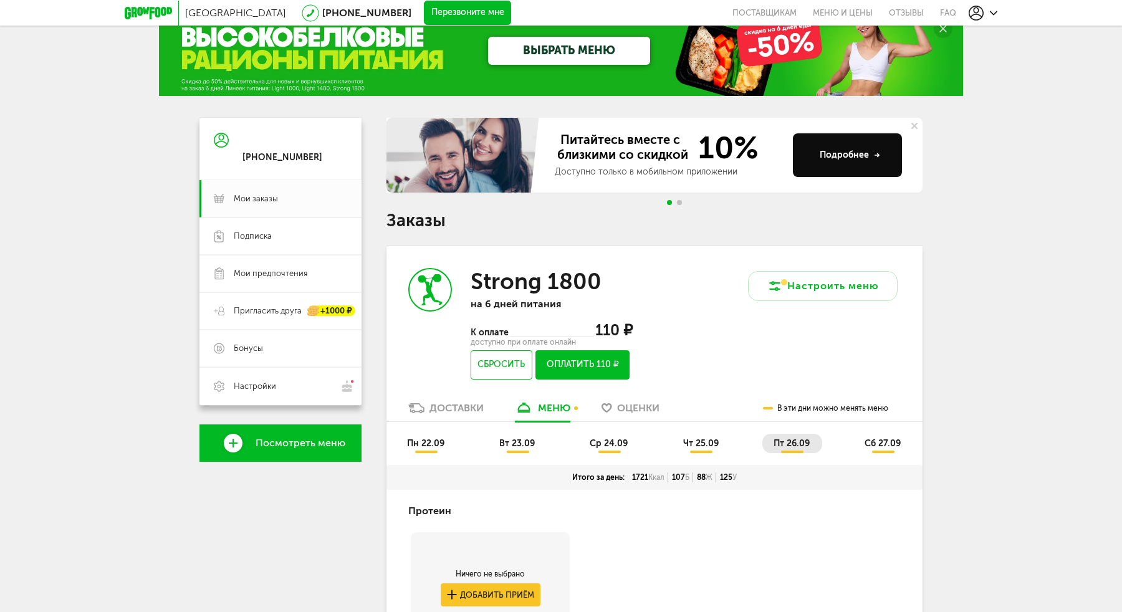
scroll to position [0, 0]
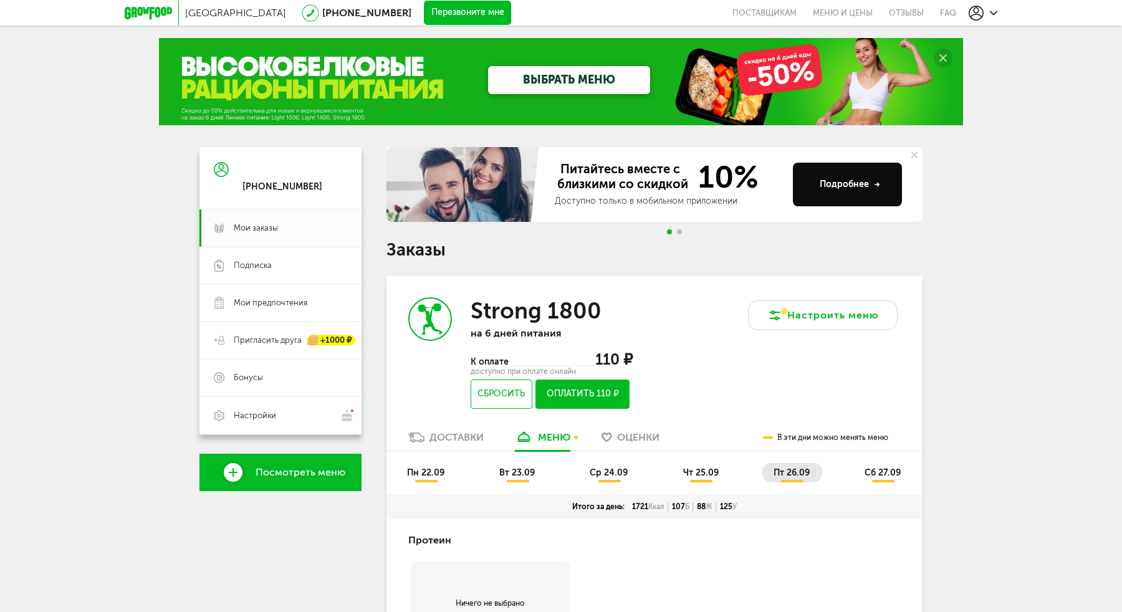
click at [871, 470] on span "сб 27.09" at bounding box center [883, 473] width 36 height 11
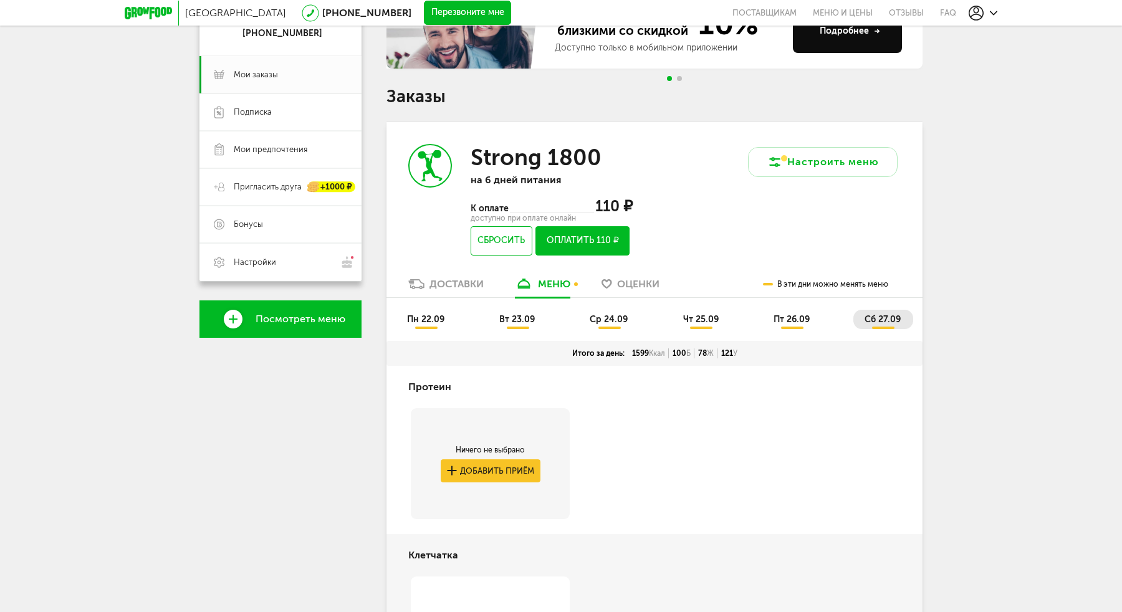
scroll to position [149, 0]
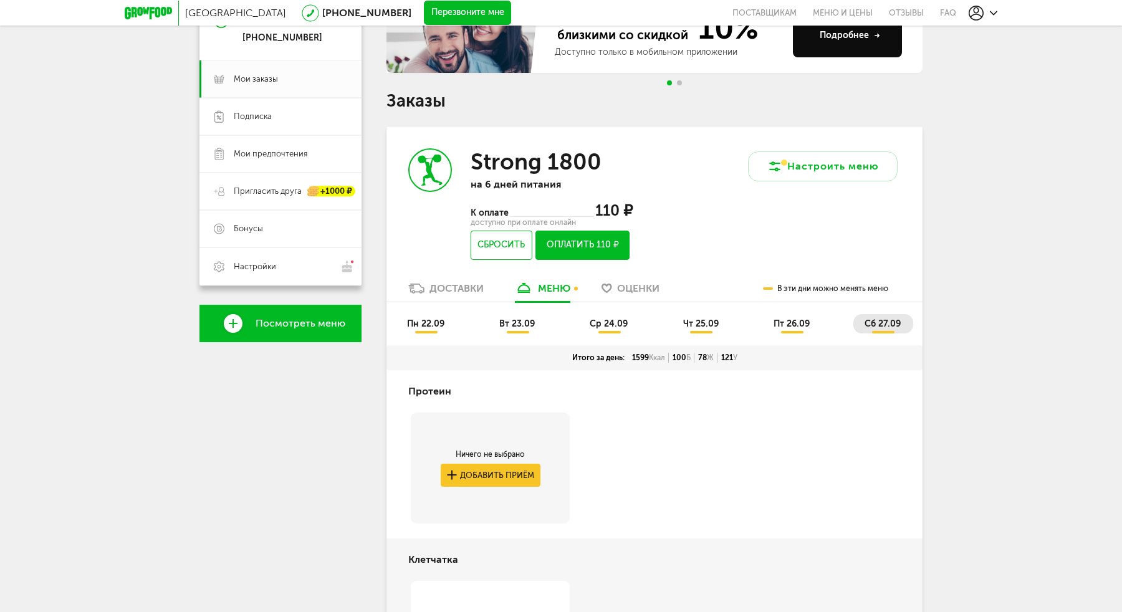
click at [420, 320] on span "пн 22.09" at bounding box center [425, 324] width 37 height 11
click at [485, 245] on button "Сбросить" at bounding box center [502, 245] width 62 height 29
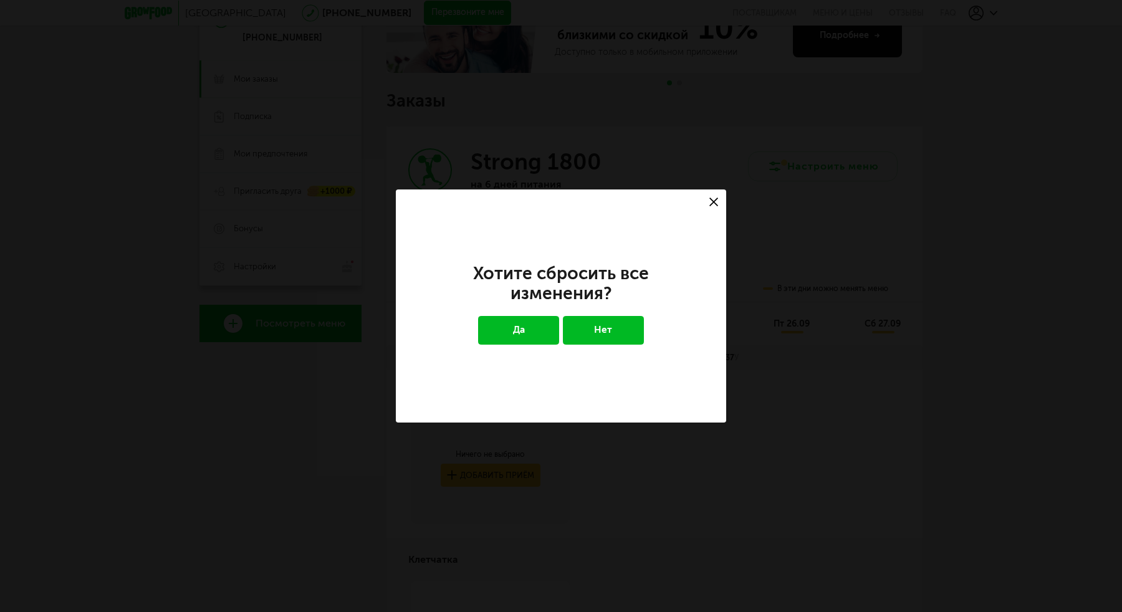
click at [526, 327] on button "Да" at bounding box center [519, 330] width 82 height 29
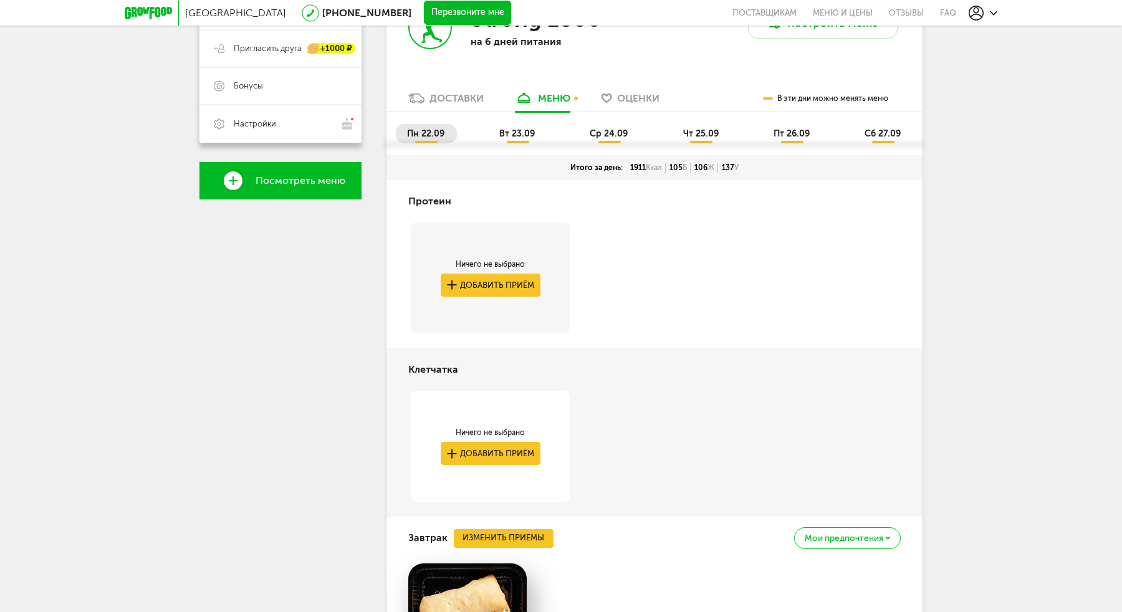
scroll to position [200, 0]
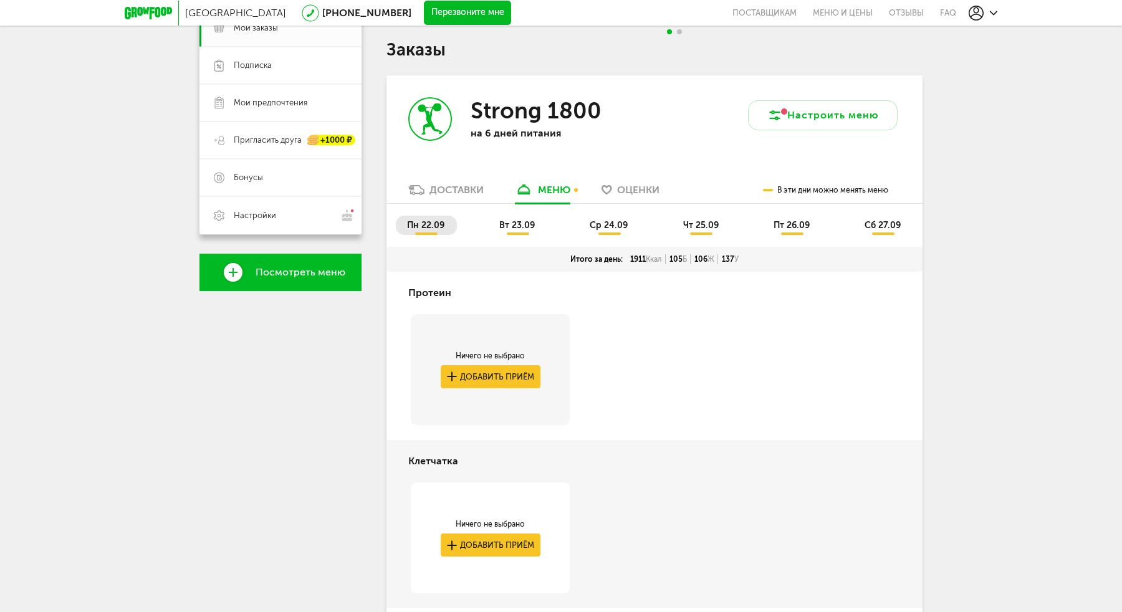
click at [509, 213] on div "пн 22.09 вт 23.09 ср 24.09 чт 25.09 пт 26.09 сб 27.09" at bounding box center [655, 225] width 536 height 43
click at [509, 228] on span "вт 23.09" at bounding box center [517, 225] width 36 height 11
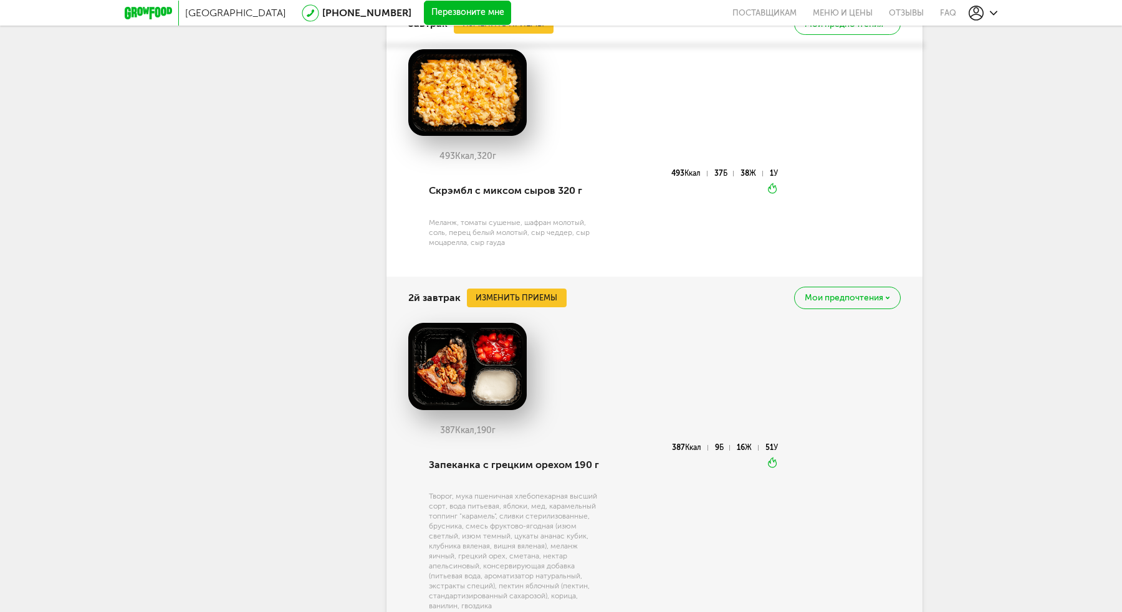
scroll to position [779, 0]
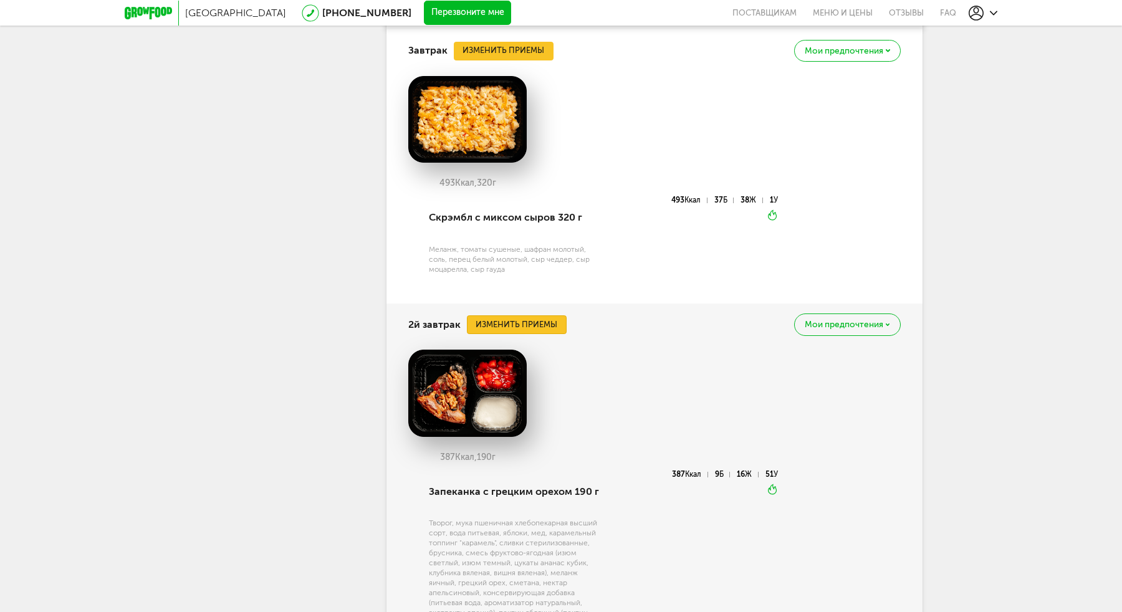
click at [530, 325] on button "Изменить приемы" at bounding box center [517, 324] width 100 height 19
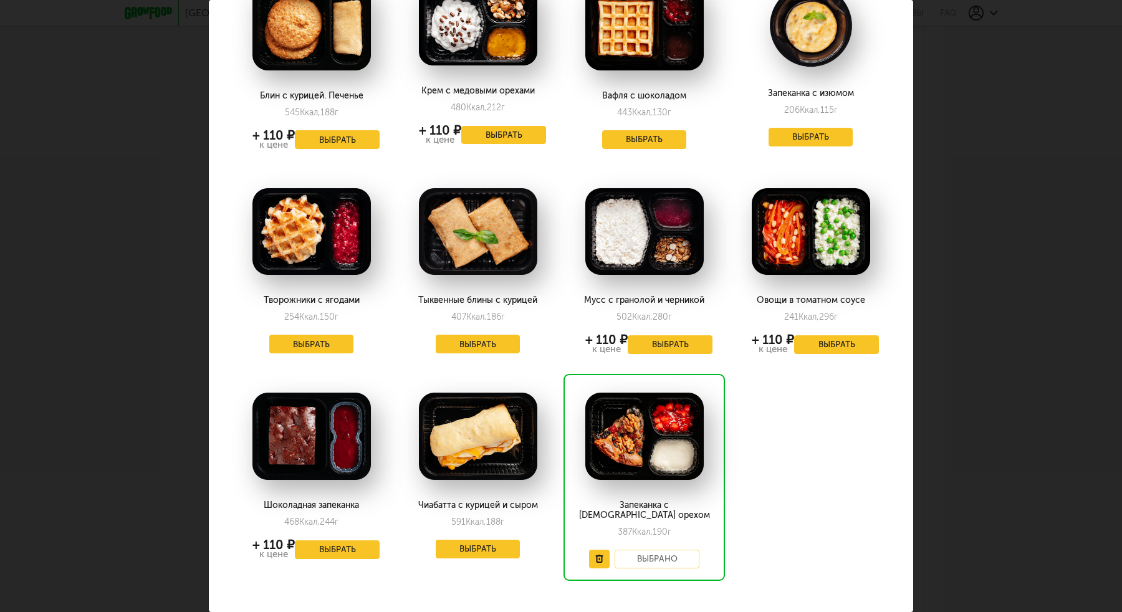
scroll to position [131, 0]
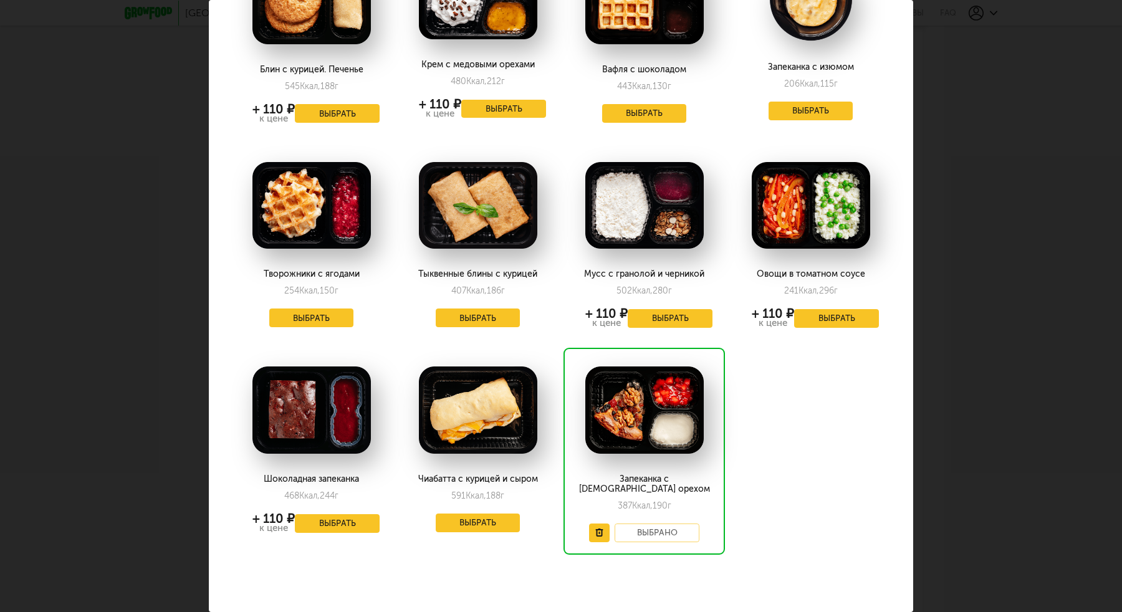
click at [978, 380] on div "Выберите 2й завтрак на [DATE] 23.09 Блин с курицей. Печенье 545 Ккал, 188 г + 1…" at bounding box center [561, 306] width 1122 height 612
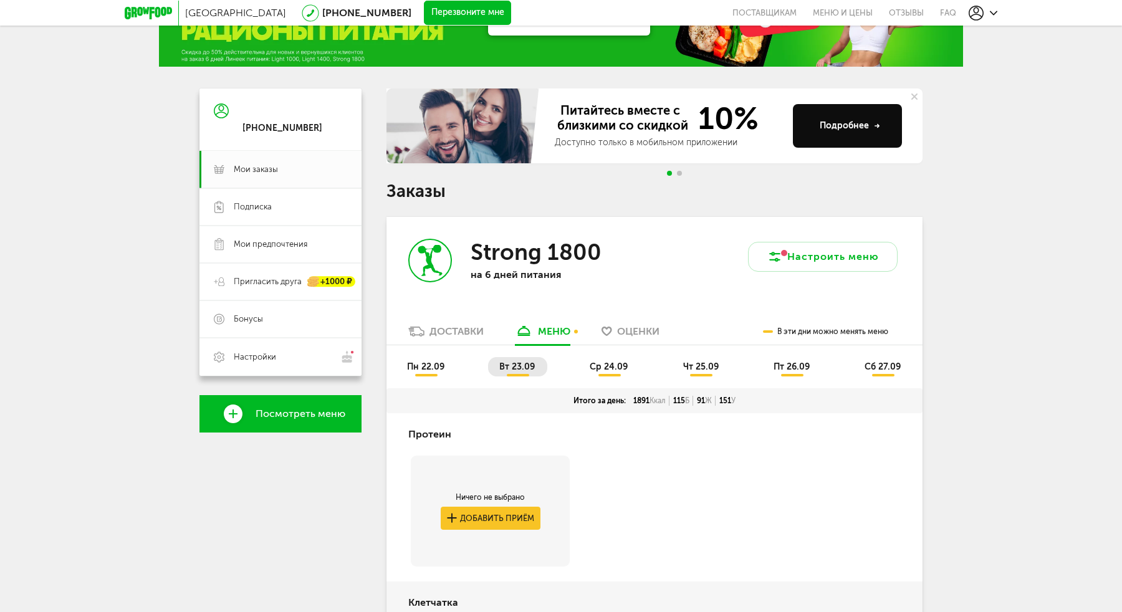
scroll to position [135, 0]
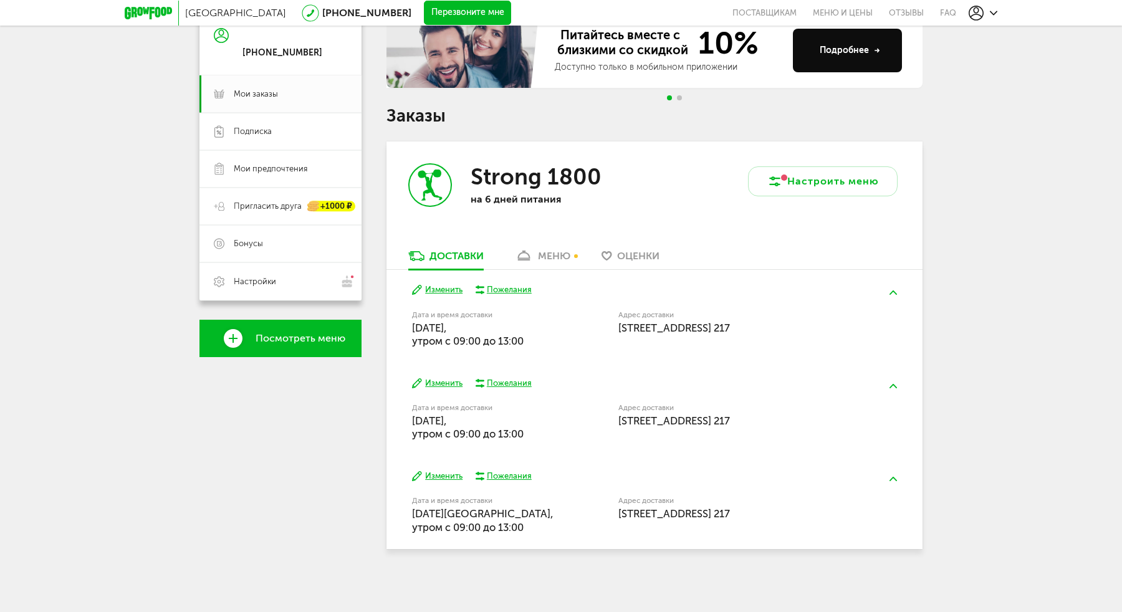
click at [557, 260] on div "меню" at bounding box center [554, 256] width 32 height 12
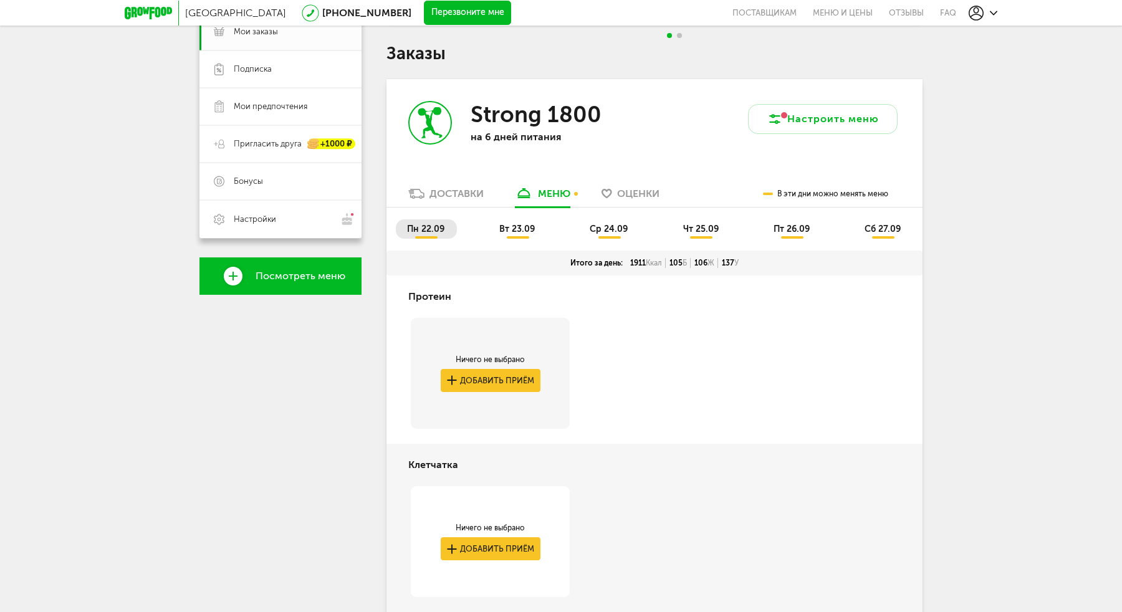
scroll to position [159, 0]
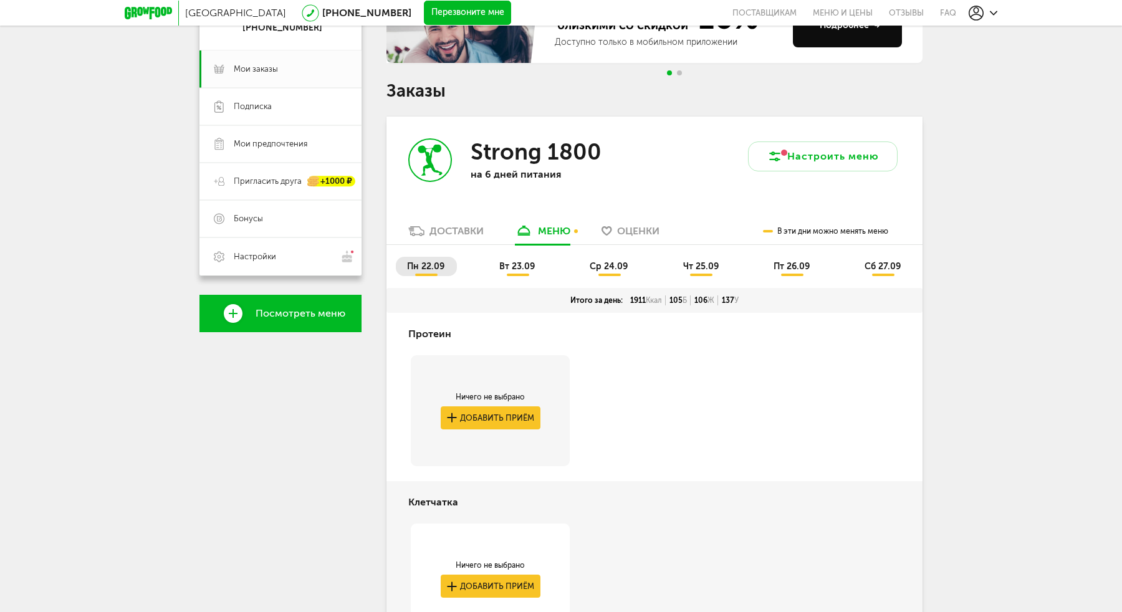
click at [610, 261] on li "ср 24.09" at bounding box center [610, 266] width 62 height 19
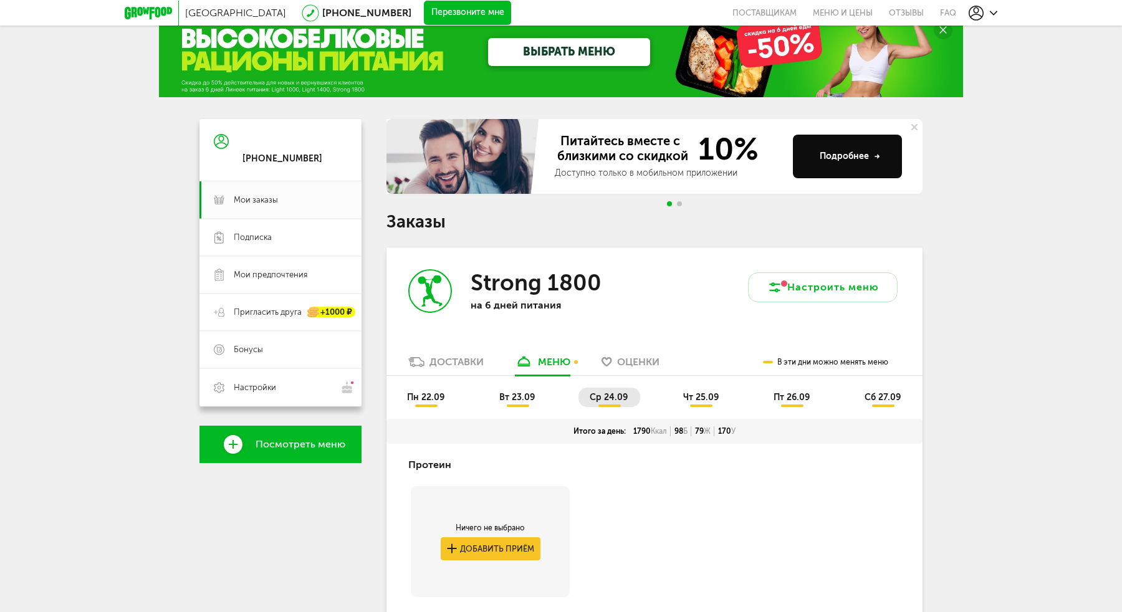
scroll to position [8, 0]
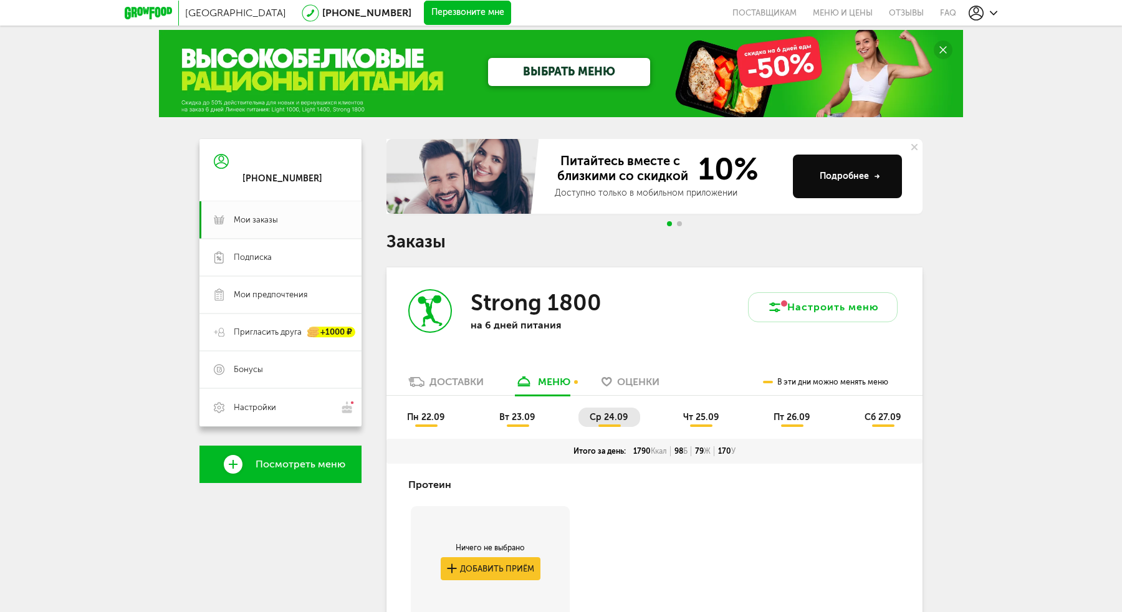
click at [697, 415] on span "чт 25.09" at bounding box center [701, 417] width 36 height 11
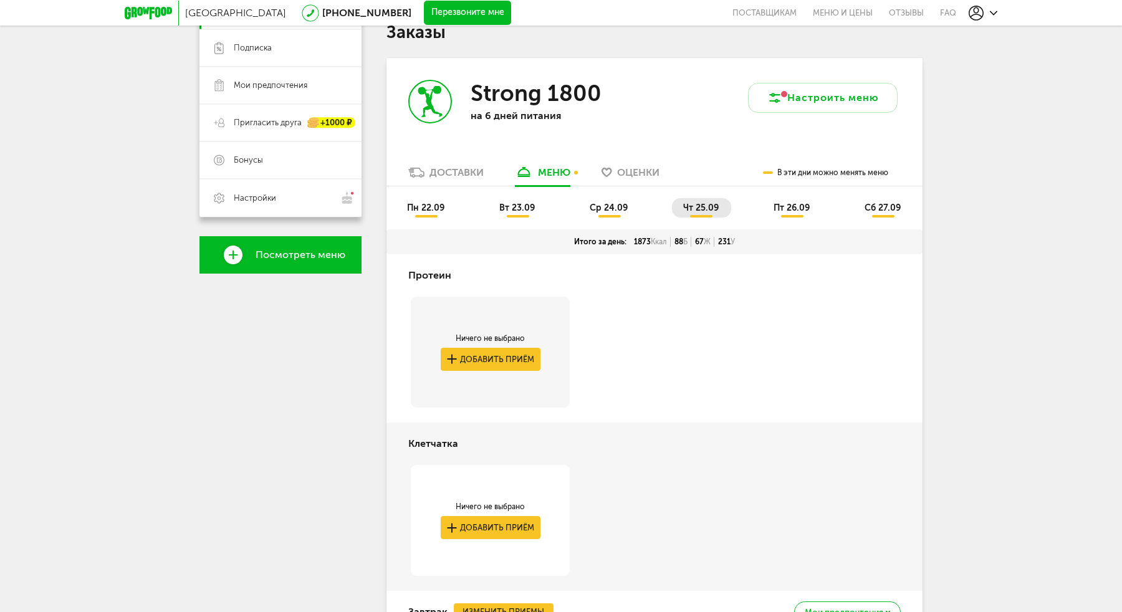
scroll to position [195, 0]
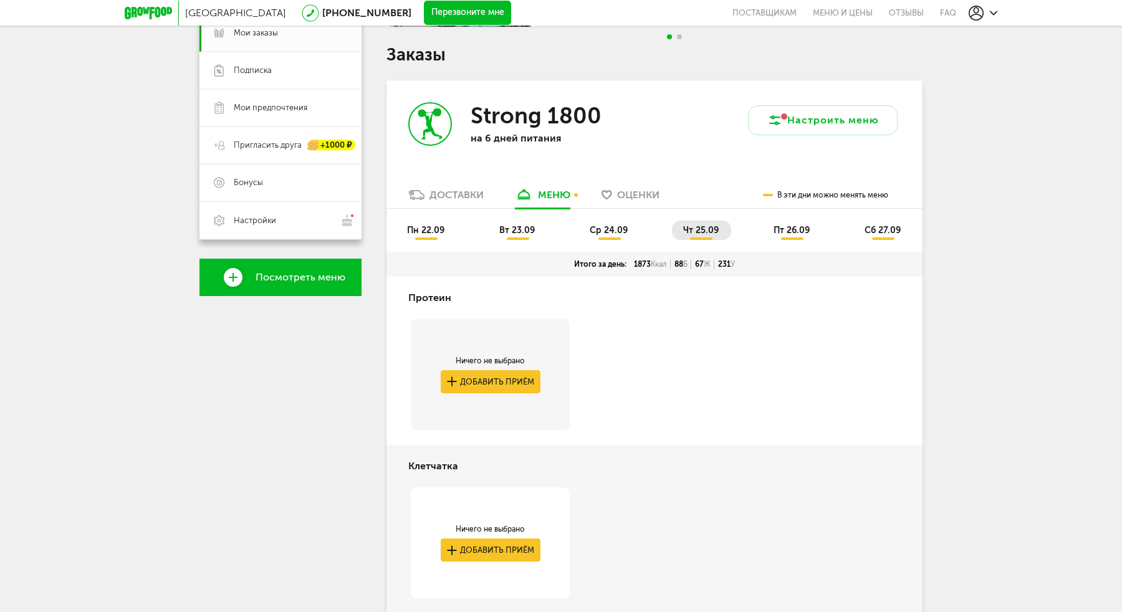
click at [776, 234] on span "пт 26.09" at bounding box center [792, 230] width 36 height 11
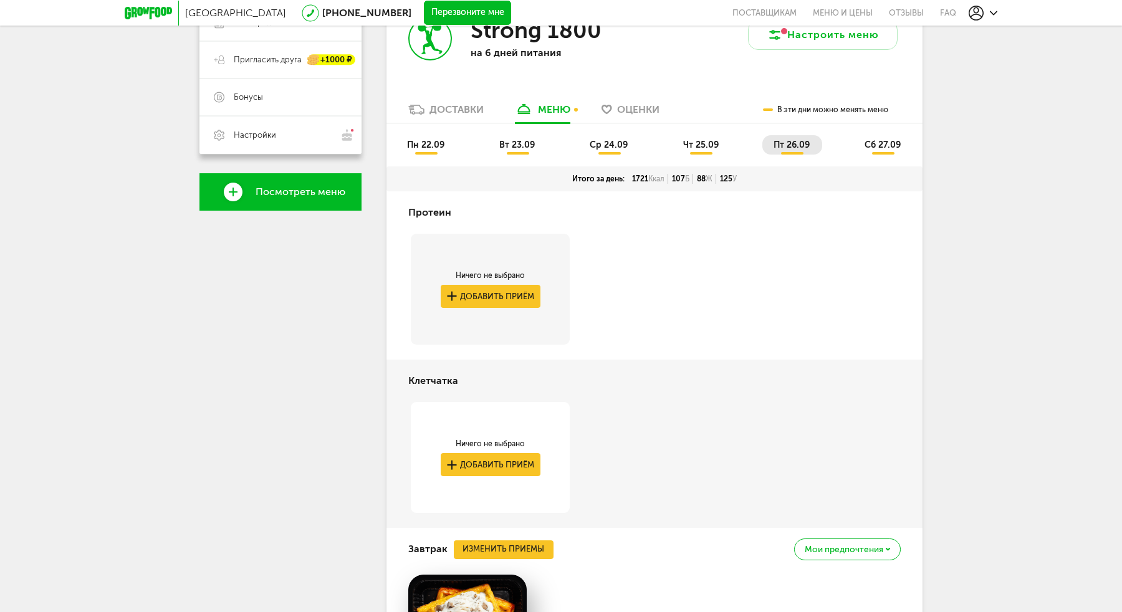
scroll to position [169, 0]
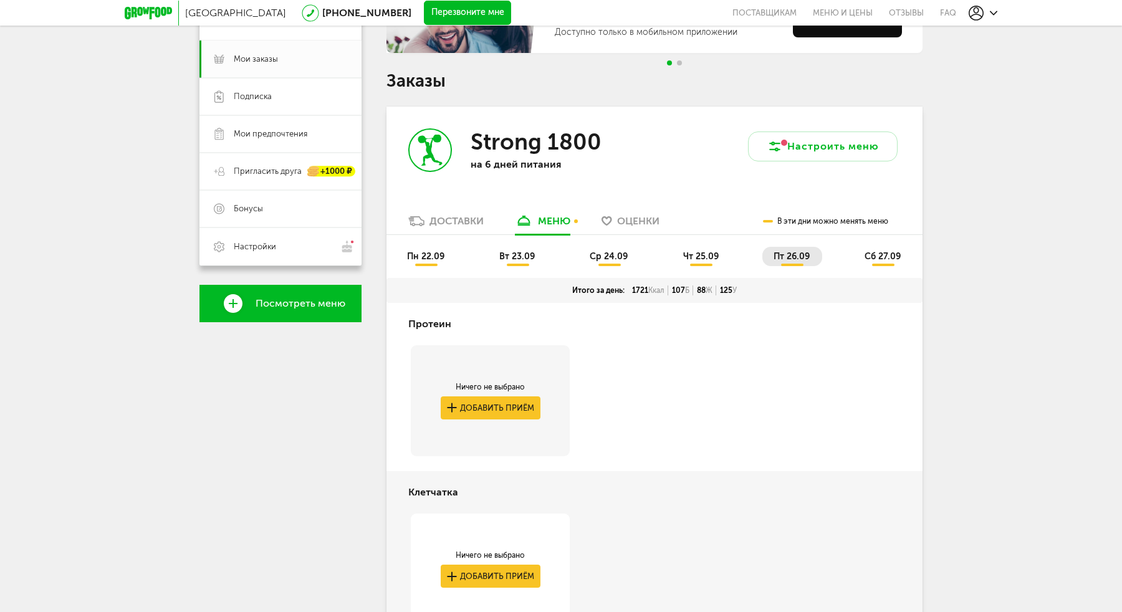
click at [866, 251] on span "сб 27.09" at bounding box center [883, 256] width 36 height 11
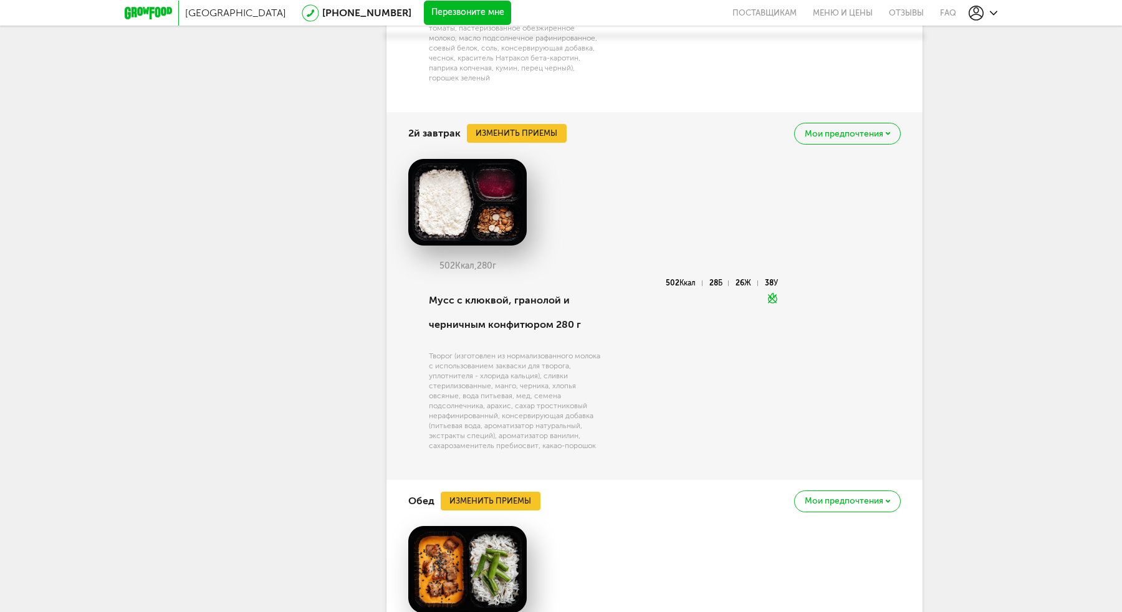
scroll to position [1122, 0]
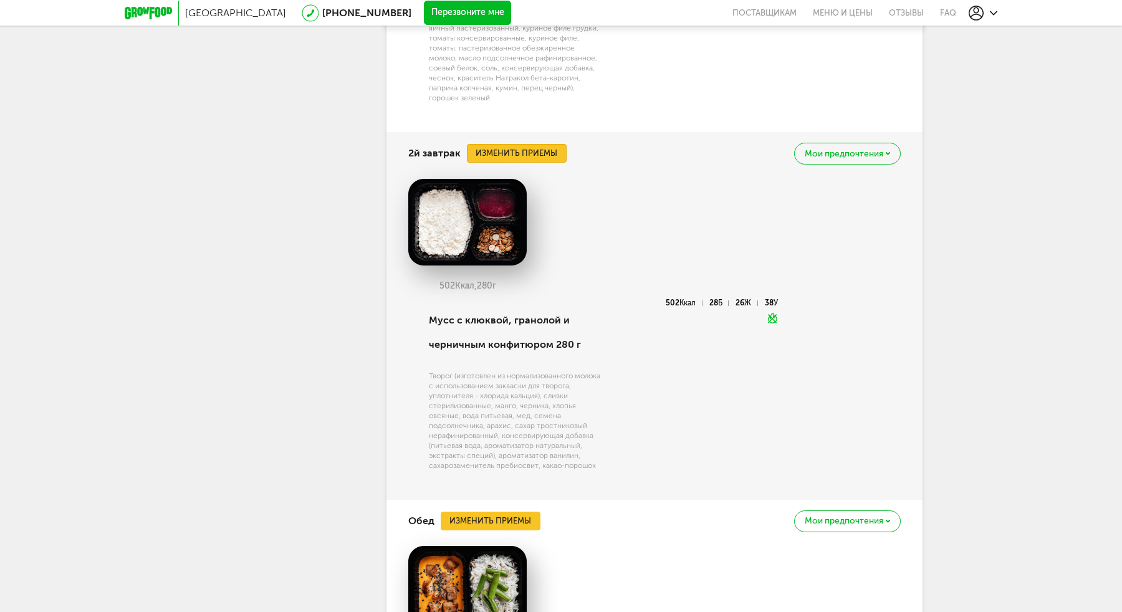
click at [529, 160] on button "Изменить приемы" at bounding box center [517, 153] width 100 height 19
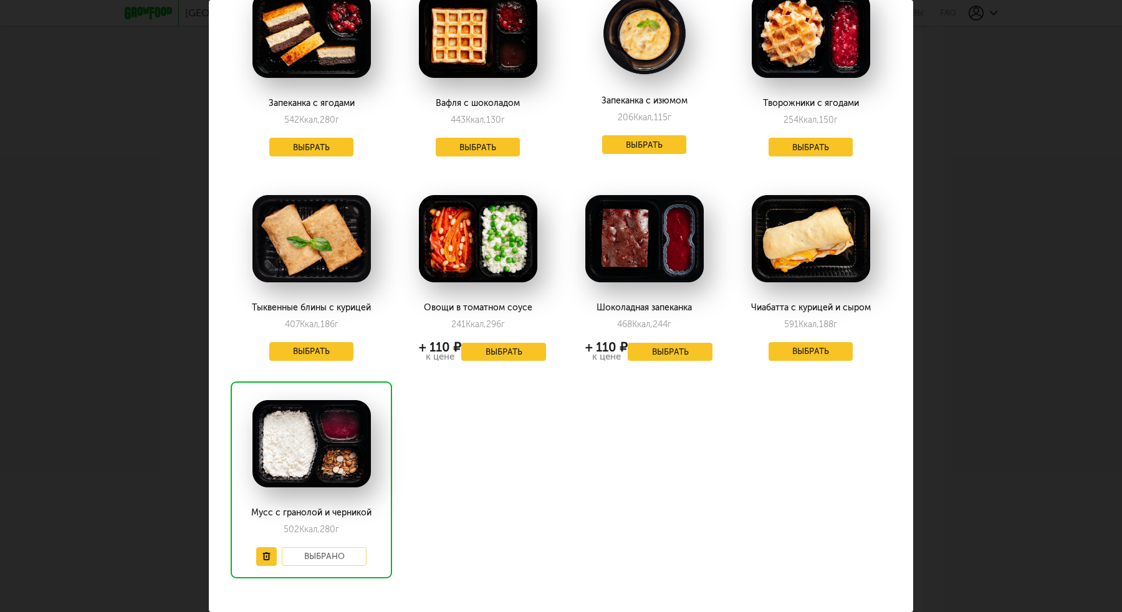
scroll to position [334, 0]
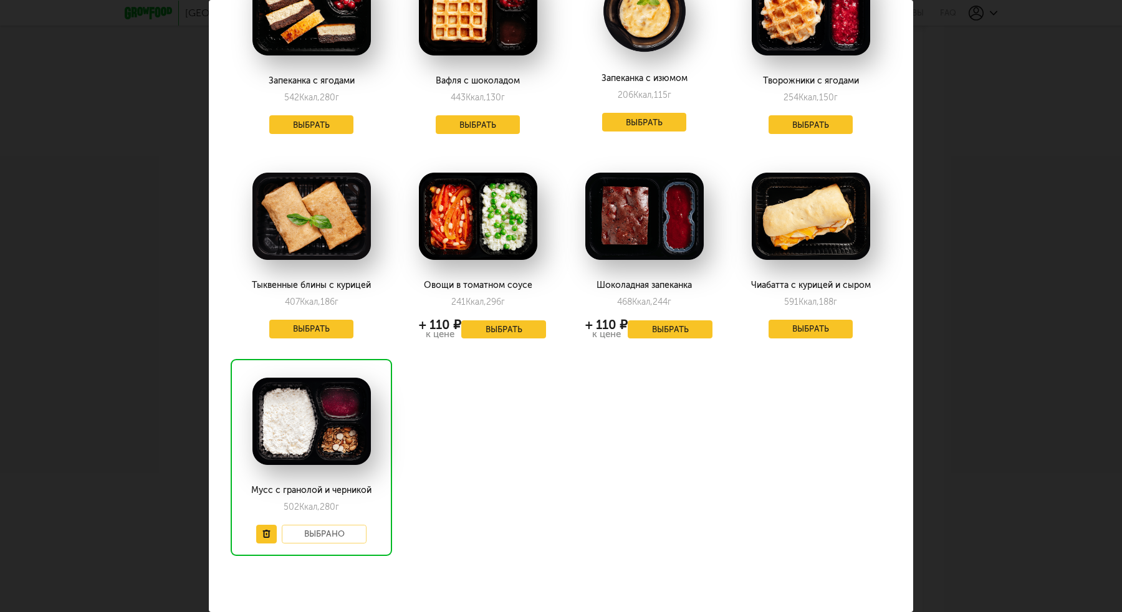
click at [1041, 219] on div "Выберите 2й завтрак на [DATE] 27.09 Салат с тунцом и скрэмблом 267 Ккал, 168 г …" at bounding box center [561, 306] width 1122 height 612
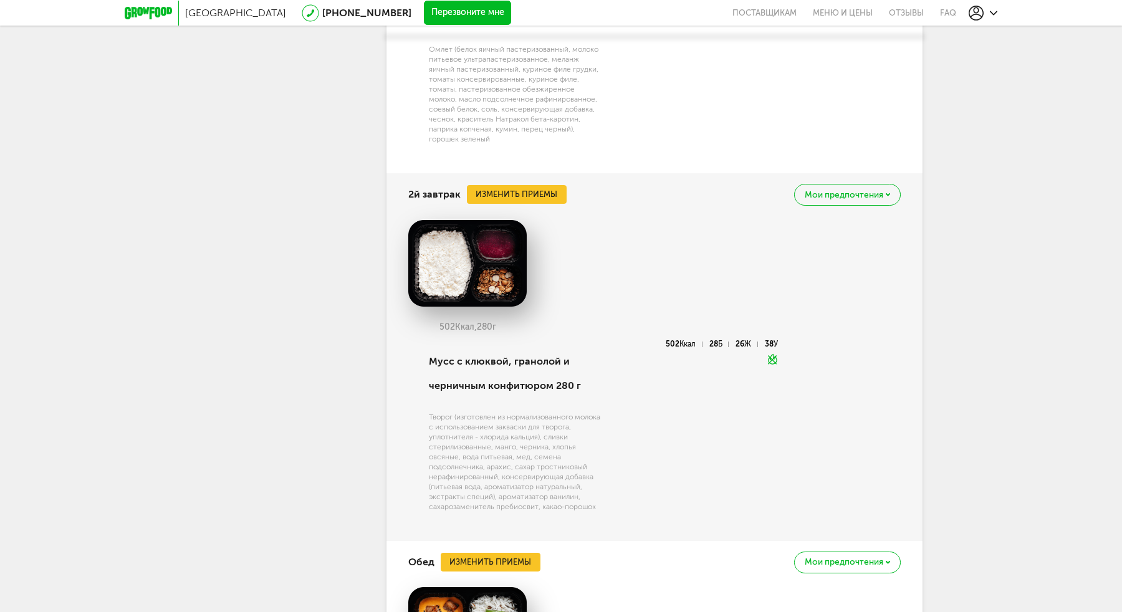
scroll to position [1079, 0]
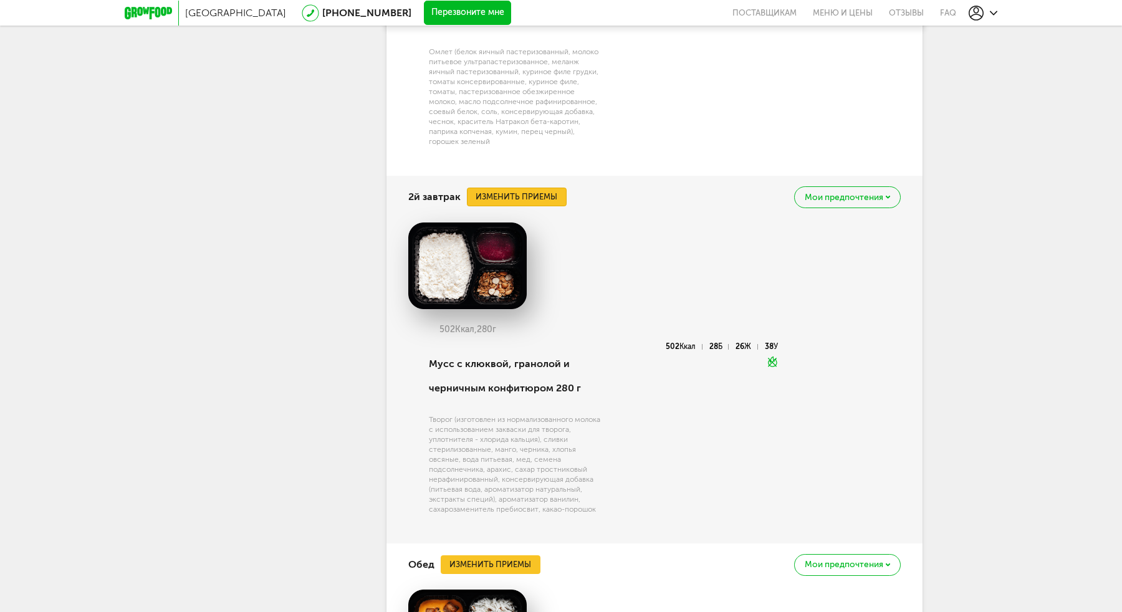
click at [535, 191] on button "Изменить приемы" at bounding box center [517, 197] width 100 height 19
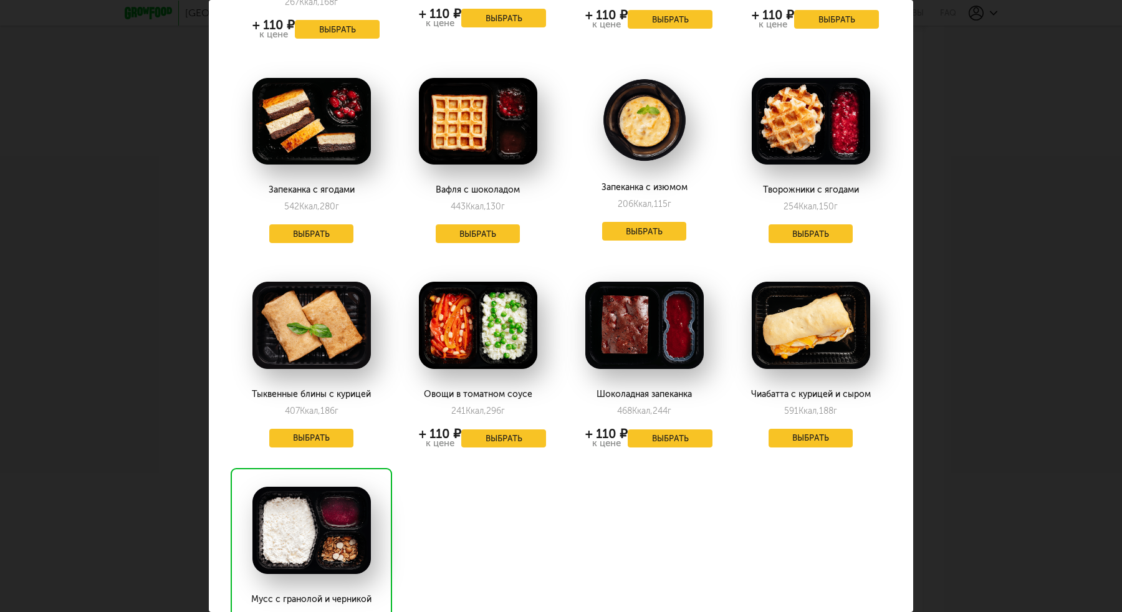
scroll to position [232, 0]
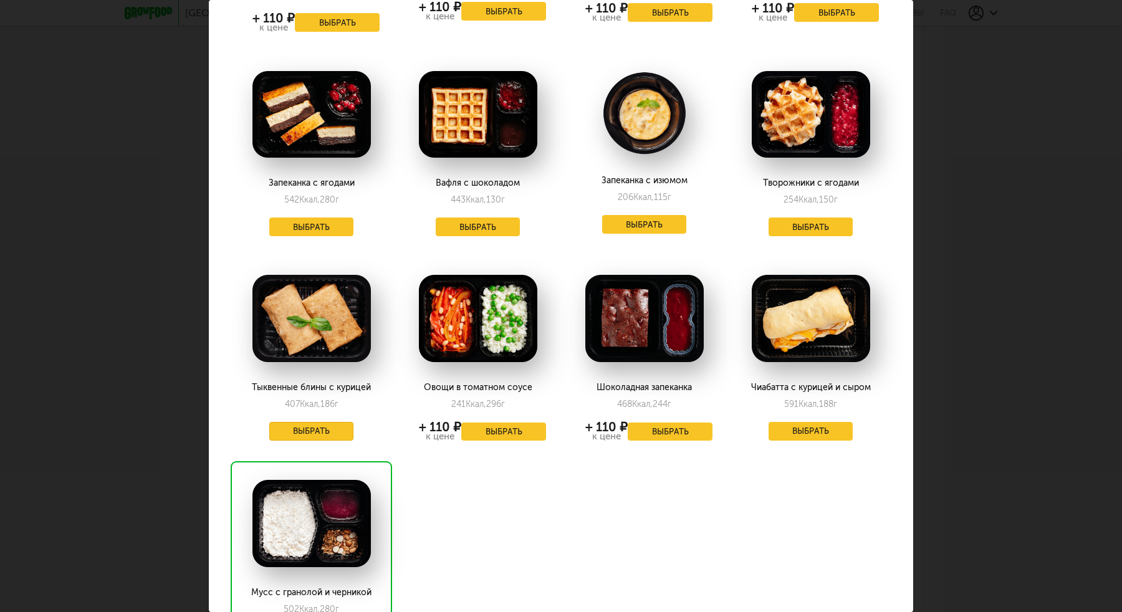
click at [322, 422] on button "Выбрать" at bounding box center [311, 431] width 85 height 19
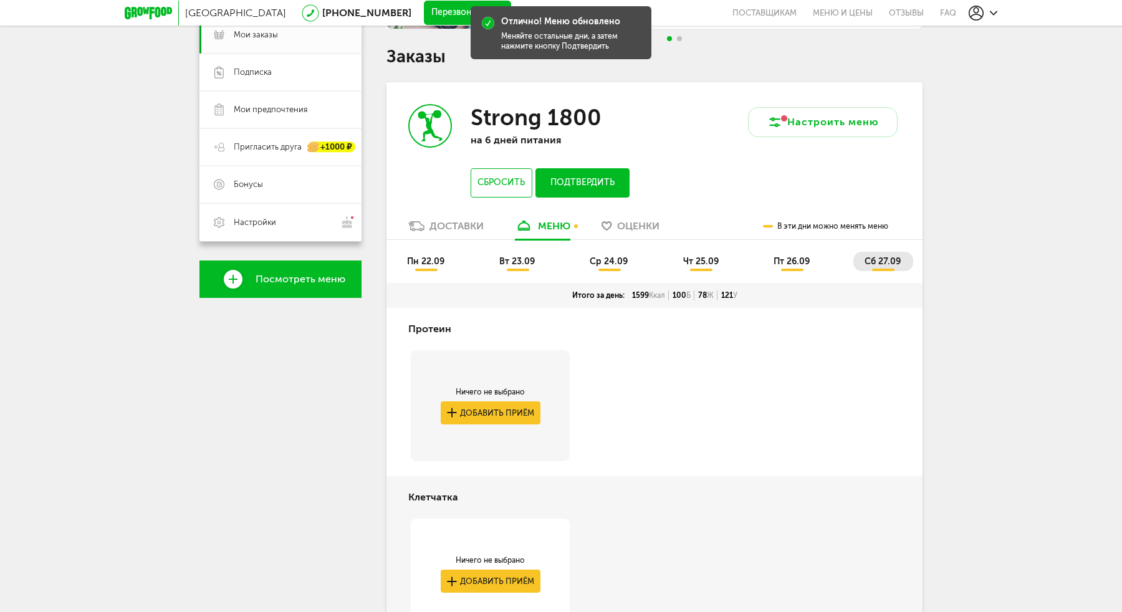
scroll to position [167, 0]
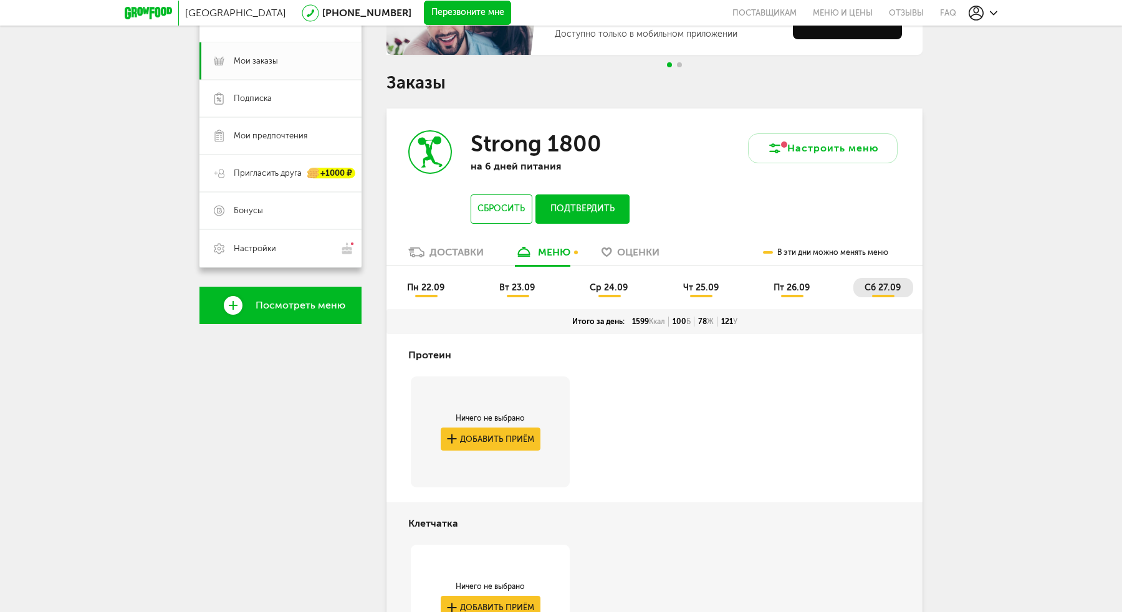
click at [449, 293] on li "пн 22.09" at bounding box center [426, 287] width 61 height 19
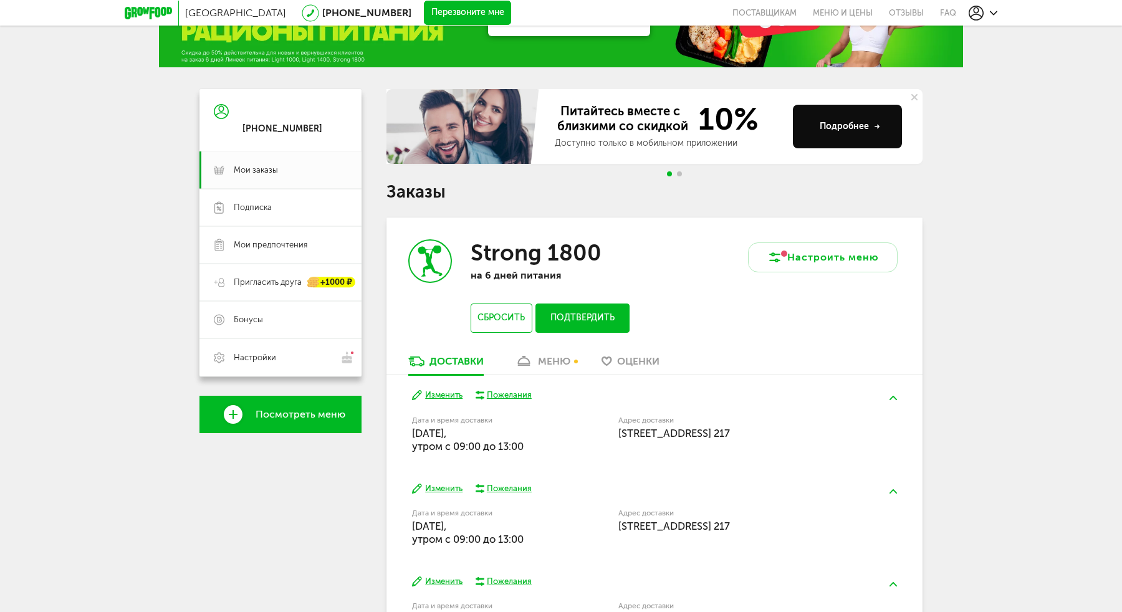
click at [526, 365] on use at bounding box center [524, 361] width 12 height 10
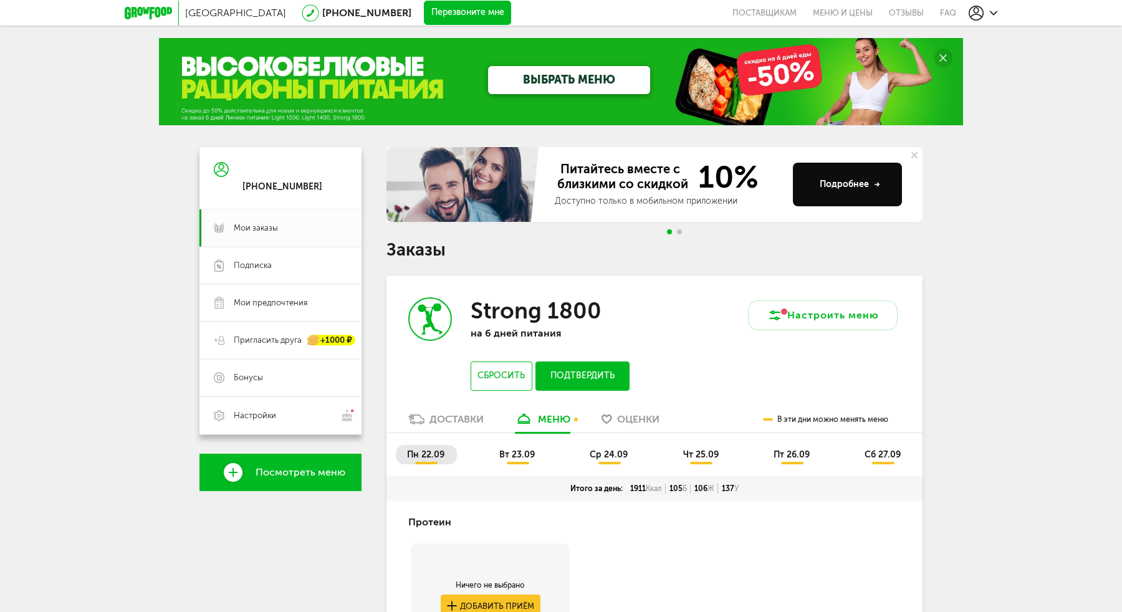
click at [593, 458] on span "ср 24.09" at bounding box center [609, 454] width 38 height 11
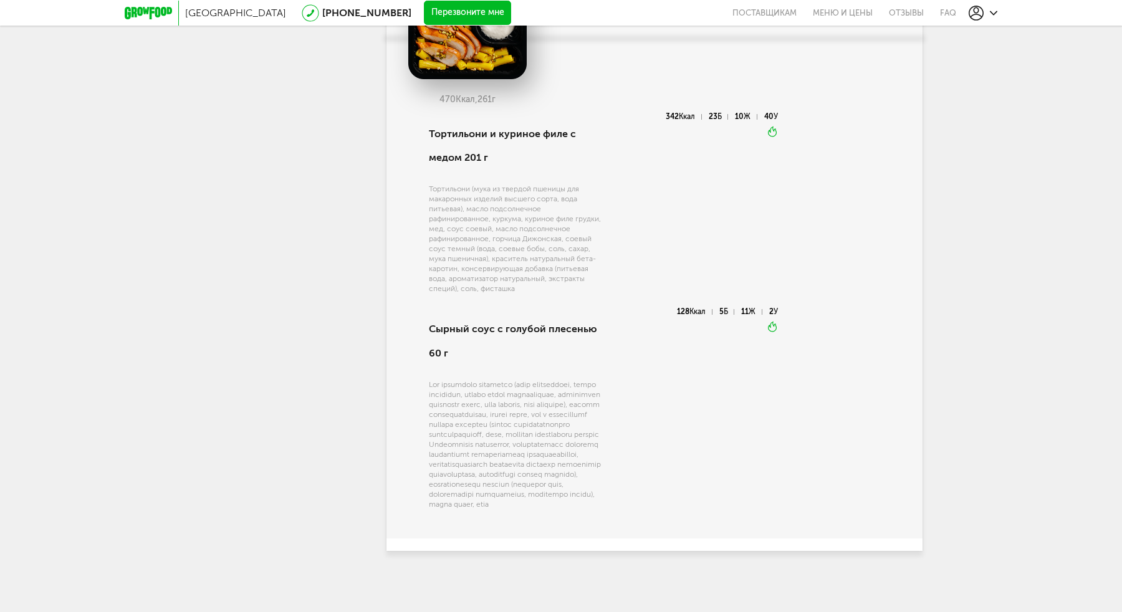
scroll to position [2194, 0]
click at [964, 12] on div "[GEOGRAPHIC_DATA] [PHONE_NUMBER] Перезвоните мне поставщикам Меню и цены Отзывы…" at bounding box center [561, 13] width 873 height 26
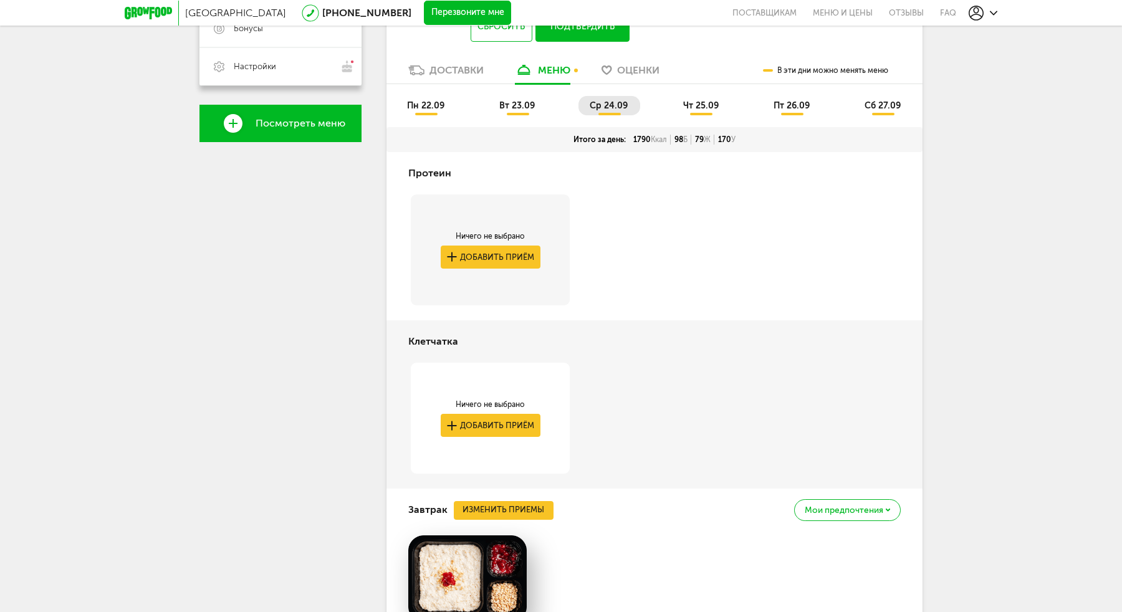
scroll to position [233, 0]
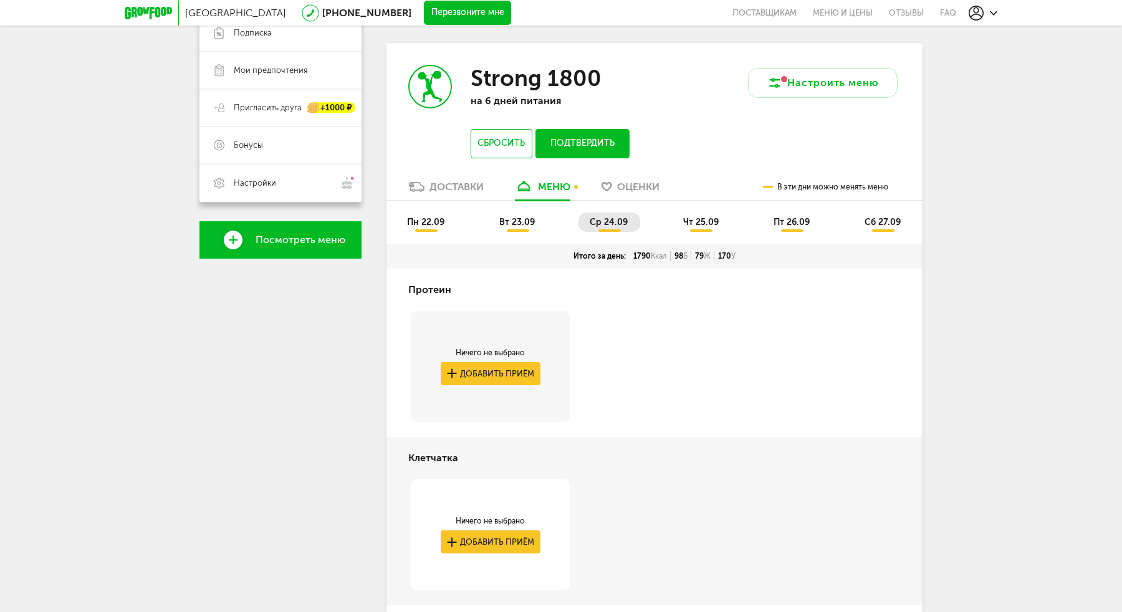
click at [690, 222] on span "чт 25.09" at bounding box center [701, 222] width 36 height 11
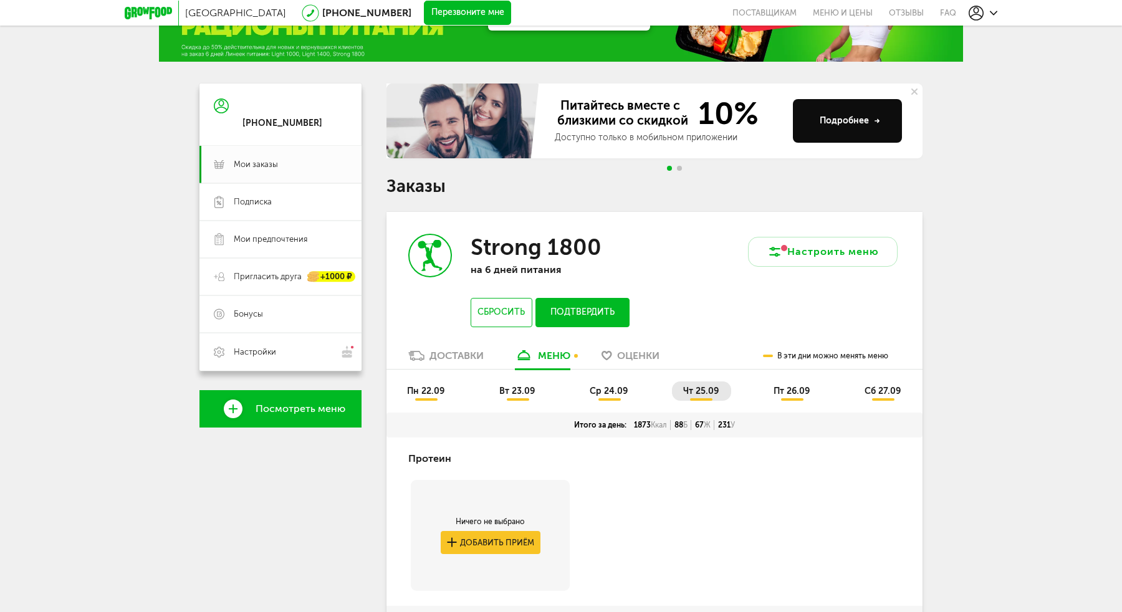
scroll to position [0, 0]
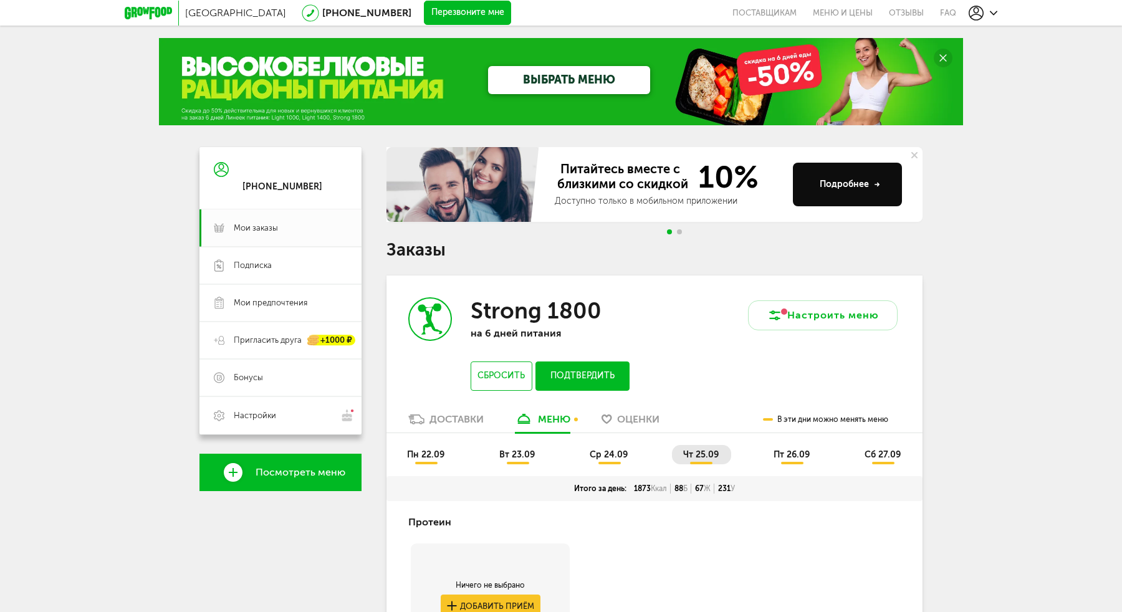
click at [776, 446] on li "пт 26.09" at bounding box center [792, 454] width 60 height 19
click at [868, 456] on span "сб 27.09" at bounding box center [883, 454] width 36 height 11
click at [793, 458] on span "пт 26.09" at bounding box center [792, 454] width 36 height 11
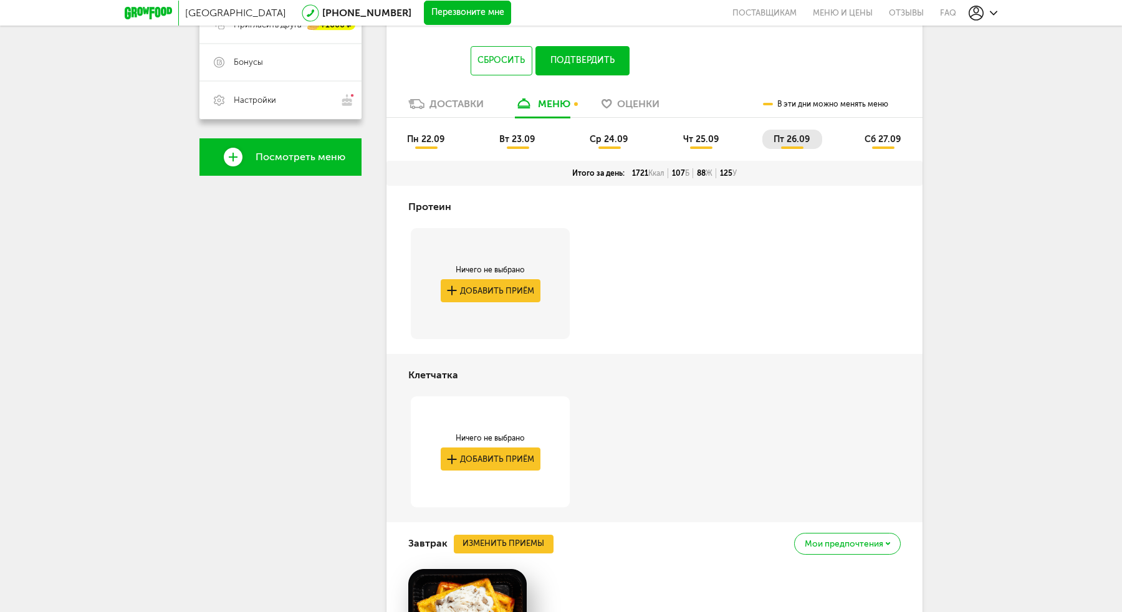
scroll to position [301, 0]
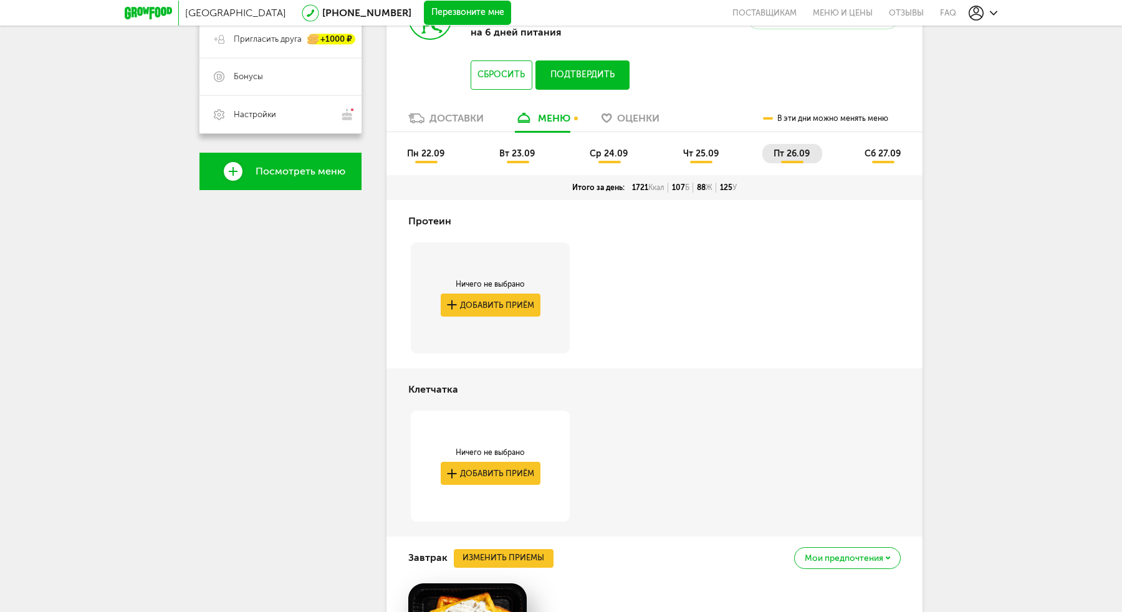
click at [693, 156] on span "чт 25.09" at bounding box center [701, 153] width 36 height 11
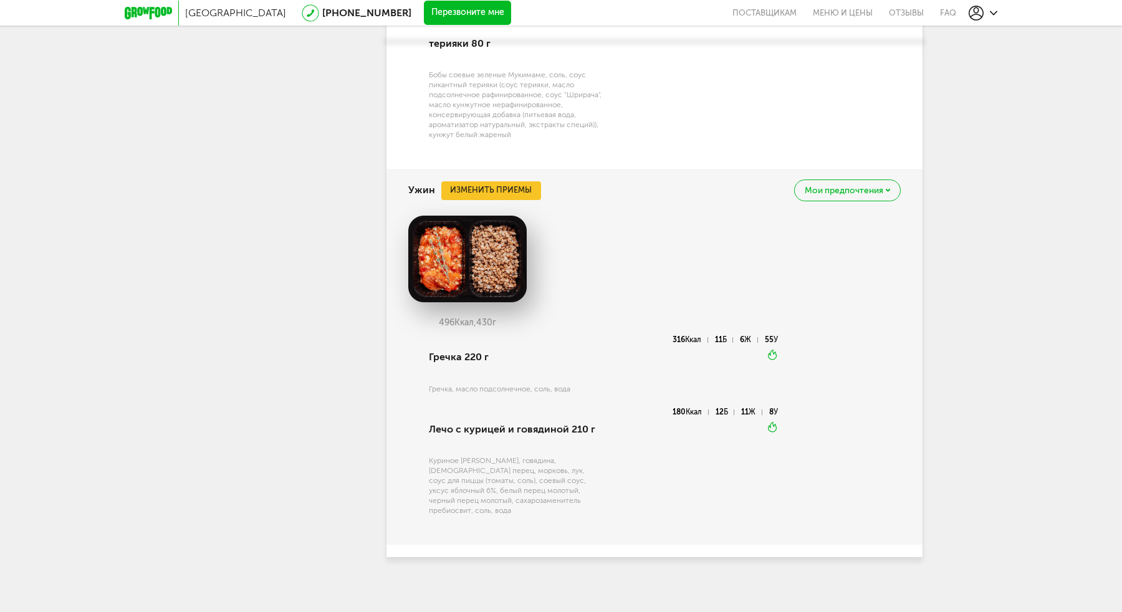
scroll to position [2018, 0]
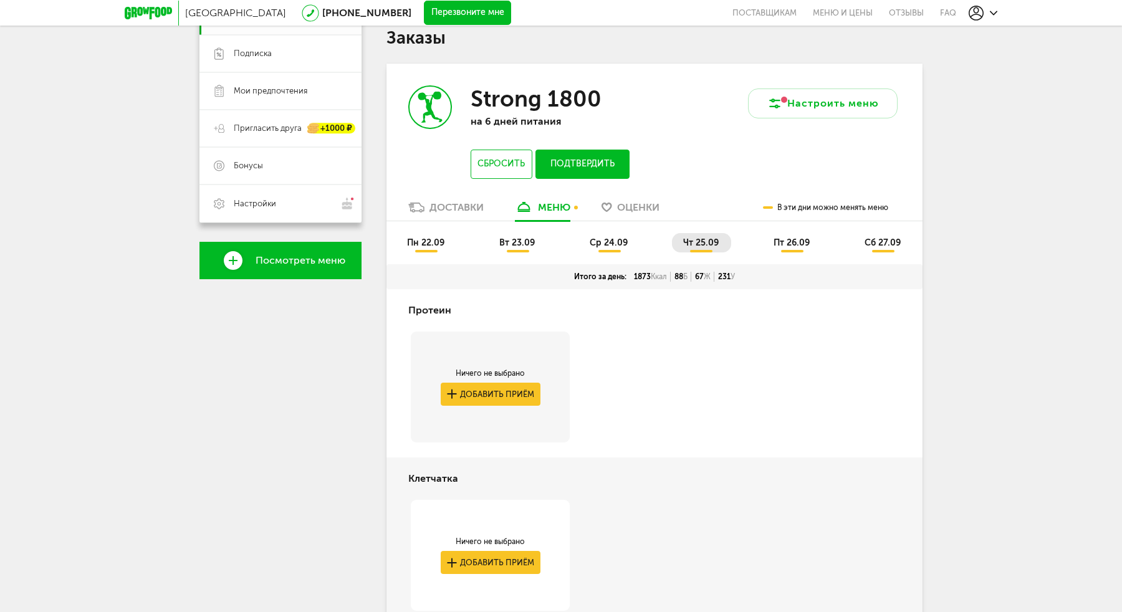
click at [610, 238] on span "ср 24.09" at bounding box center [609, 243] width 38 height 11
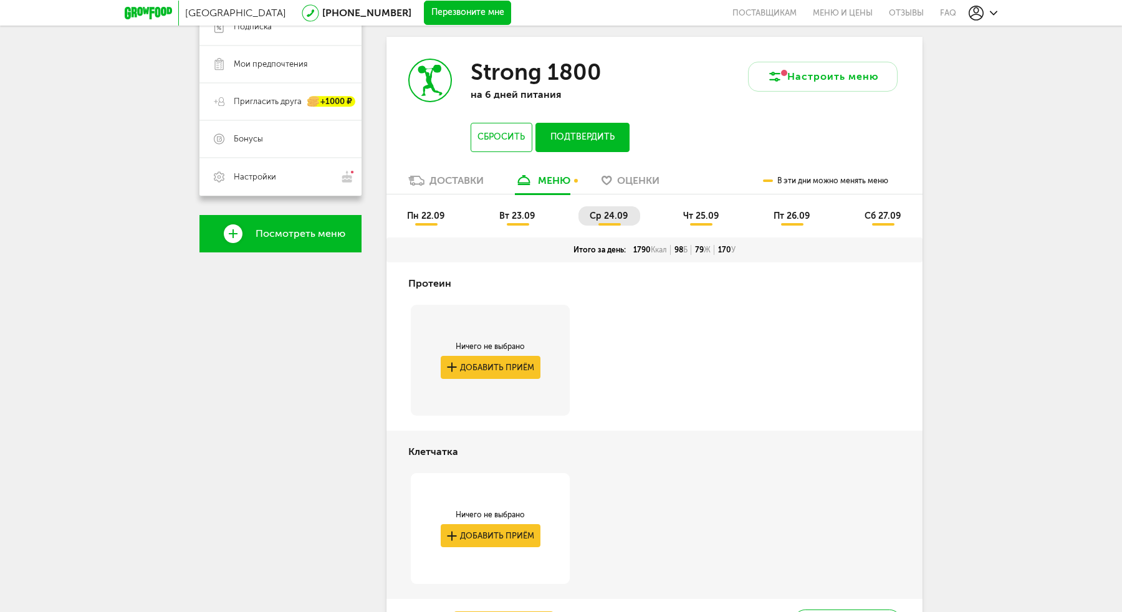
scroll to position [208, 0]
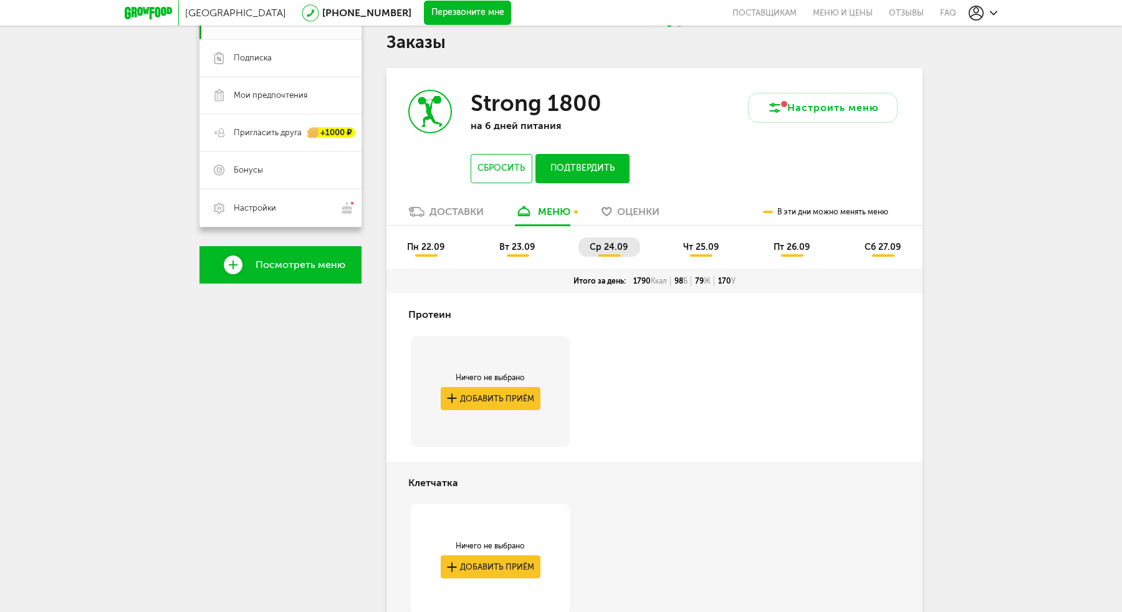
click at [517, 242] on span "вт 23.09" at bounding box center [517, 247] width 36 height 11
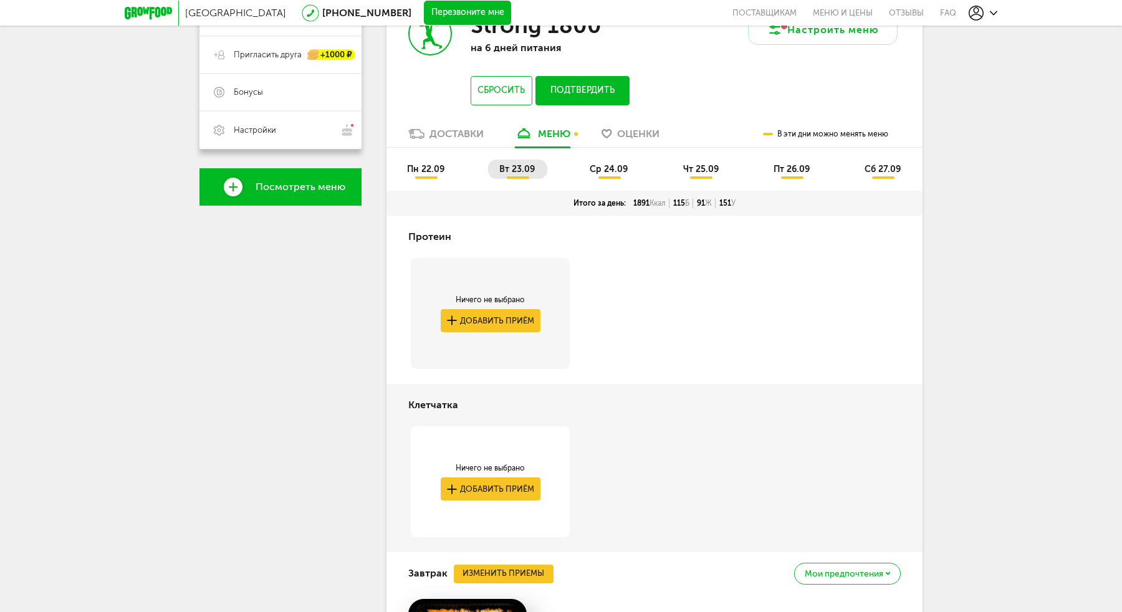
scroll to position [214, 0]
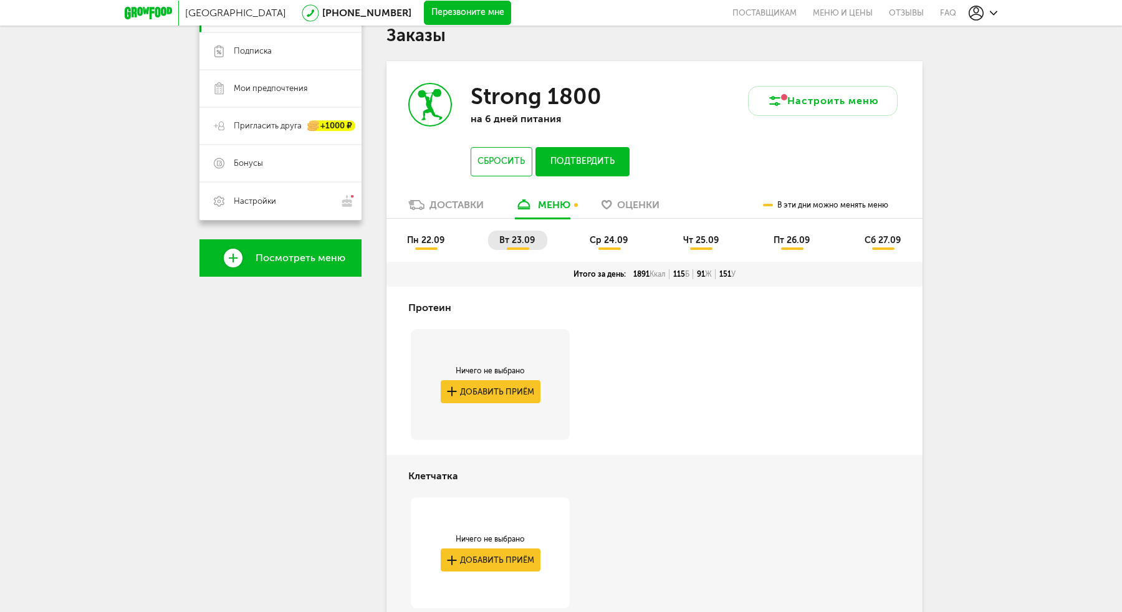
click at [428, 234] on li "пн 22.09" at bounding box center [426, 240] width 61 height 19
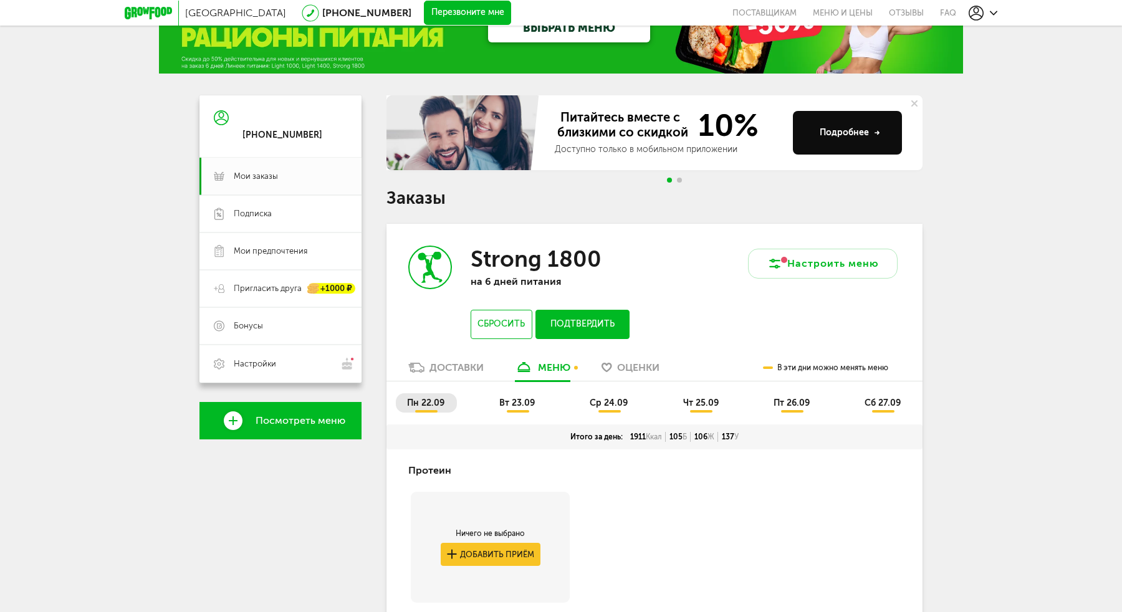
scroll to position [0, 0]
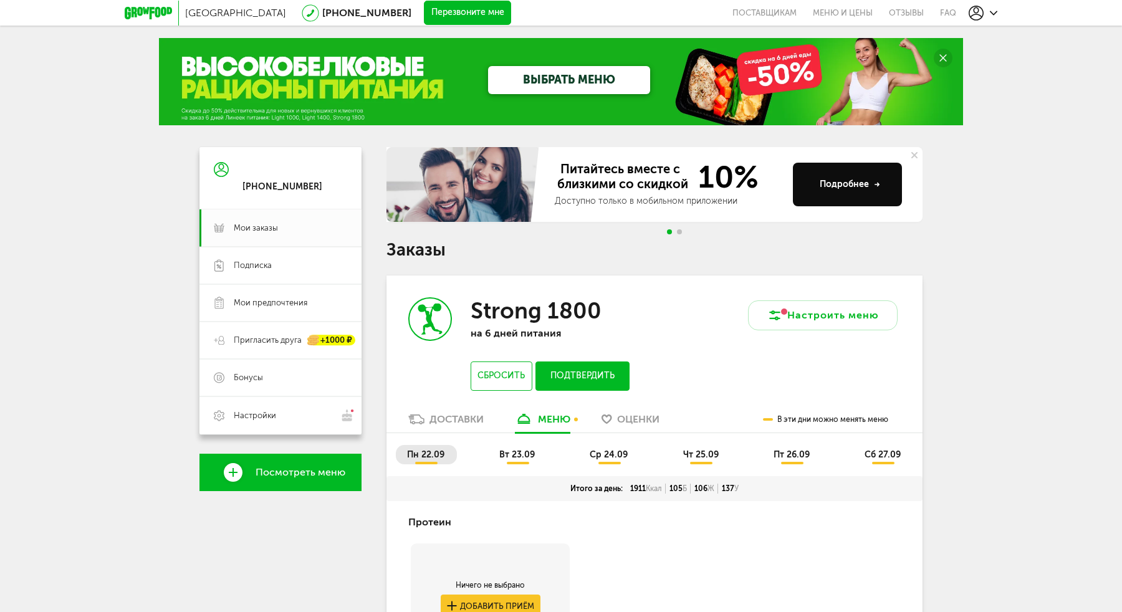
click at [521, 450] on span "вт 23.09" at bounding box center [517, 454] width 36 height 11
click at [617, 445] on div "пн 22.09 вт 23.09 ср 24.09 чт 25.09 пт 26.09 сб 27.09" at bounding box center [655, 454] width 536 height 43
click at [610, 455] on span "ср 24.09" at bounding box center [609, 454] width 38 height 11
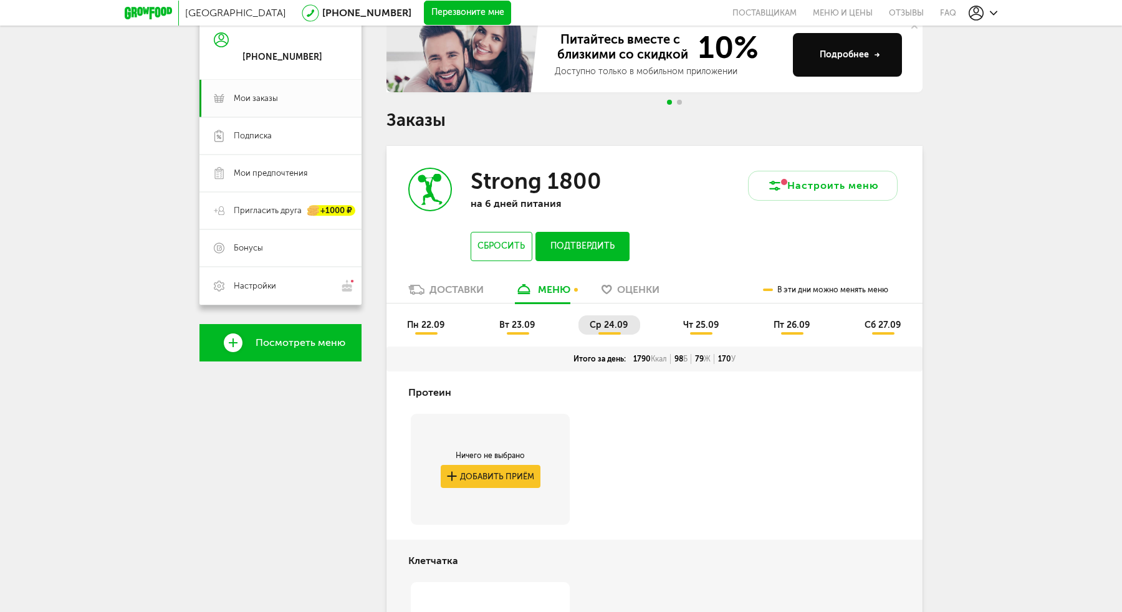
scroll to position [90, 0]
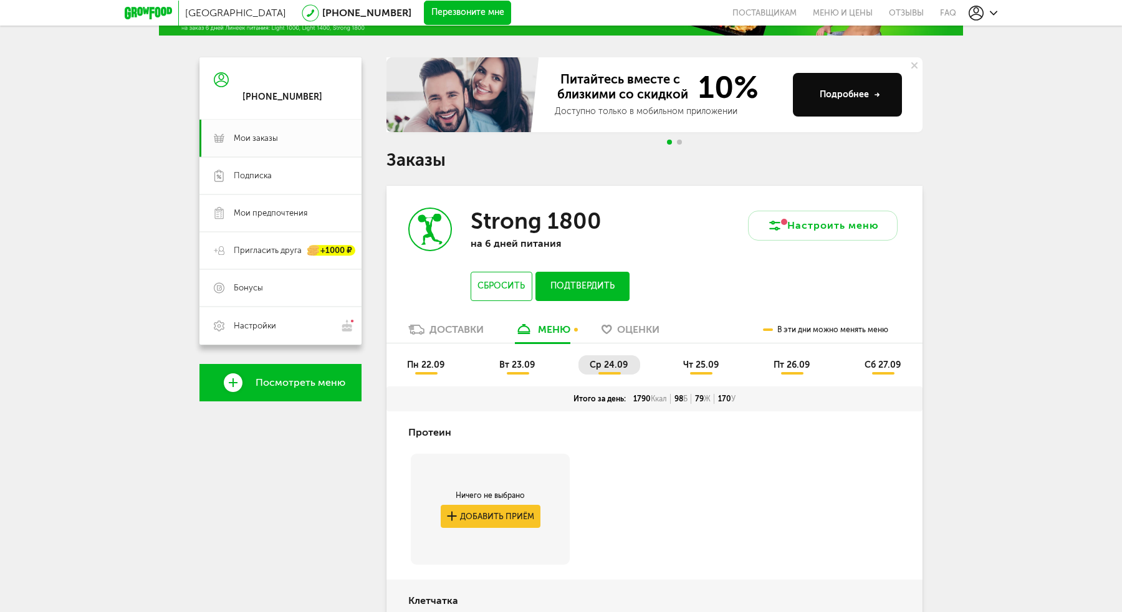
click at [686, 361] on span "чт 25.09" at bounding box center [701, 365] width 36 height 11
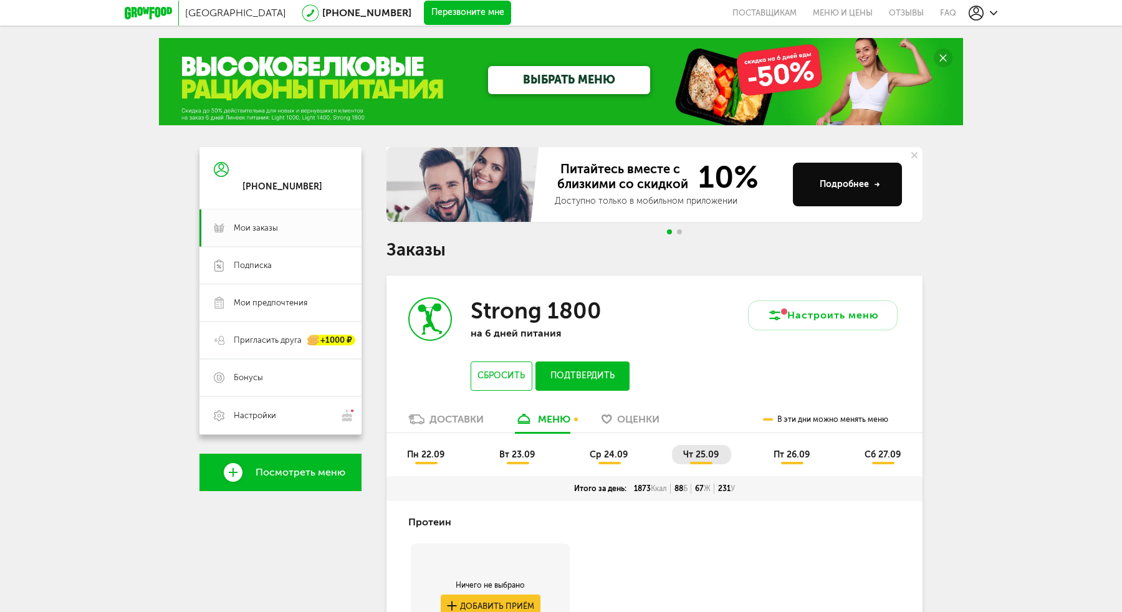
click at [775, 450] on span "пт 26.09" at bounding box center [792, 454] width 36 height 11
click at [868, 449] on span "сб 27.09" at bounding box center [883, 454] width 36 height 11
click at [591, 380] on button "Подтвердить" at bounding box center [583, 376] width 94 height 29
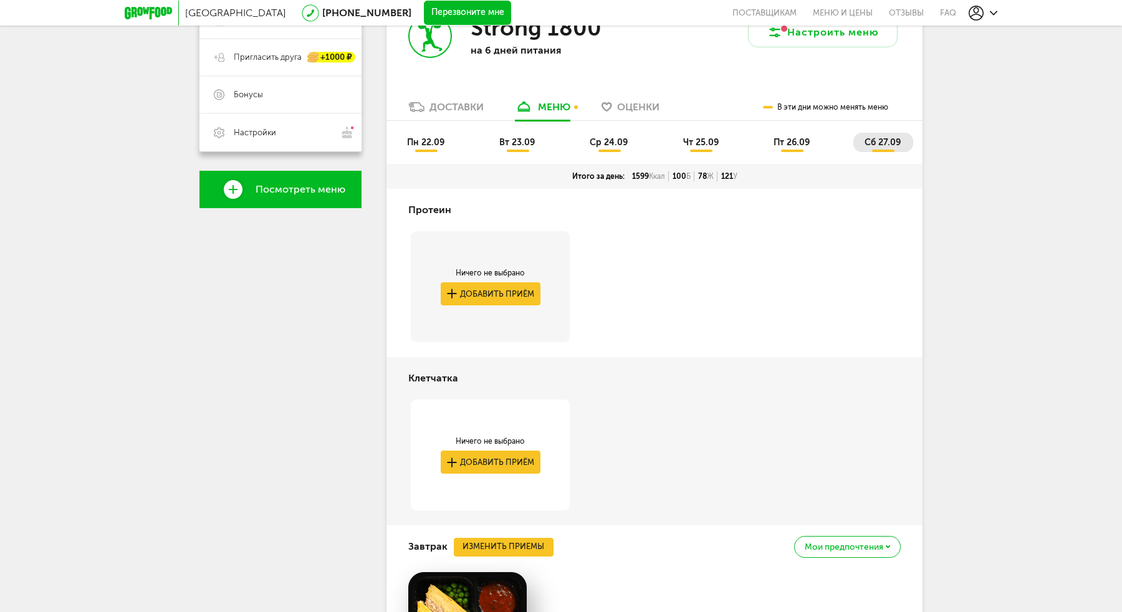
scroll to position [264, 0]
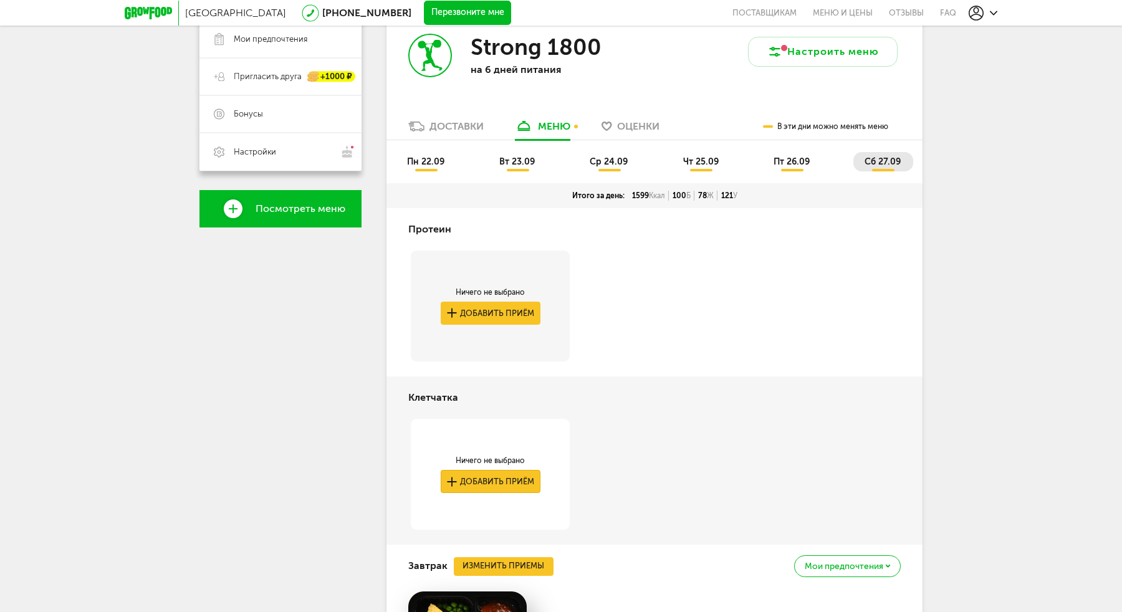
click at [526, 480] on button "Добавить приём" at bounding box center [491, 481] width 100 height 23
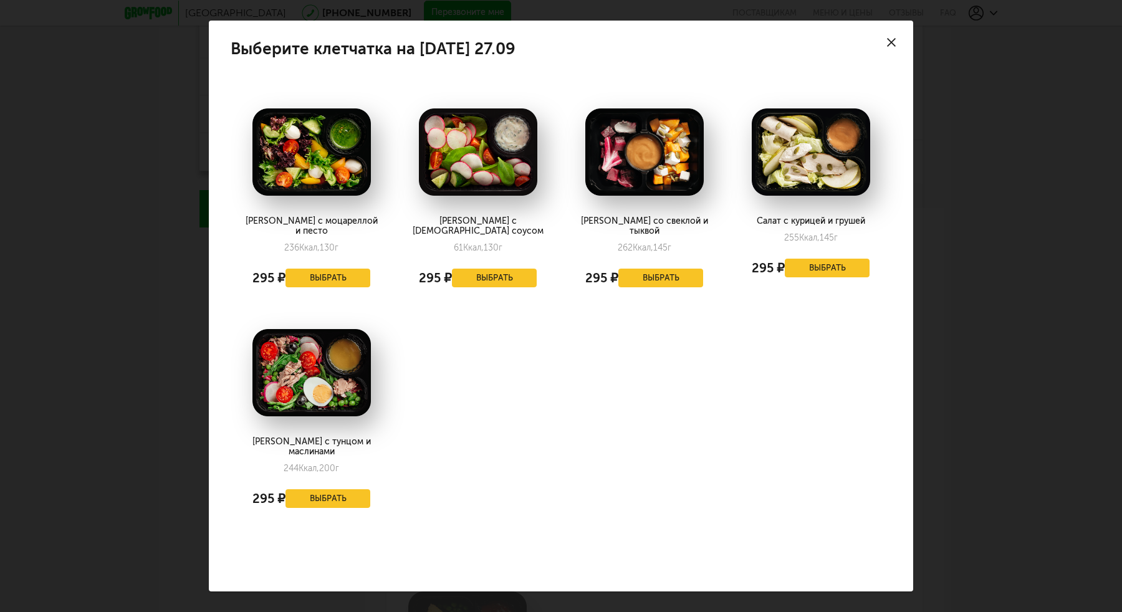
click at [889, 47] on icon at bounding box center [891, 42] width 9 height 9
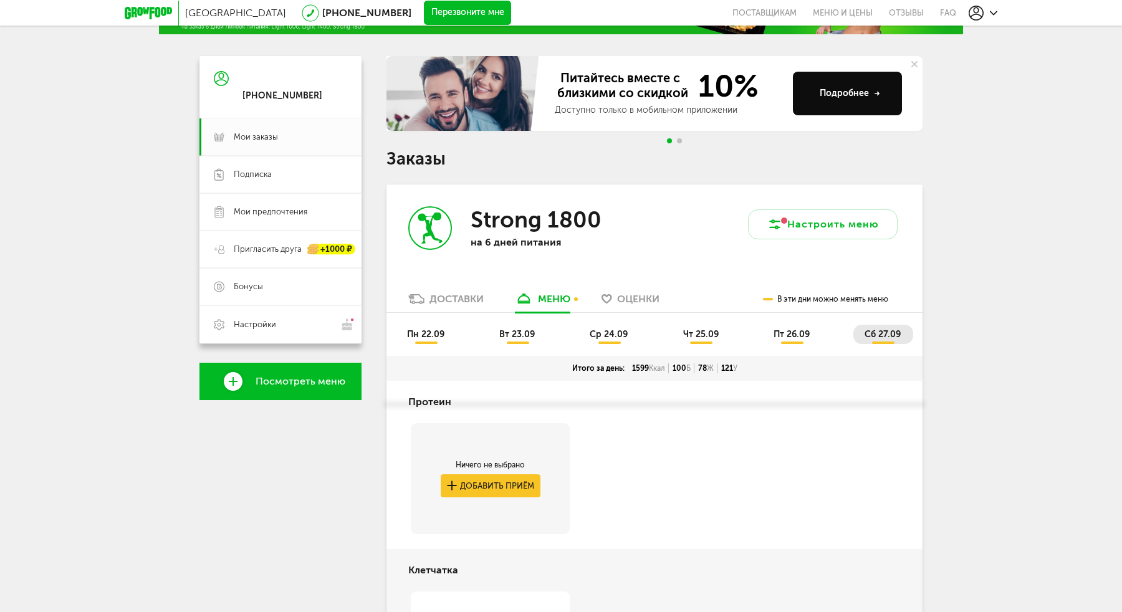
scroll to position [0, 0]
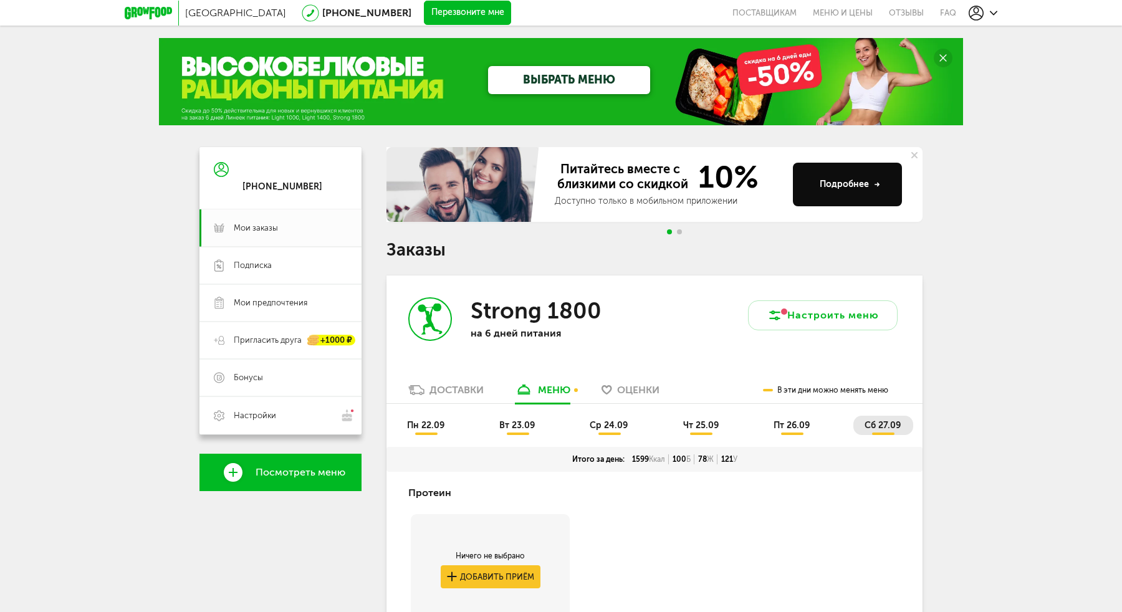
click at [789, 422] on span "пт 26.09" at bounding box center [792, 425] width 36 height 11
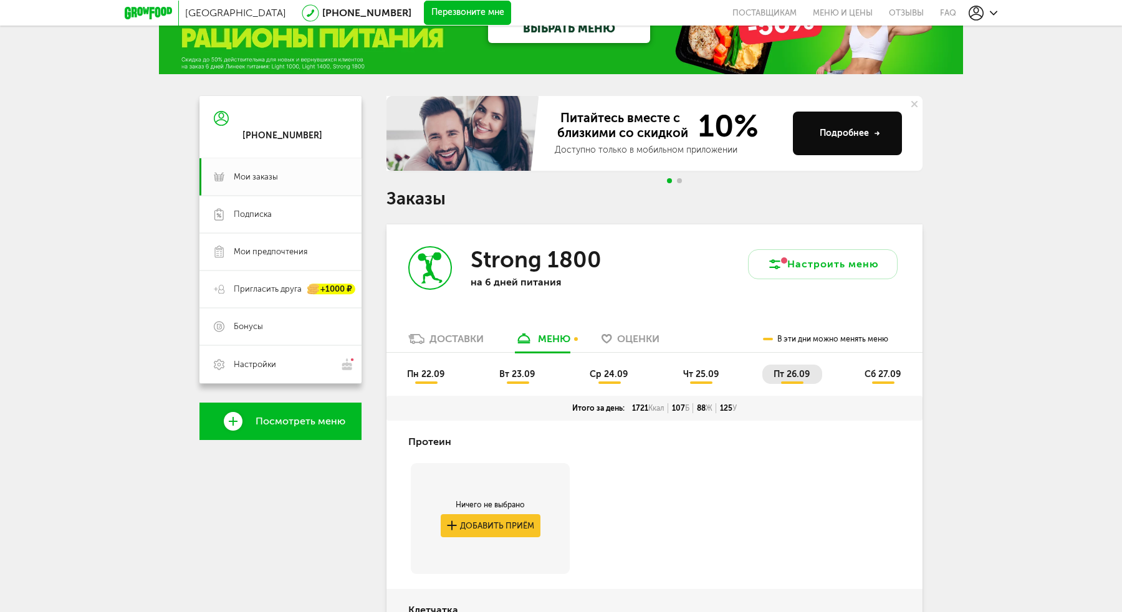
scroll to position [50, 0]
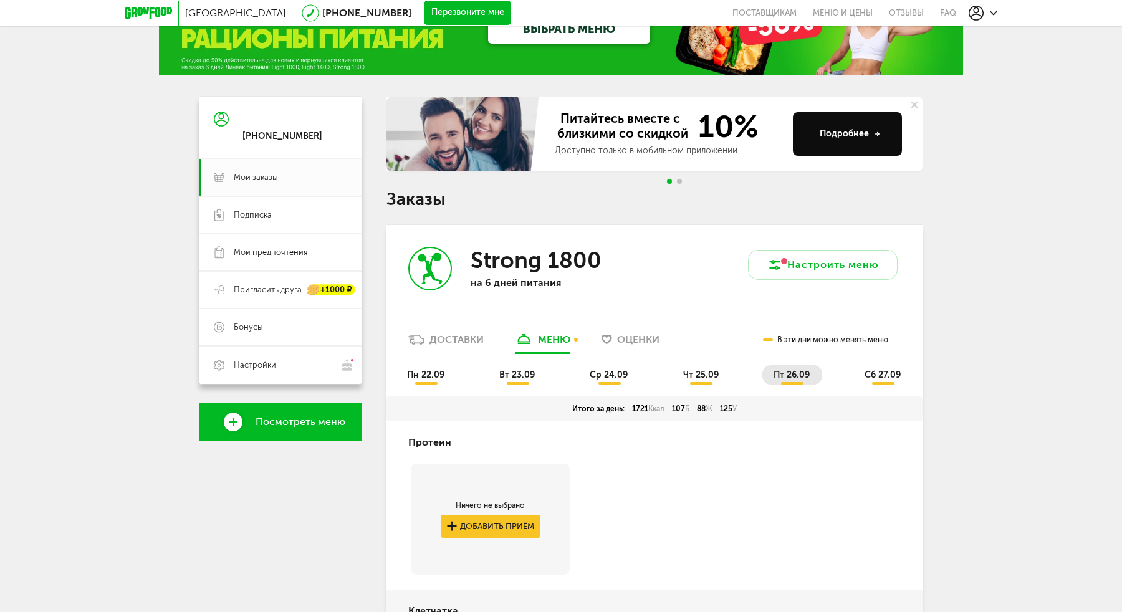
click at [685, 371] on span "чт 25.09" at bounding box center [701, 375] width 36 height 11
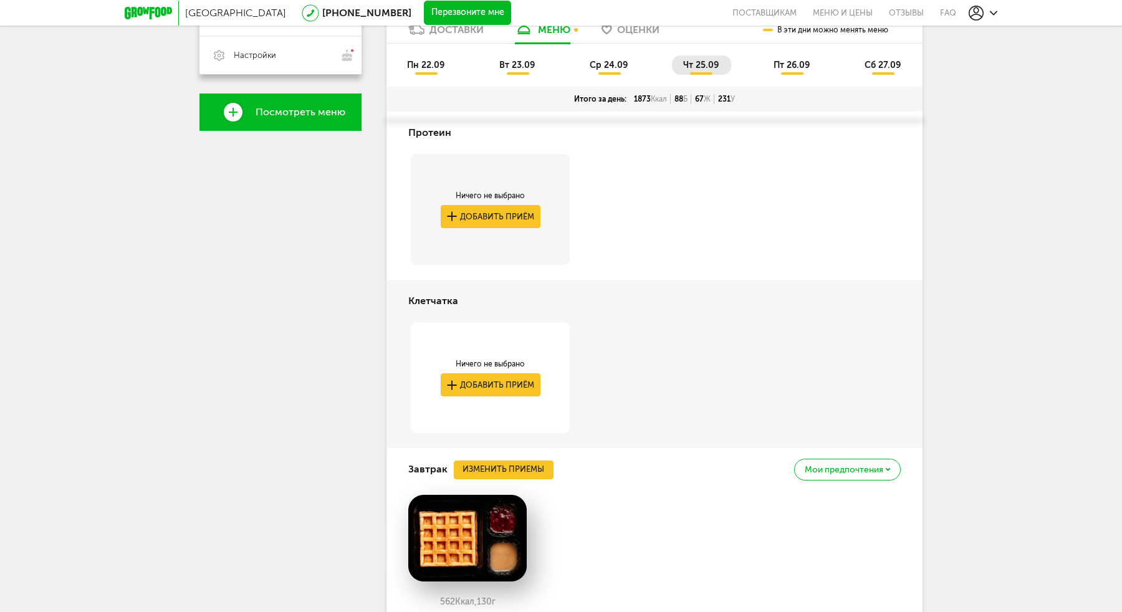
scroll to position [0, 0]
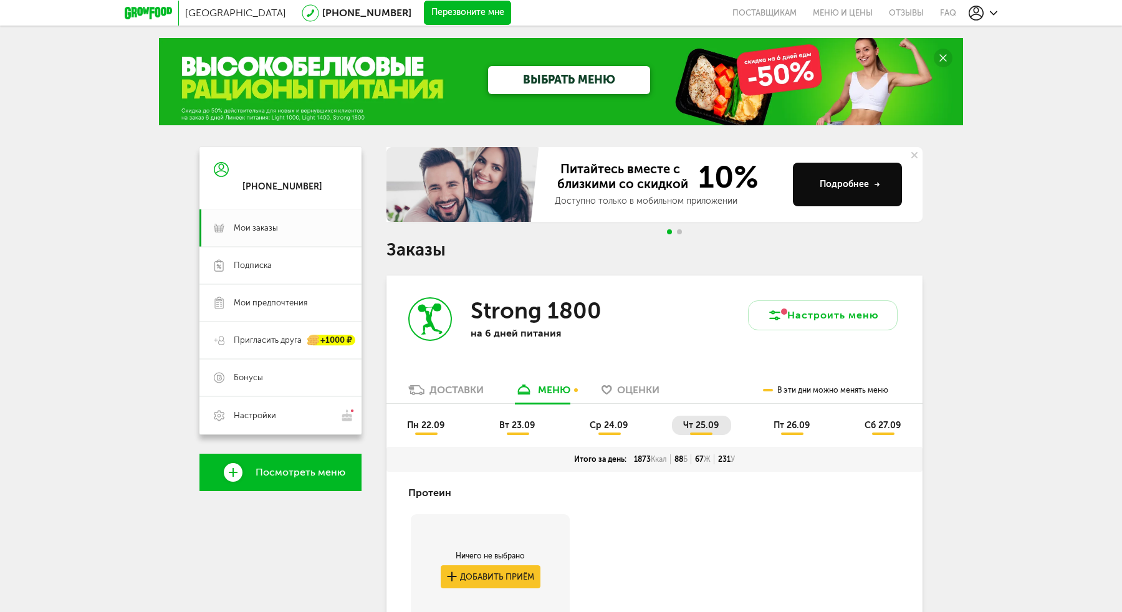
click at [607, 426] on span "ср 24.09" at bounding box center [609, 425] width 38 height 11
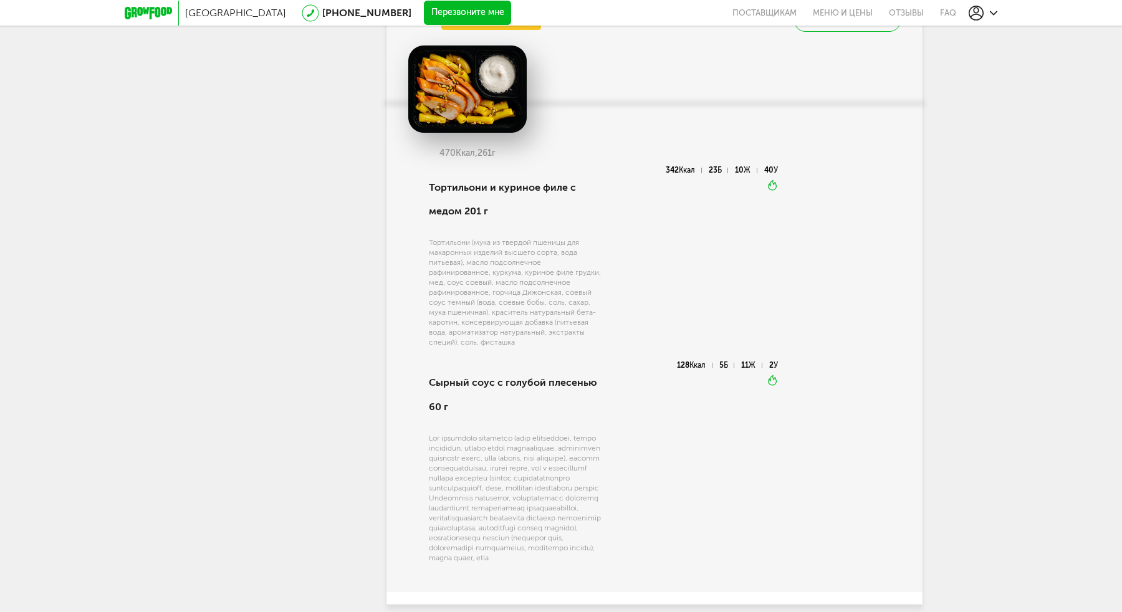
scroll to position [2176, 0]
